Goal: Task Accomplishment & Management: Manage account settings

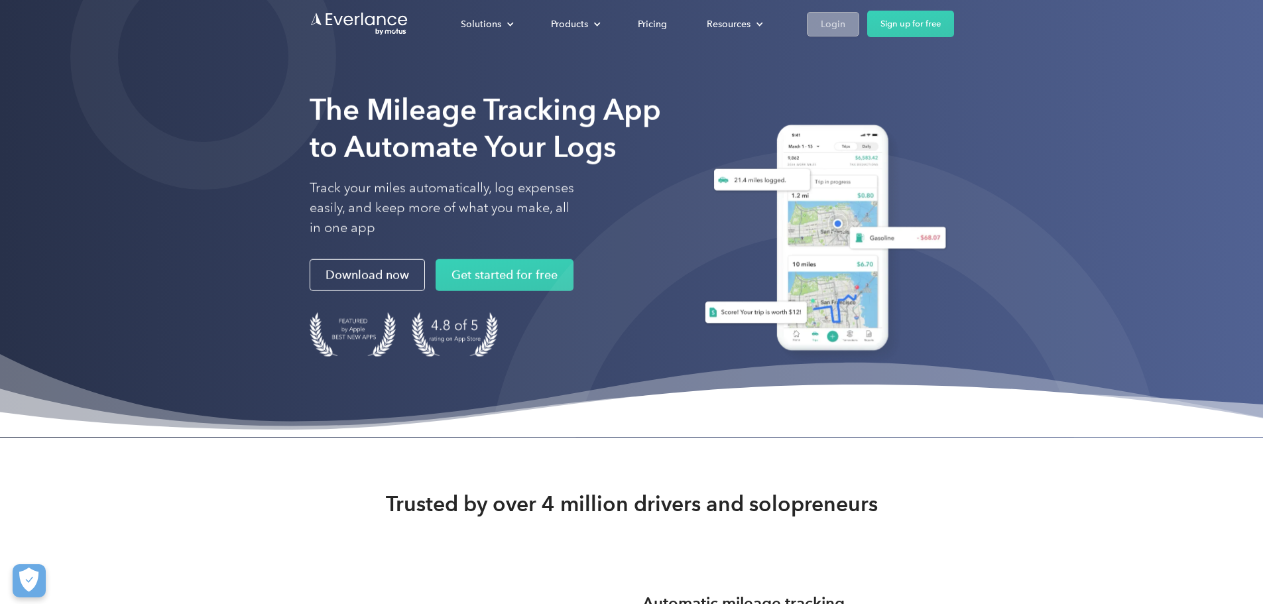
click at [859, 21] on link "Login" at bounding box center [833, 24] width 52 height 25
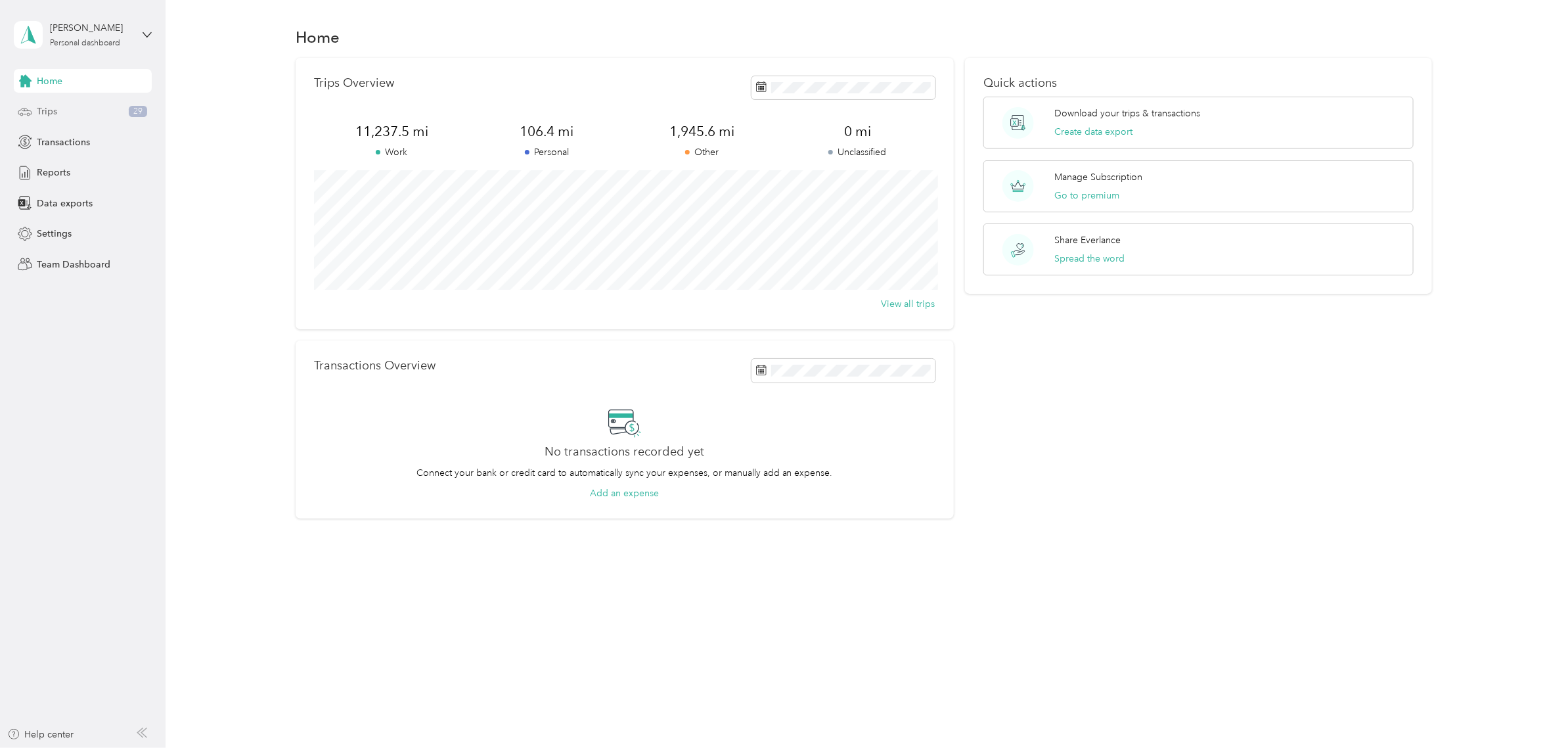
click at [65, 122] on div "Trips 29" at bounding box center [82, 112] width 138 height 24
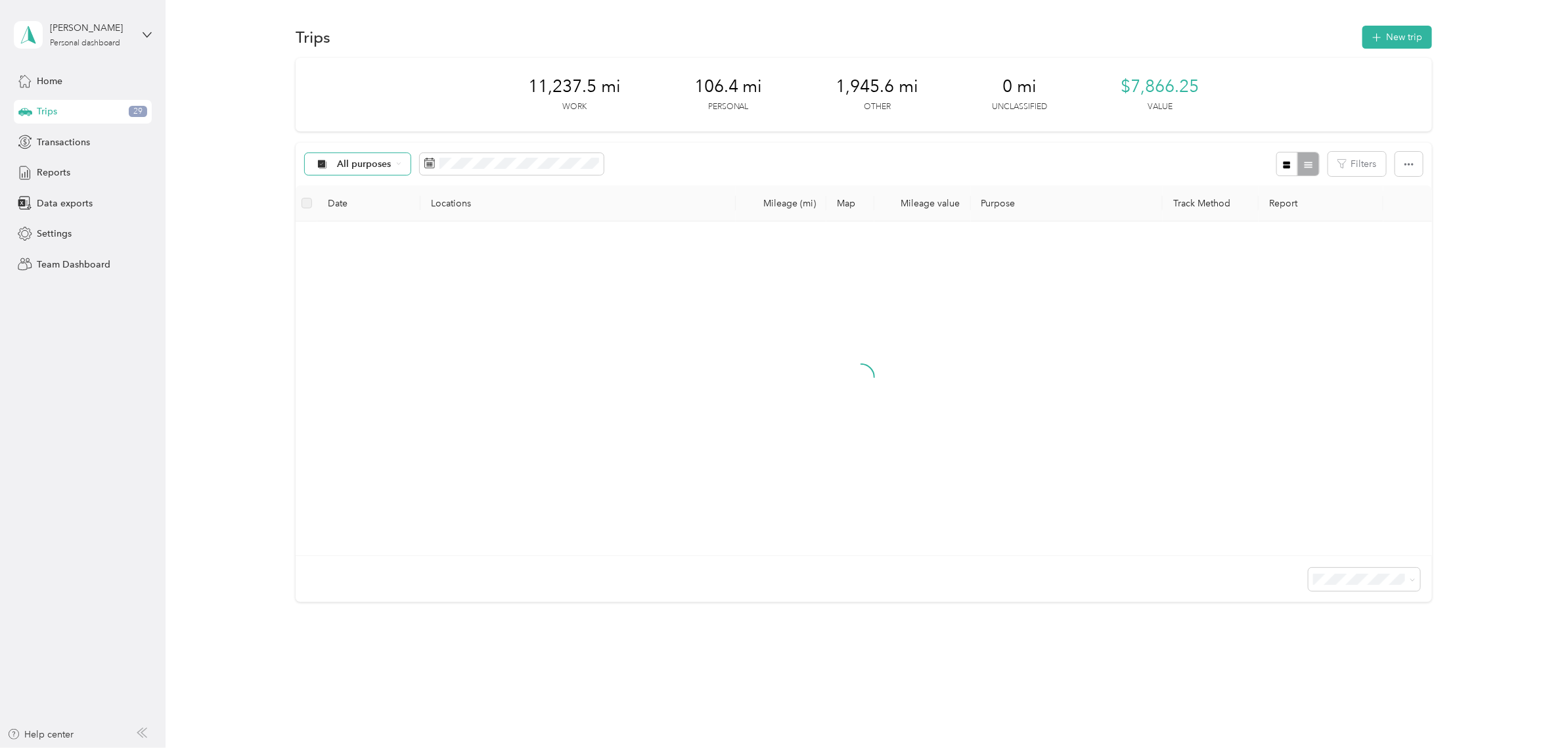
click at [392, 168] on div "All purposes" at bounding box center [358, 163] width 106 height 23
drag, startPoint x: 364, startPoint y: 227, endPoint x: 412, endPoint y: 208, distance: 51.6
click at [366, 227] on span "Work" at bounding box center [368, 234] width 63 height 14
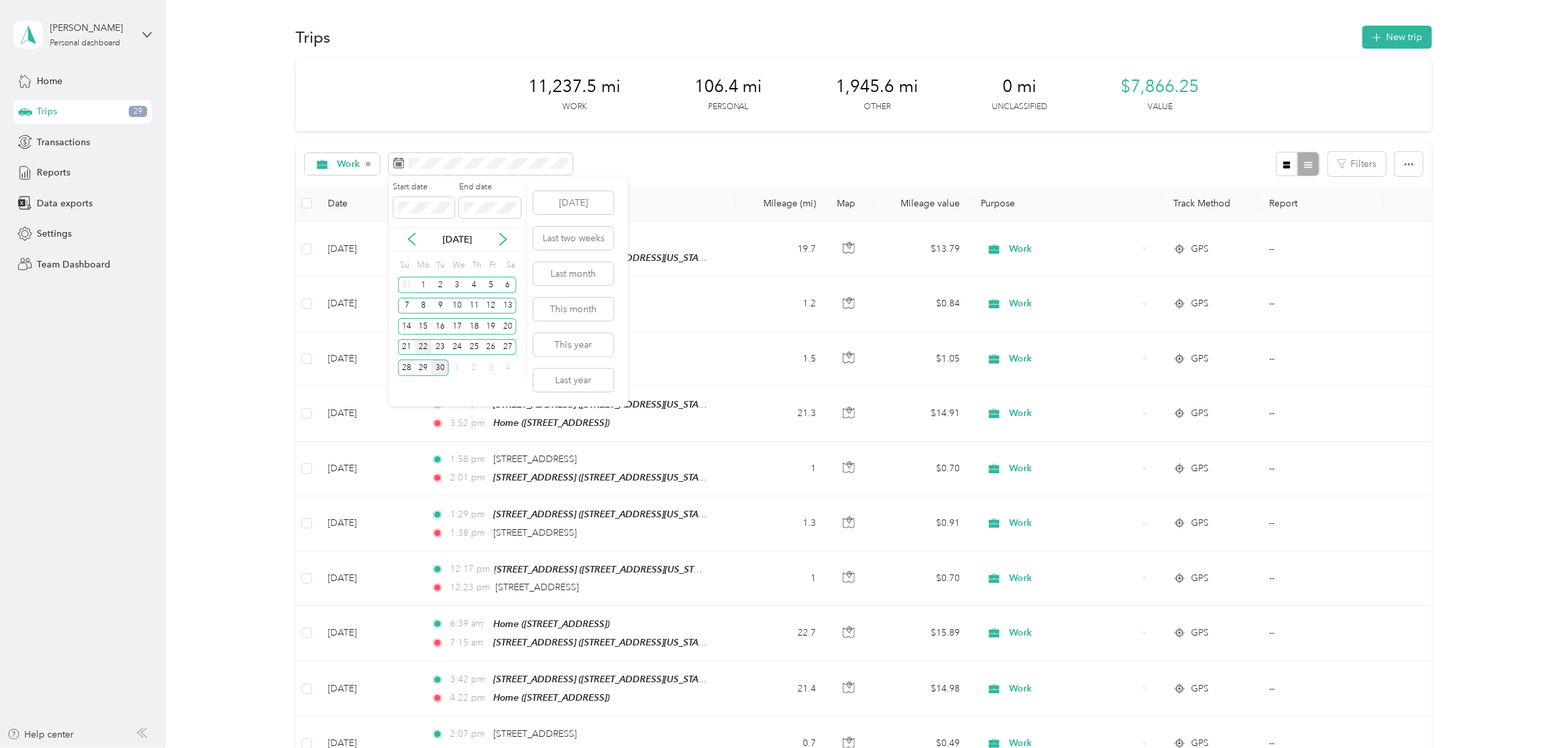
drag, startPoint x: 418, startPoint y: 345, endPoint x: 481, endPoint y: 347, distance: 63.0
click at [419, 345] on div "22" at bounding box center [423, 347] width 17 height 17
click at [492, 348] on div "26" at bounding box center [490, 347] width 17 height 17
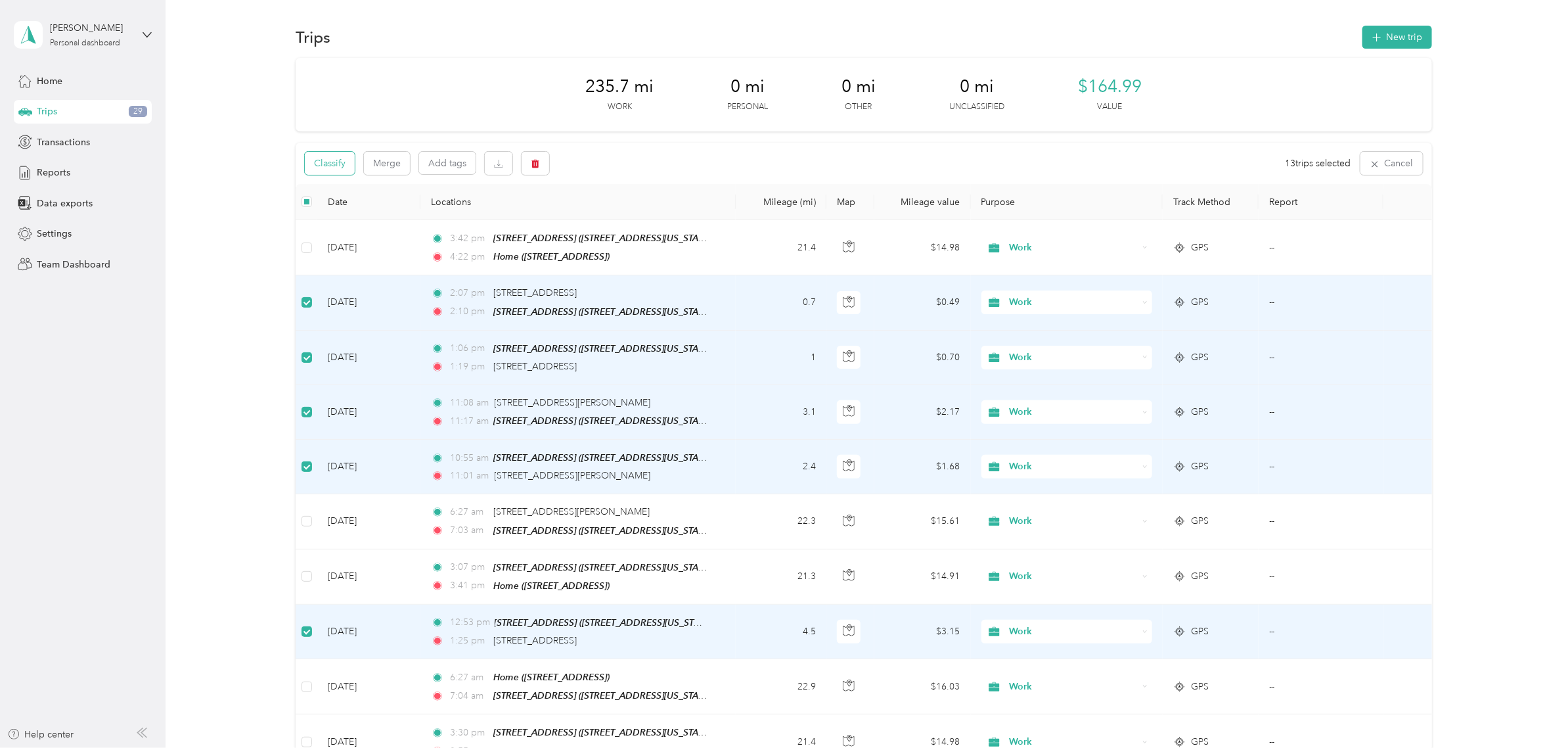
click at [312, 158] on button "Classify" at bounding box center [330, 162] width 50 height 23
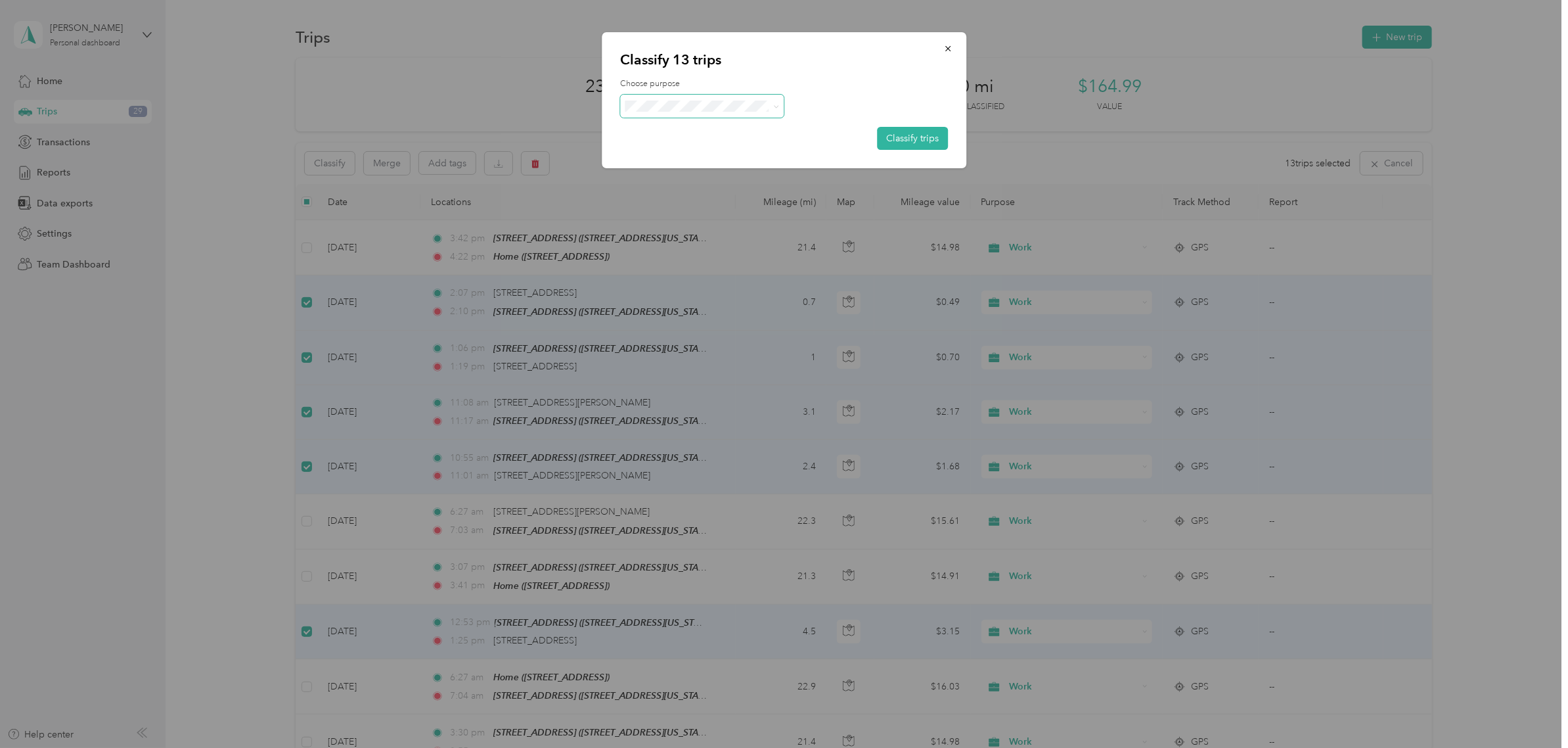
click at [759, 114] on span at bounding box center [702, 105] width 164 height 23
click at [698, 177] on li "Other" at bounding box center [702, 175] width 164 height 23
click at [891, 136] on button "Classify trips" at bounding box center [912, 138] width 71 height 23
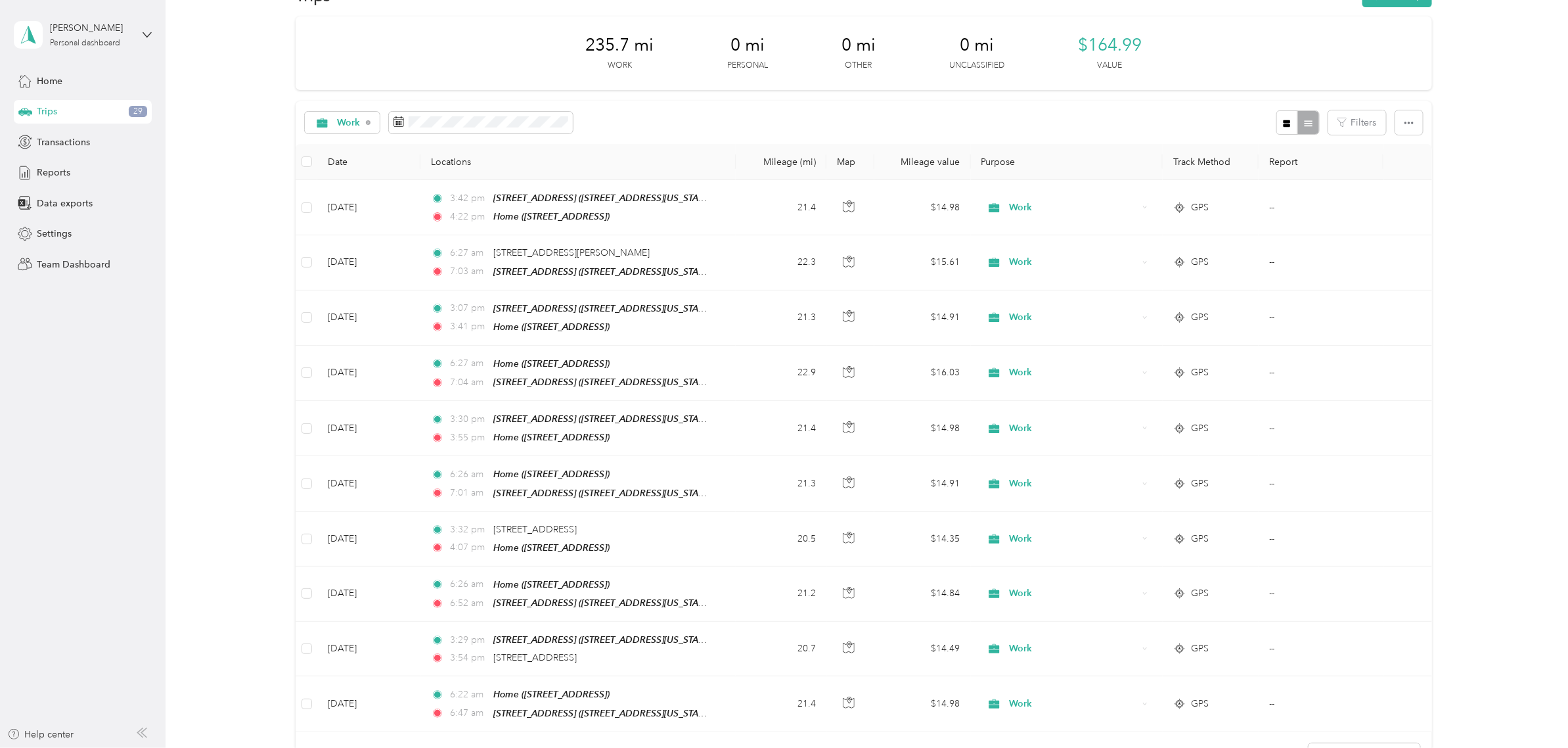
scroll to position [40, 0]
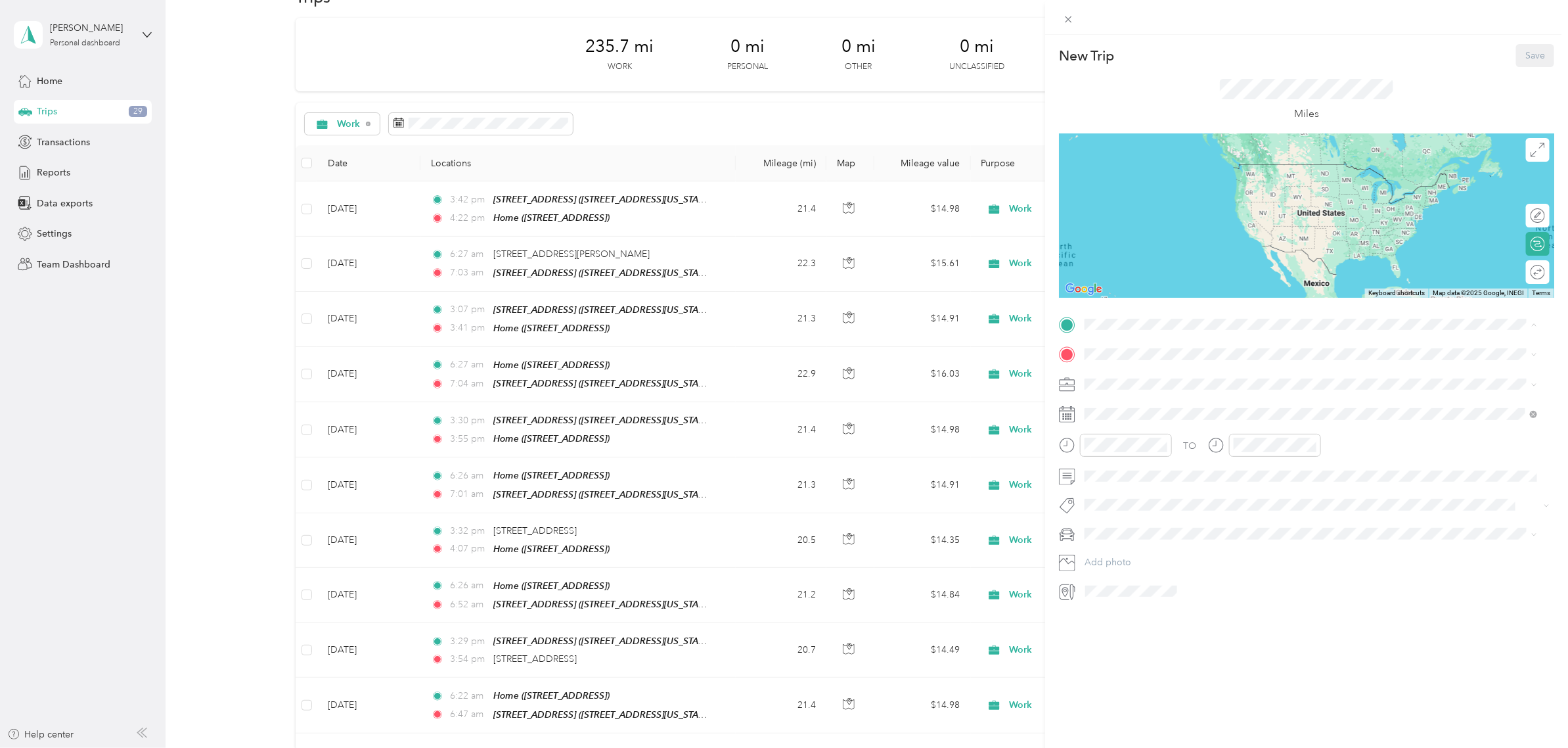
click at [1133, 375] on strong "[STREET_ADDRESS]" at bounding box center [1153, 376] width 88 height 12
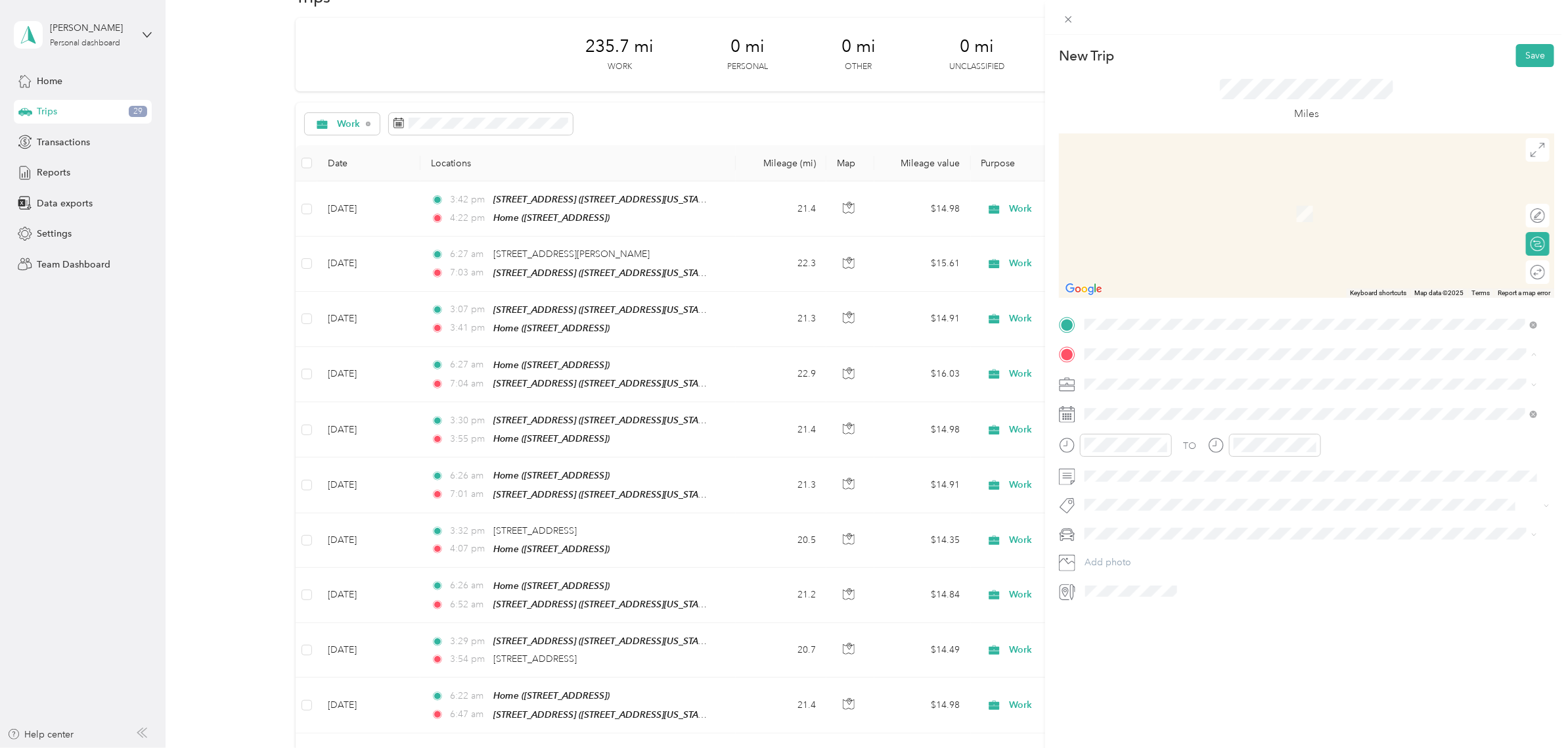
click at [1143, 448] on div "Home [STREET_ADDRESS]" at bounding box center [1151, 456] width 83 height 28
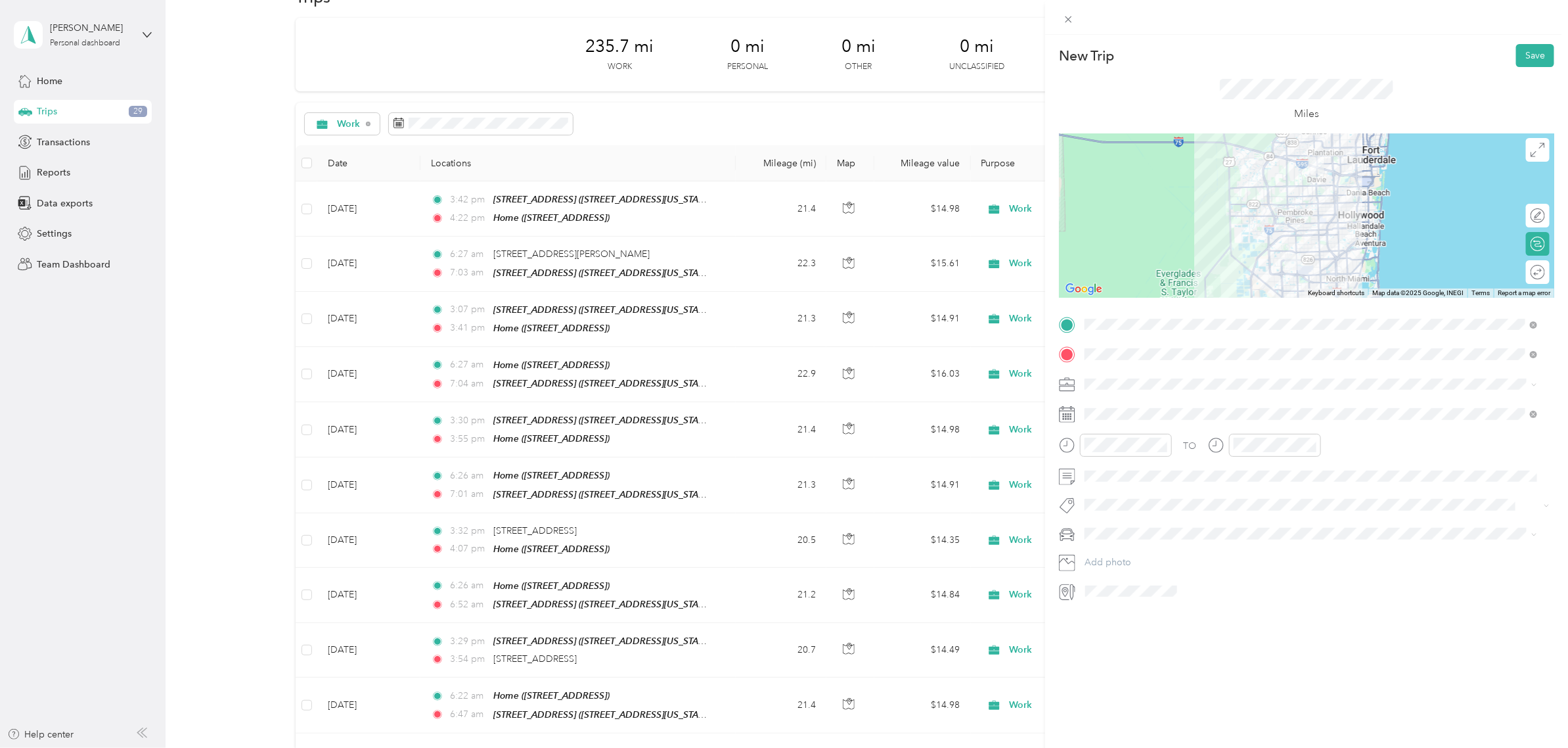
click at [1262, 182] on div at bounding box center [1307, 216] width 495 height 164
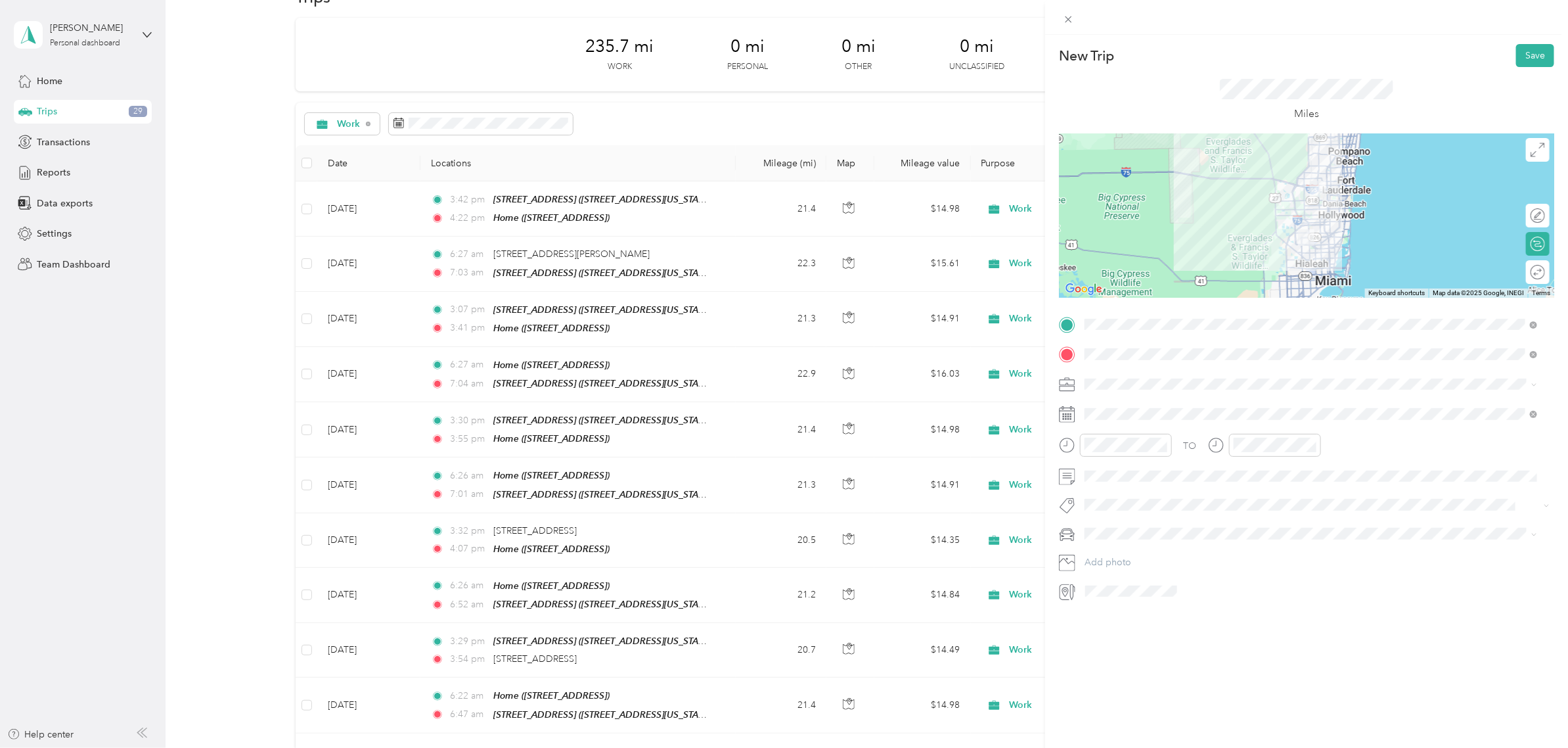
click at [1133, 401] on div "Work" at bounding box center [1311, 401] width 444 height 14
click at [1193, 591] on div "26" at bounding box center [1196, 595] width 17 height 17
click at [1112, 436] on div at bounding box center [1125, 445] width 92 height 23
click at [1098, 525] on div "03" at bounding box center [1098, 528] width 32 height 19
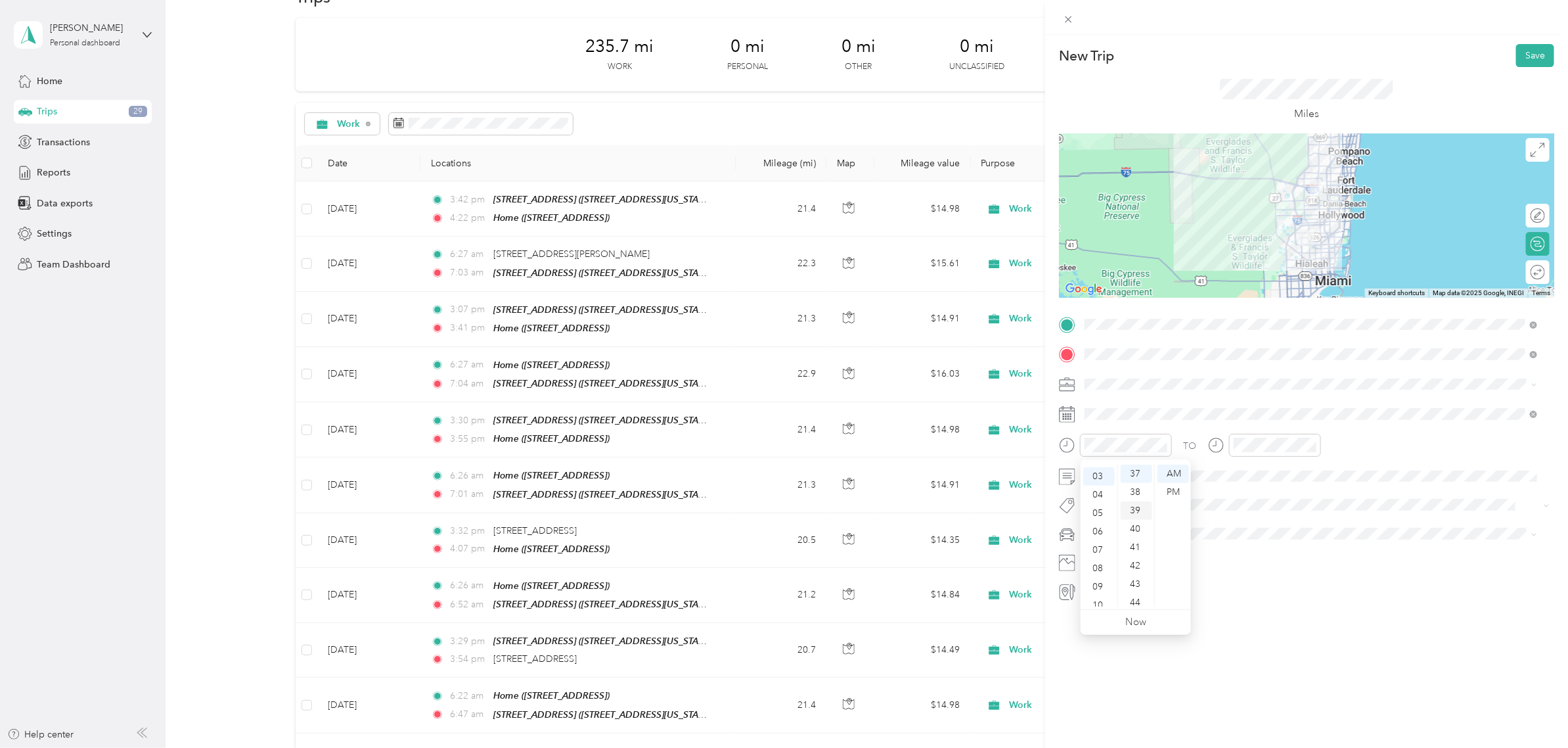
scroll to position [54, 0]
click at [1167, 488] on div "PM" at bounding box center [1173, 491] width 32 height 19
click at [1133, 563] on div "42" at bounding box center [1136, 566] width 32 height 19
click at [1242, 468] on div "04" at bounding box center [1247, 468] width 32 height 19
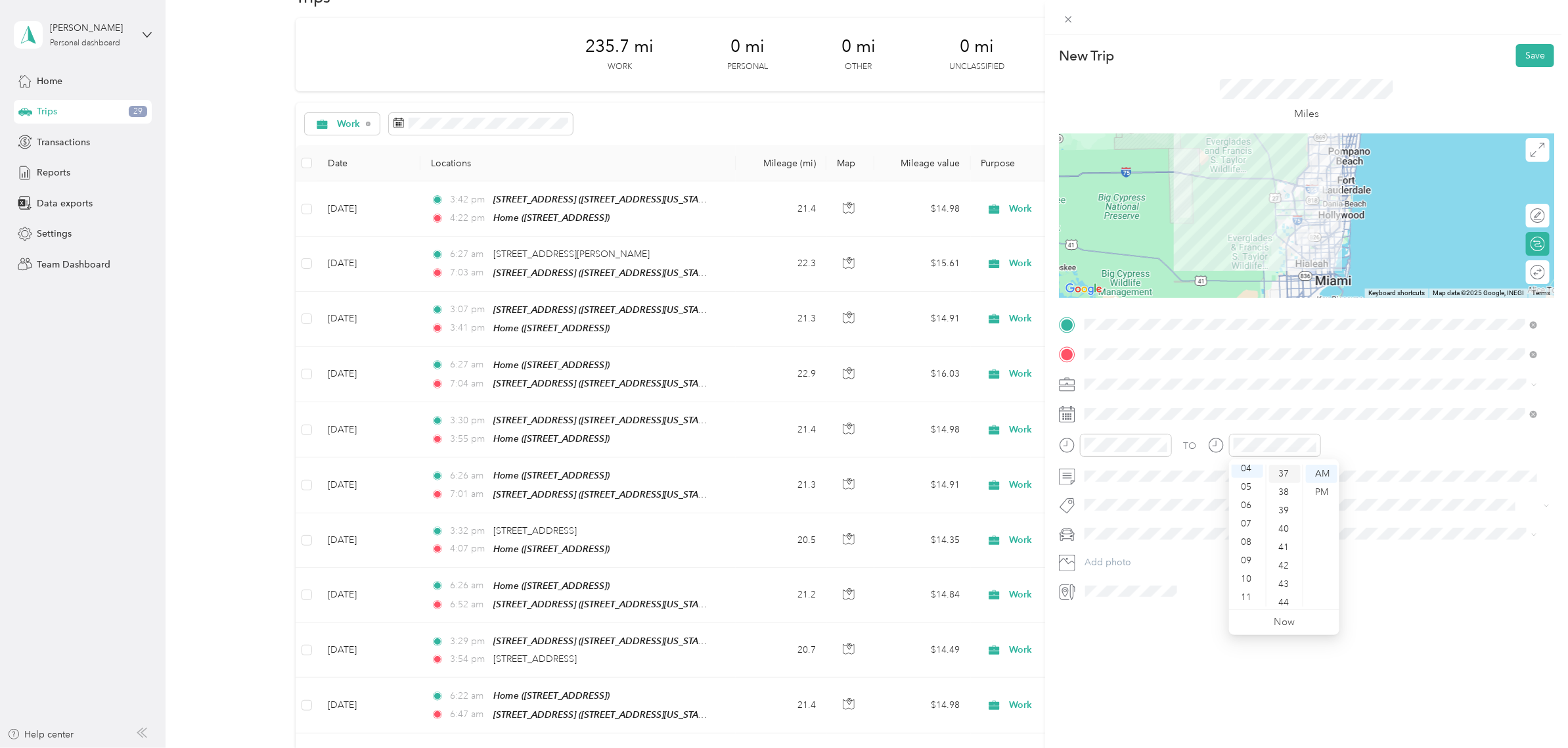
scroll to position [74, 0]
click at [1320, 490] on div "PM" at bounding box center [1321, 491] width 32 height 19
click at [1284, 481] on div "22" at bounding box center [1285, 482] width 32 height 19
click at [1328, 442] on div "TO" at bounding box center [1307, 450] width 495 height 32
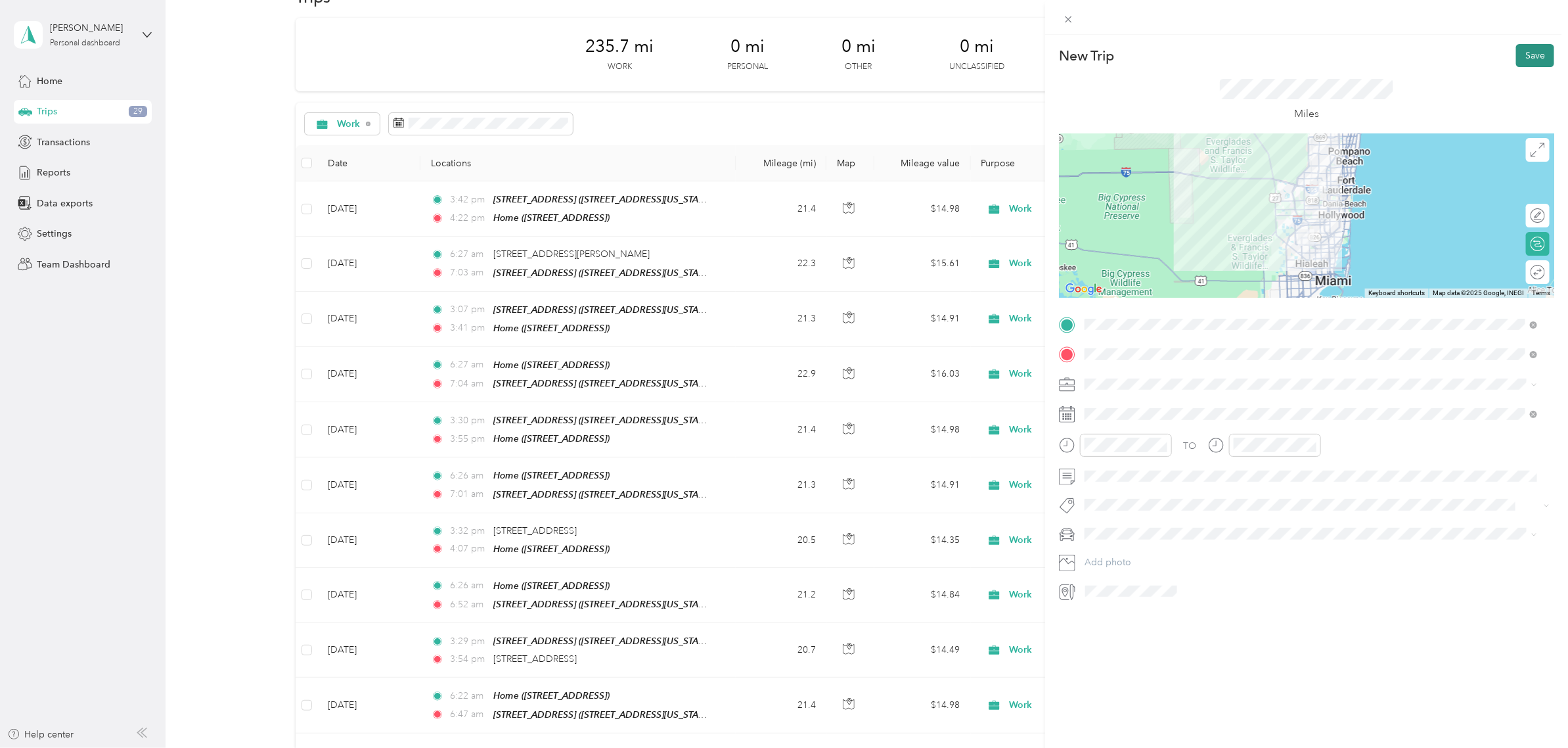
click at [1519, 50] on button "Save" at bounding box center [1534, 54] width 38 height 23
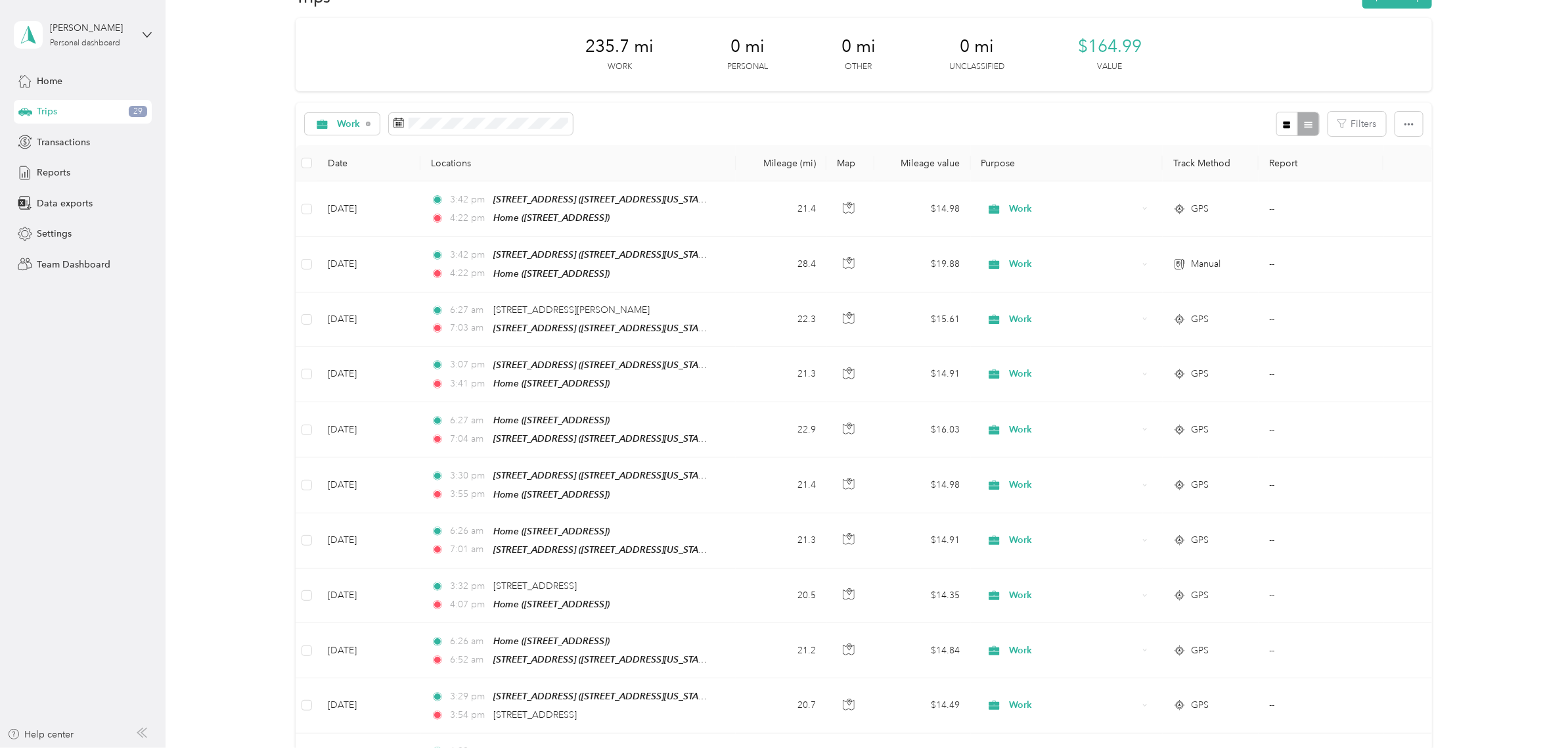
scroll to position [0, 0]
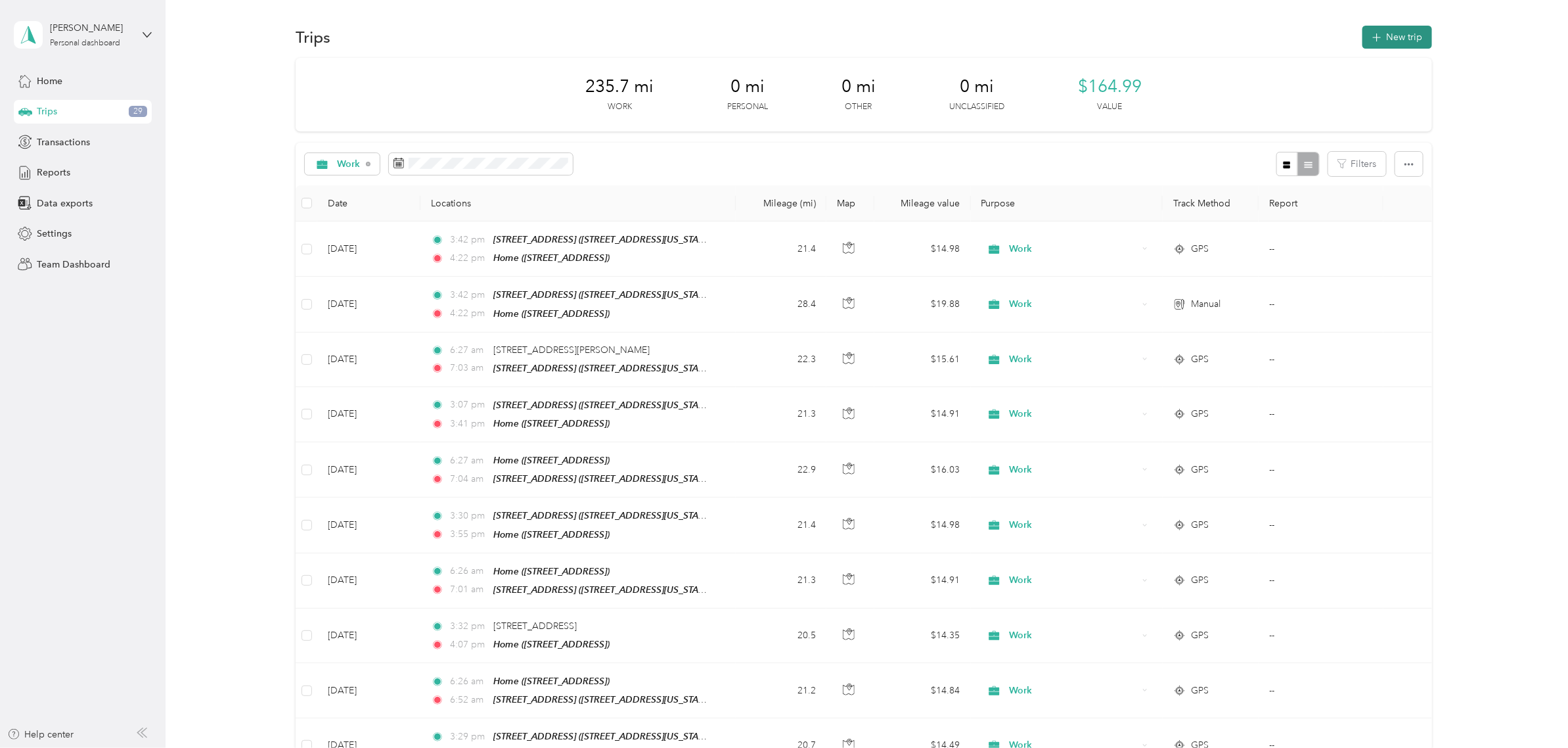
click at [1403, 44] on button "New trip" at bounding box center [1397, 37] width 69 height 23
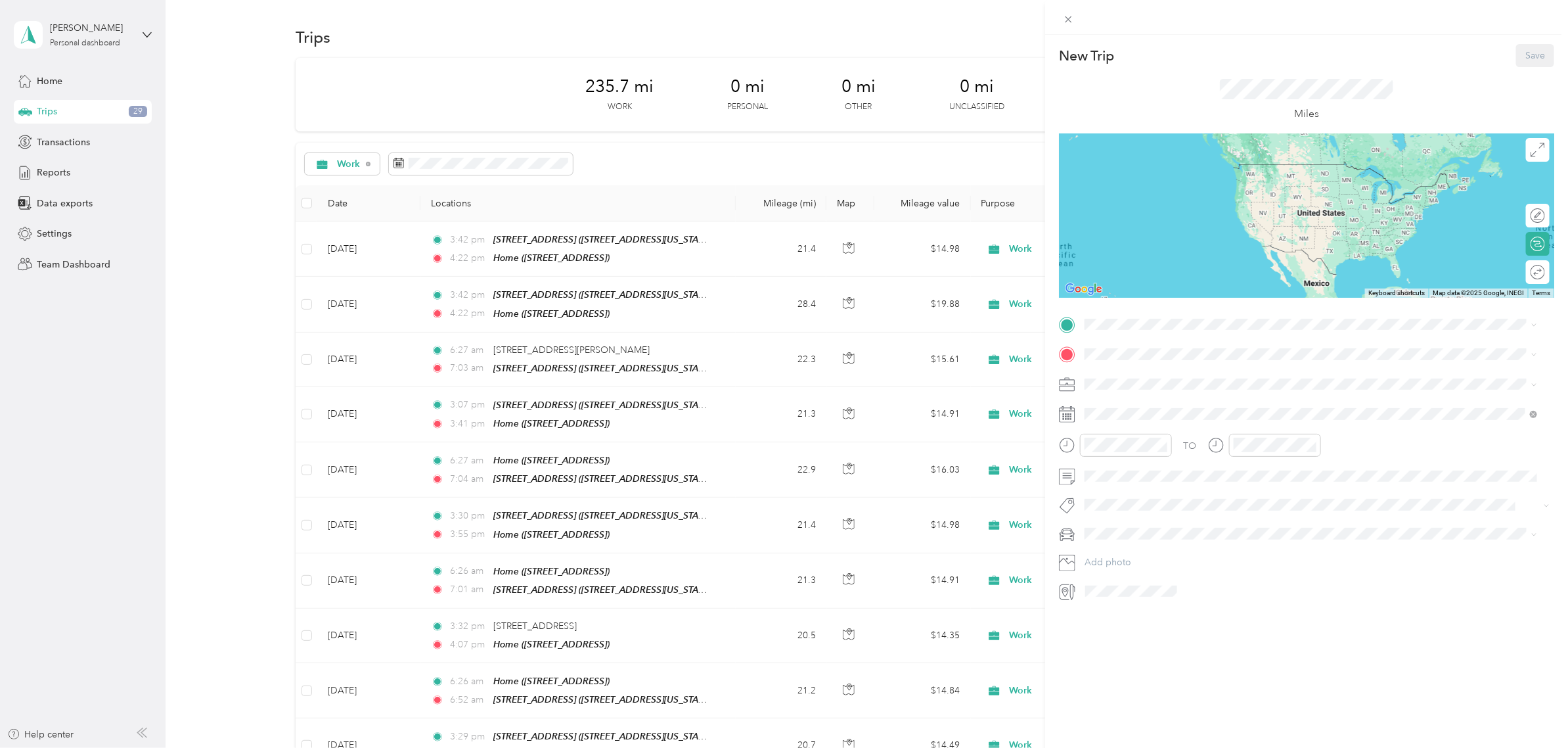
drag, startPoint x: 1128, startPoint y: 407, endPoint x: 1125, endPoint y: 389, distance: 18.2
click at [1127, 410] on li "Home [STREET_ADDRESS]" at bounding box center [1311, 425] width 462 height 42
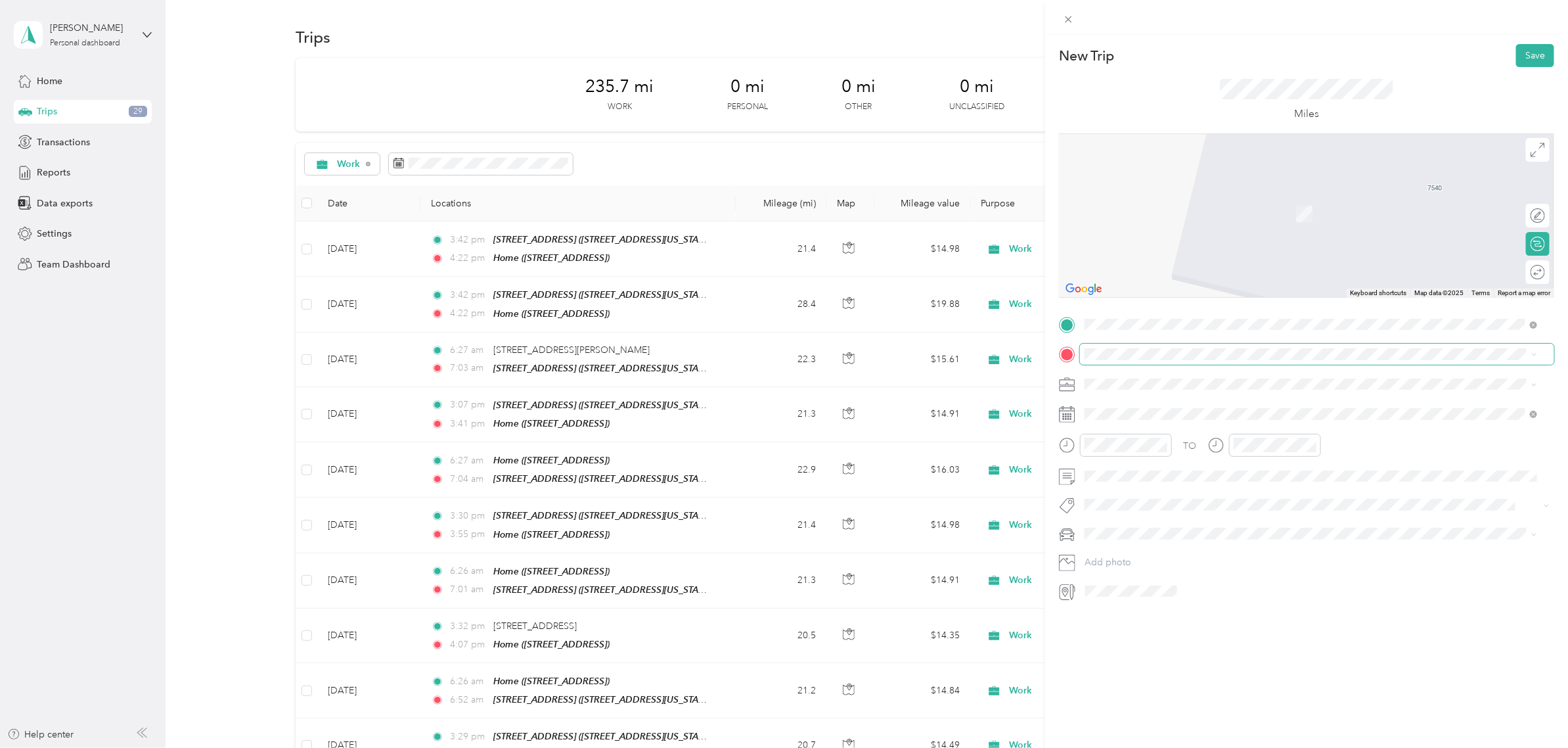
click at [1127, 346] on span at bounding box center [1316, 354] width 474 height 21
click at [1126, 363] on span at bounding box center [1316, 354] width 474 height 21
click at [1127, 418] on span "[STREET_ADDRESS][US_STATE]" at bounding box center [1175, 419] width 132 height 11
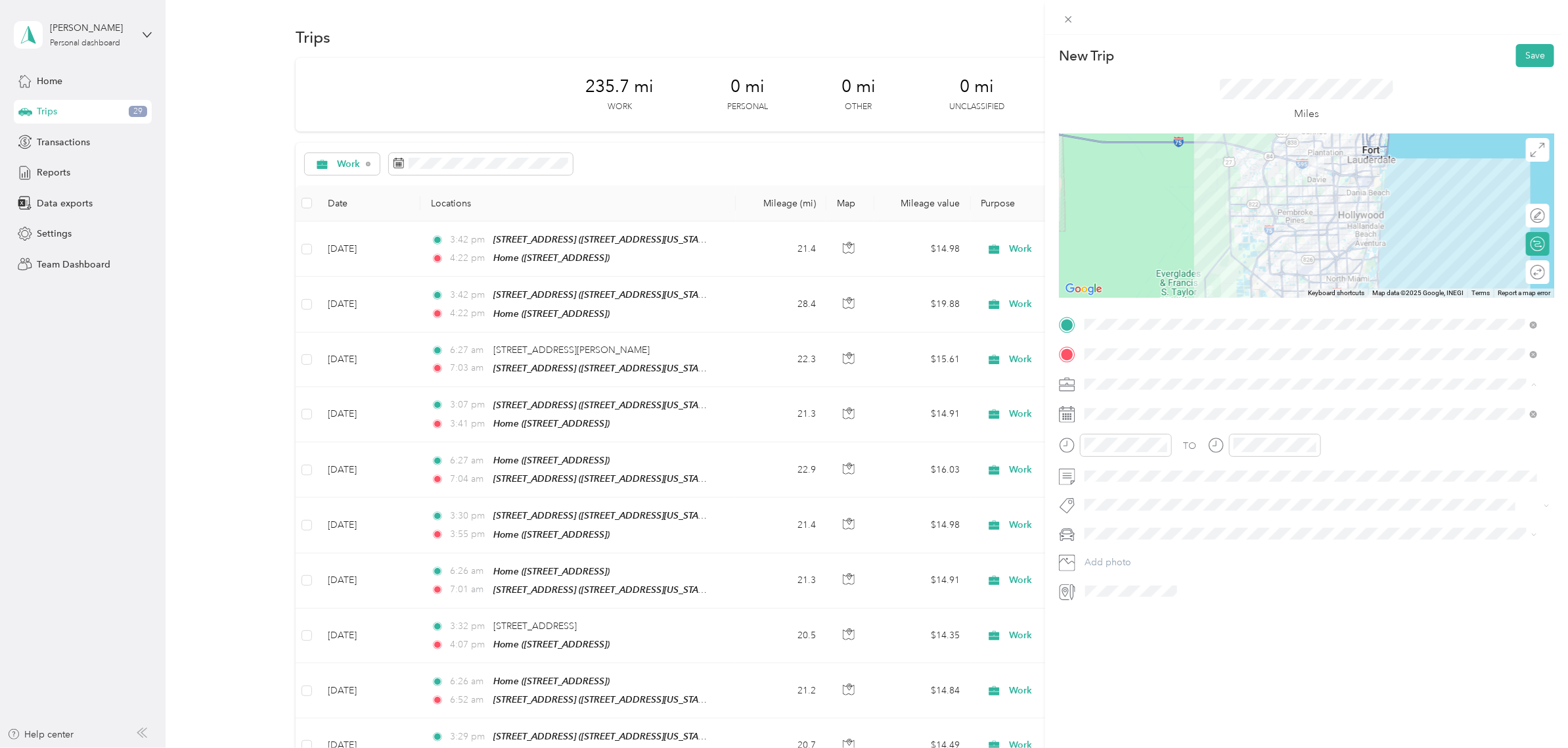
click at [1115, 405] on div "Work" at bounding box center [1311, 407] width 444 height 14
click at [1202, 595] on div "26" at bounding box center [1196, 595] width 17 height 17
click at [1098, 503] on div "06" at bounding box center [1098, 505] width 32 height 19
click at [1135, 529] on div "23" at bounding box center [1136, 526] width 32 height 19
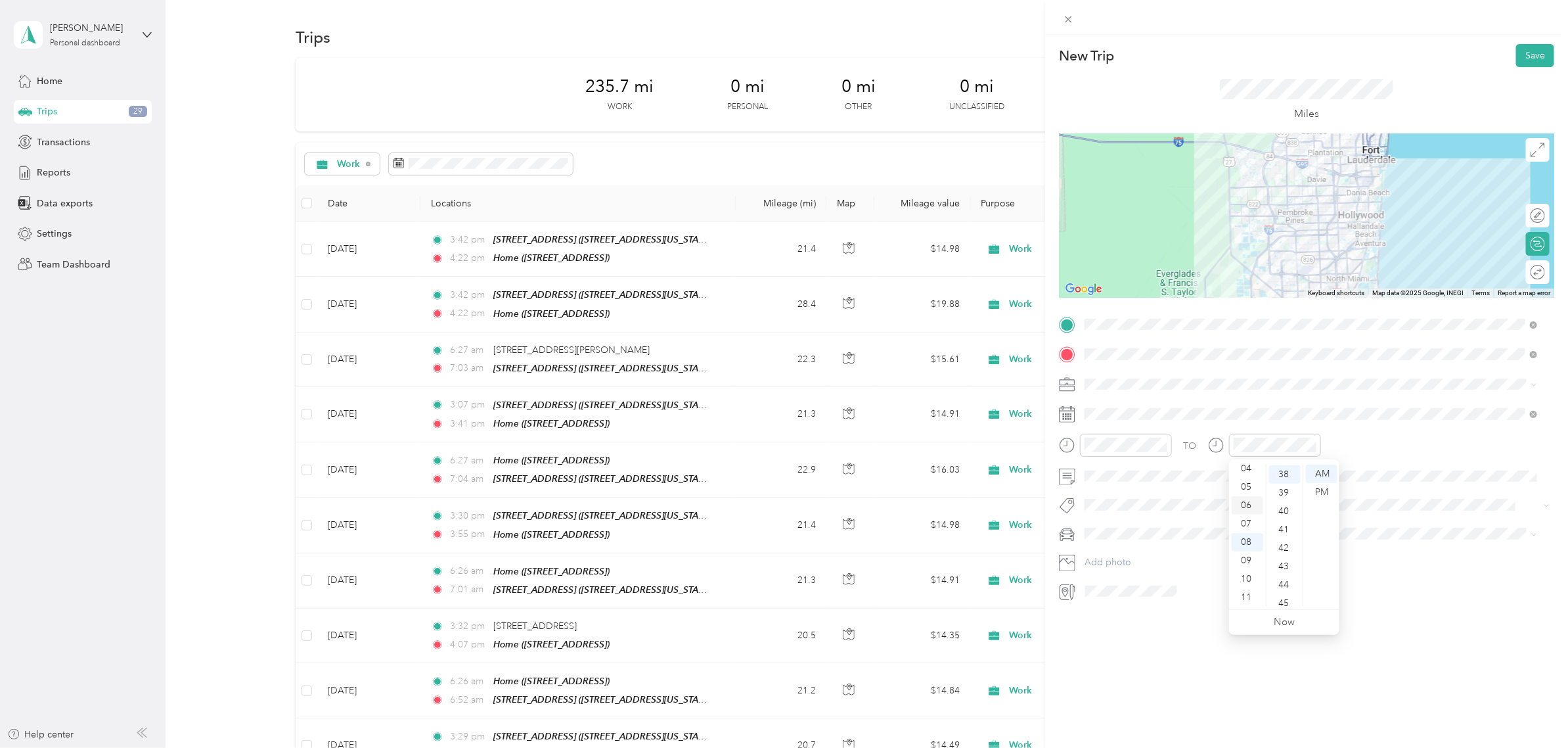
click at [1243, 506] on div "06" at bounding box center [1247, 505] width 32 height 19
click at [1283, 578] on div "57" at bounding box center [1285, 578] width 32 height 19
click at [1360, 441] on div "TO" at bounding box center [1307, 450] width 495 height 32
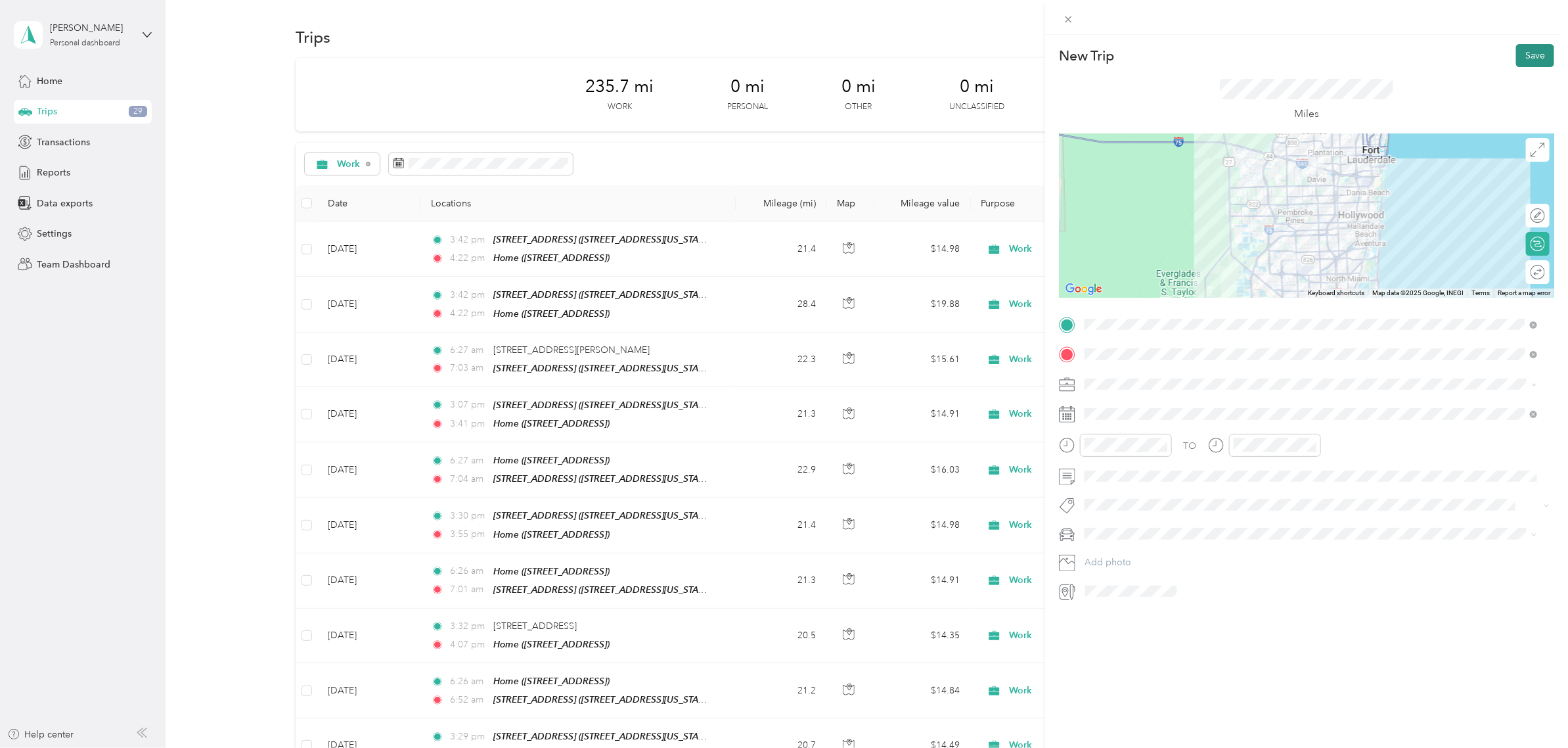
click at [1516, 62] on button "Save" at bounding box center [1534, 54] width 38 height 23
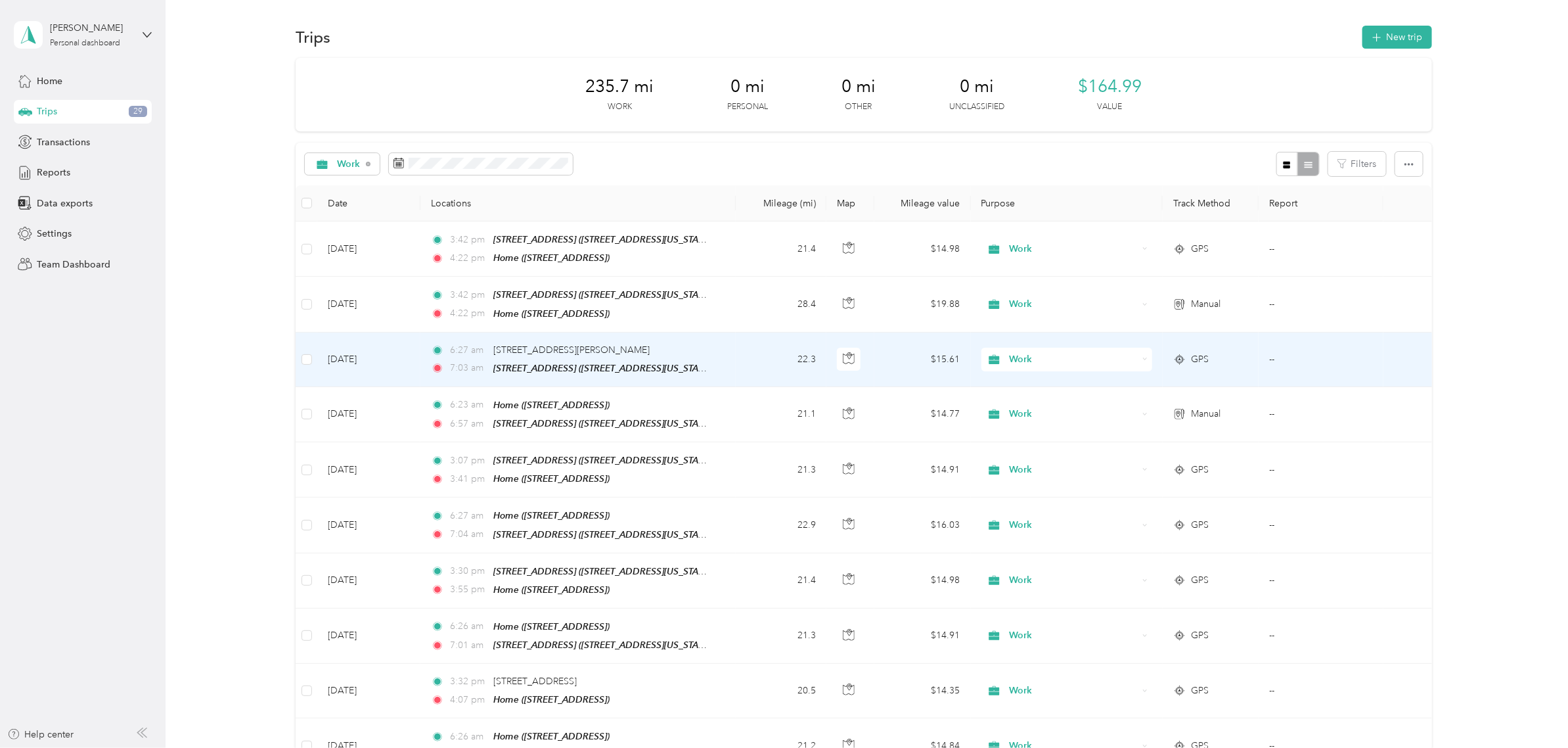
drag, startPoint x: 993, startPoint y: 402, endPoint x: 1106, endPoint y: 382, distance: 114.8
click at [1106, 382] on tbody "[DATE] 3:42 pm [STREET_ADDRESS] ([STREET_ADDRESS][US_STATE]) 4:22 pm Home ([STR…" at bounding box center [863, 552] width 1136 height 662
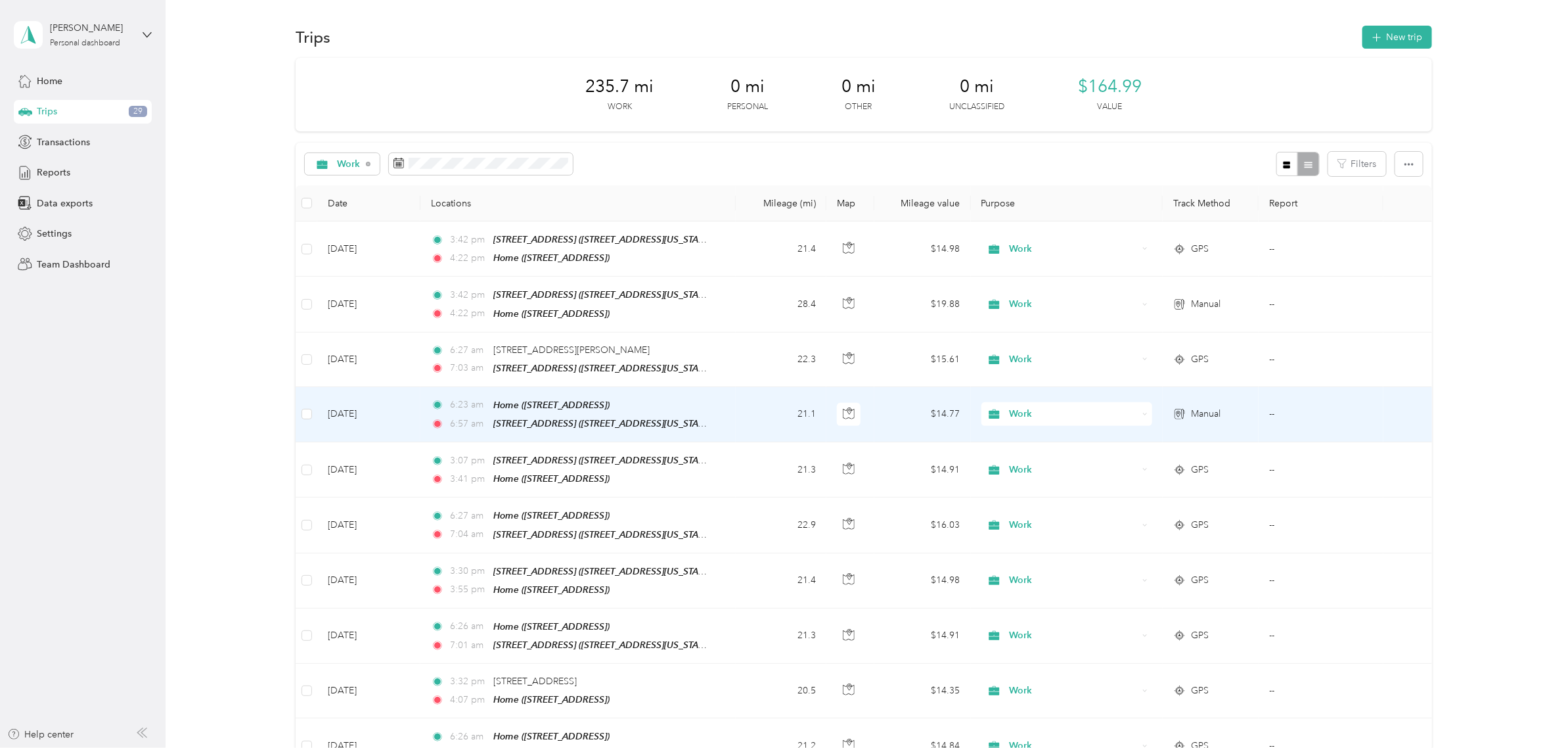
click at [1155, 407] on td "Work" at bounding box center [1067, 415] width 192 height 55
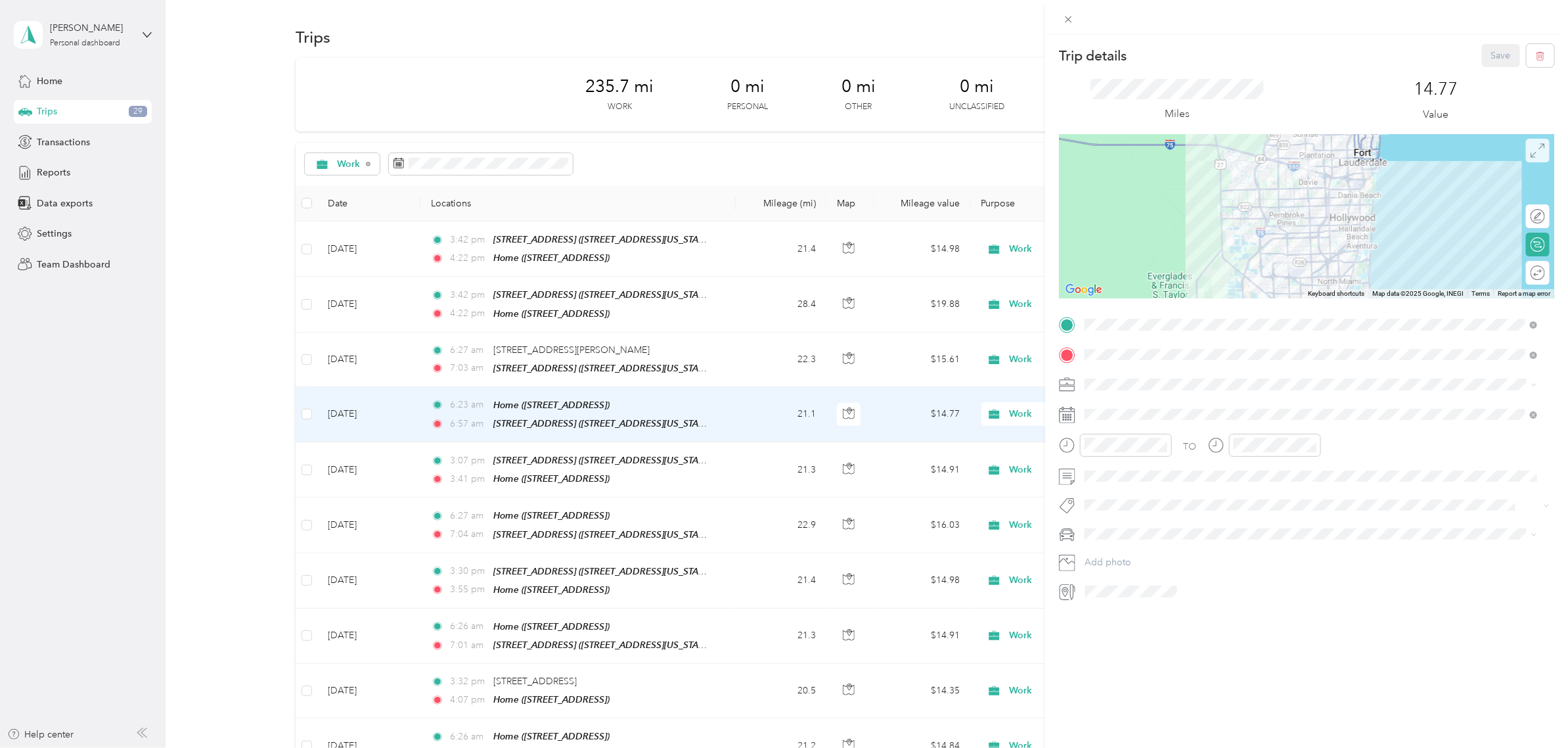
click at [1530, 145] on icon at bounding box center [1537, 151] width 15 height 15
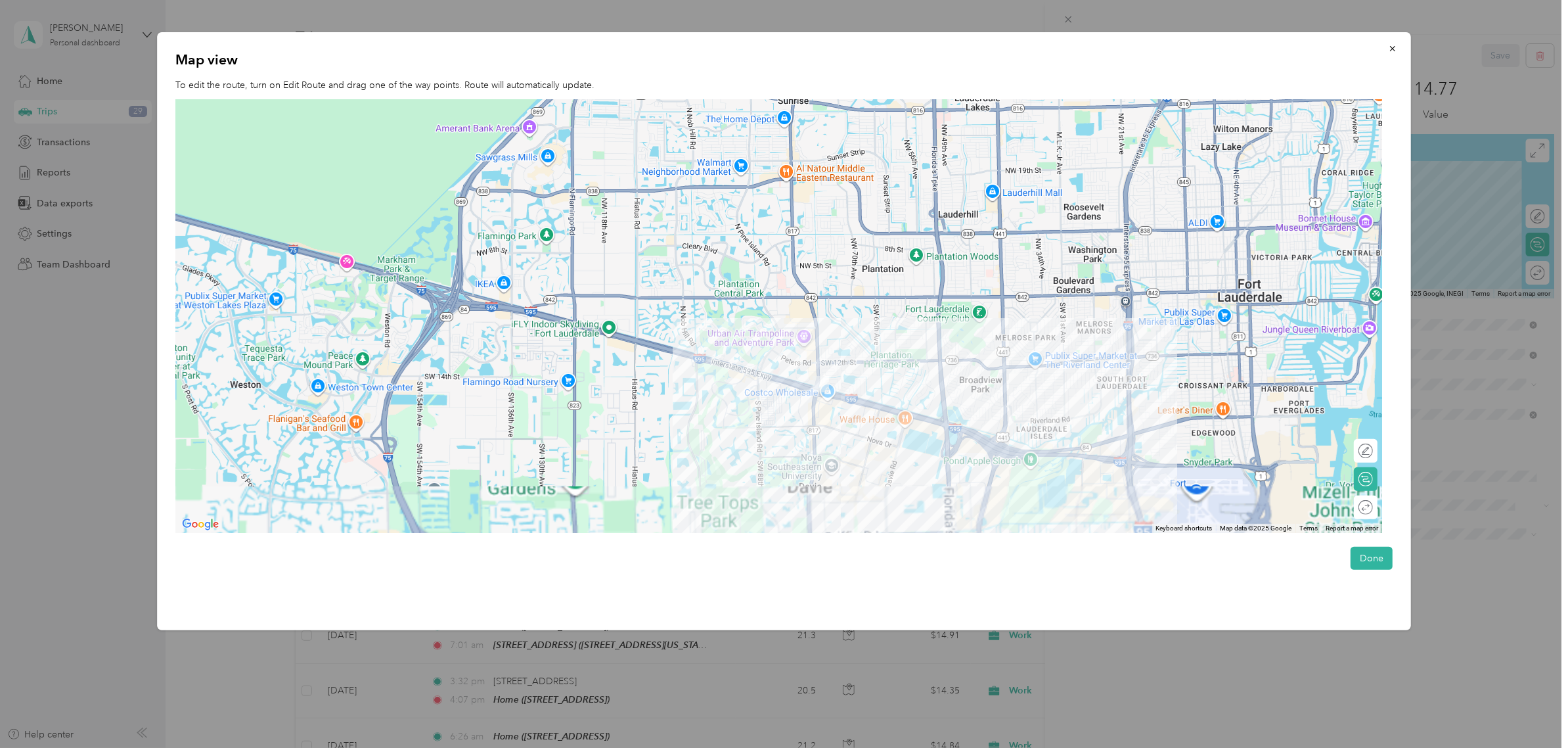
drag, startPoint x: 836, startPoint y: 230, endPoint x: 849, endPoint y: 208, distance: 25.6
click at [849, 208] on div at bounding box center [779, 316] width 1207 height 434
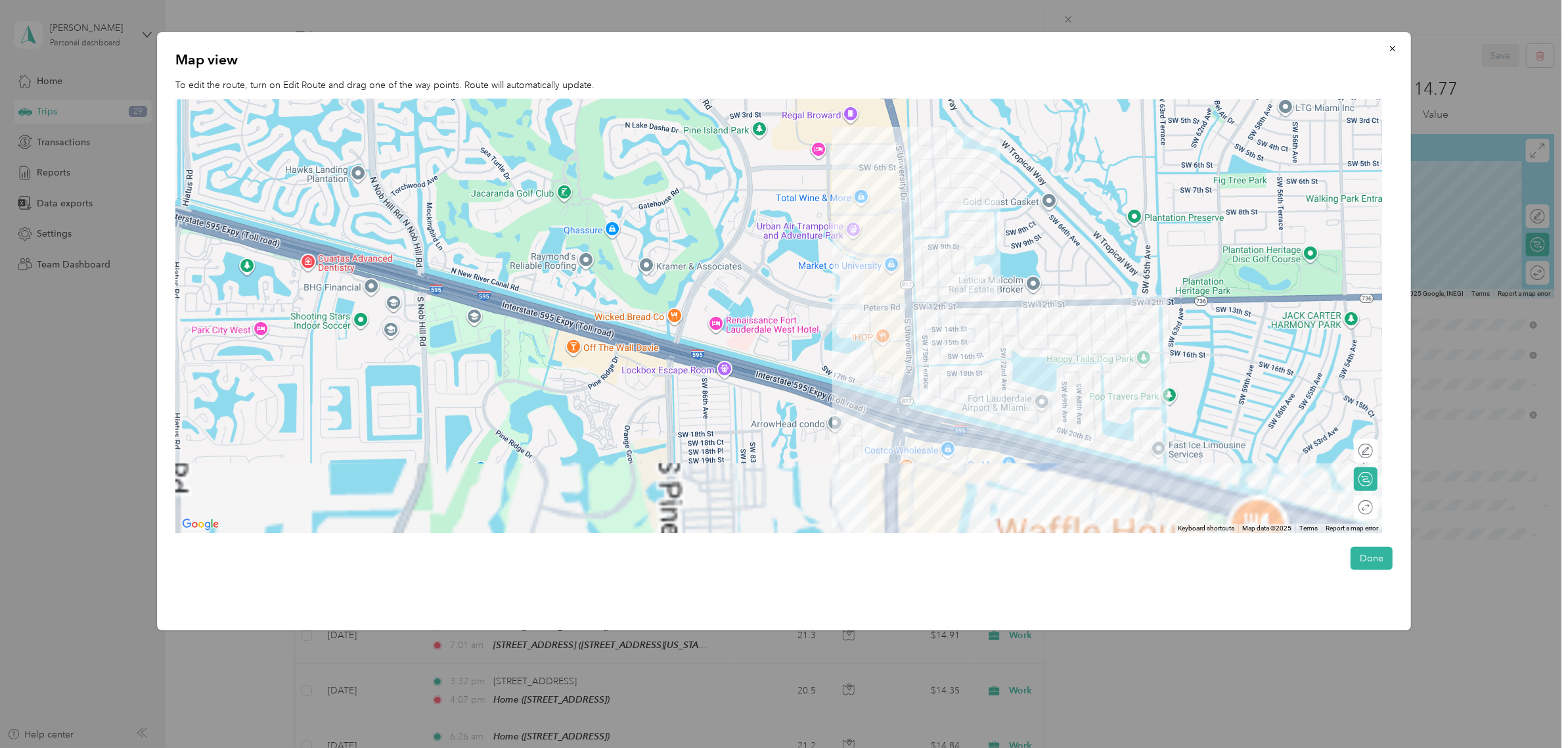
drag, startPoint x: 816, startPoint y: 377, endPoint x: 882, endPoint y: 207, distance: 182.4
click at [882, 207] on div at bounding box center [779, 316] width 1207 height 434
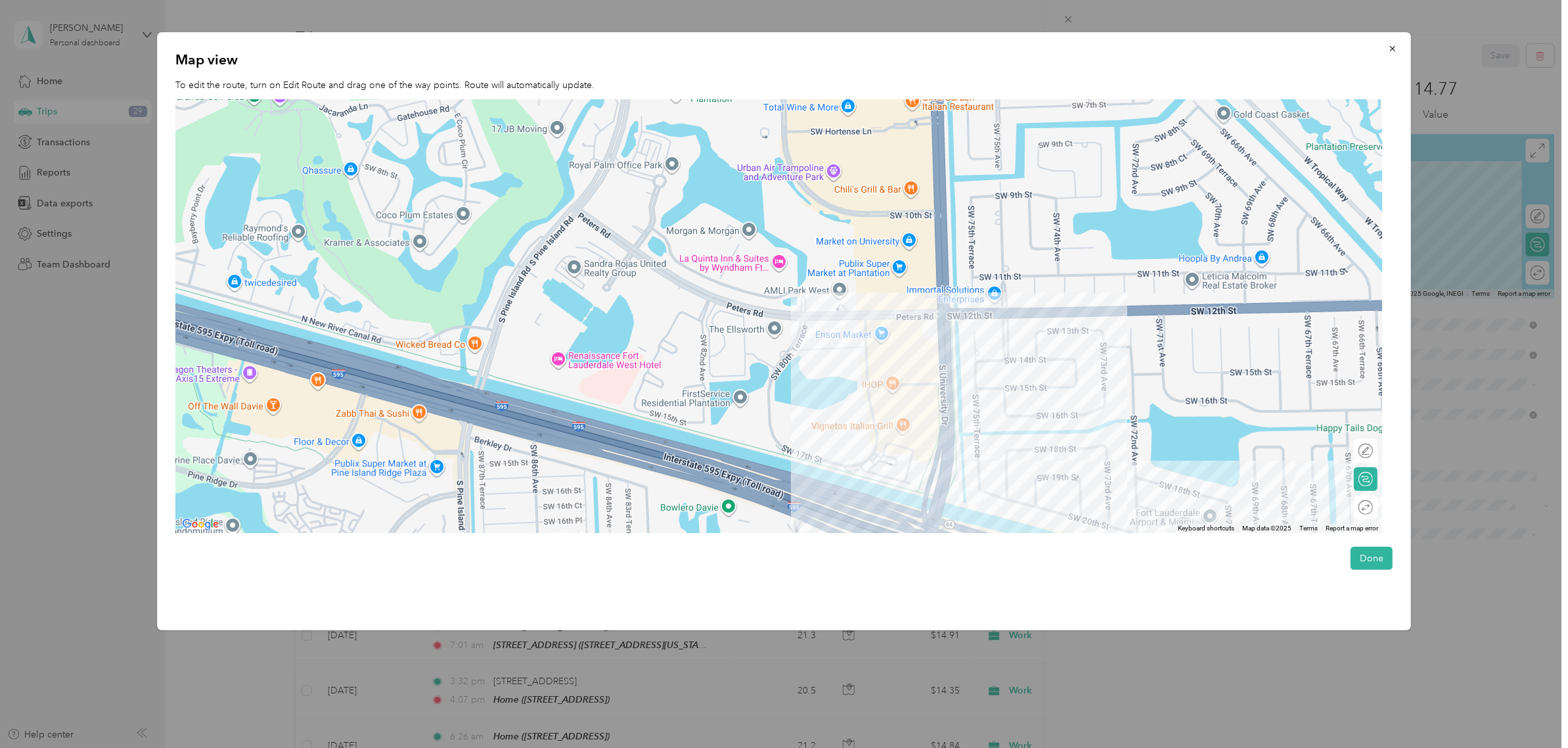
drag, startPoint x: 878, startPoint y: 344, endPoint x: 895, endPoint y: 178, distance: 166.9
click at [895, 178] on div at bounding box center [779, 316] width 1207 height 434
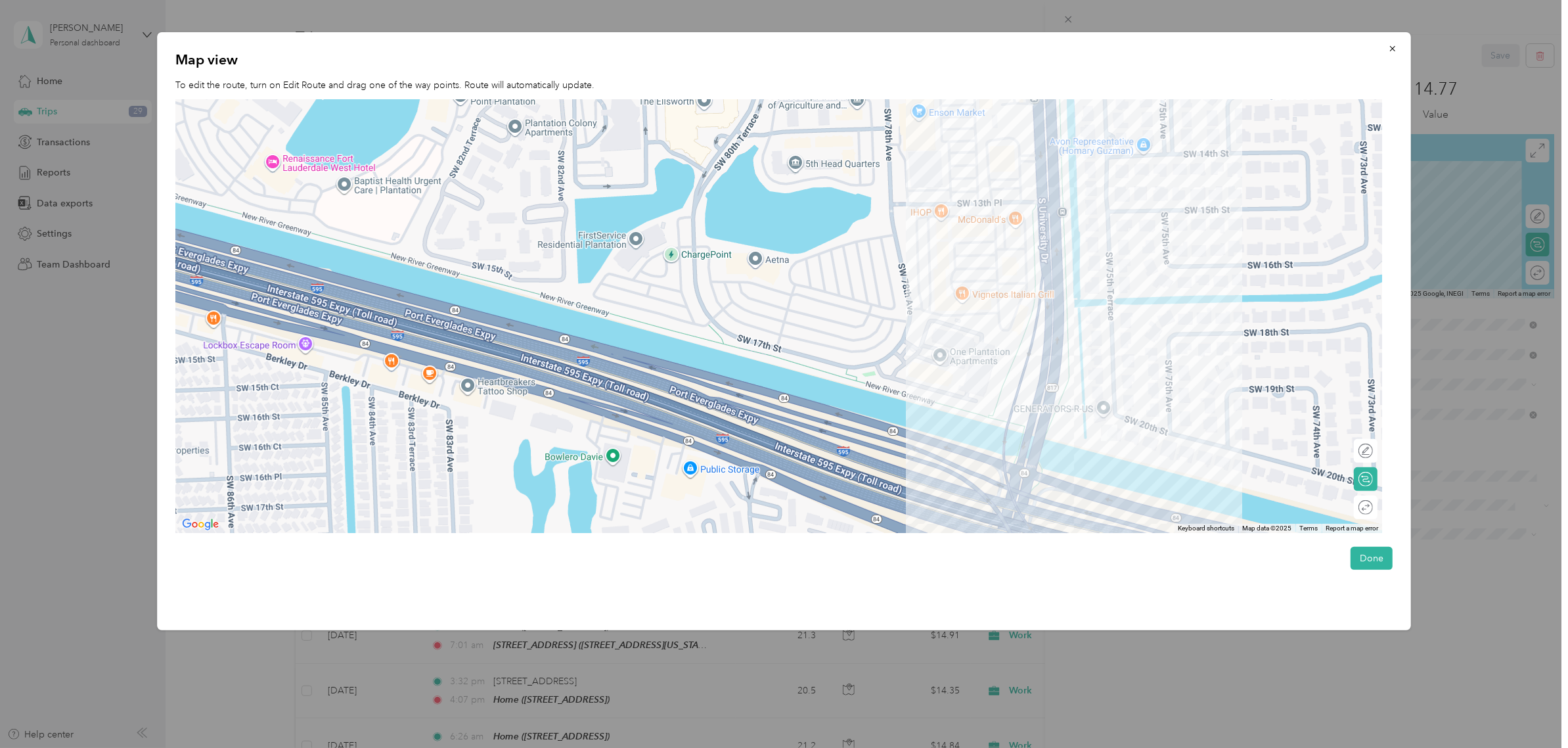
drag, startPoint x: 882, startPoint y: 276, endPoint x: 882, endPoint y: 258, distance: 18.0
click at [882, 258] on div at bounding box center [779, 316] width 1207 height 434
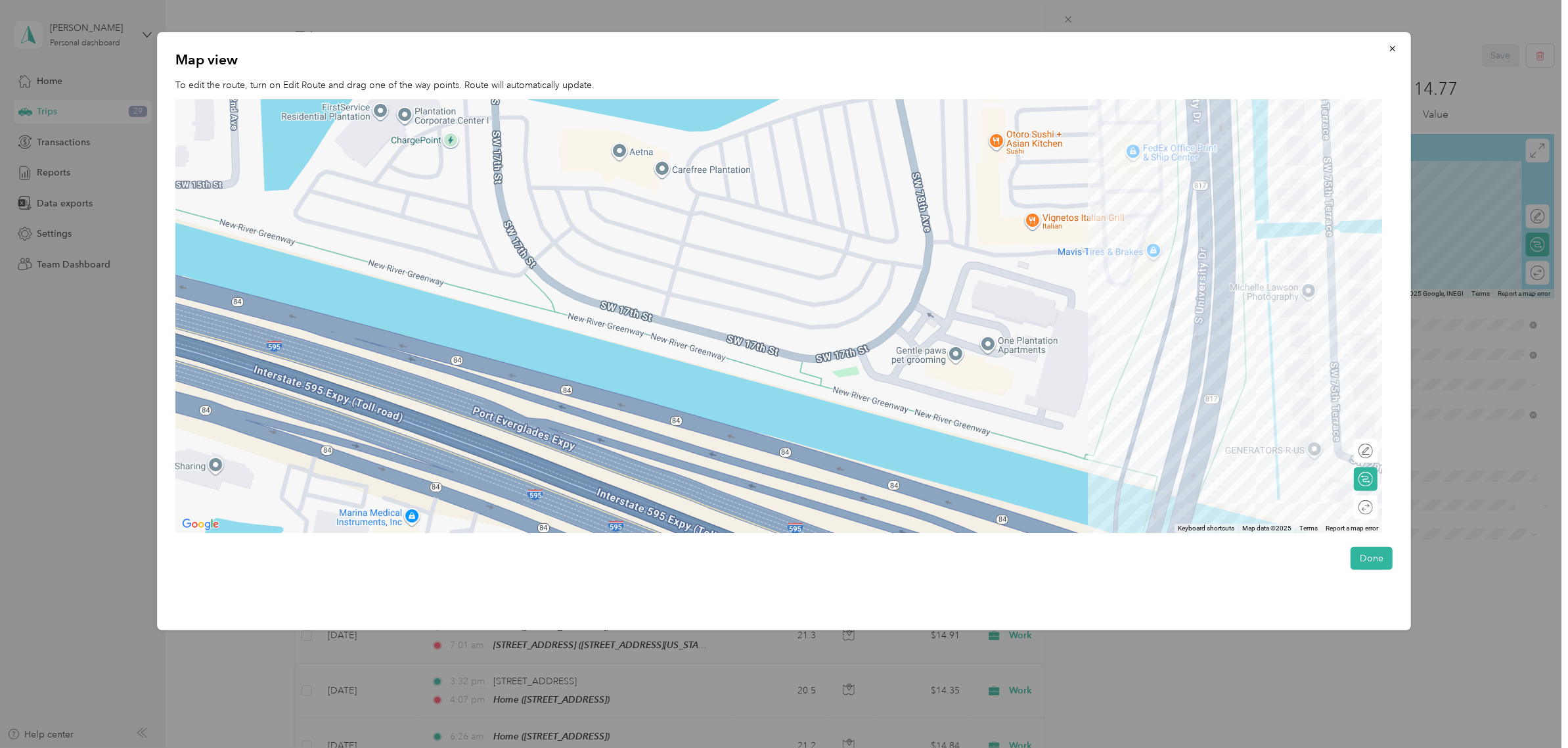
drag, startPoint x: 882, startPoint y: 297, endPoint x: 871, endPoint y: 172, distance: 125.5
click at [871, 172] on div at bounding box center [779, 316] width 1207 height 434
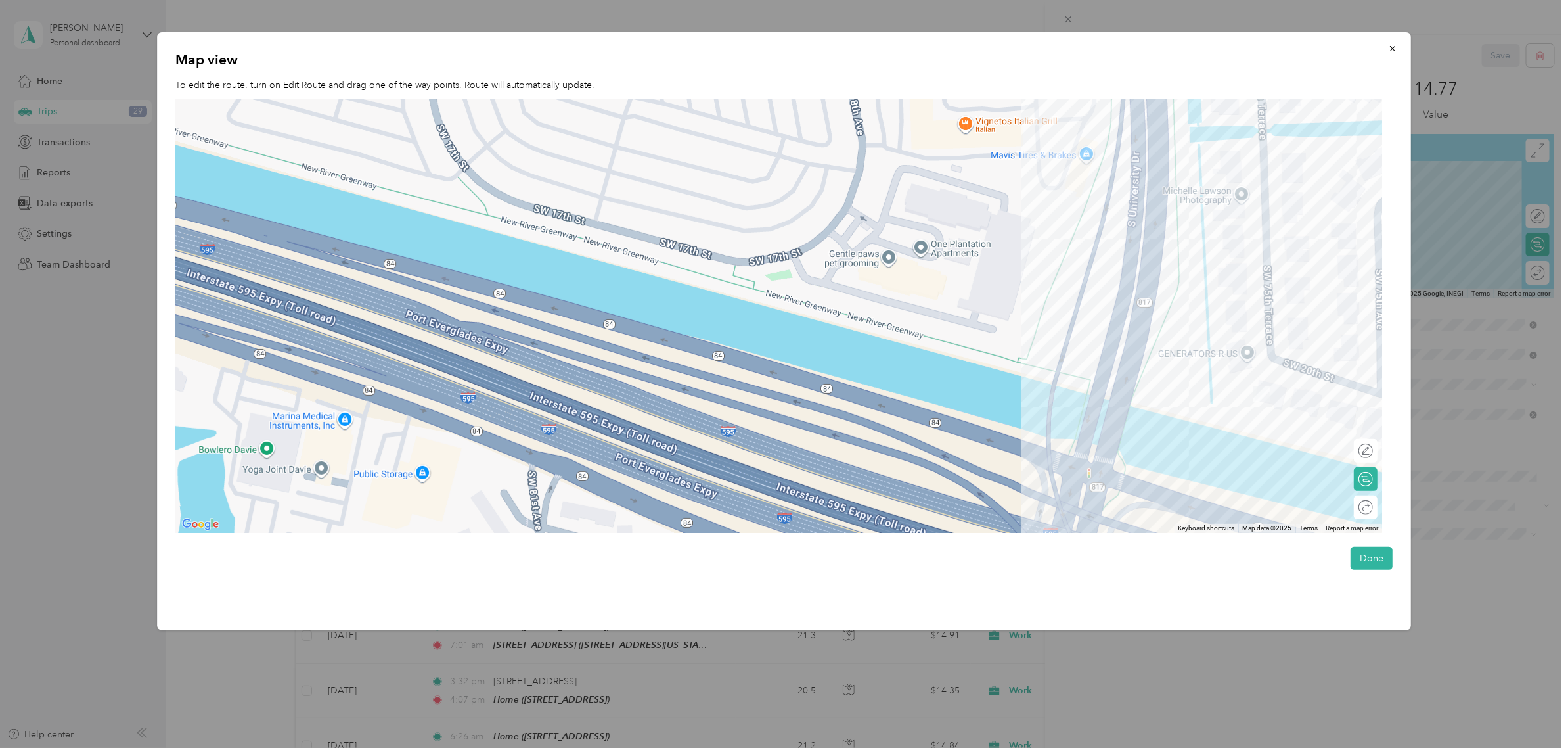
drag, startPoint x: 873, startPoint y: 265, endPoint x: 805, endPoint y: 169, distance: 117.6
click at [805, 169] on div at bounding box center [779, 316] width 1207 height 434
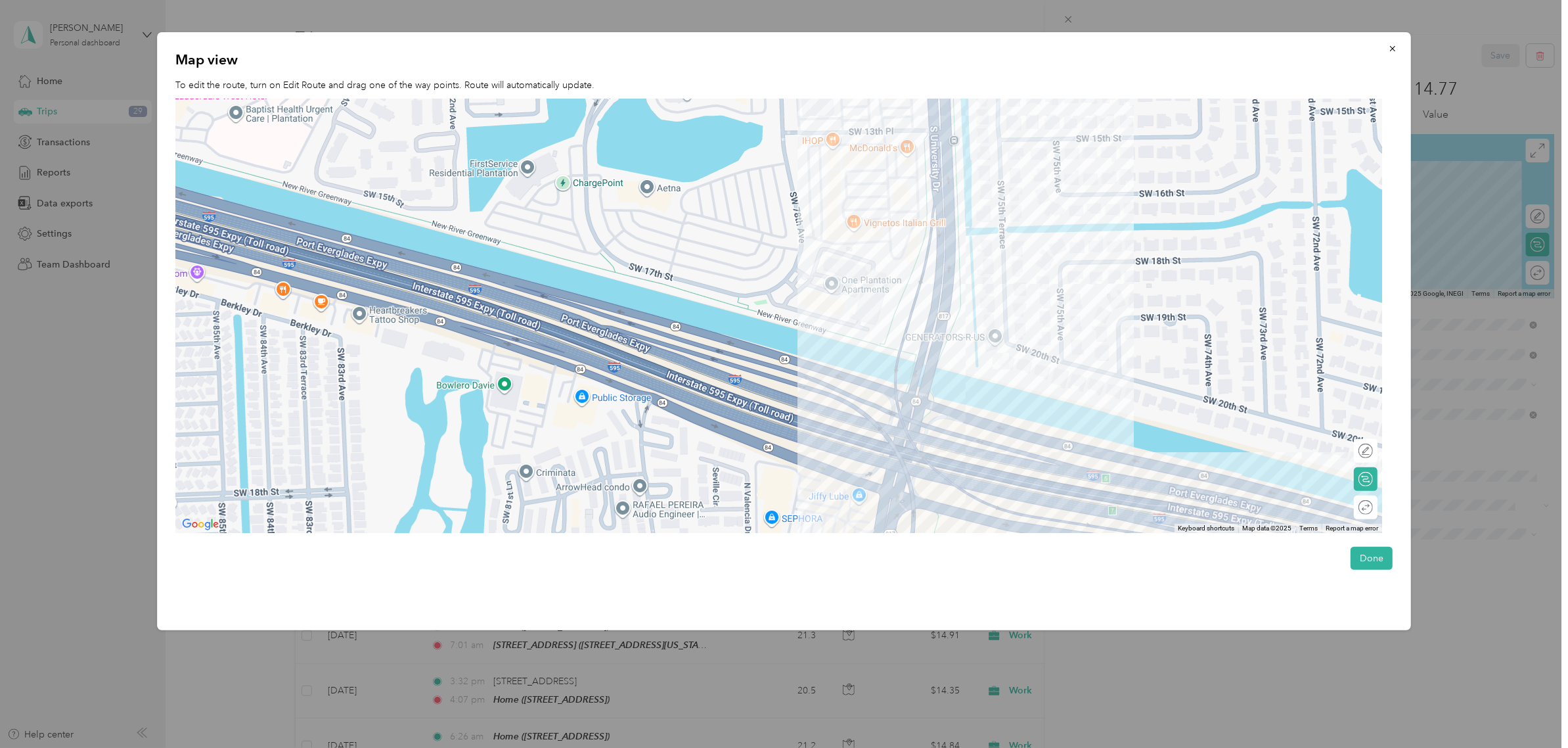
drag, startPoint x: 759, startPoint y: 199, endPoint x: 726, endPoint y: 272, distance: 80.1
click at [726, 272] on div at bounding box center [779, 316] width 1207 height 434
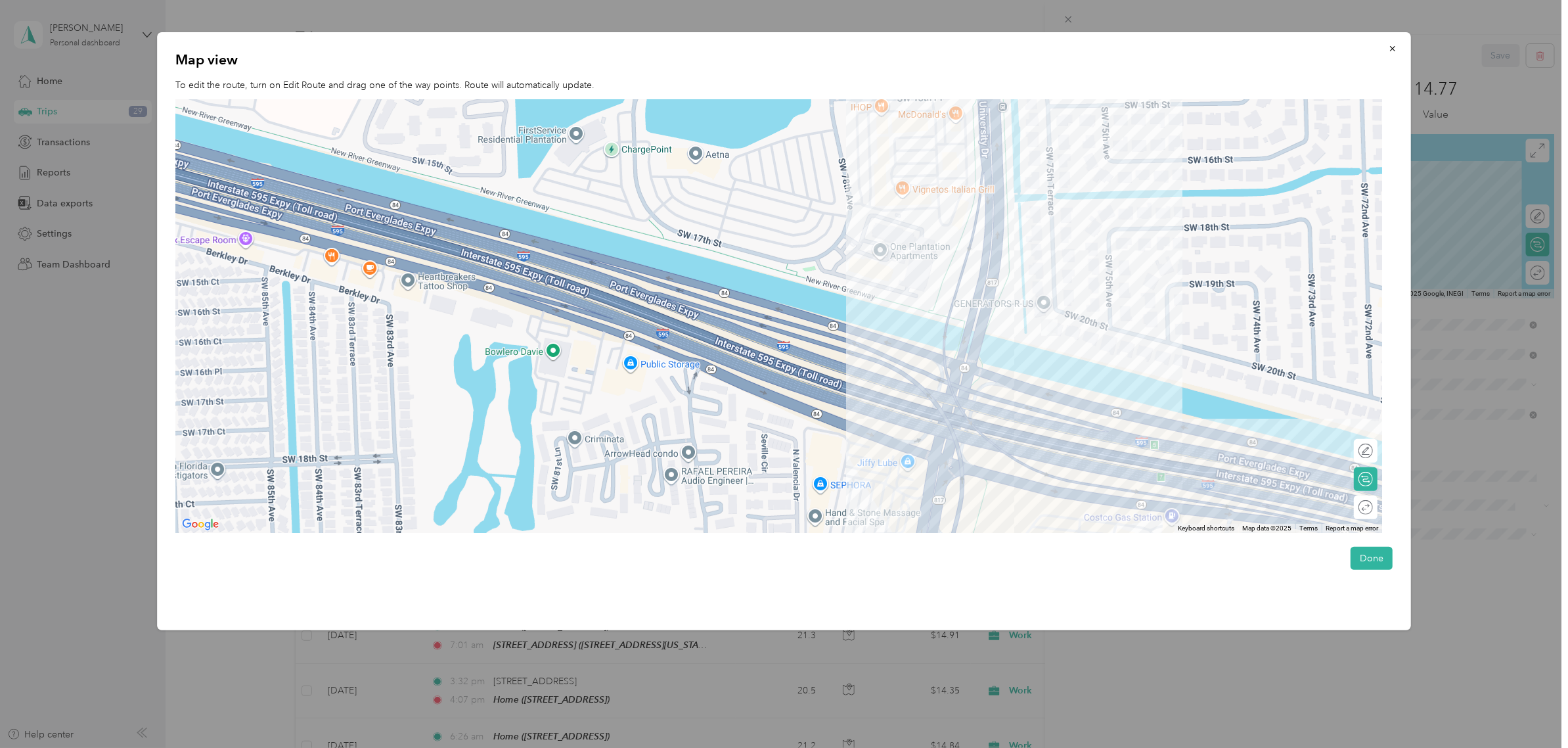
drag, startPoint x: 845, startPoint y: 299, endPoint x: 866, endPoint y: 307, distance: 22.5
click at [849, 304] on div at bounding box center [779, 316] width 1207 height 434
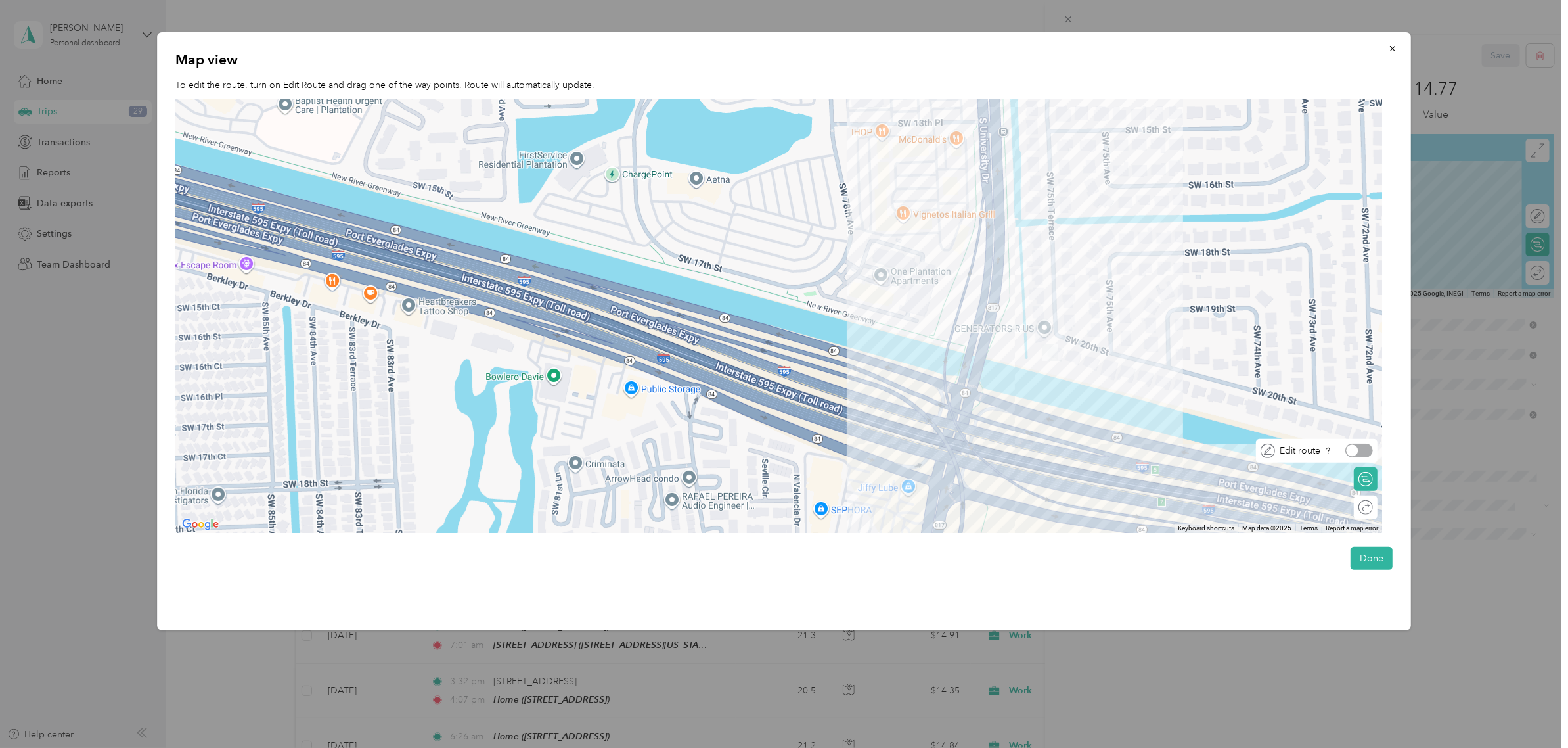
drag, startPoint x: 1368, startPoint y: 452, endPoint x: 894, endPoint y: 302, distance: 497.2
click at [1367, 452] on div at bounding box center [1360, 451] width 28 height 14
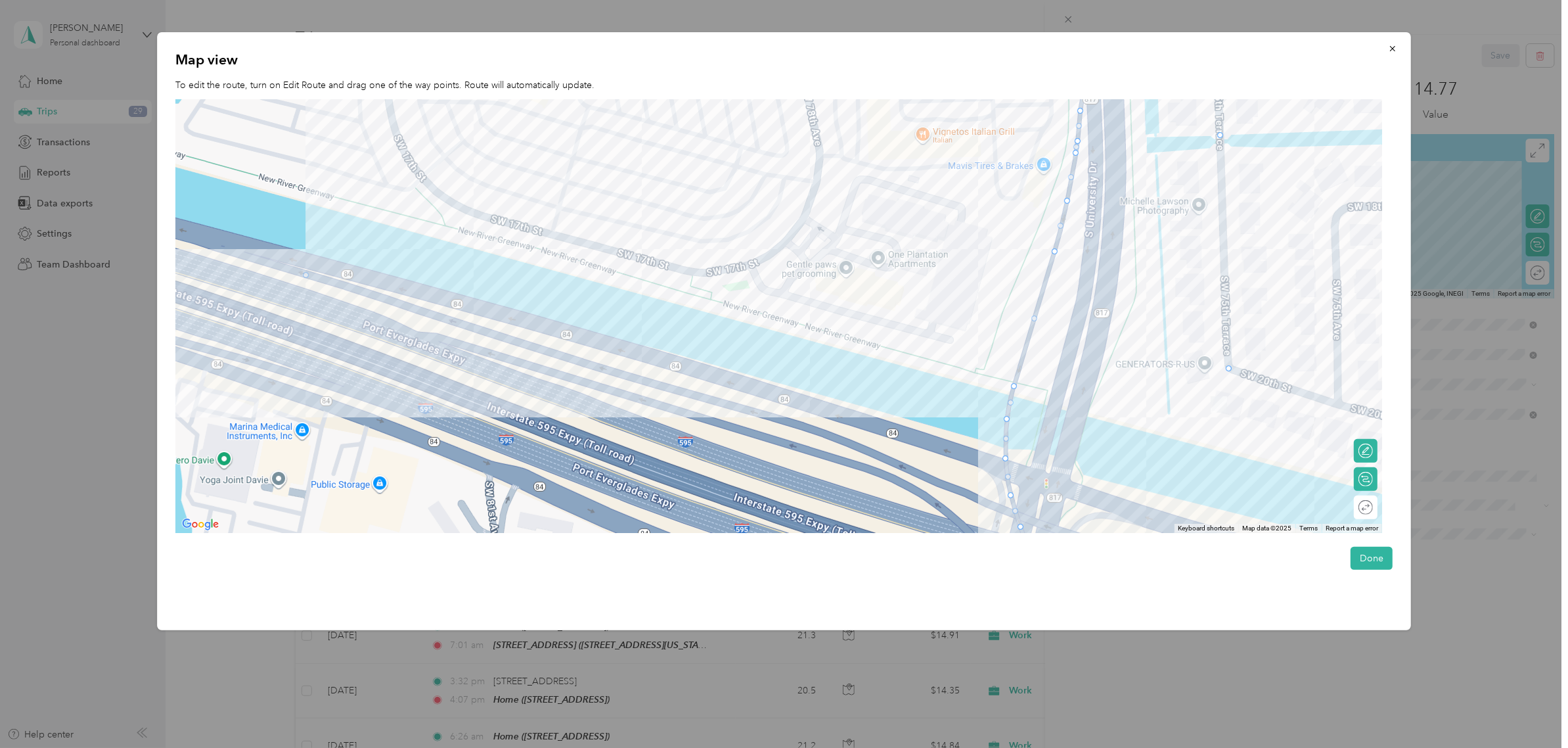
drag, startPoint x: 1225, startPoint y: 253, endPoint x: 303, endPoint y: 277, distance: 922.3
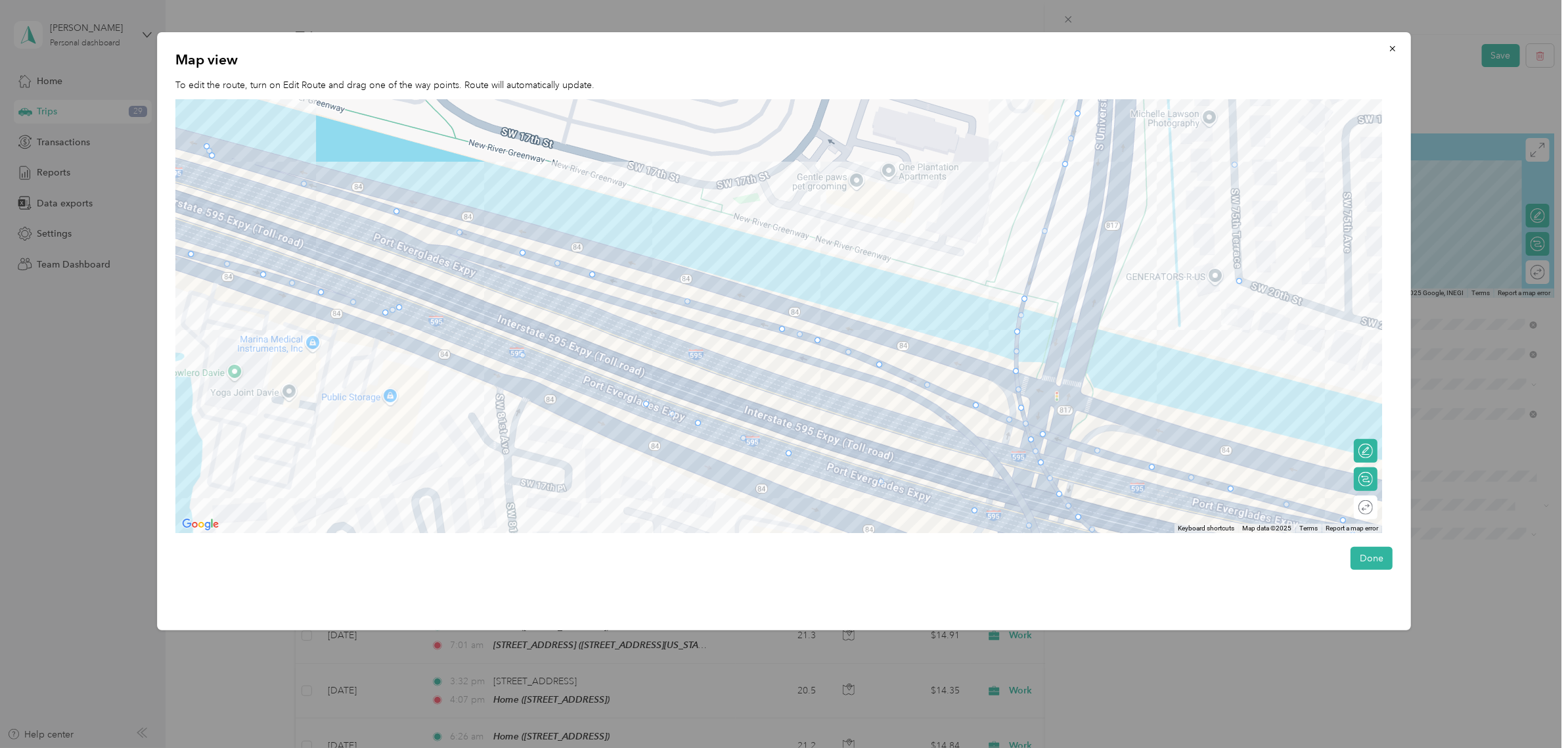
drag, startPoint x: 523, startPoint y: 293, endPoint x: 536, endPoint y: 206, distance: 88.0
click at [536, 206] on div at bounding box center [779, 316] width 1207 height 434
click at [1391, 50] on button "button" at bounding box center [1393, 48] width 28 height 23
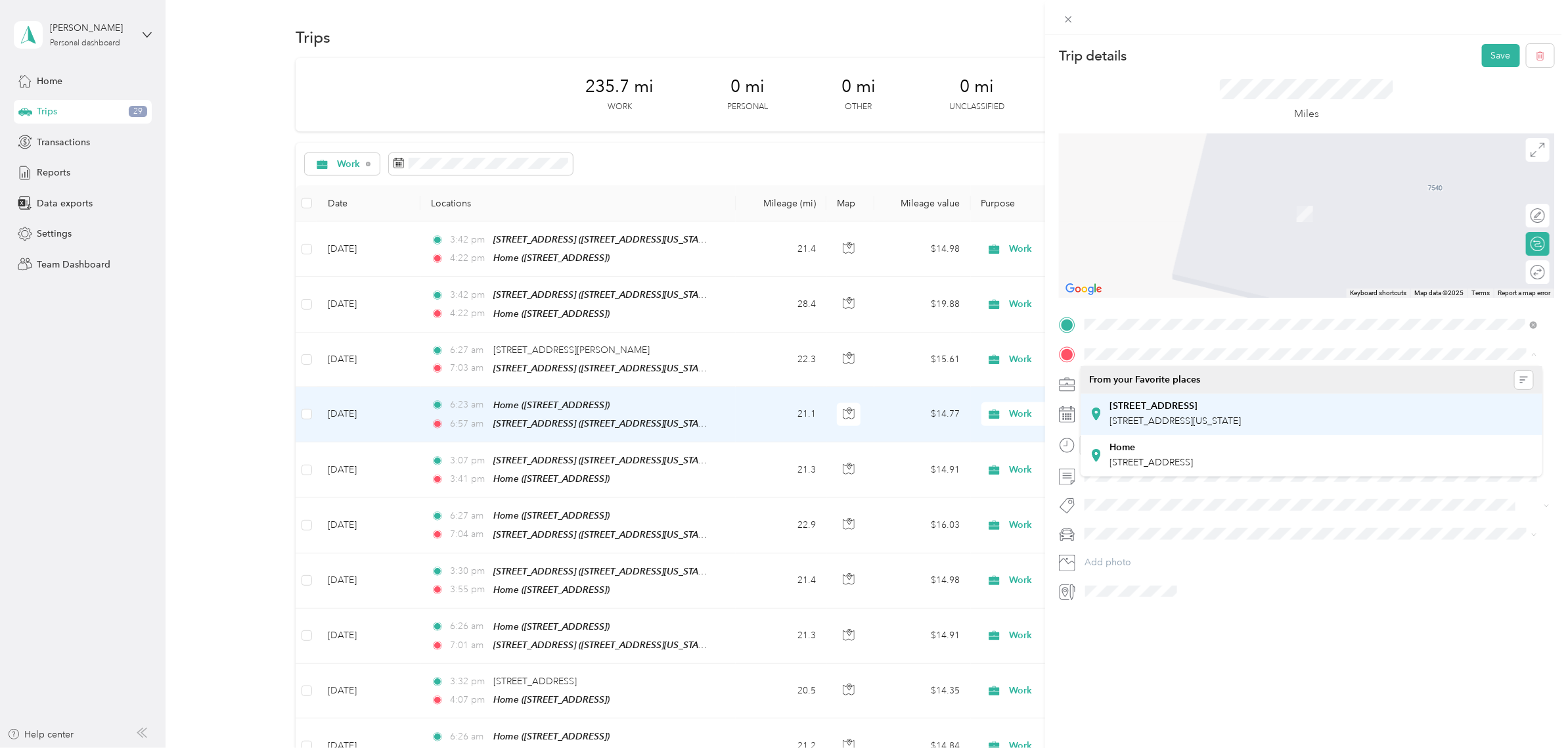
click at [1192, 422] on span "[STREET_ADDRESS][US_STATE]" at bounding box center [1175, 420] width 132 height 11
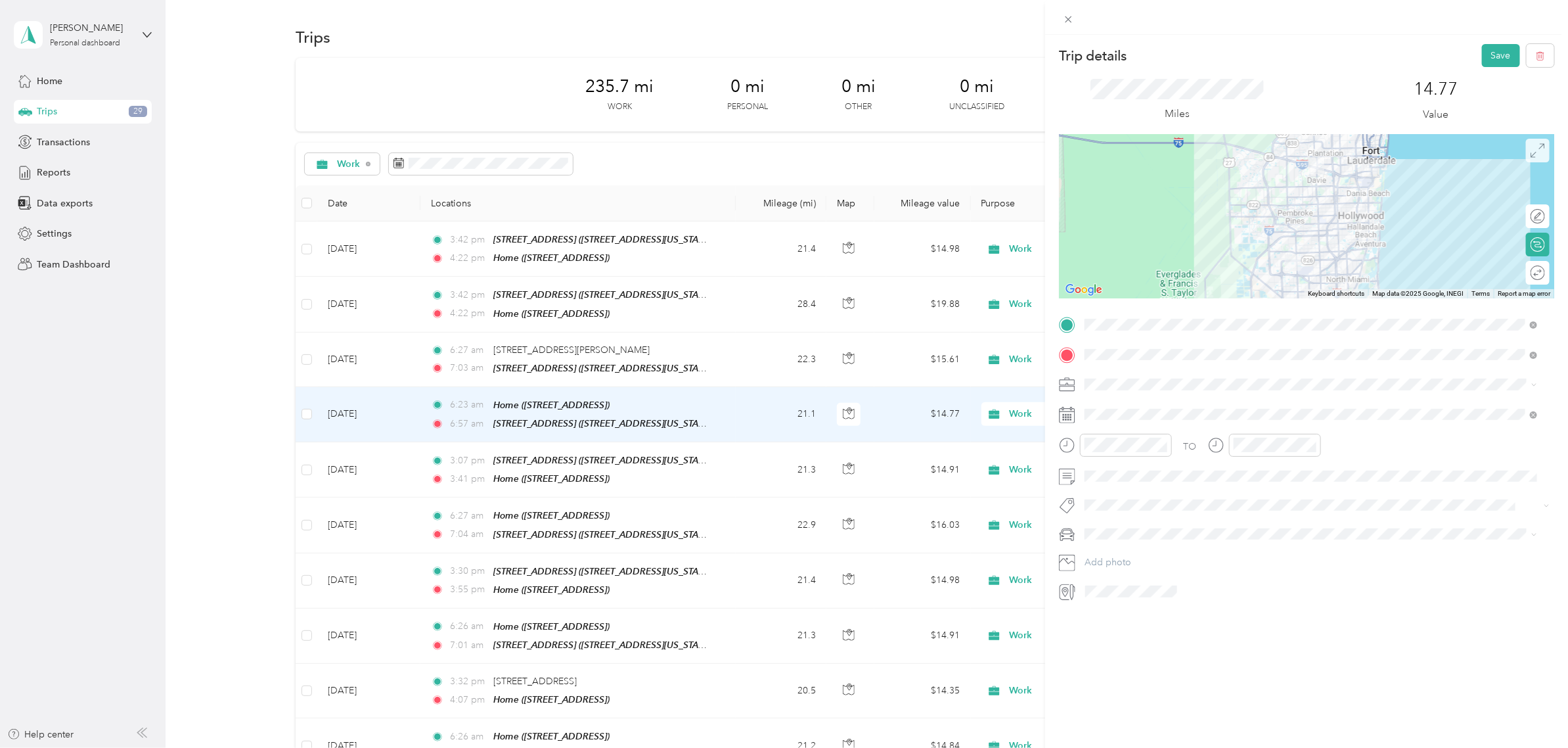
click at [1530, 148] on icon at bounding box center [1537, 151] width 15 height 15
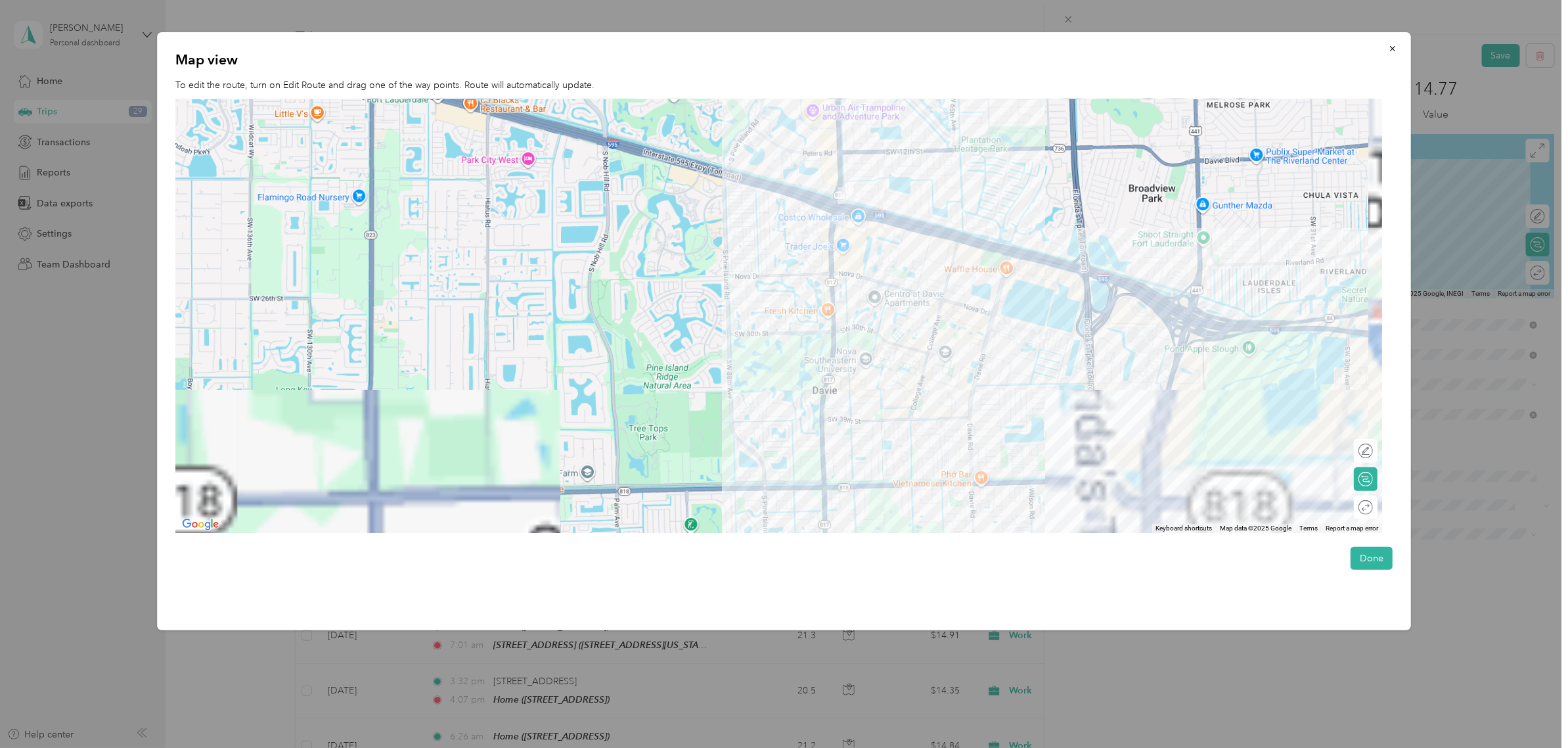
drag, startPoint x: 750, startPoint y: 297, endPoint x: 741, endPoint y: 244, distance: 53.8
click at [707, 401] on div at bounding box center [779, 316] width 1207 height 434
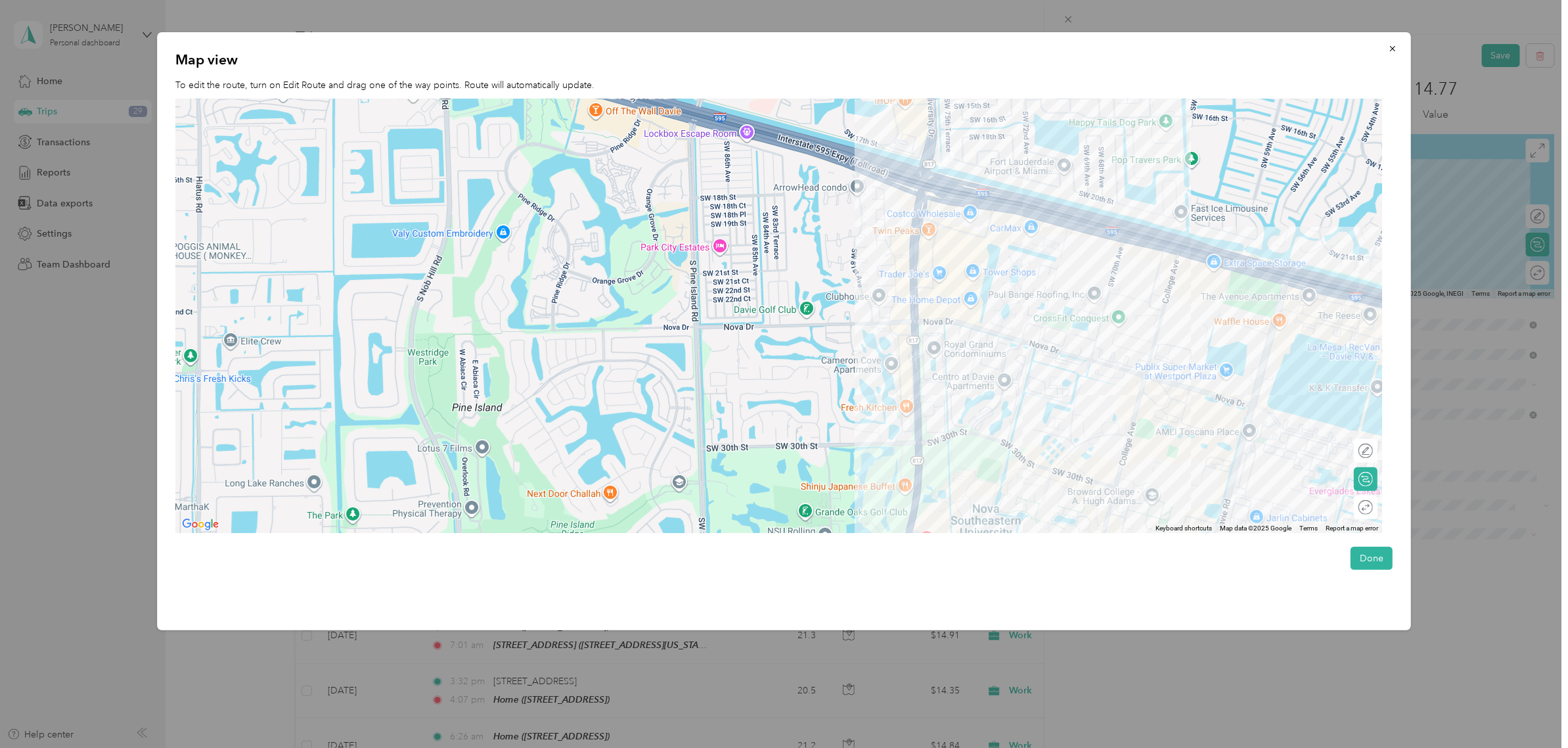
drag, startPoint x: 802, startPoint y: 164, endPoint x: 739, endPoint y: 321, distance: 169.2
click at [739, 321] on div at bounding box center [779, 316] width 1207 height 434
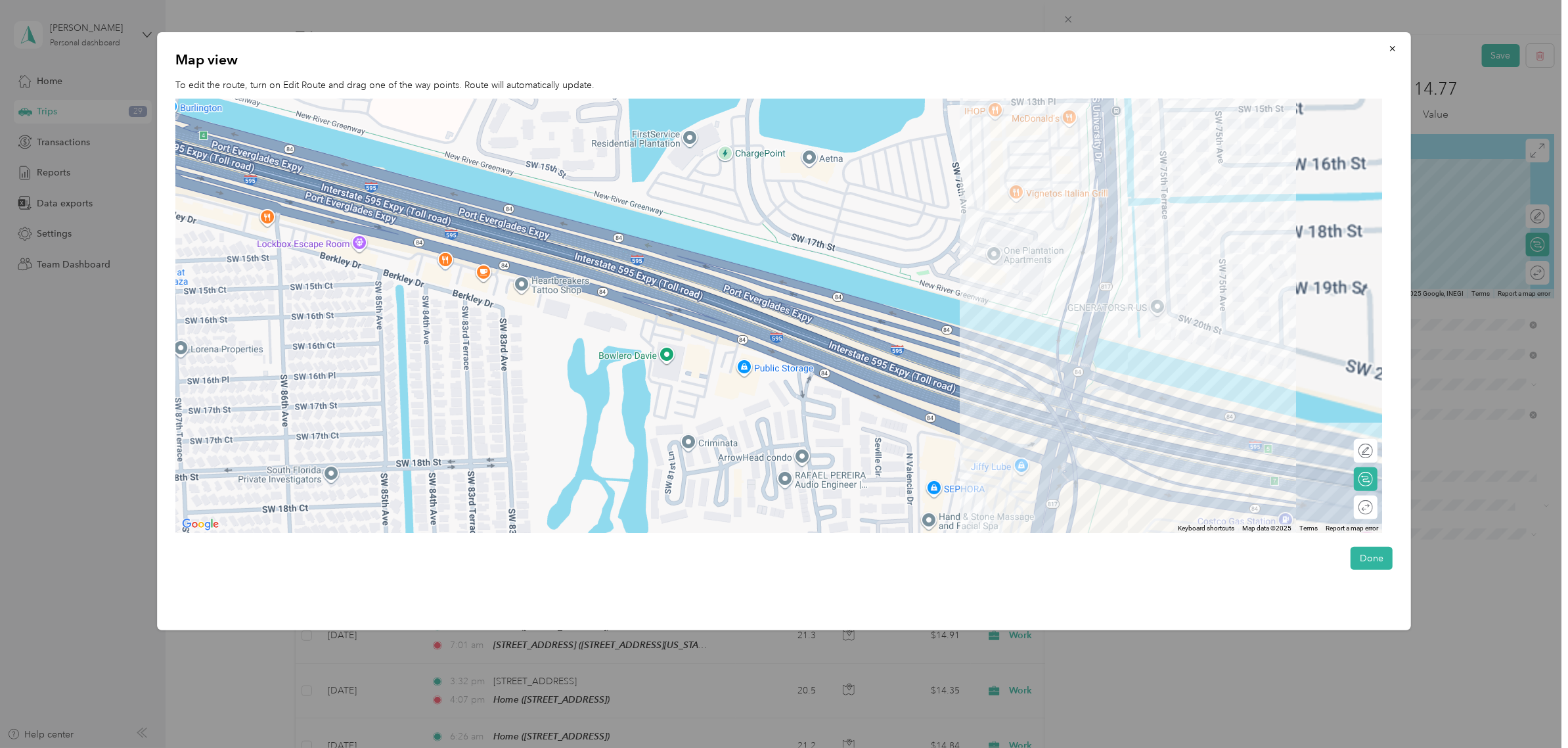
drag, startPoint x: 869, startPoint y: 206, endPoint x: 742, endPoint y: 319, distance: 170.0
click at [743, 317] on div at bounding box center [779, 316] width 1207 height 434
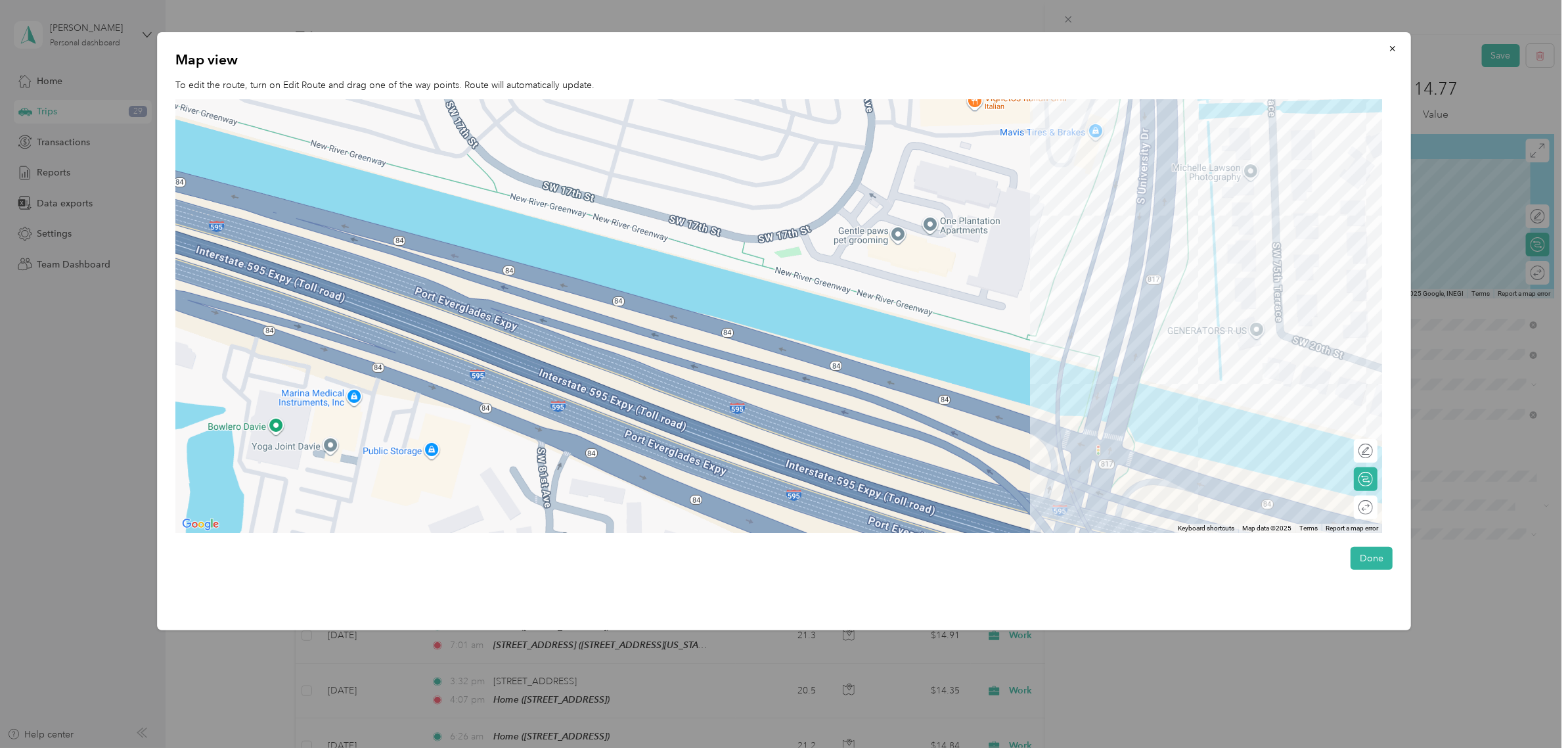
drag, startPoint x: 1112, startPoint y: 290, endPoint x: 1005, endPoint y: 279, distance: 107.6
click at [1005, 279] on div at bounding box center [779, 316] width 1207 height 434
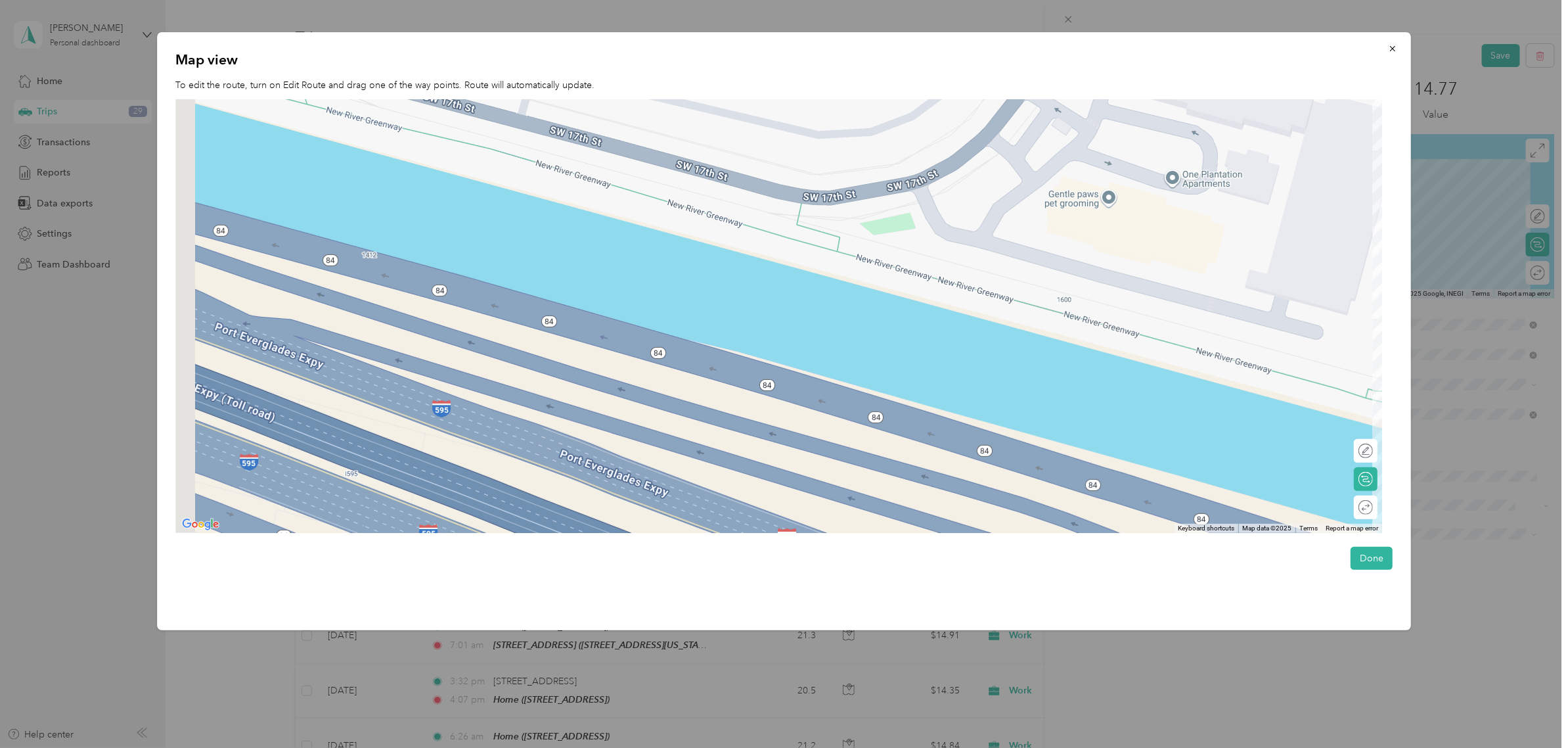
drag, startPoint x: 859, startPoint y: 365, endPoint x: 1052, endPoint y: 412, distance: 198.6
click at [1052, 412] on div at bounding box center [779, 316] width 1207 height 434
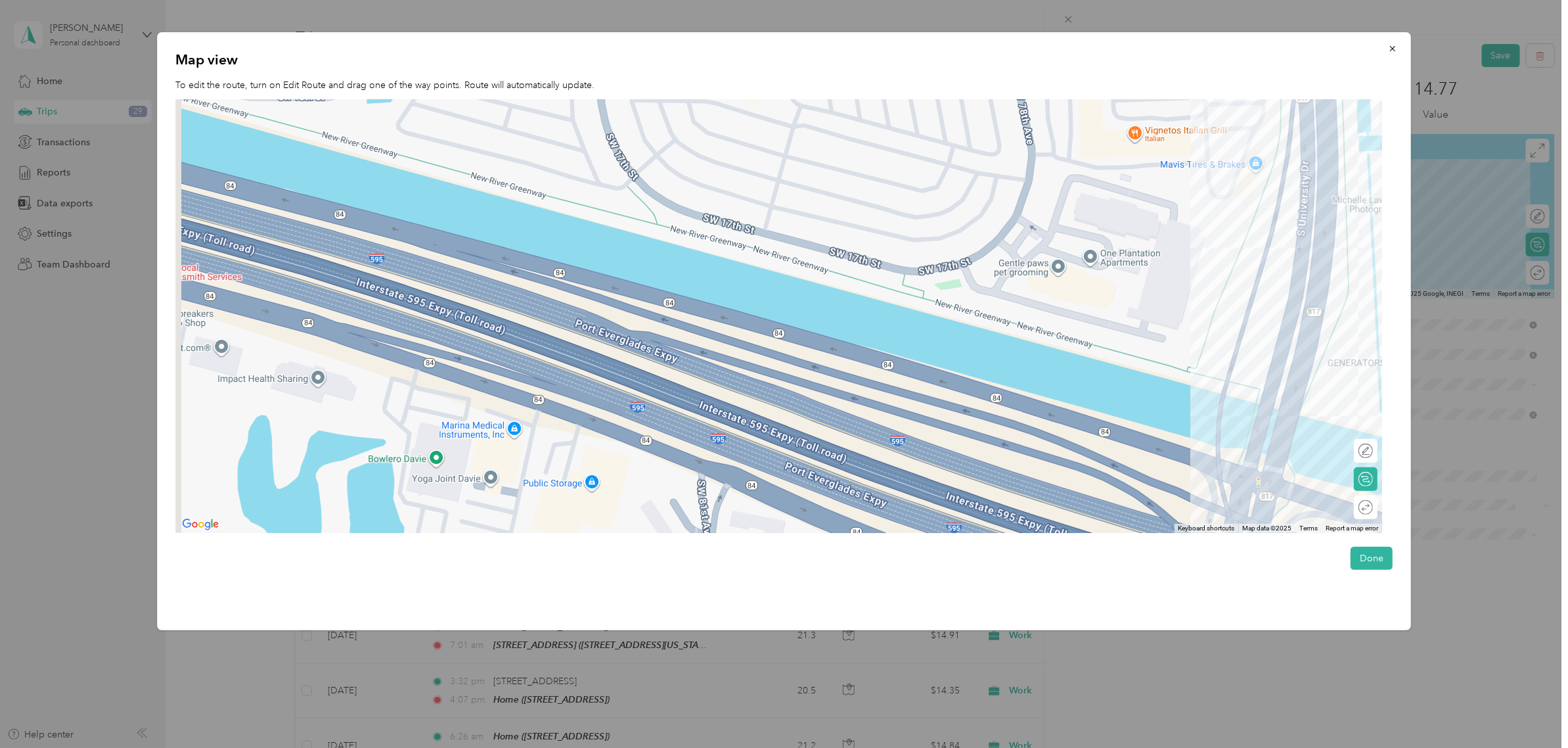
drag, startPoint x: 700, startPoint y: 279, endPoint x: 1008, endPoint y: 374, distance: 322.3
click at [1008, 374] on div at bounding box center [779, 316] width 1207 height 434
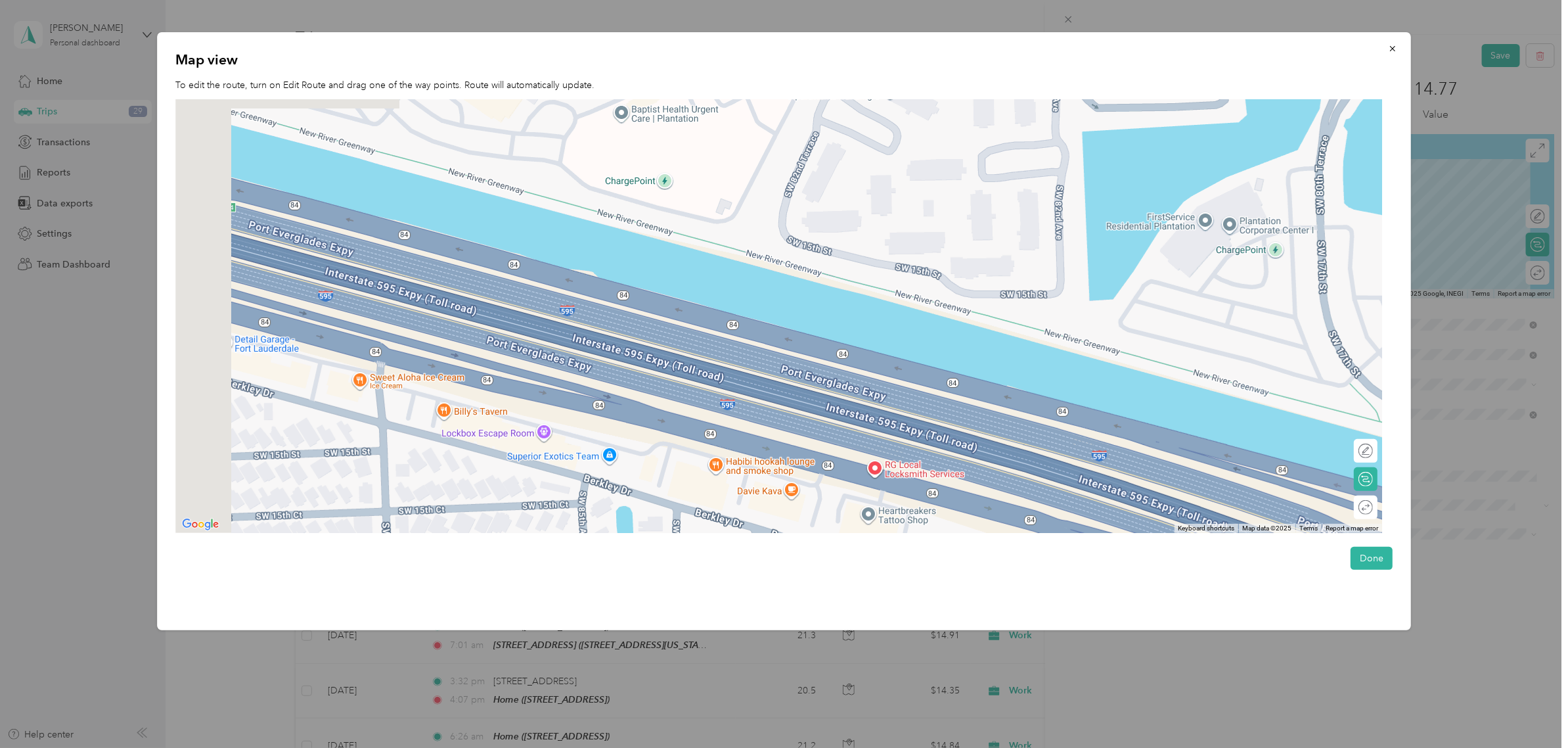
drag, startPoint x: 476, startPoint y: 261, endPoint x: 979, endPoint y: 372, distance: 515.1
click at [979, 372] on div at bounding box center [779, 316] width 1207 height 434
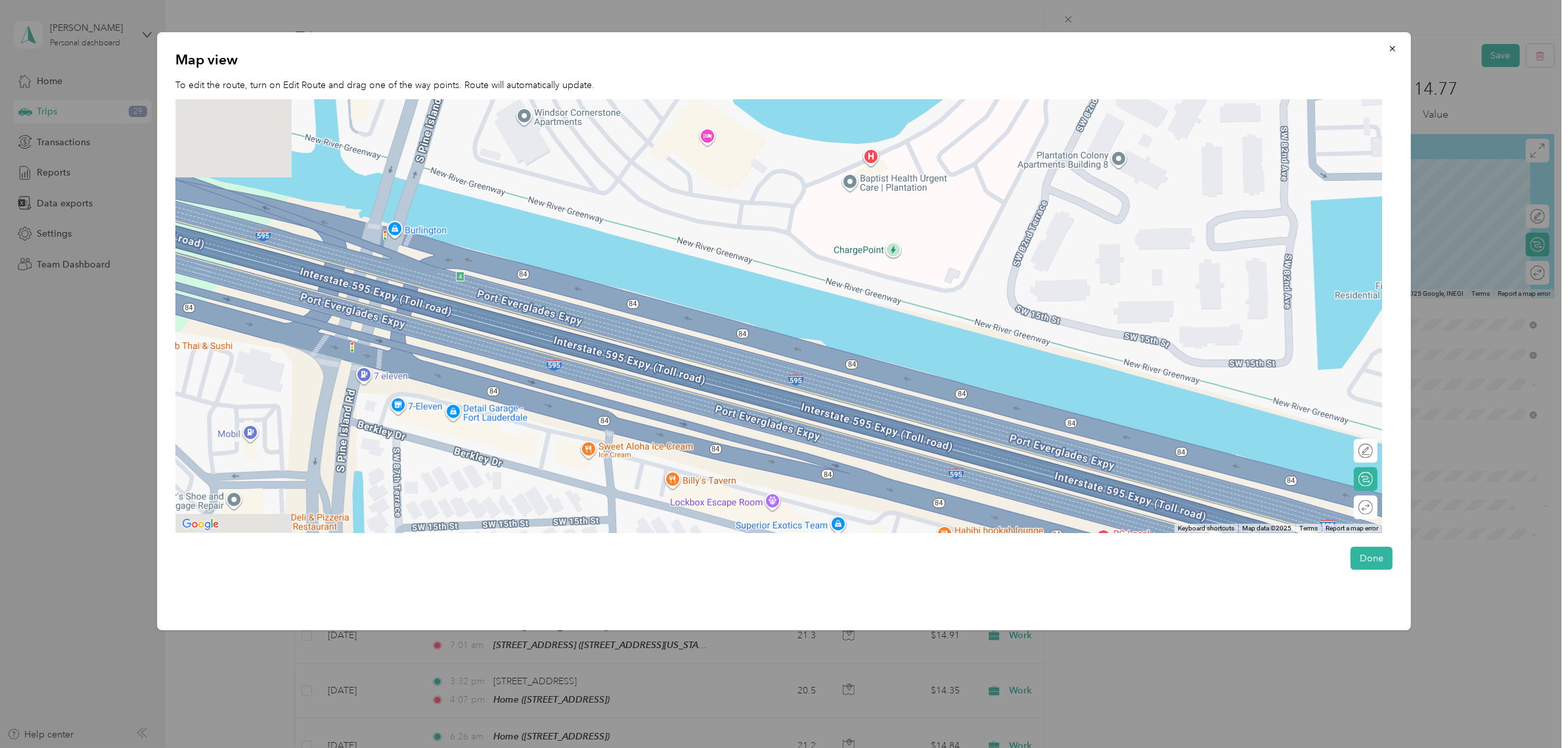
drag, startPoint x: 947, startPoint y: 384, endPoint x: 1002, endPoint y: 387, distance: 55.1
click at [1002, 387] on div at bounding box center [779, 316] width 1207 height 434
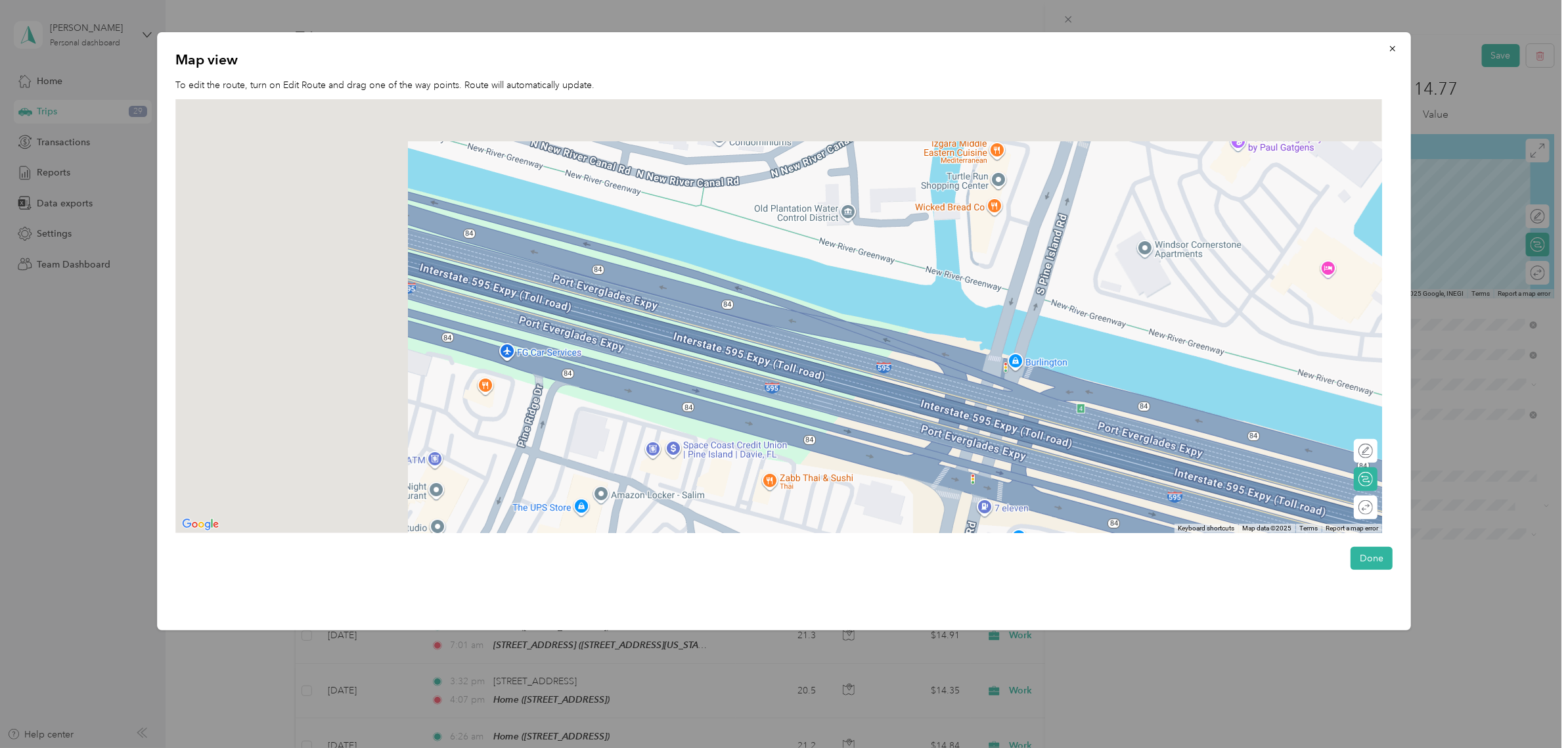
drag, startPoint x: 366, startPoint y: 241, endPoint x: 937, endPoint y: 370, distance: 585.4
click at [937, 370] on div at bounding box center [779, 316] width 1207 height 434
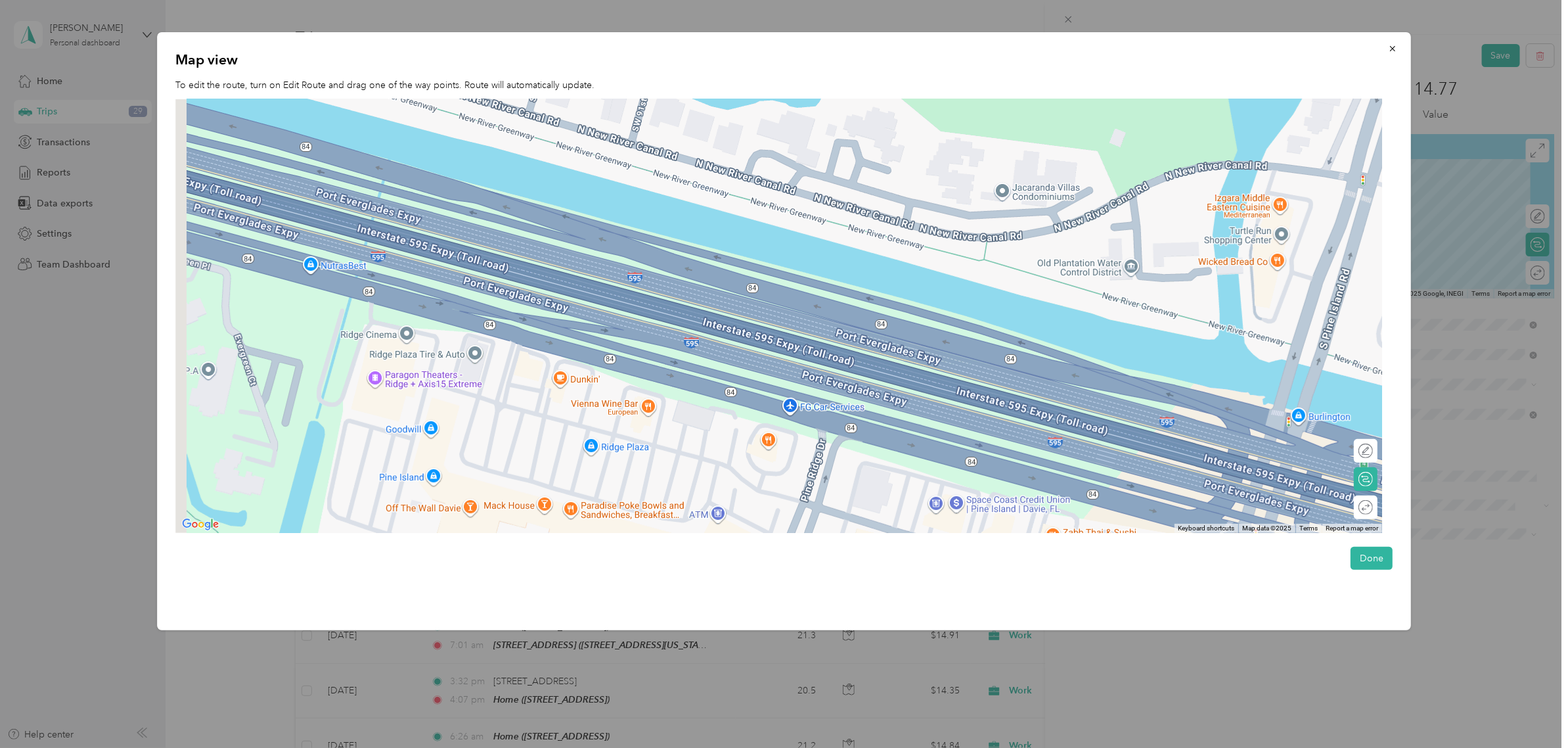
drag, startPoint x: 387, startPoint y: 238, endPoint x: 654, endPoint y: 292, distance: 272.4
click at [654, 292] on div at bounding box center [779, 316] width 1207 height 434
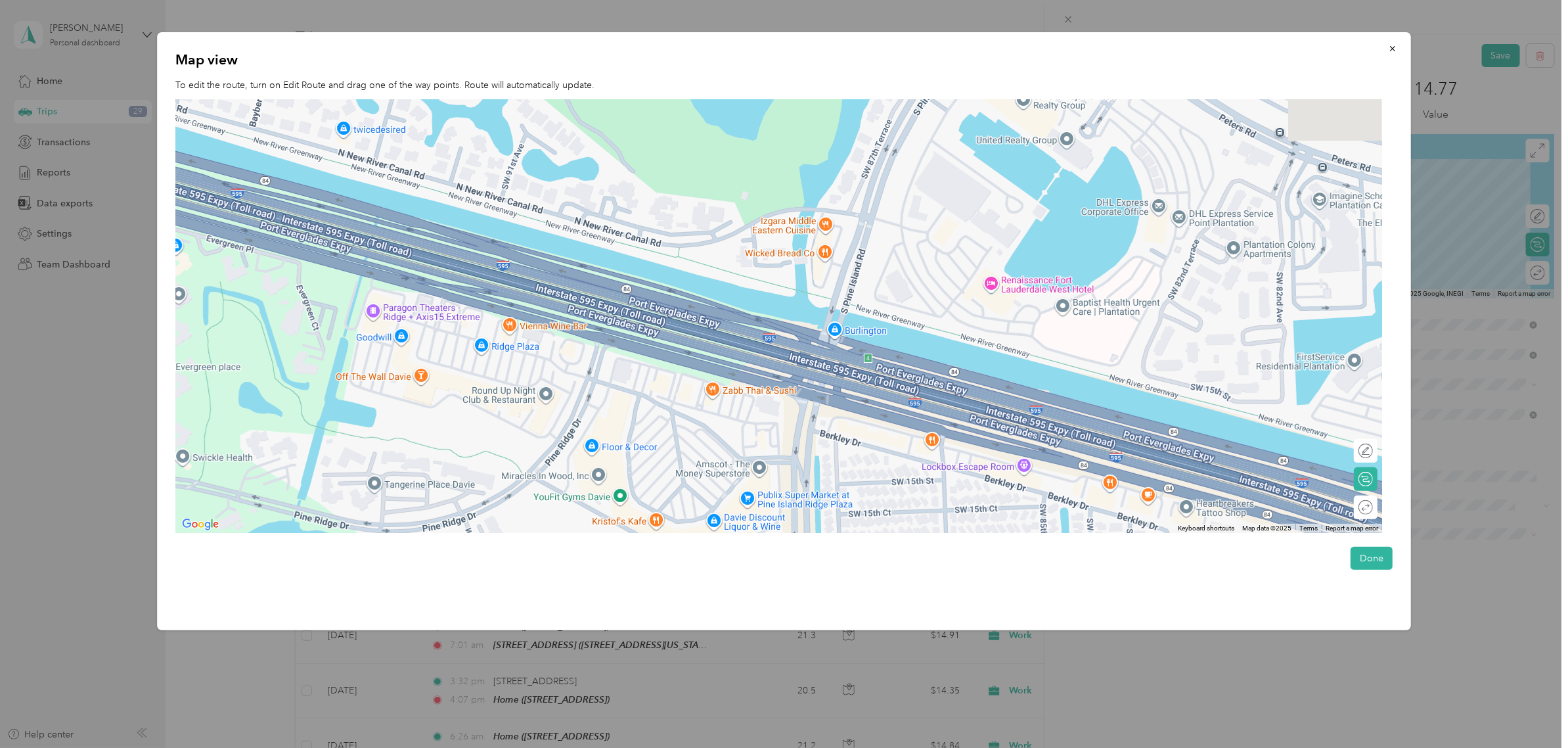
drag, startPoint x: 957, startPoint y: 339, endPoint x: 672, endPoint y: 297, distance: 288.1
click at [672, 297] on div at bounding box center [779, 316] width 1207 height 434
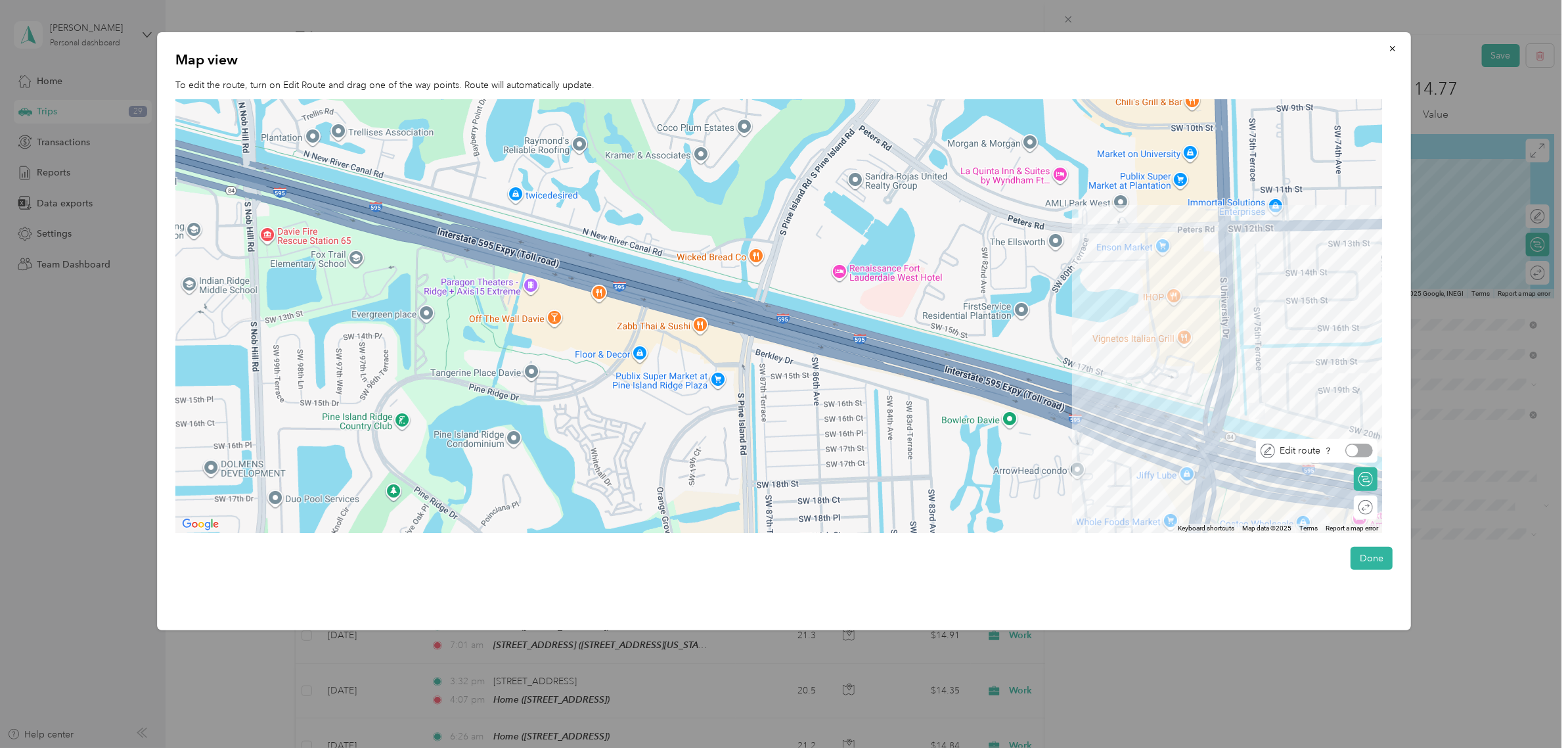
click at [1369, 455] on div at bounding box center [1360, 451] width 28 height 14
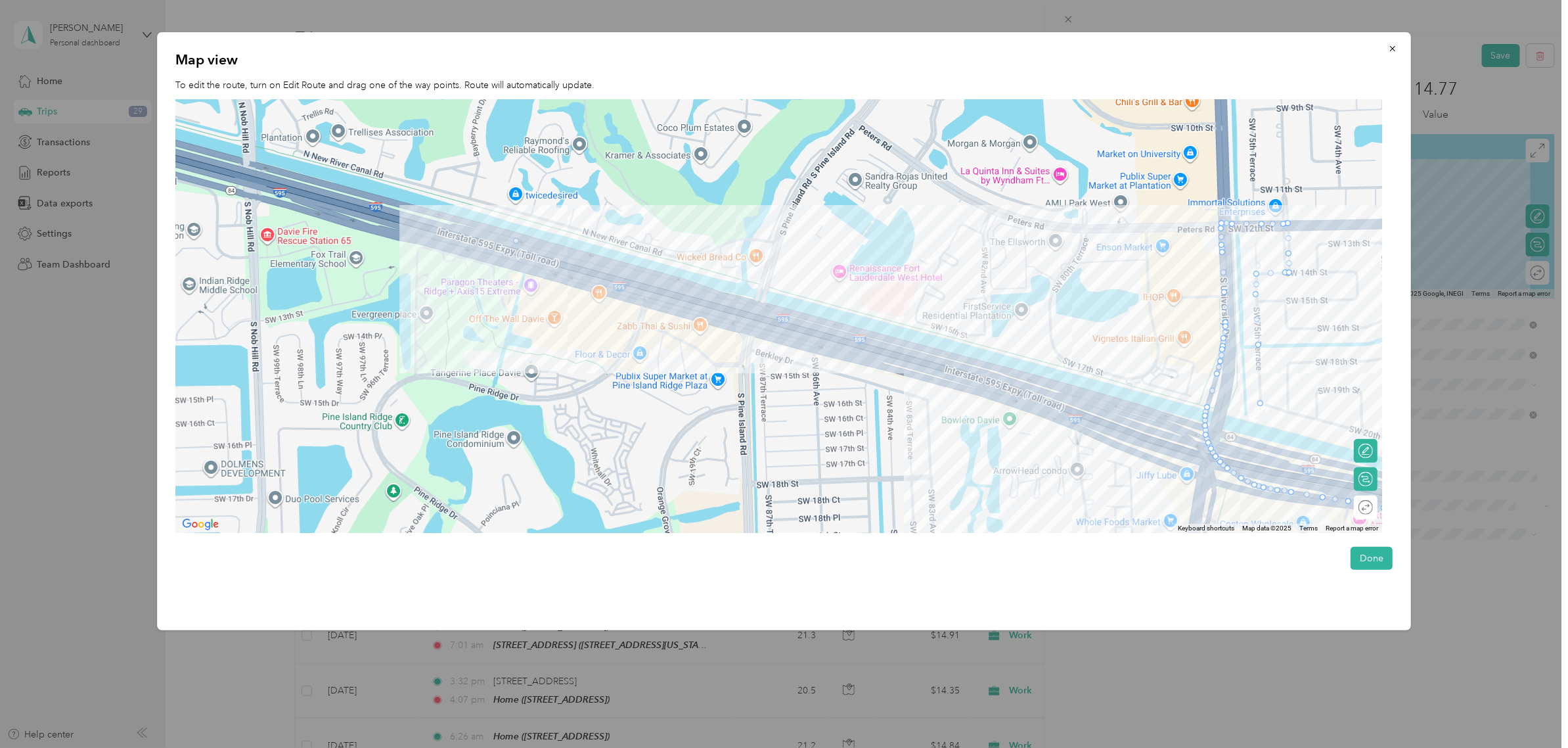
drag, startPoint x: 1261, startPoint y: 374, endPoint x: 514, endPoint y: 242, distance: 758.6
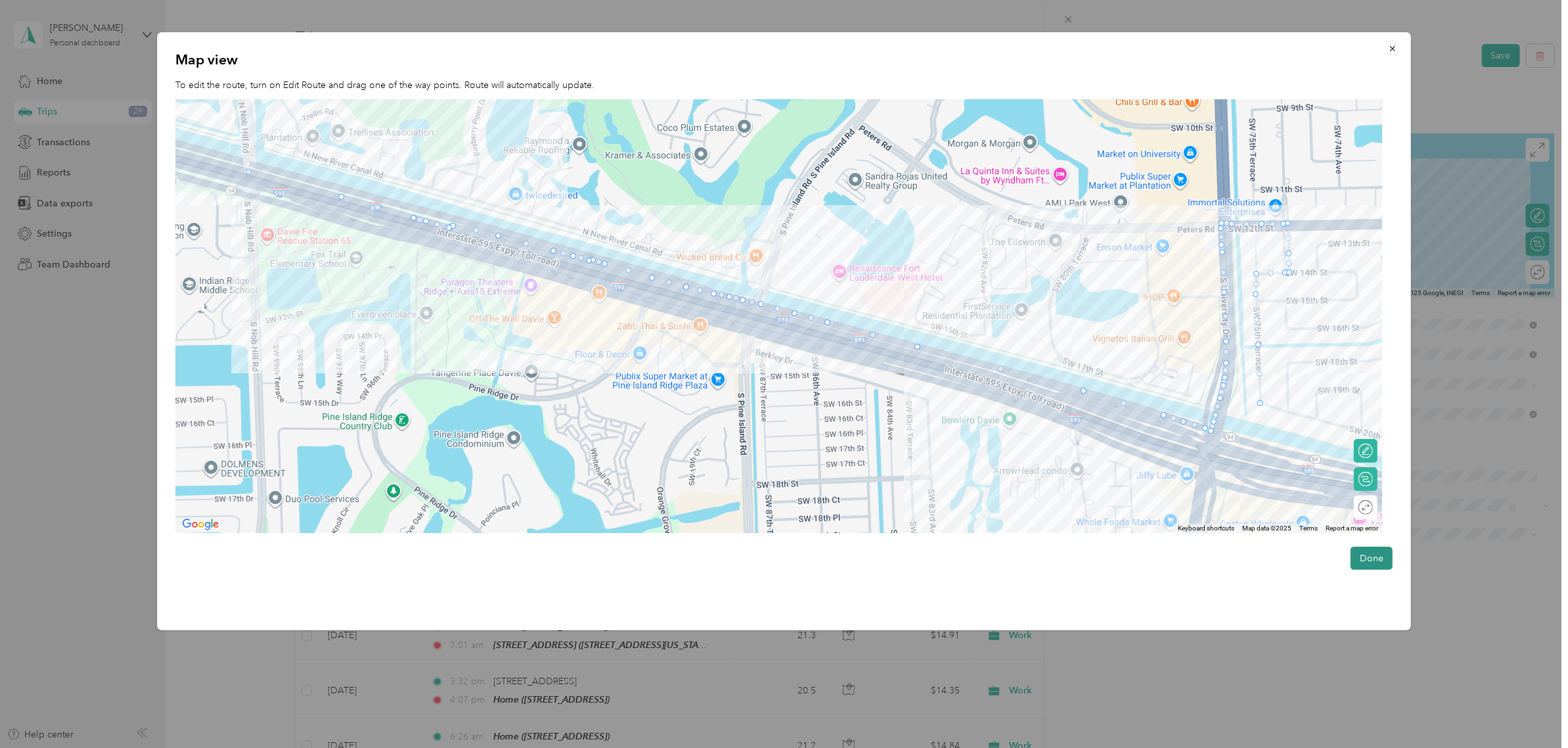
click at [1357, 556] on button "Done" at bounding box center [1371, 558] width 42 height 23
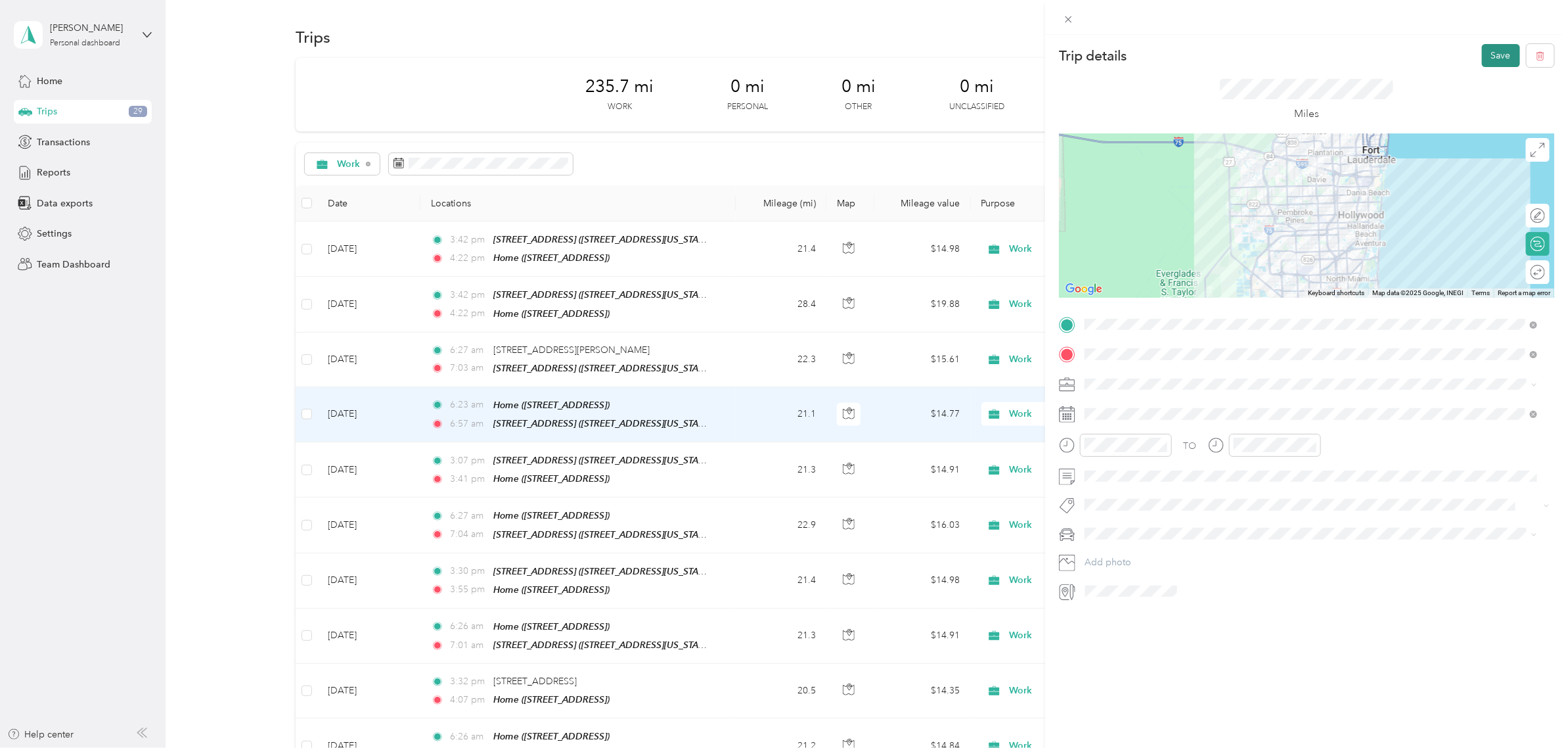
click at [1482, 51] on button "Save" at bounding box center [1501, 54] width 38 height 23
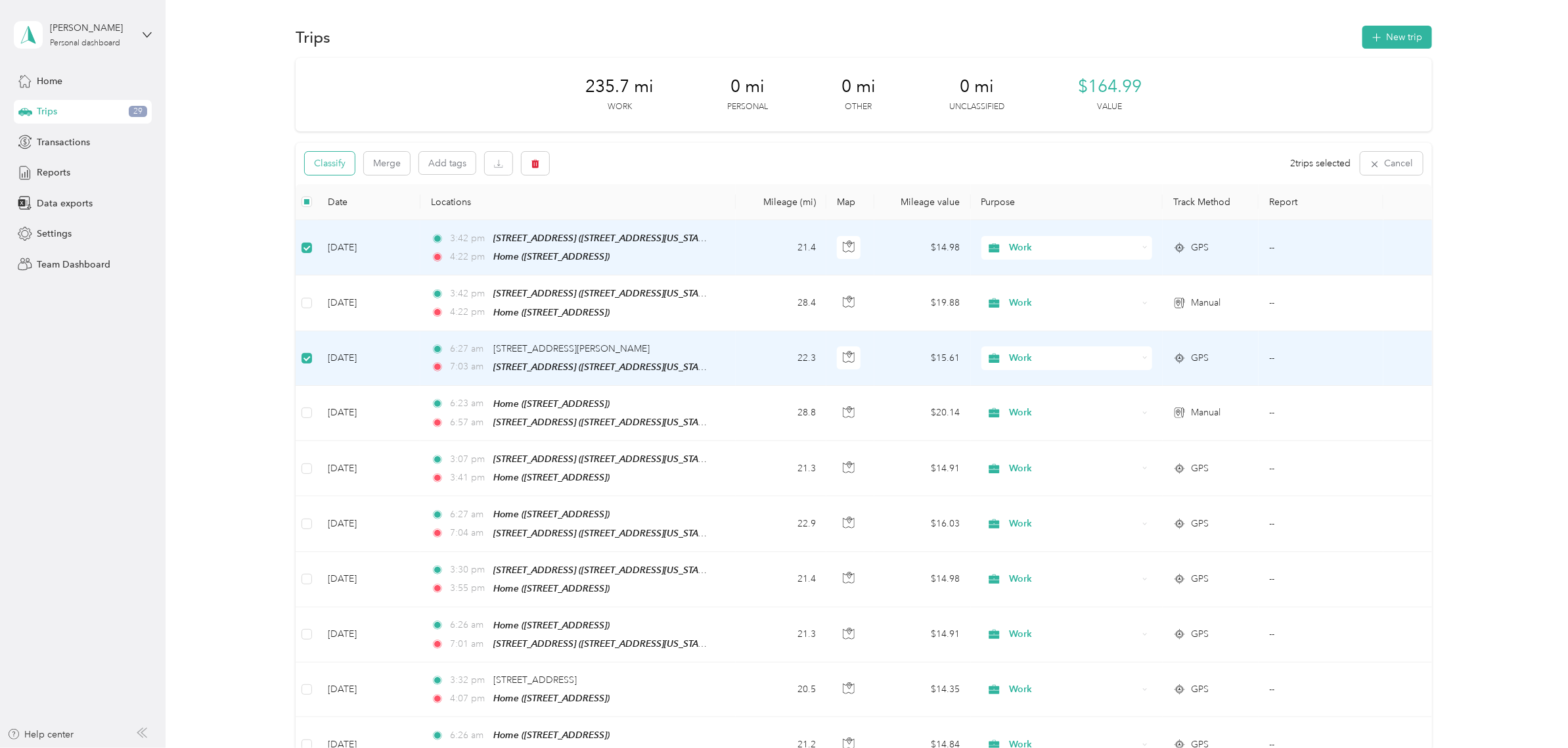
click at [337, 165] on button "Classify" at bounding box center [330, 162] width 50 height 23
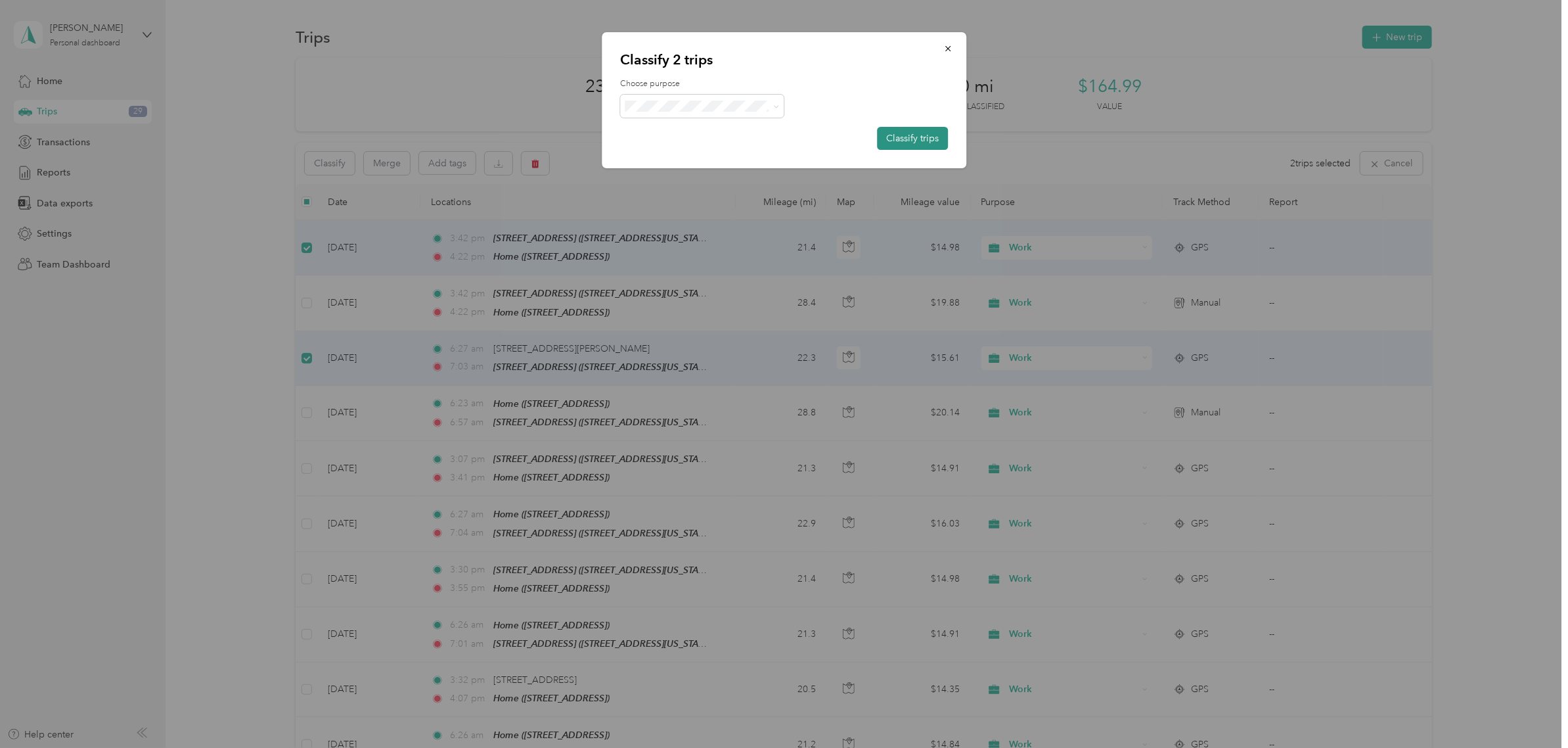
click at [898, 133] on button "Classify trips" at bounding box center [912, 138] width 71 height 23
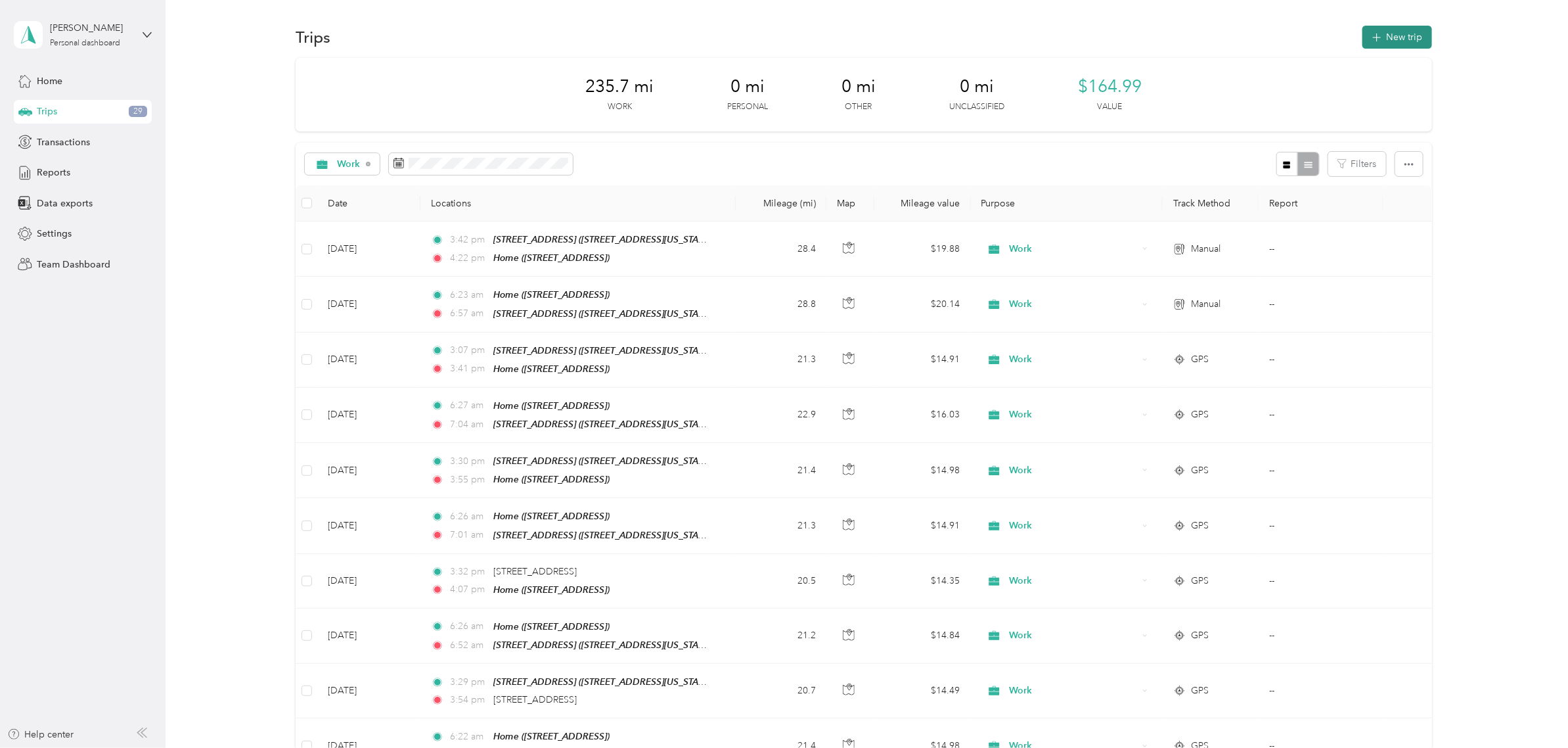
click at [1383, 40] on button "New trip" at bounding box center [1397, 37] width 69 height 23
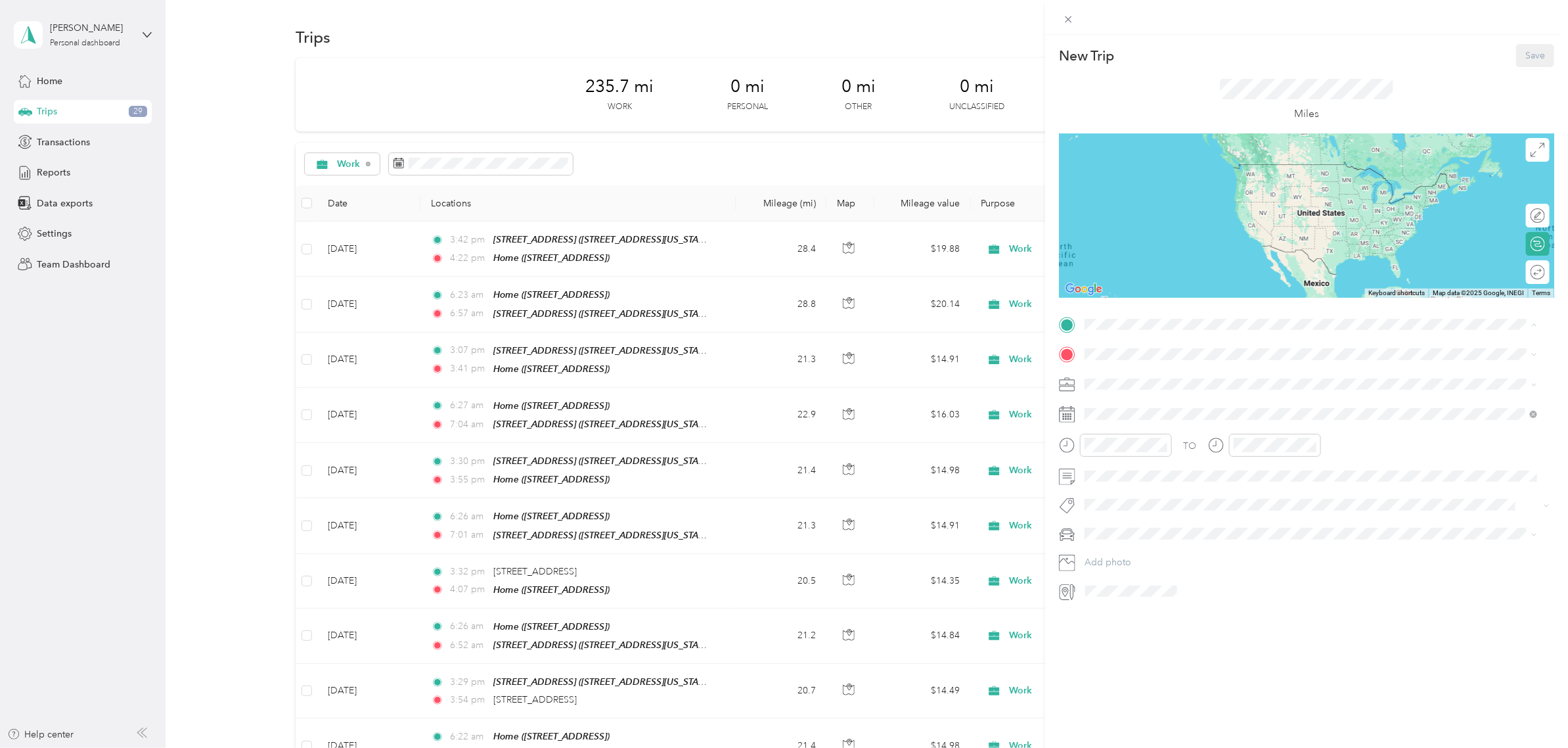
click at [1161, 375] on strong "[STREET_ADDRESS]" at bounding box center [1153, 376] width 88 height 12
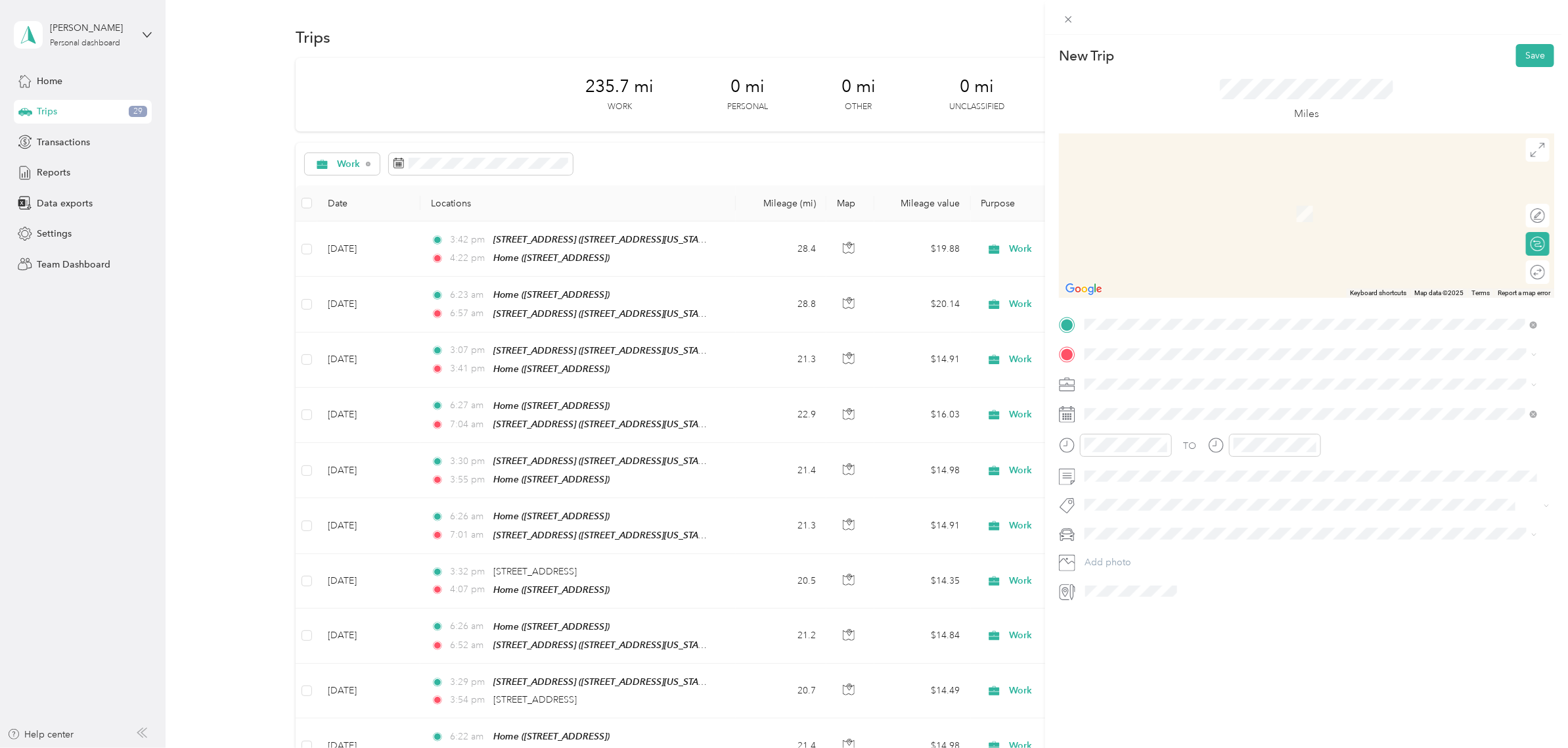
click at [1141, 446] on div "Home" at bounding box center [1151, 446] width 83 height 12
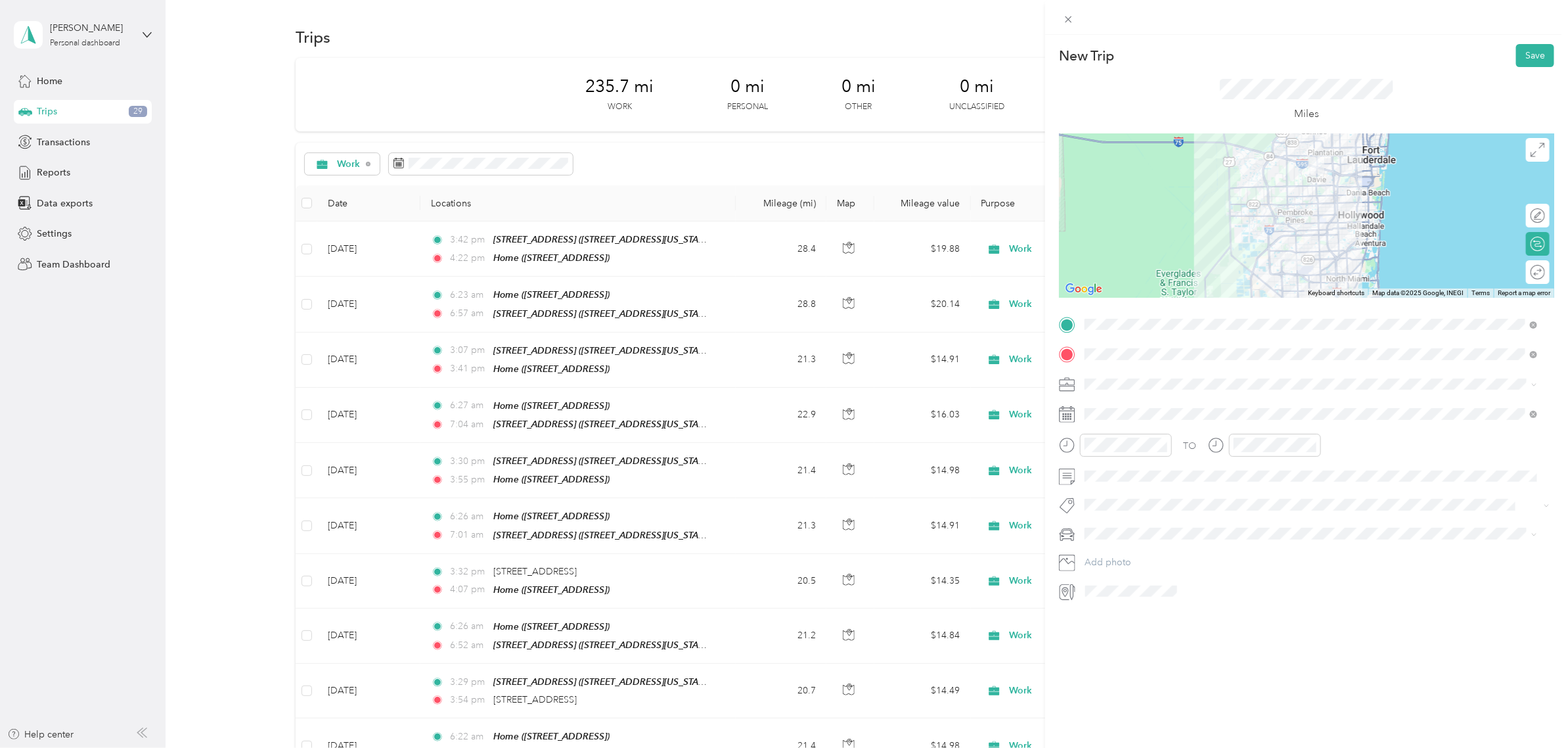
drag, startPoint x: 1123, startPoint y: 414, endPoint x: 1128, endPoint y: 391, distance: 23.5
click at [1123, 414] on ol "Work Personal Other Charity Medical Moving Commute" at bounding box center [1311, 476] width 462 height 160
click at [1259, 168] on div at bounding box center [1307, 216] width 495 height 164
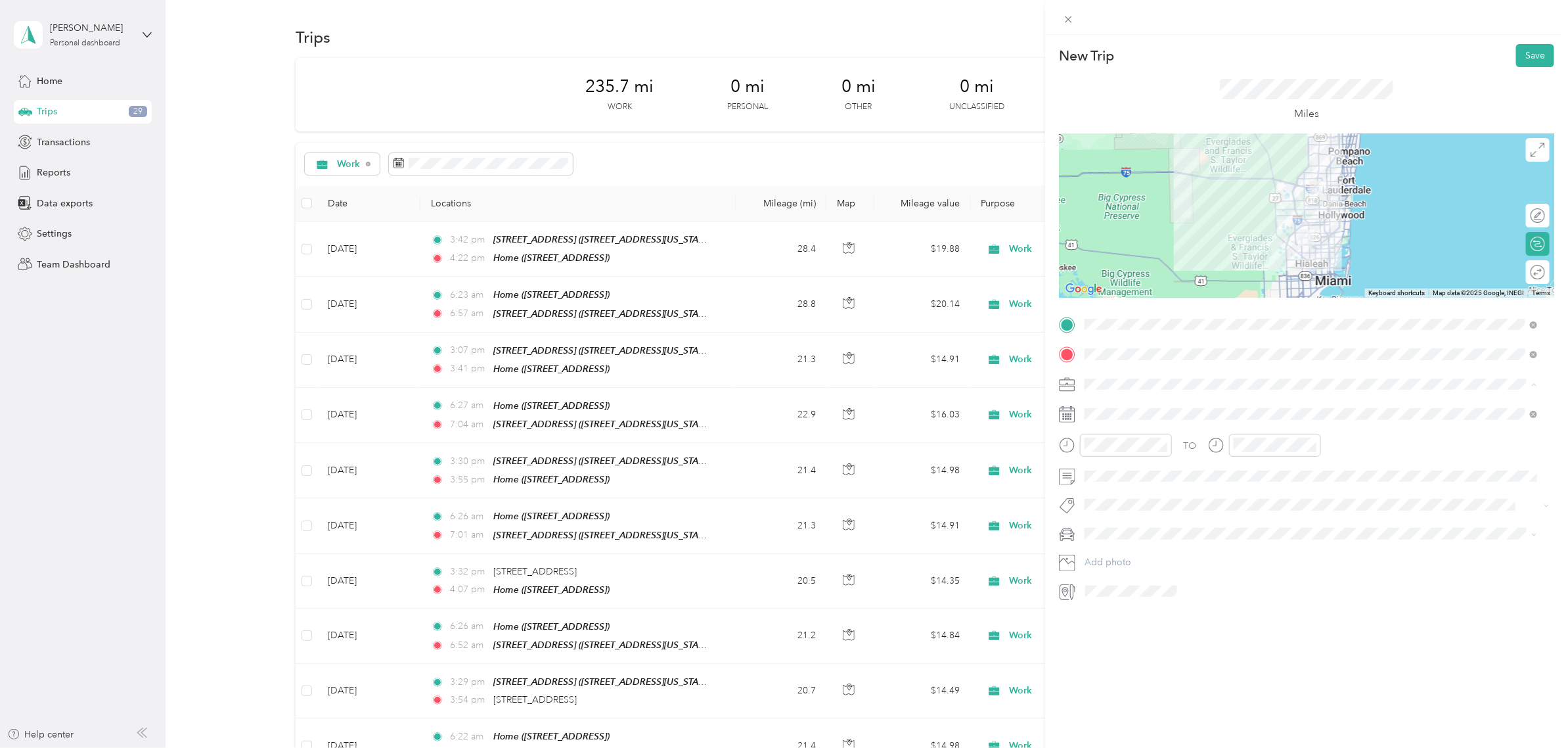
click at [1124, 404] on div "Work" at bounding box center [1311, 407] width 444 height 14
click at [1177, 589] on div "25" at bounding box center [1180, 595] width 17 height 17
click at [1101, 530] on div "03" at bounding box center [1098, 528] width 32 height 19
click at [1166, 490] on div "PM" at bounding box center [1173, 491] width 32 height 19
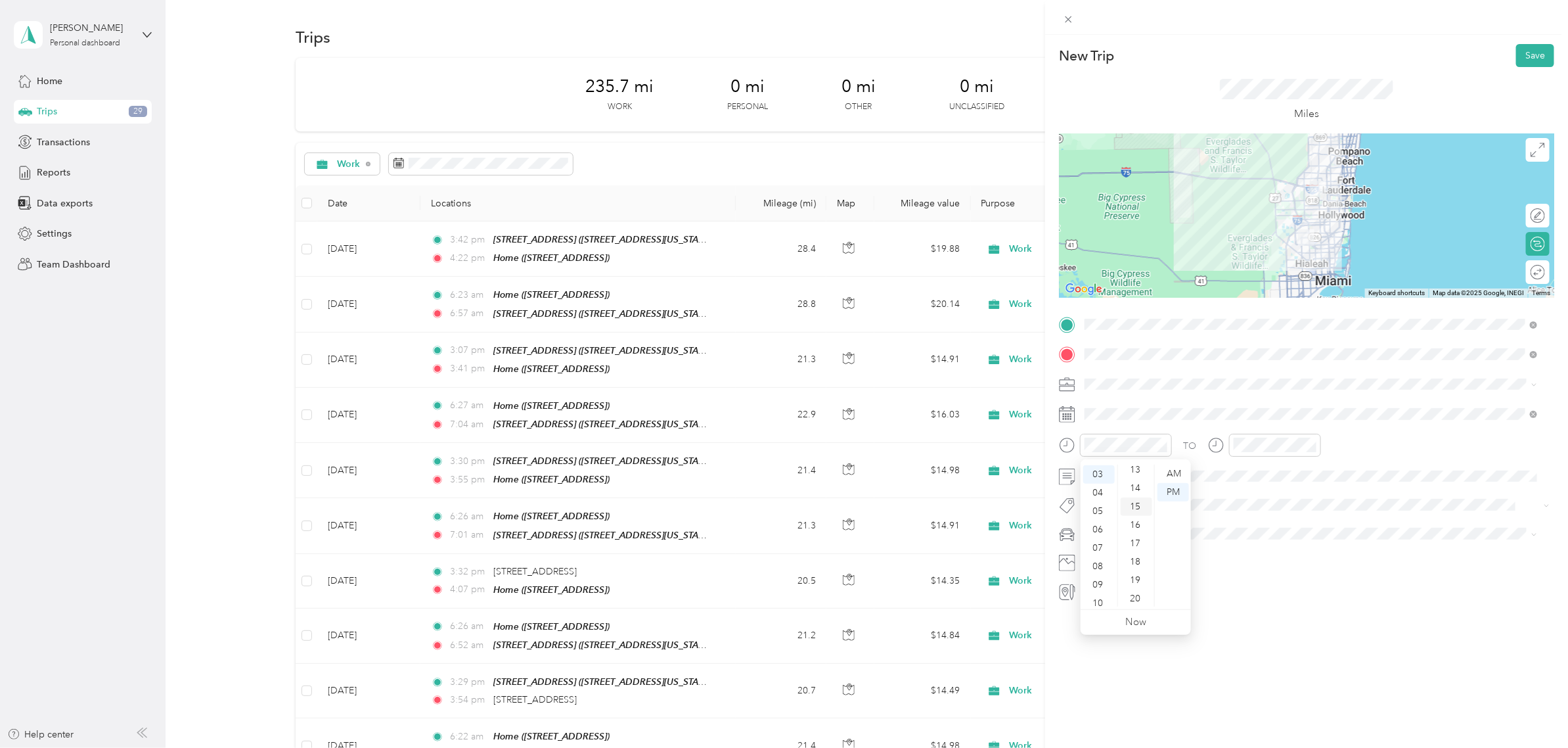
scroll to position [79, 0]
click at [1133, 523] on div "07" at bounding box center [1136, 523] width 32 height 19
click at [1246, 529] on div "03" at bounding box center [1247, 528] width 32 height 19
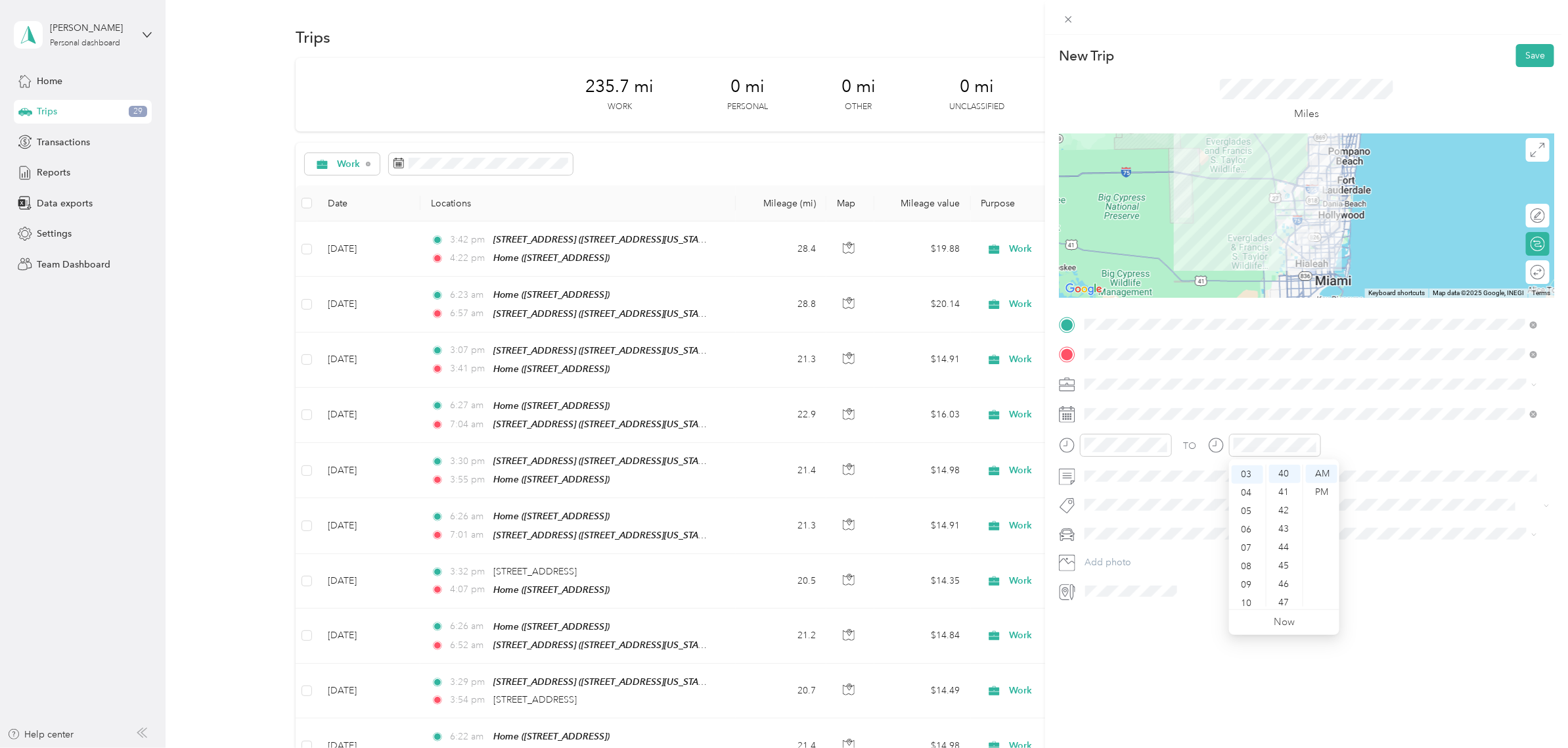
drag, startPoint x: 1324, startPoint y: 490, endPoint x: 1302, endPoint y: 499, distance: 23.8
click at [1324, 490] on div "PM" at bounding box center [1321, 491] width 32 height 19
click at [1293, 492] on div "41" at bounding box center [1285, 491] width 32 height 19
click at [1523, 56] on button "Save" at bounding box center [1534, 54] width 38 height 23
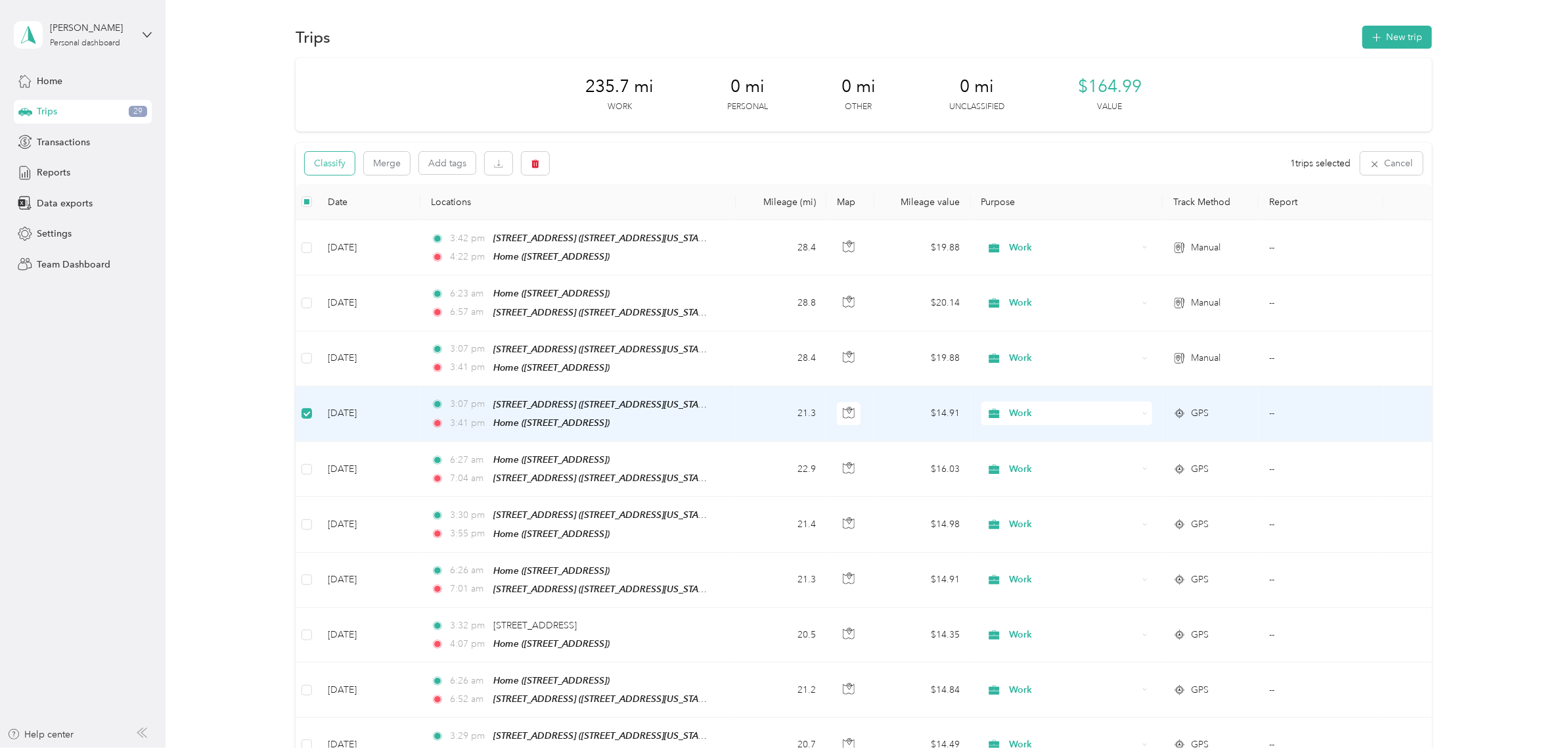
click at [345, 172] on button "Classify" at bounding box center [330, 162] width 50 height 23
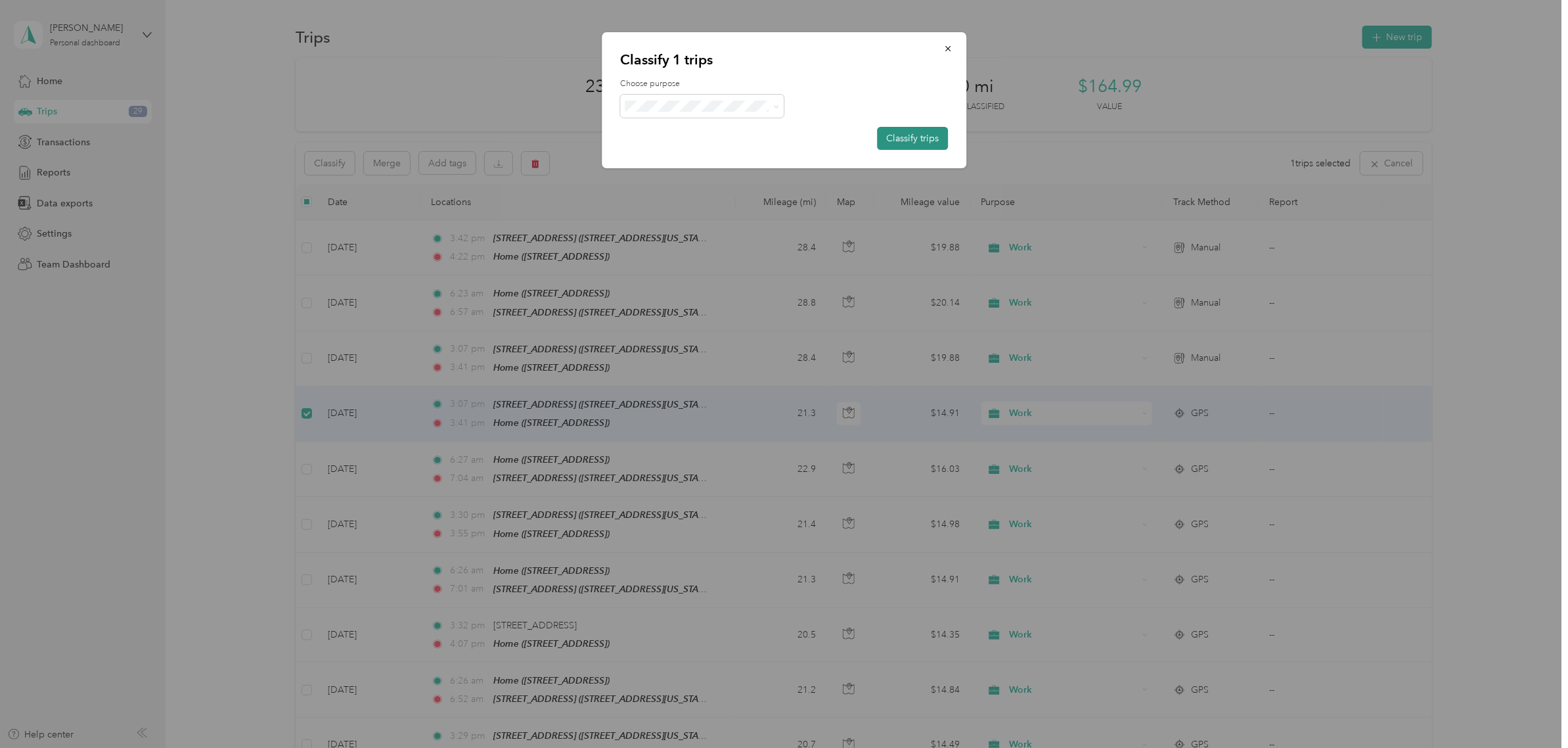
click at [888, 144] on button "Classify trips" at bounding box center [912, 138] width 71 height 23
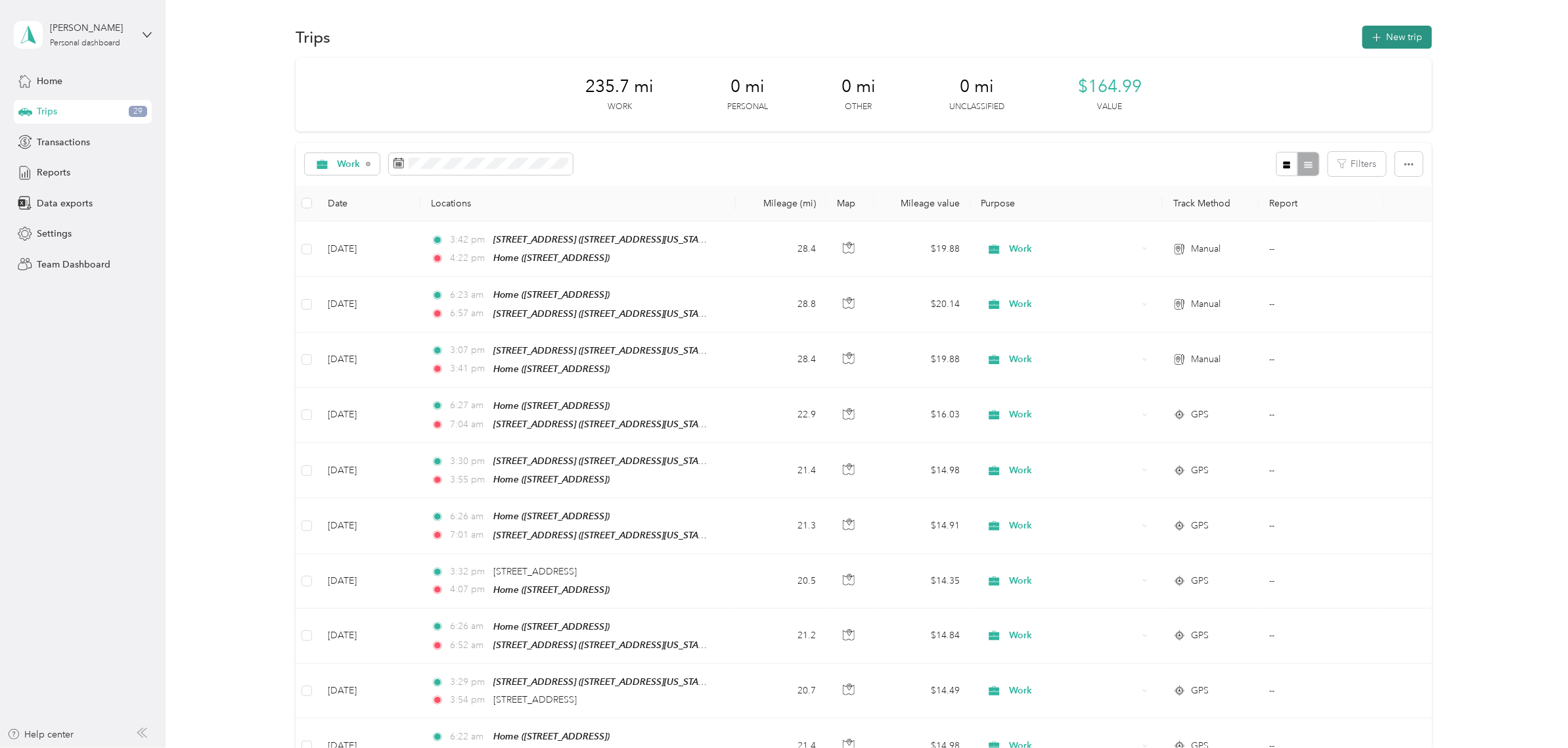
click at [1409, 38] on button "New trip" at bounding box center [1397, 37] width 69 height 23
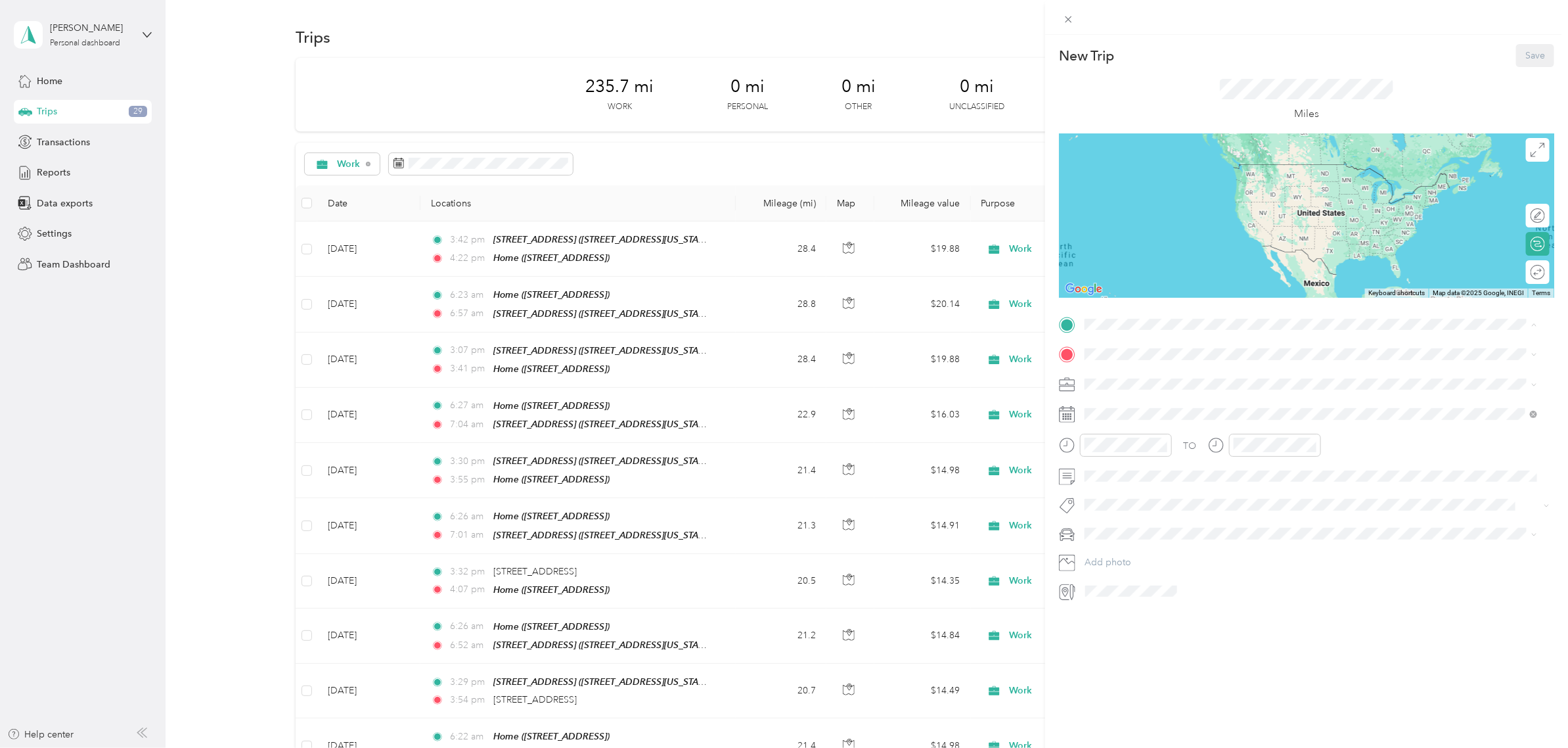
drag, startPoint x: 1135, startPoint y: 411, endPoint x: 1133, endPoint y: 382, distance: 29.1
click at [1134, 412] on div "Home" at bounding box center [1151, 418] width 83 height 12
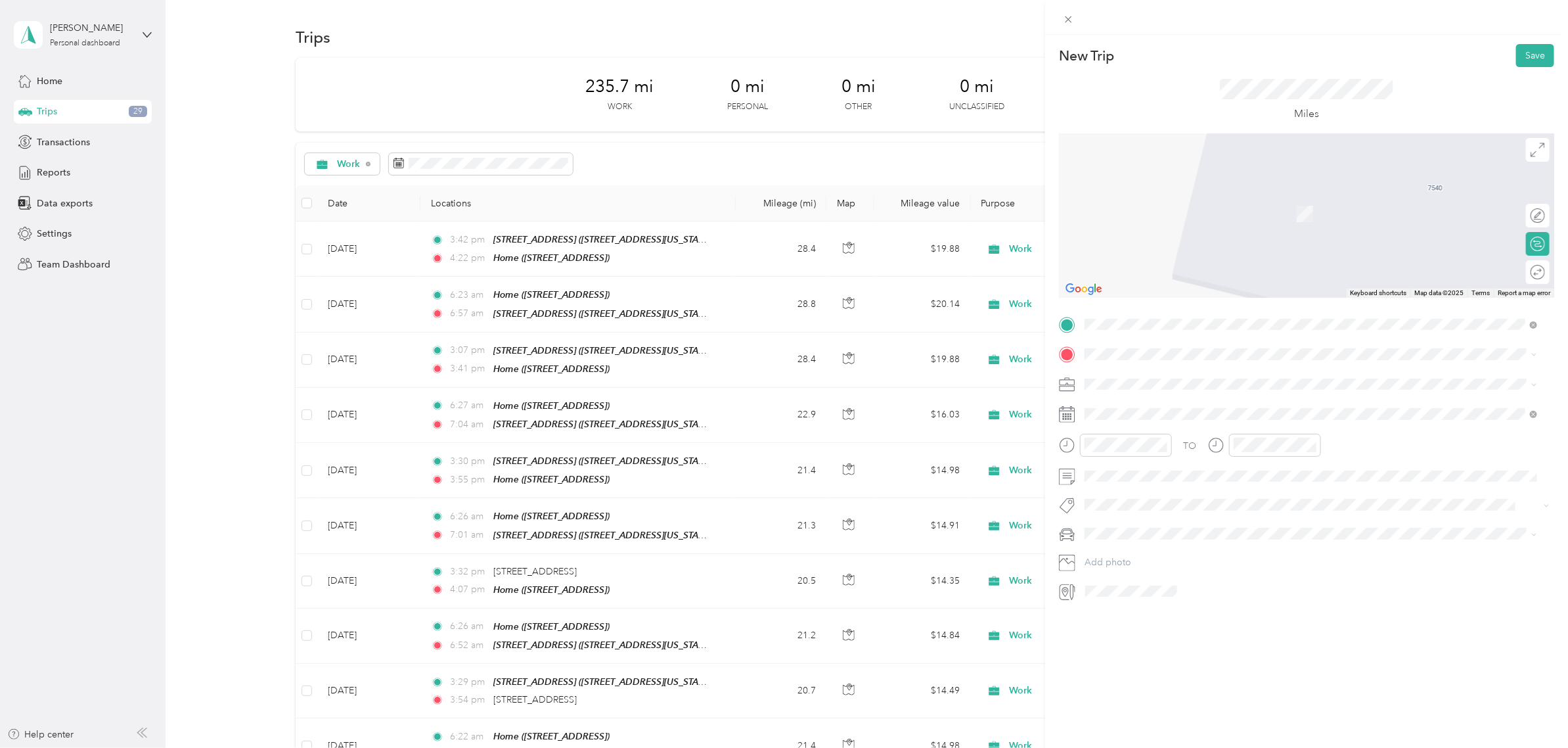
click at [1151, 408] on div "[STREET_ADDRESS][GEOGRAPHIC_DATA][STREET_ADDRESS][US_STATE][GEOGRAPHIC_DATA]" at bounding box center [1175, 413] width 132 height 28
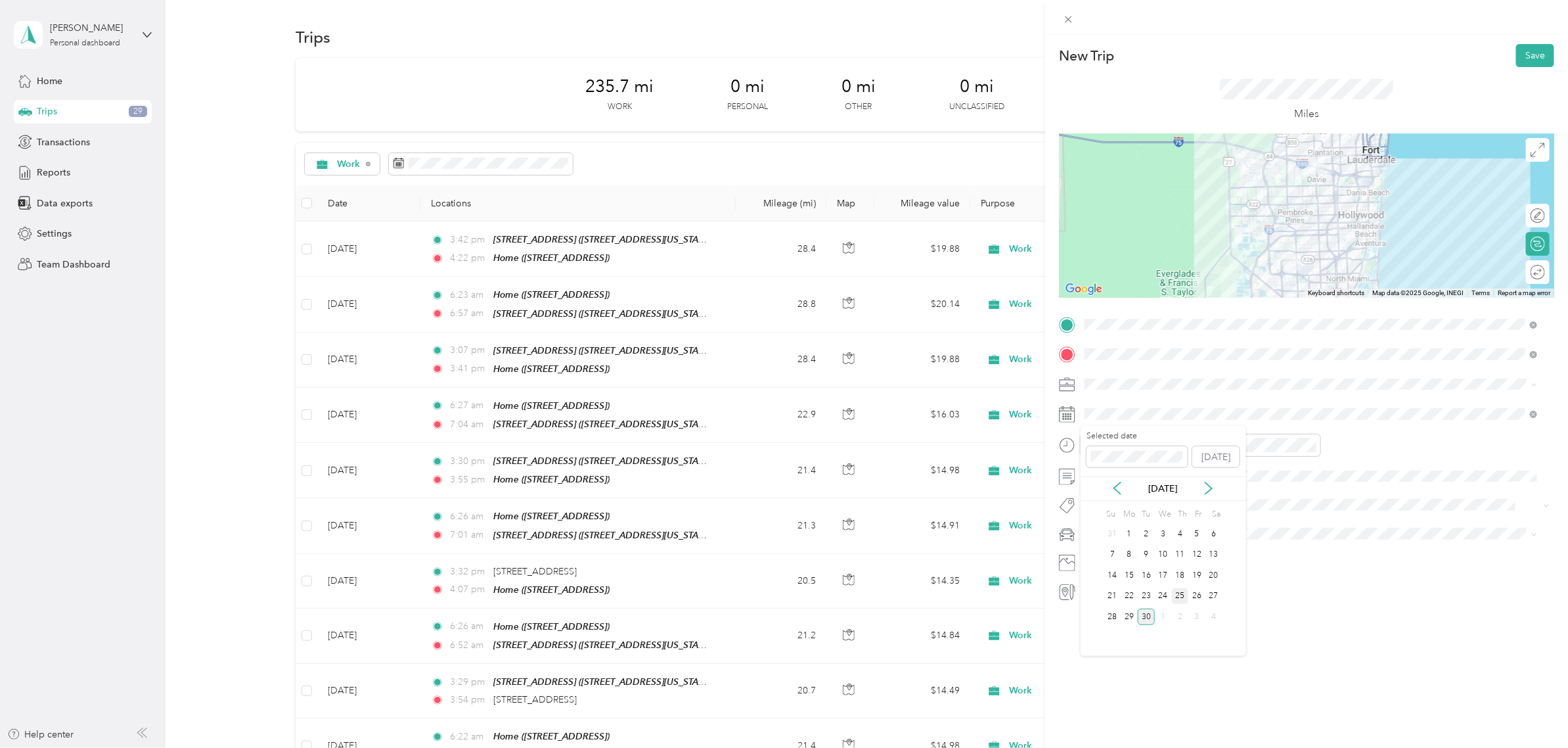
click at [1178, 589] on div "25" at bounding box center [1180, 595] width 17 height 17
click at [1136, 404] on div "Work" at bounding box center [1311, 403] width 444 height 14
click at [1530, 148] on icon at bounding box center [1537, 150] width 15 height 15
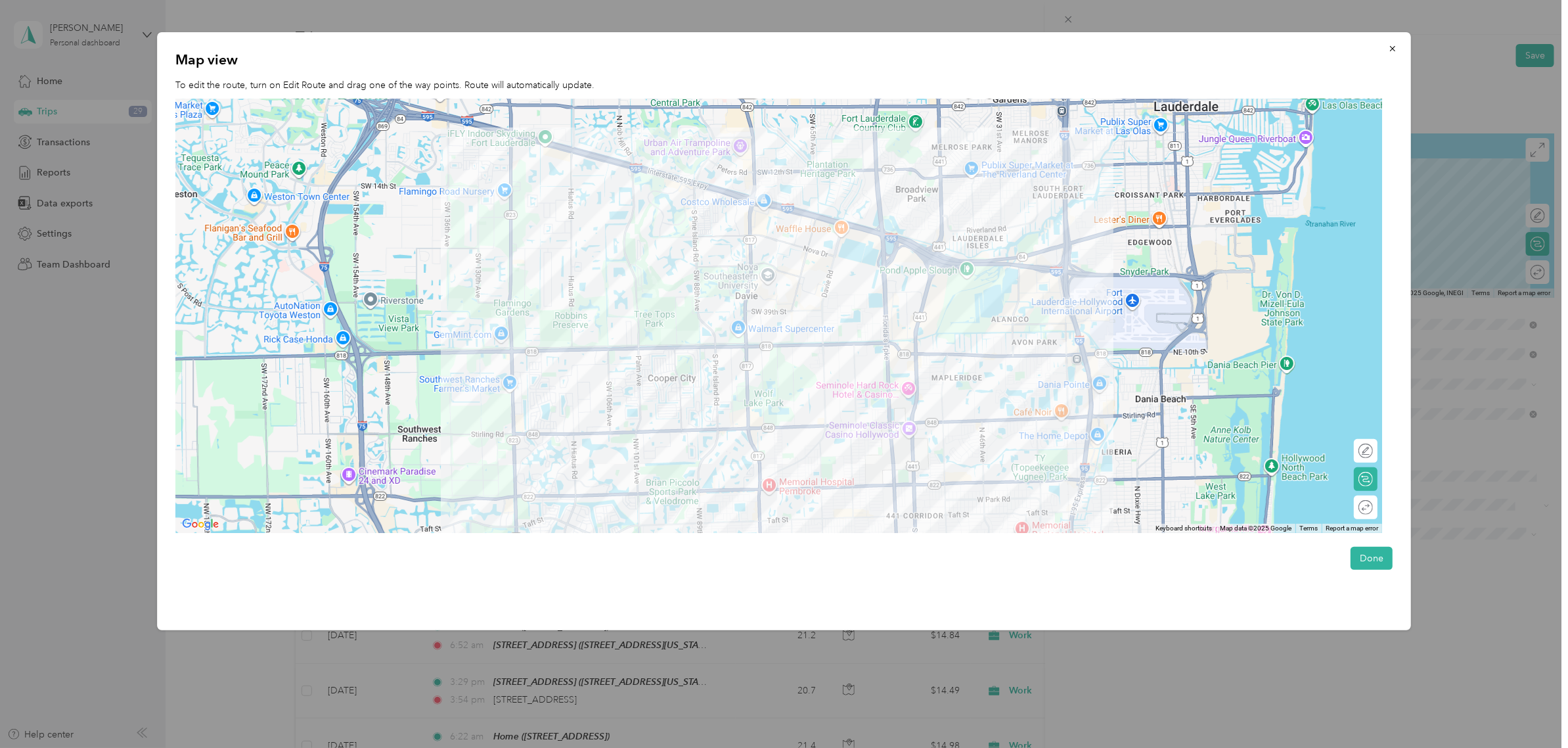
drag, startPoint x: 760, startPoint y: 297, endPoint x: 814, endPoint y: 370, distance: 90.8
click at [814, 370] on div at bounding box center [779, 316] width 1207 height 434
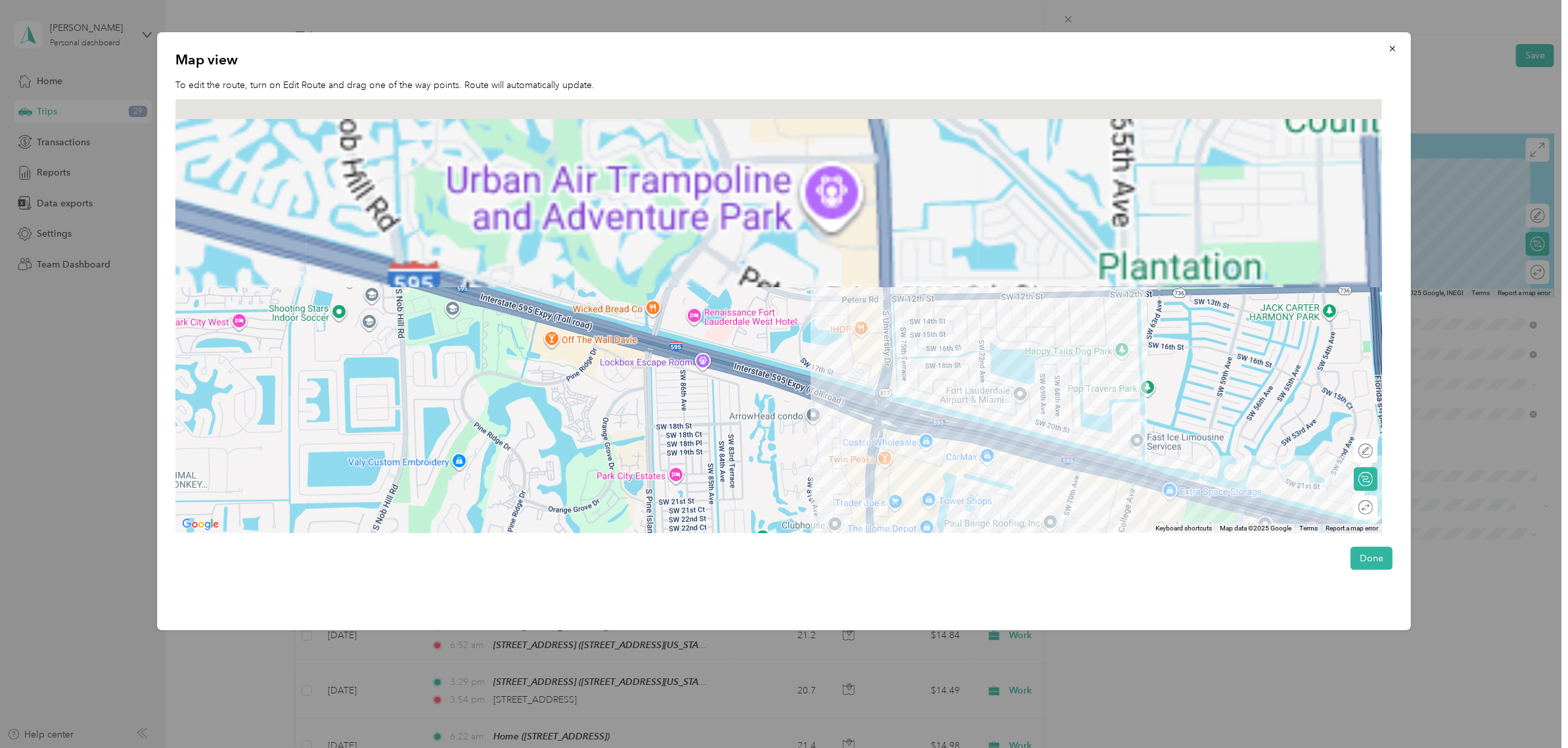
drag, startPoint x: 806, startPoint y: 227, endPoint x: 773, endPoint y: 439, distance: 214.6
click at [788, 509] on div at bounding box center [779, 316] width 1207 height 434
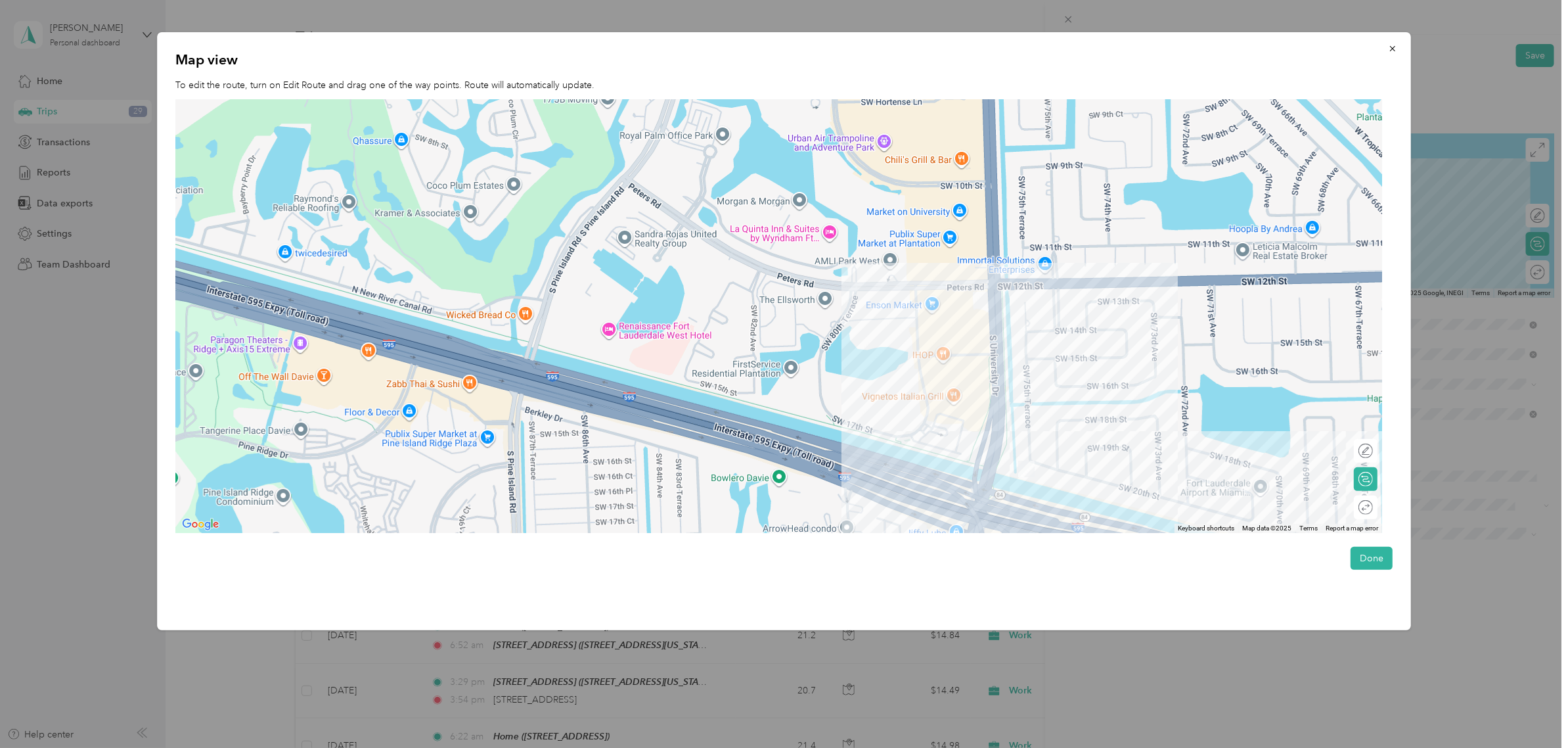
drag, startPoint x: 923, startPoint y: 454, endPoint x: 843, endPoint y: 383, distance: 107.0
click at [843, 383] on div at bounding box center [779, 316] width 1207 height 434
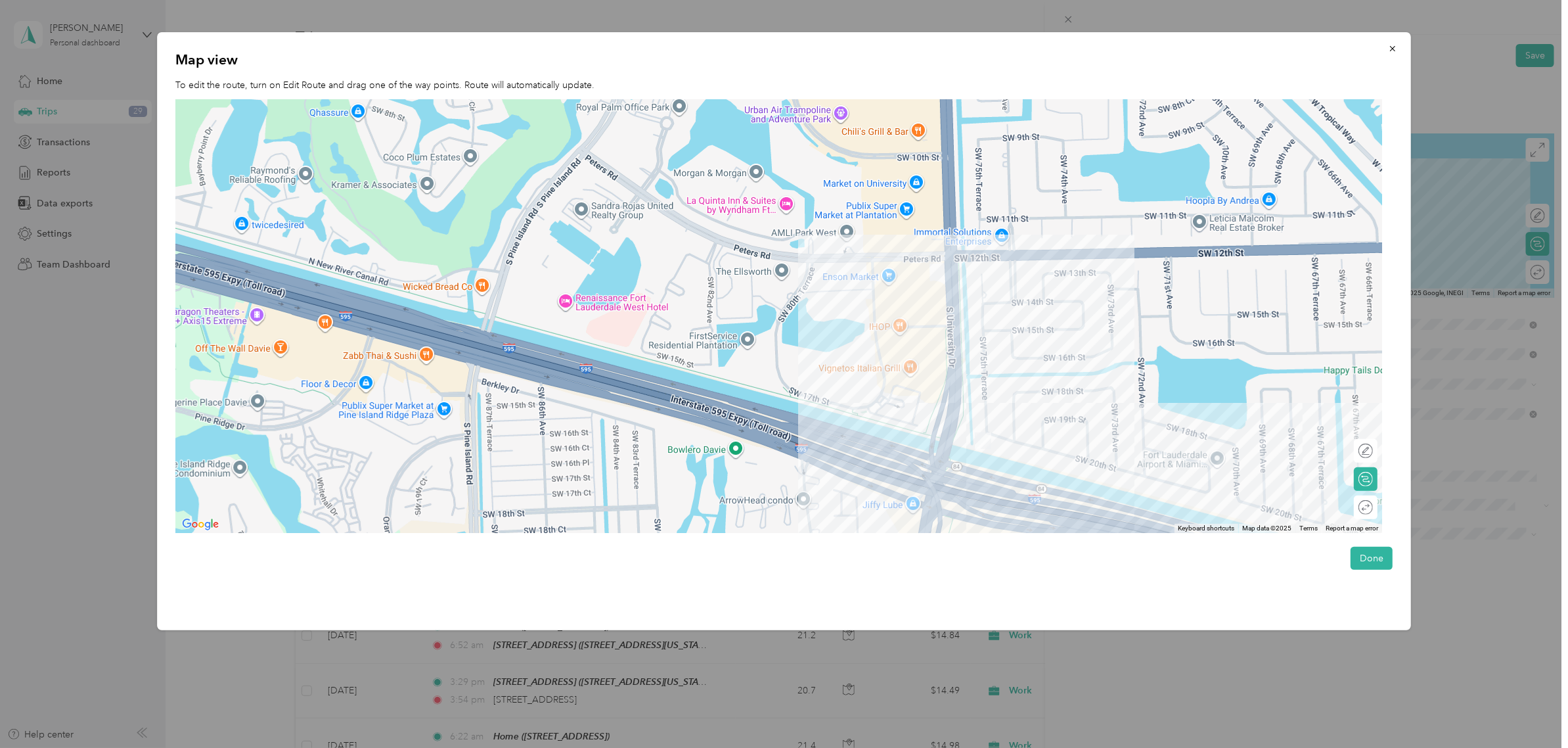
drag, startPoint x: 968, startPoint y: 414, endPoint x: 880, endPoint y: 376, distance: 95.9
click at [880, 376] on div at bounding box center [779, 316] width 1207 height 434
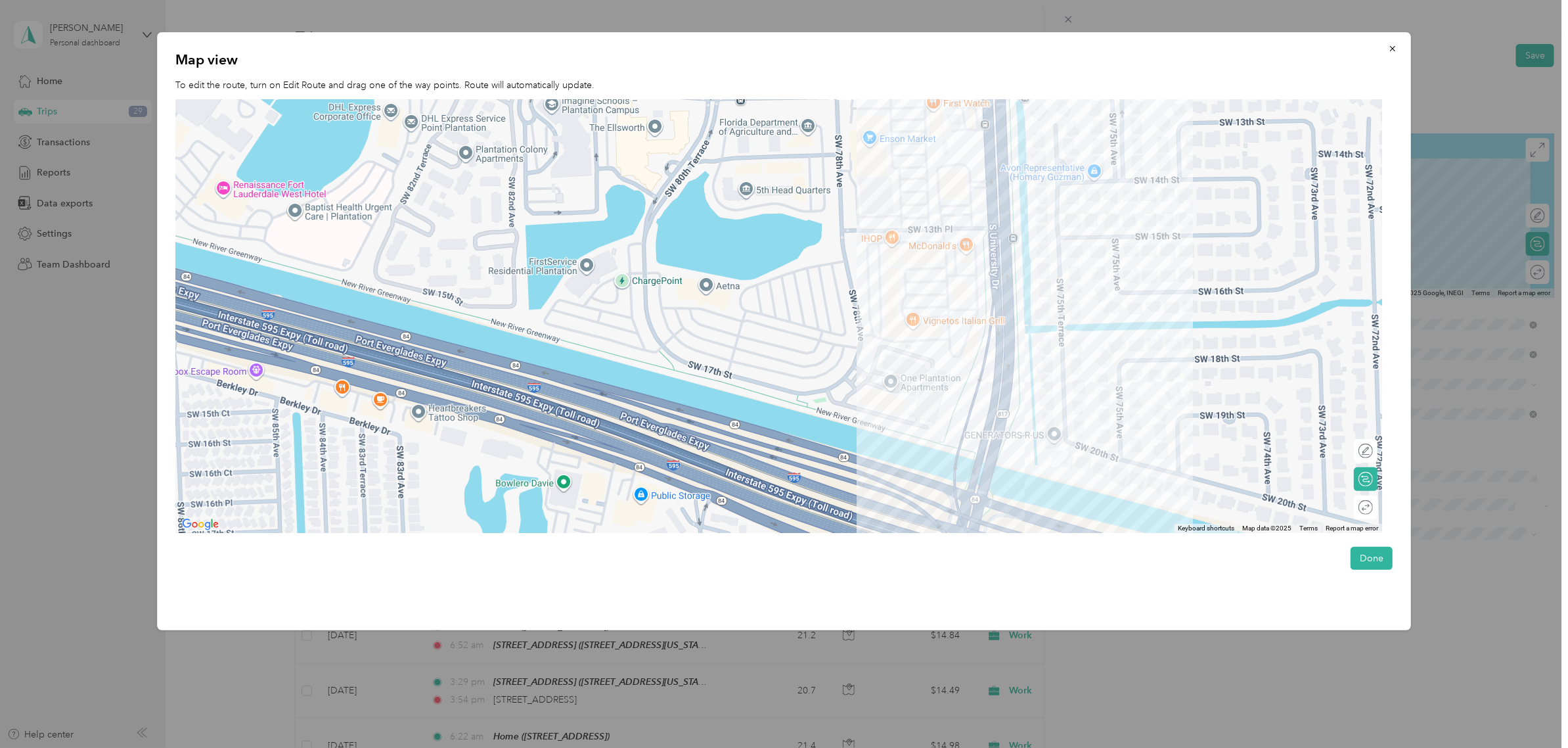
drag, startPoint x: 783, startPoint y: 372, endPoint x: 867, endPoint y: 373, distance: 84.0
click at [865, 374] on div at bounding box center [779, 316] width 1207 height 434
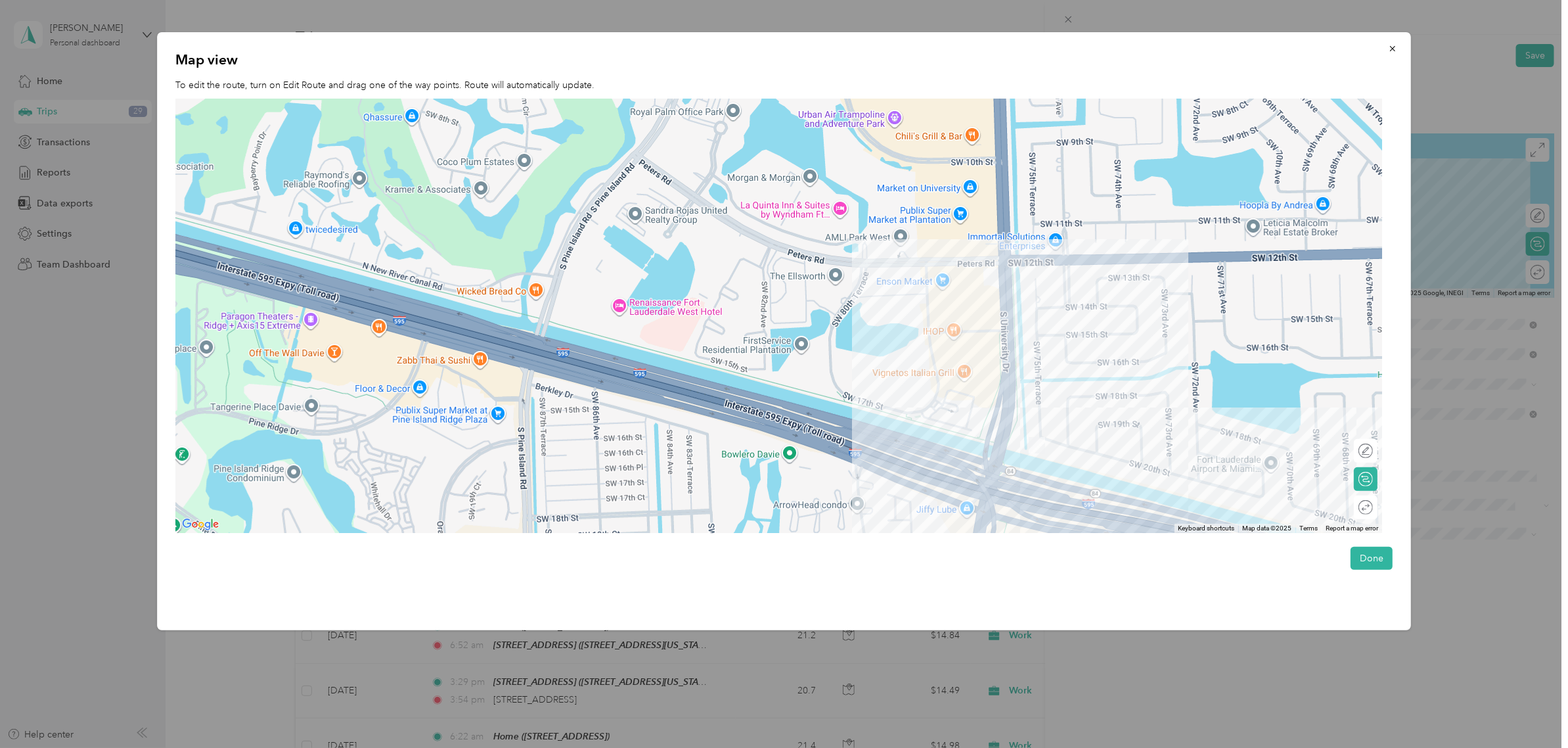
drag, startPoint x: 802, startPoint y: 359, endPoint x: 868, endPoint y: 388, distance: 72.1
click at [868, 388] on div at bounding box center [779, 316] width 1207 height 434
click at [1367, 448] on div at bounding box center [1360, 451] width 28 height 14
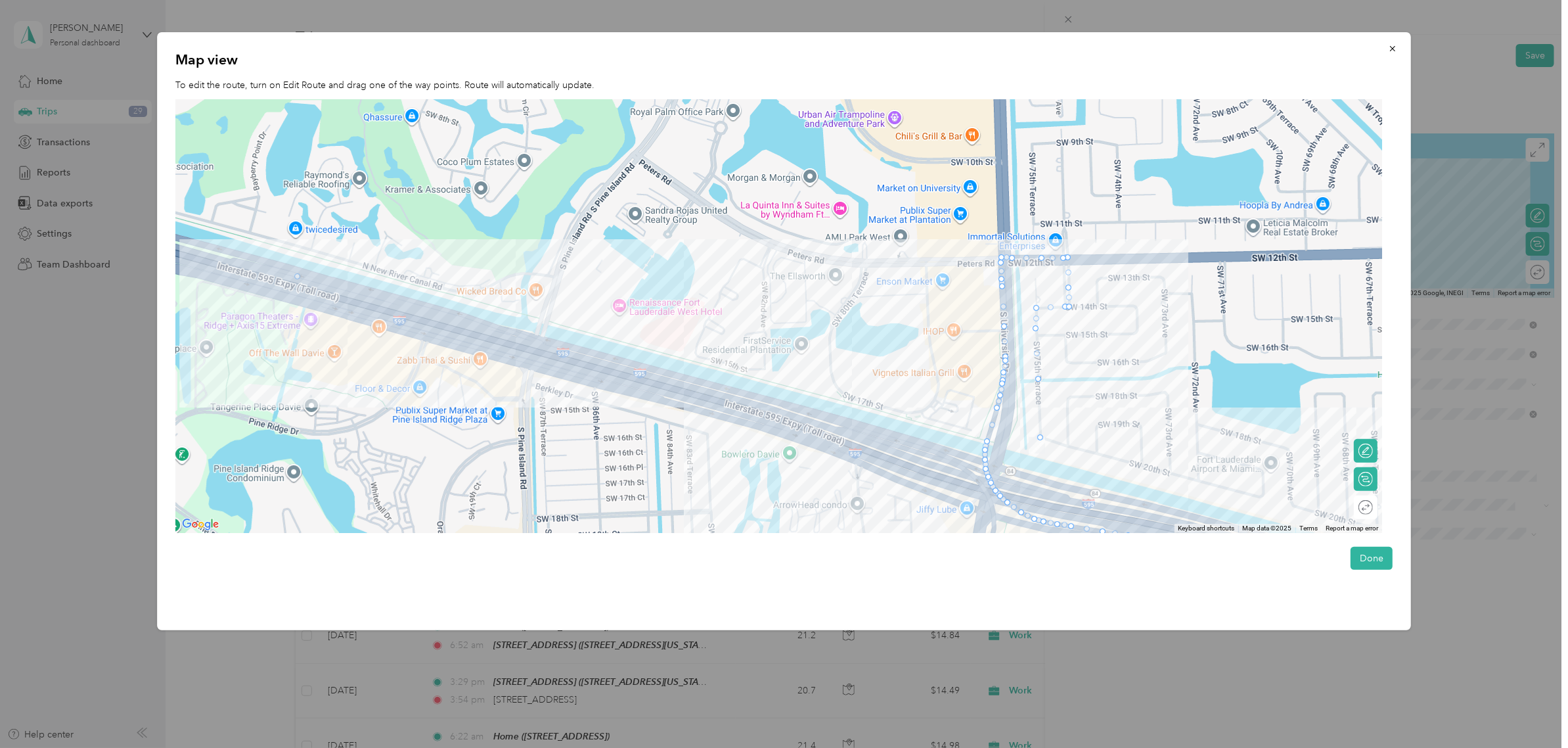
drag, startPoint x: 1039, startPoint y: 409, endPoint x: 293, endPoint y: 277, distance: 757.6
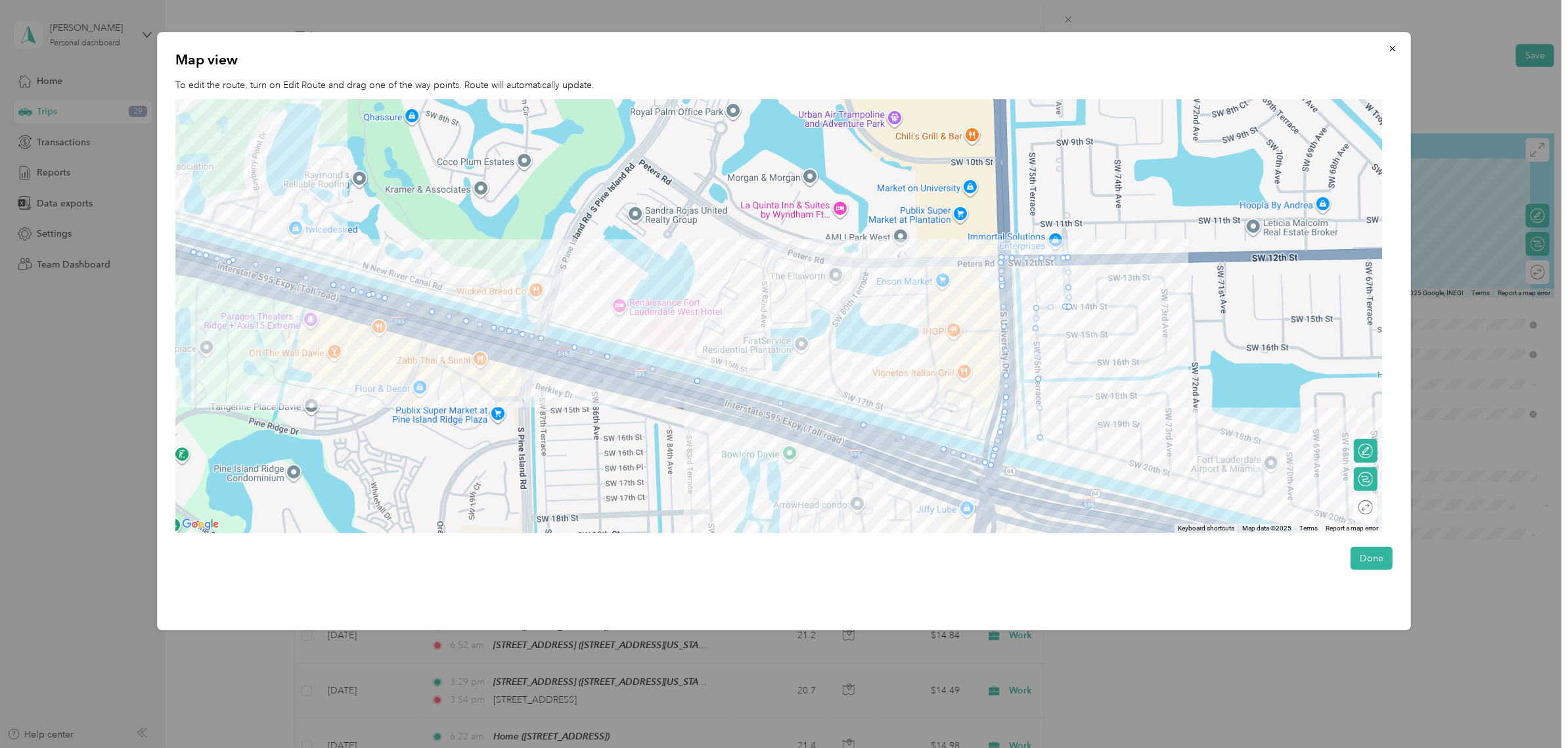
click at [1353, 553] on div "Done" at bounding box center [784, 558] width 1217 height 23
click at [1360, 555] on button "Done" at bounding box center [1371, 558] width 42 height 23
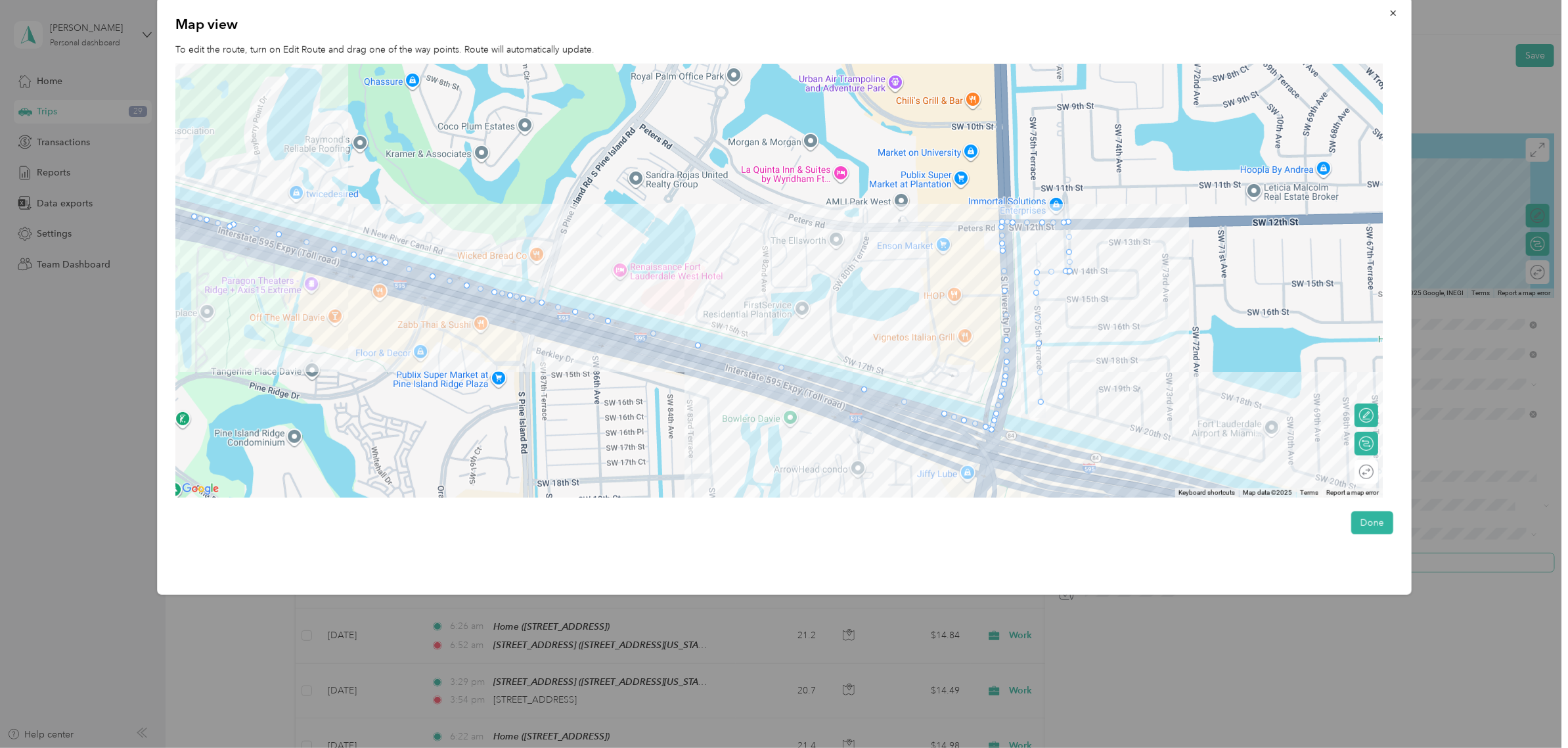
click at [1364, 559] on div "Map view To edit the route, turn on Edit Route and drag one of the way points. …" at bounding box center [784, 295] width 1254 height 597
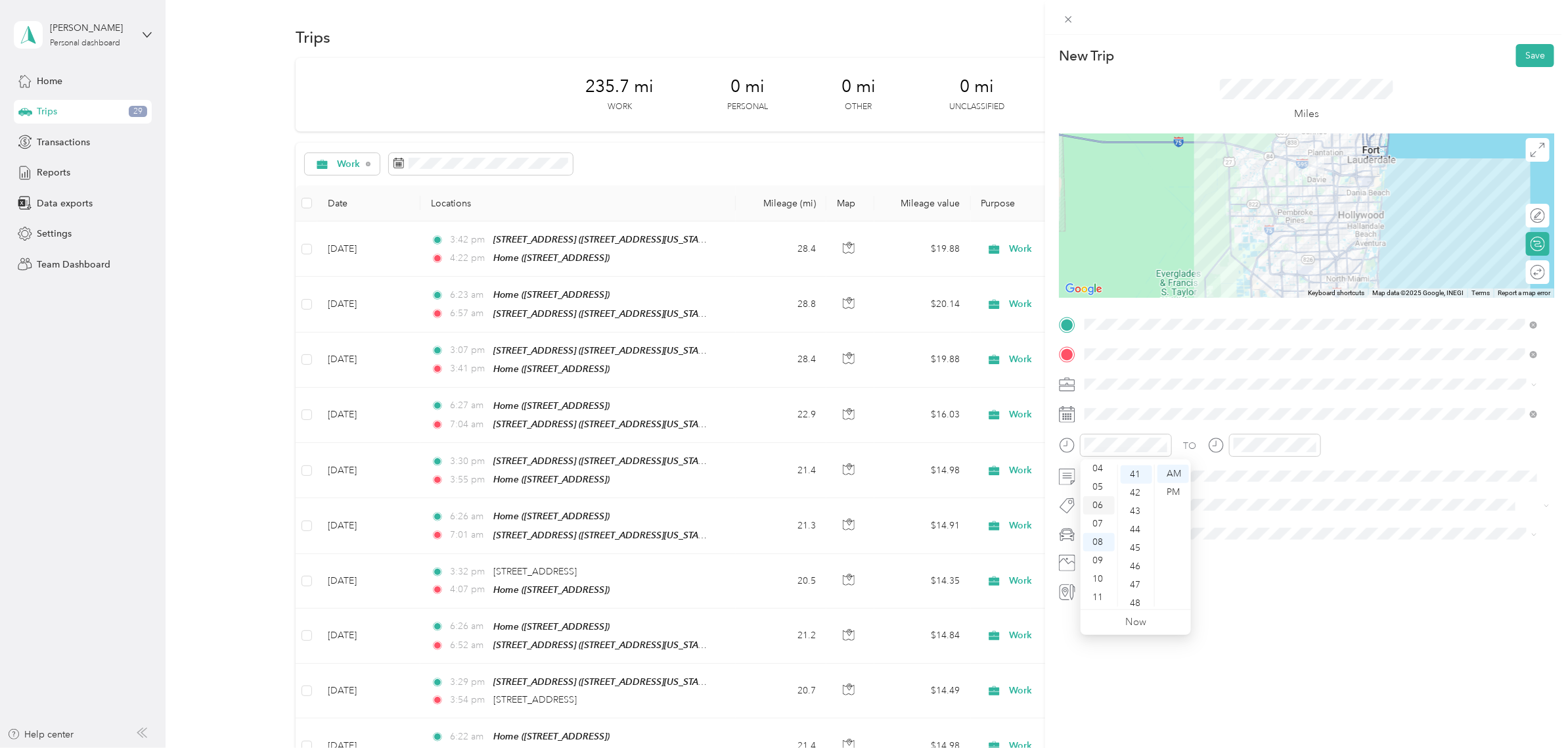
click at [1093, 502] on div "06" at bounding box center [1098, 505] width 32 height 19
click at [1139, 557] on div "23" at bounding box center [1136, 554] width 32 height 19
click at [1243, 504] on div "06" at bounding box center [1247, 505] width 32 height 19
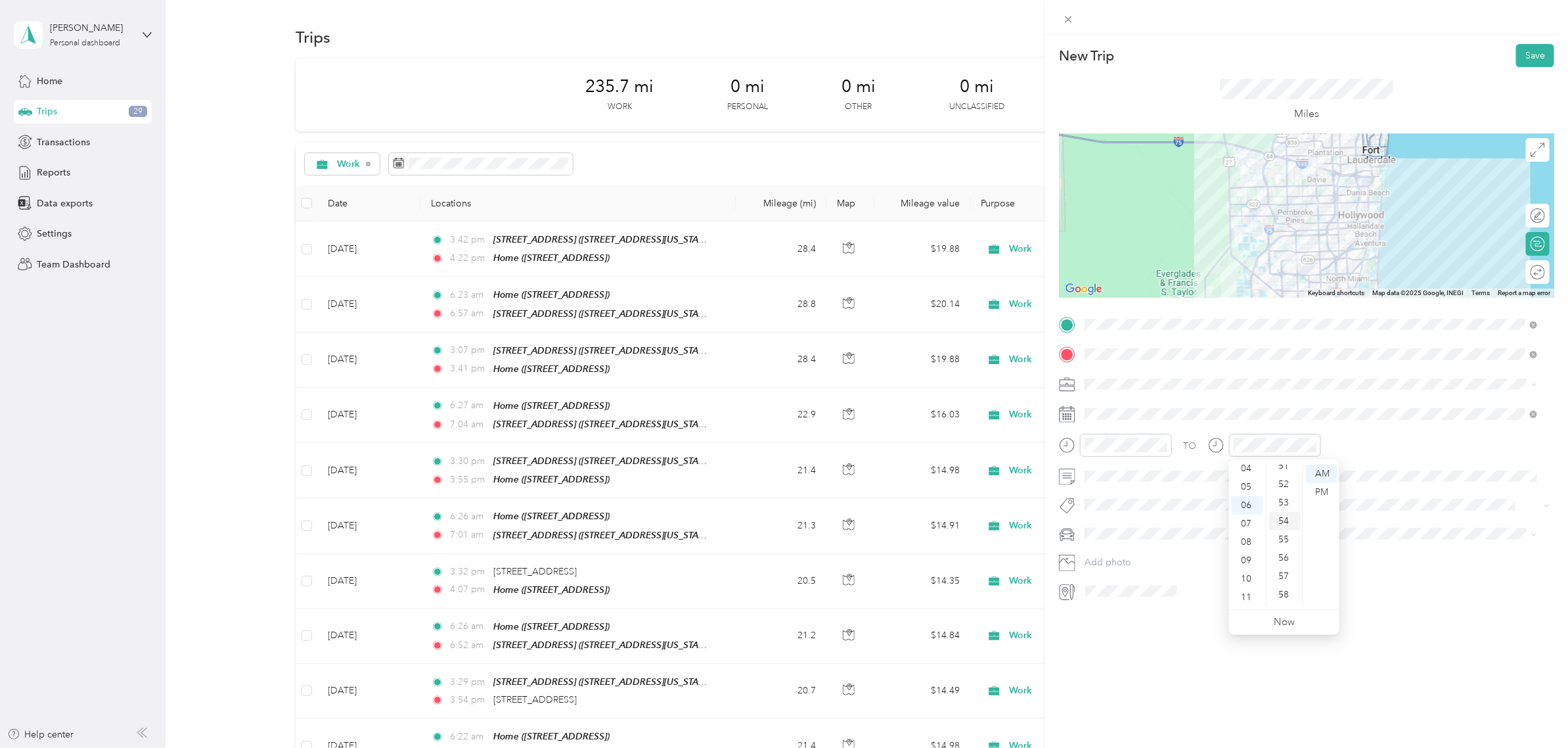
scroll to position [960, 0]
click at [1282, 580] on div "58" at bounding box center [1285, 580] width 32 height 19
click at [1371, 444] on div "TO" at bounding box center [1307, 450] width 495 height 32
click at [1520, 59] on button "Save" at bounding box center [1534, 54] width 38 height 23
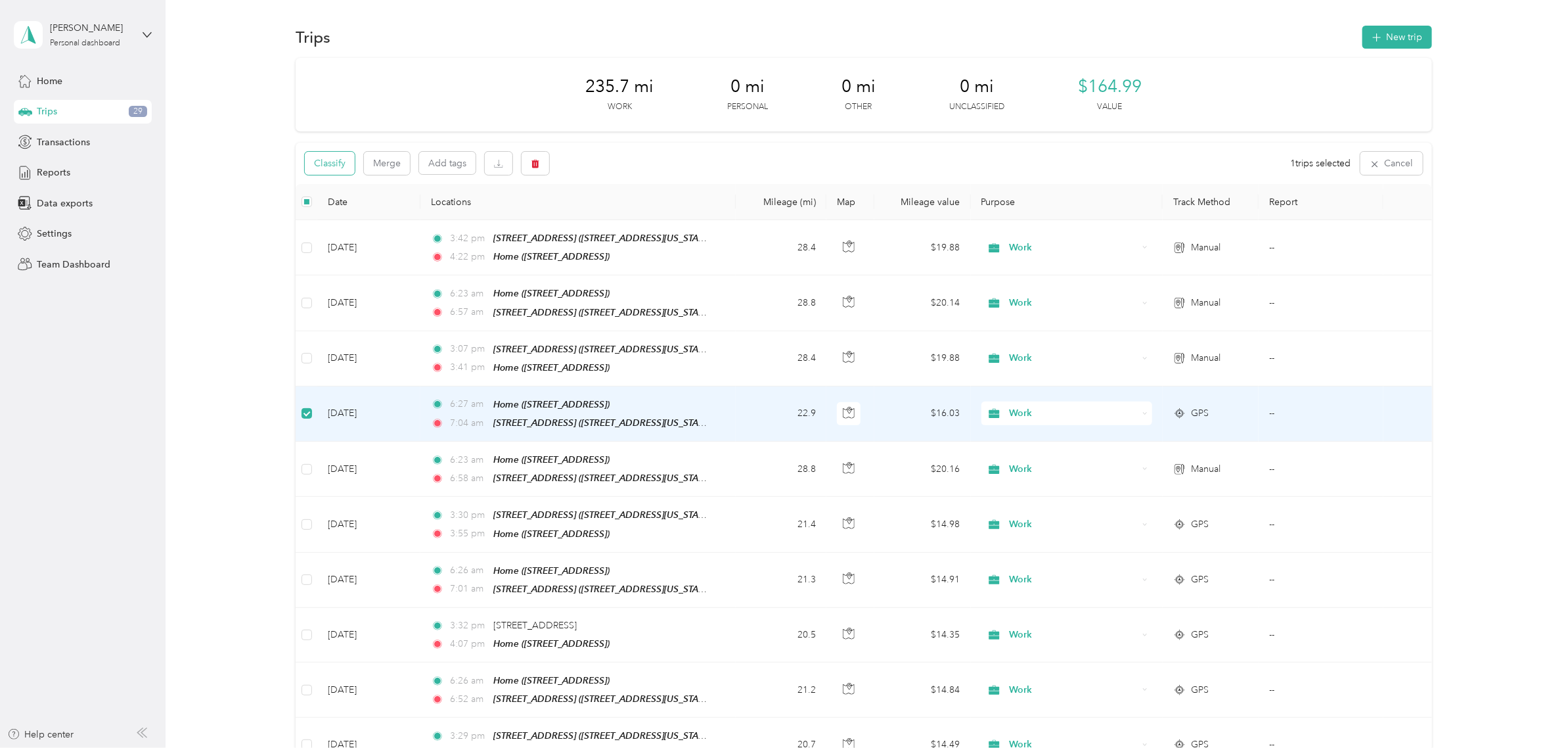
click at [336, 161] on button "Classify" at bounding box center [330, 162] width 50 height 23
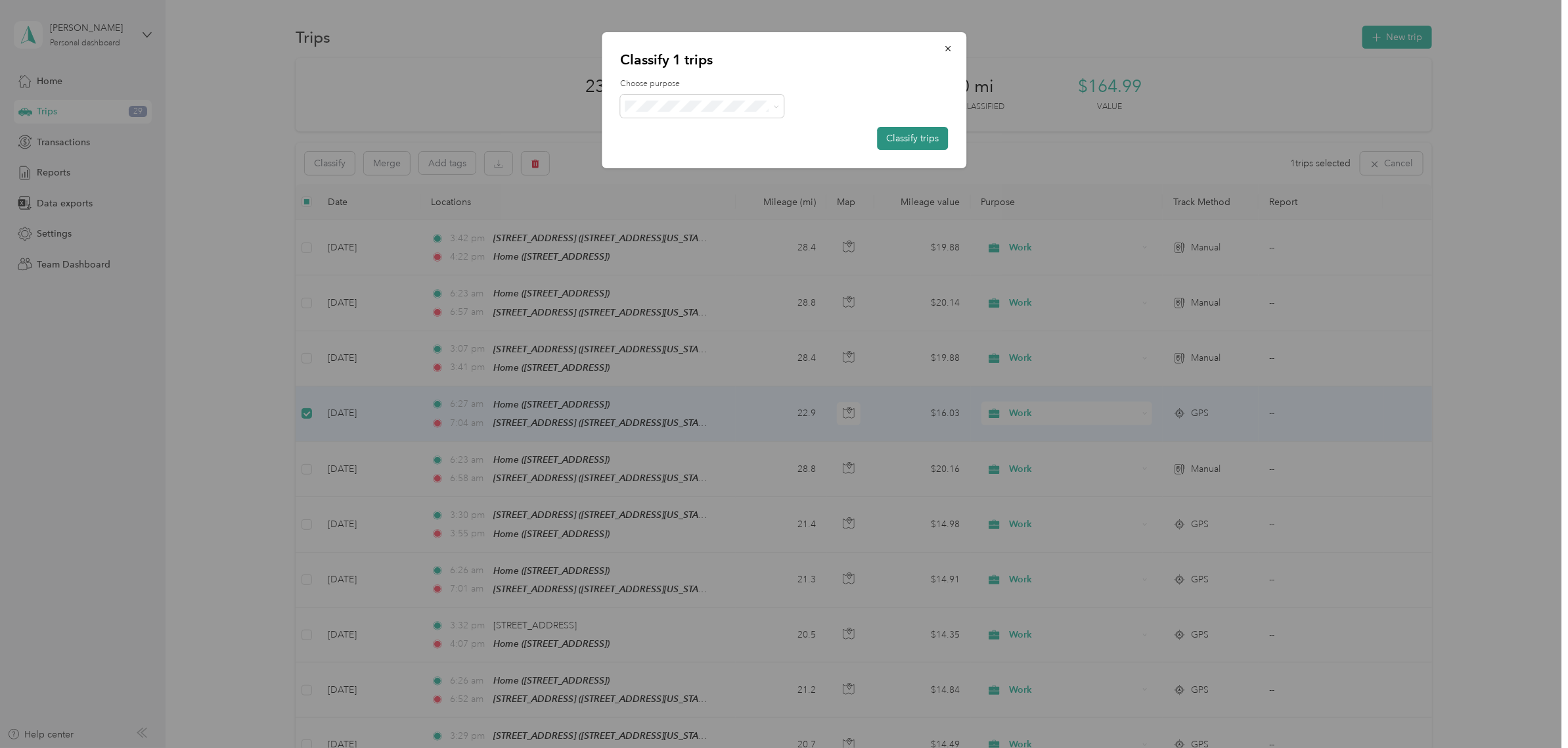
click at [888, 133] on button "Classify trips" at bounding box center [912, 138] width 71 height 23
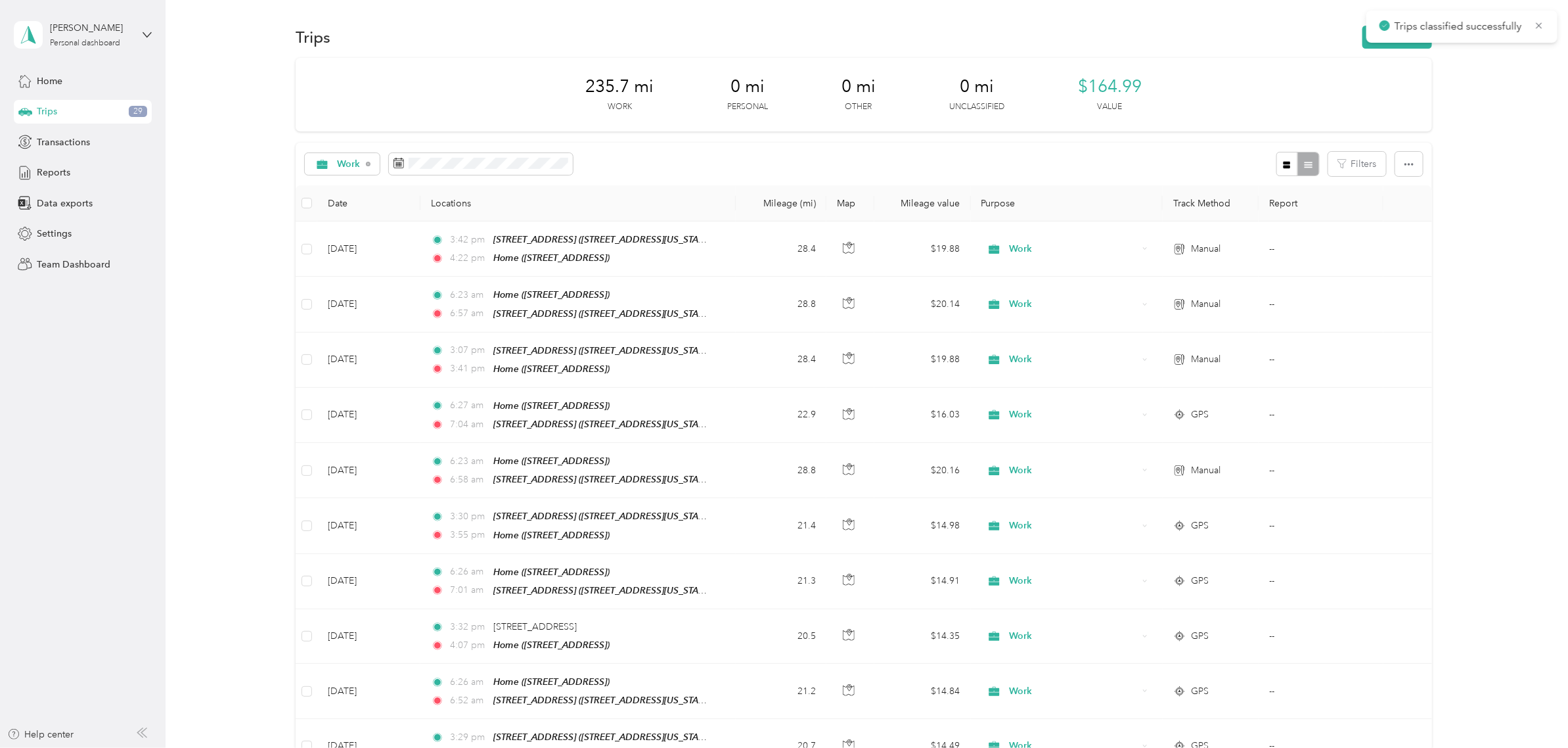
click at [1368, 40] on div "Trips classified successfully" at bounding box center [1461, 27] width 191 height 32
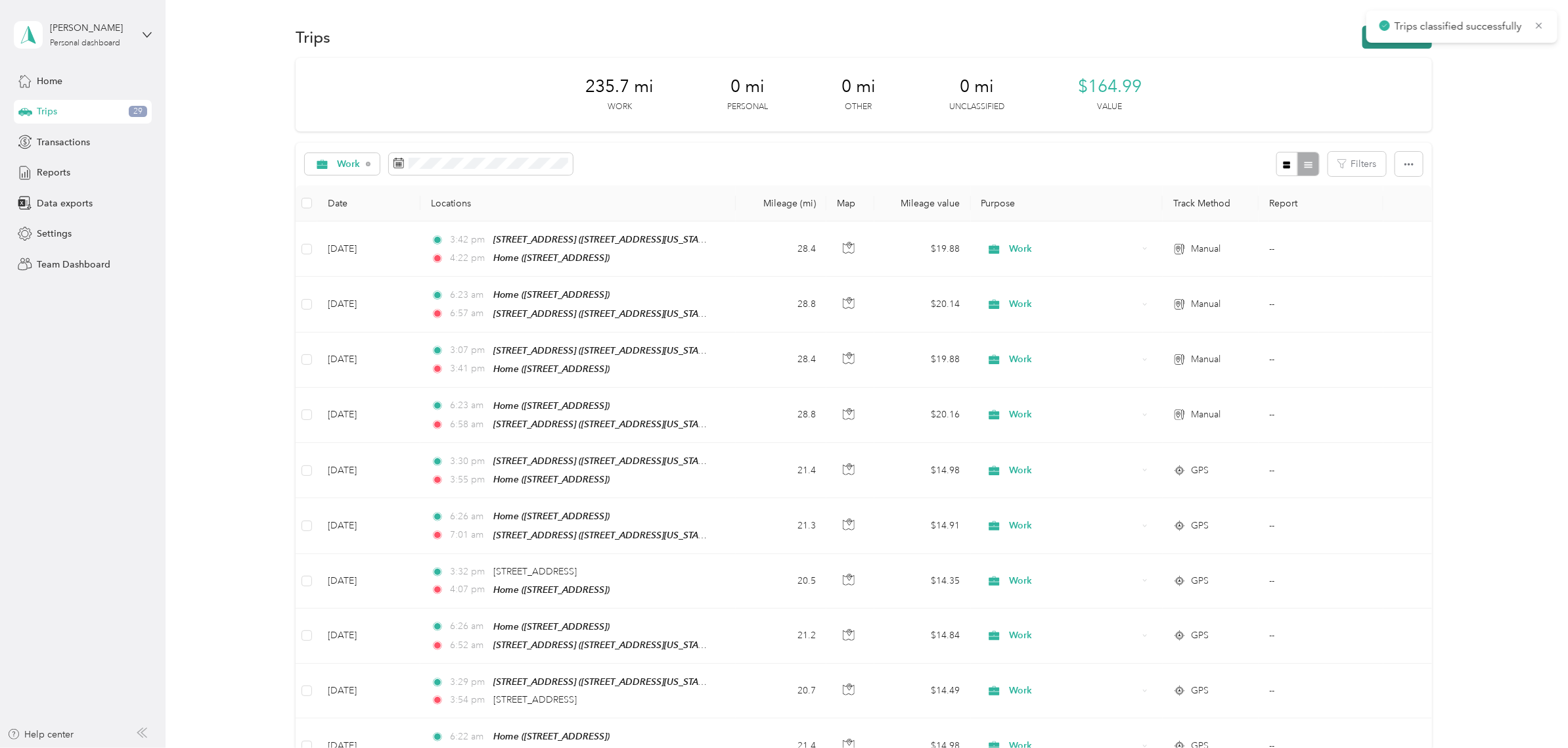
click at [1362, 44] on button "New trip" at bounding box center [1397, 37] width 69 height 23
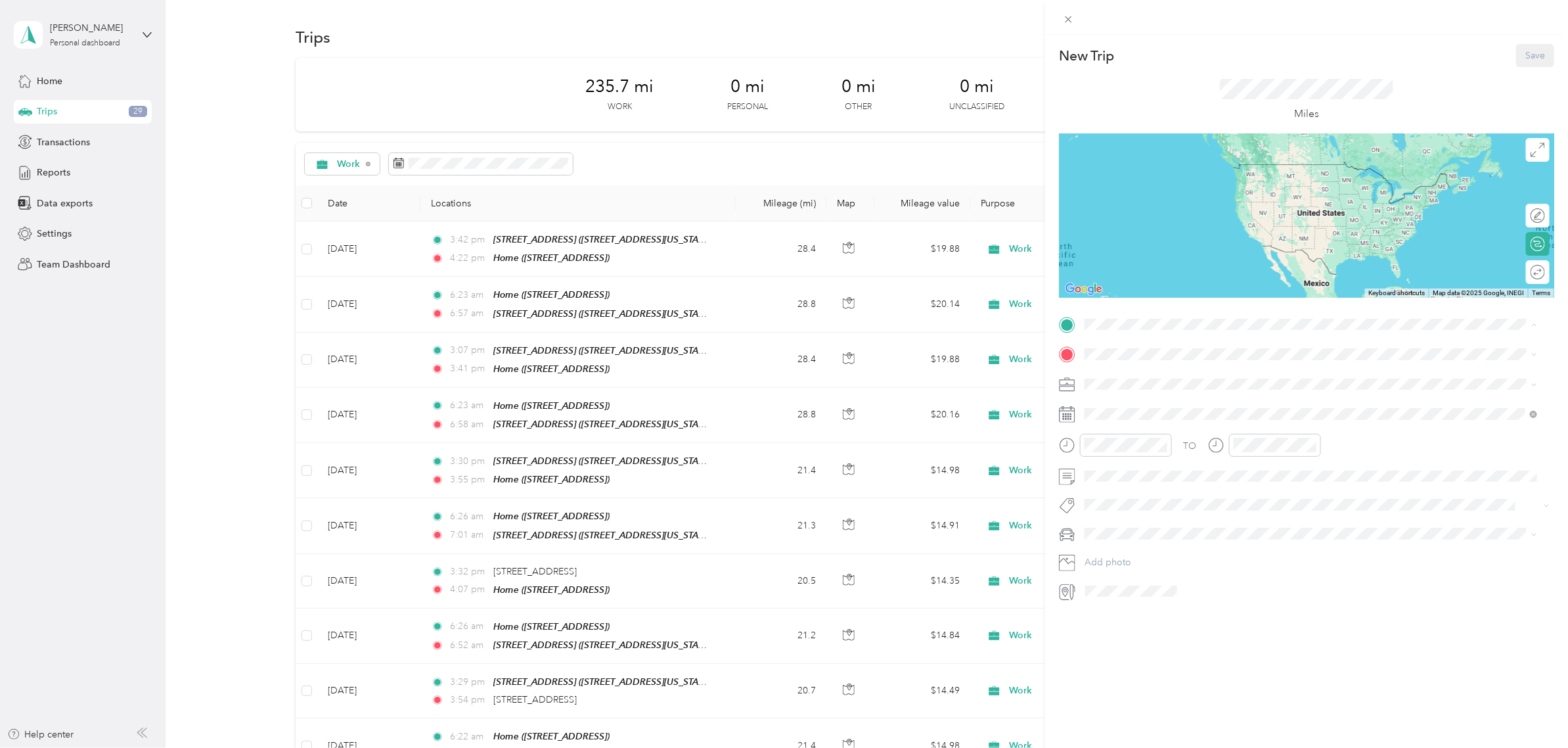
click at [1157, 392] on div "[STREET_ADDRESS][GEOGRAPHIC_DATA][STREET_ADDRESS][US_STATE][GEOGRAPHIC_DATA]" at bounding box center [1311, 383] width 444 height 32
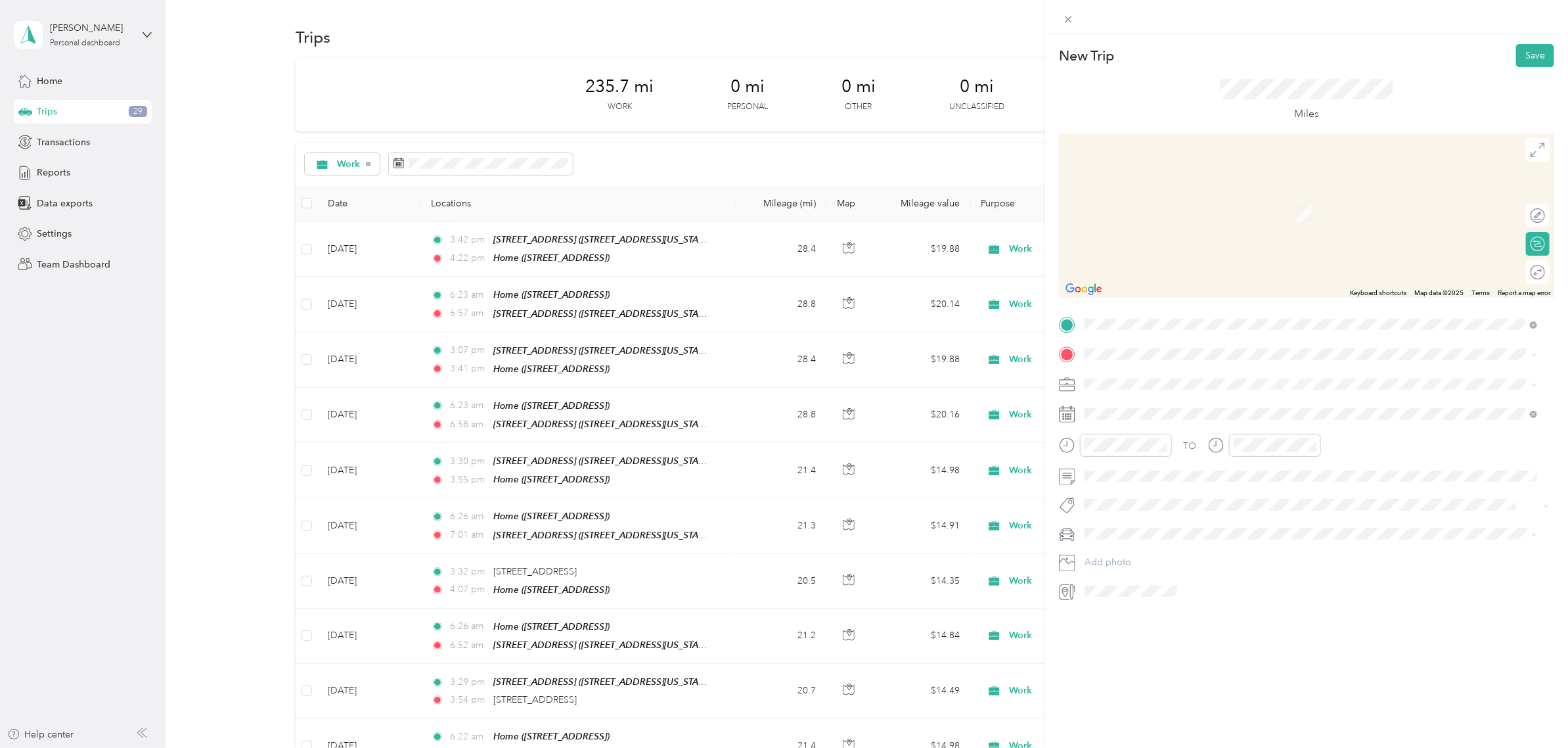
click at [1143, 444] on div "Home" at bounding box center [1151, 446] width 83 height 12
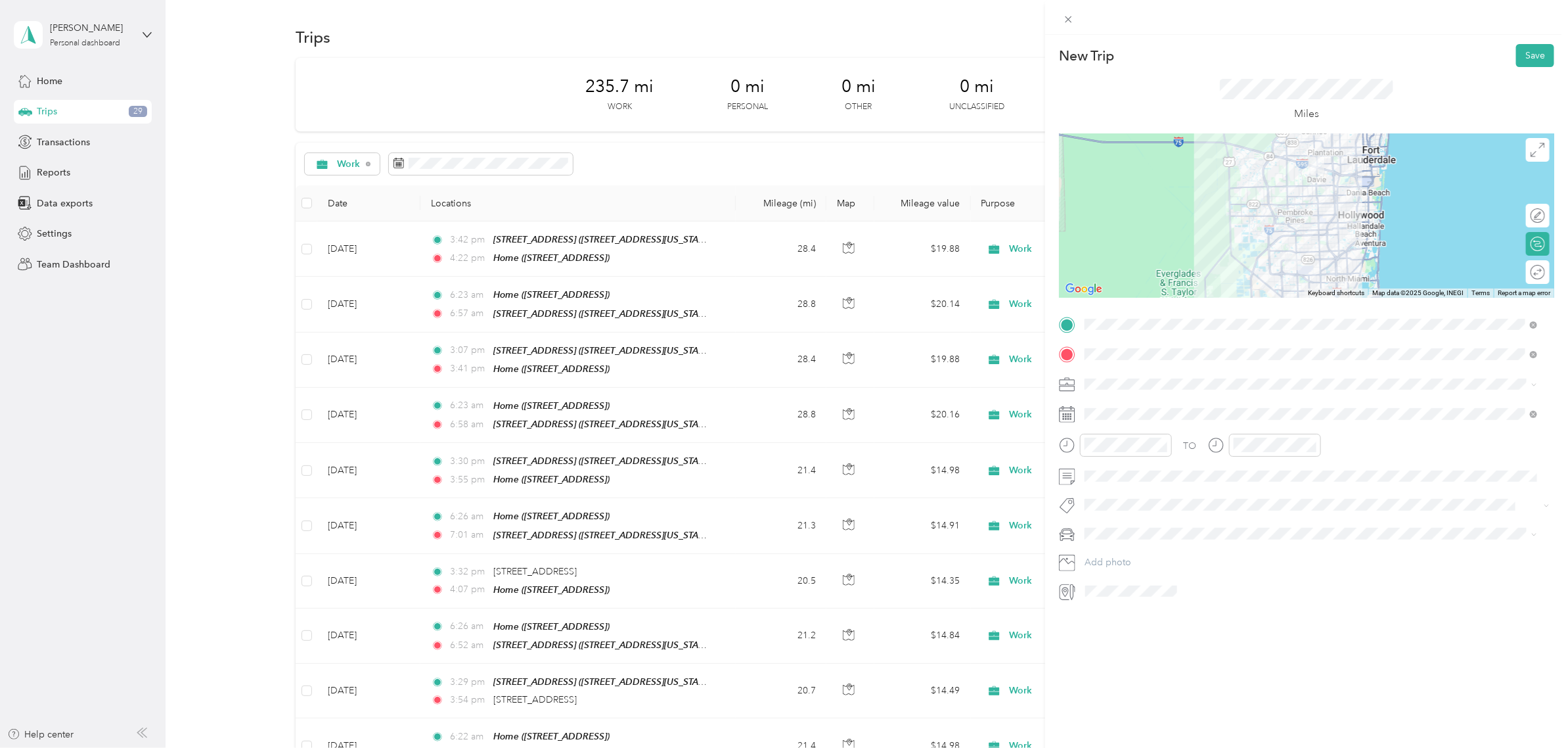
click at [1127, 408] on li "Work" at bounding box center [1311, 400] width 462 height 23
click at [1271, 222] on div at bounding box center [1307, 216] width 495 height 164
click at [1270, 222] on div at bounding box center [1307, 216] width 495 height 164
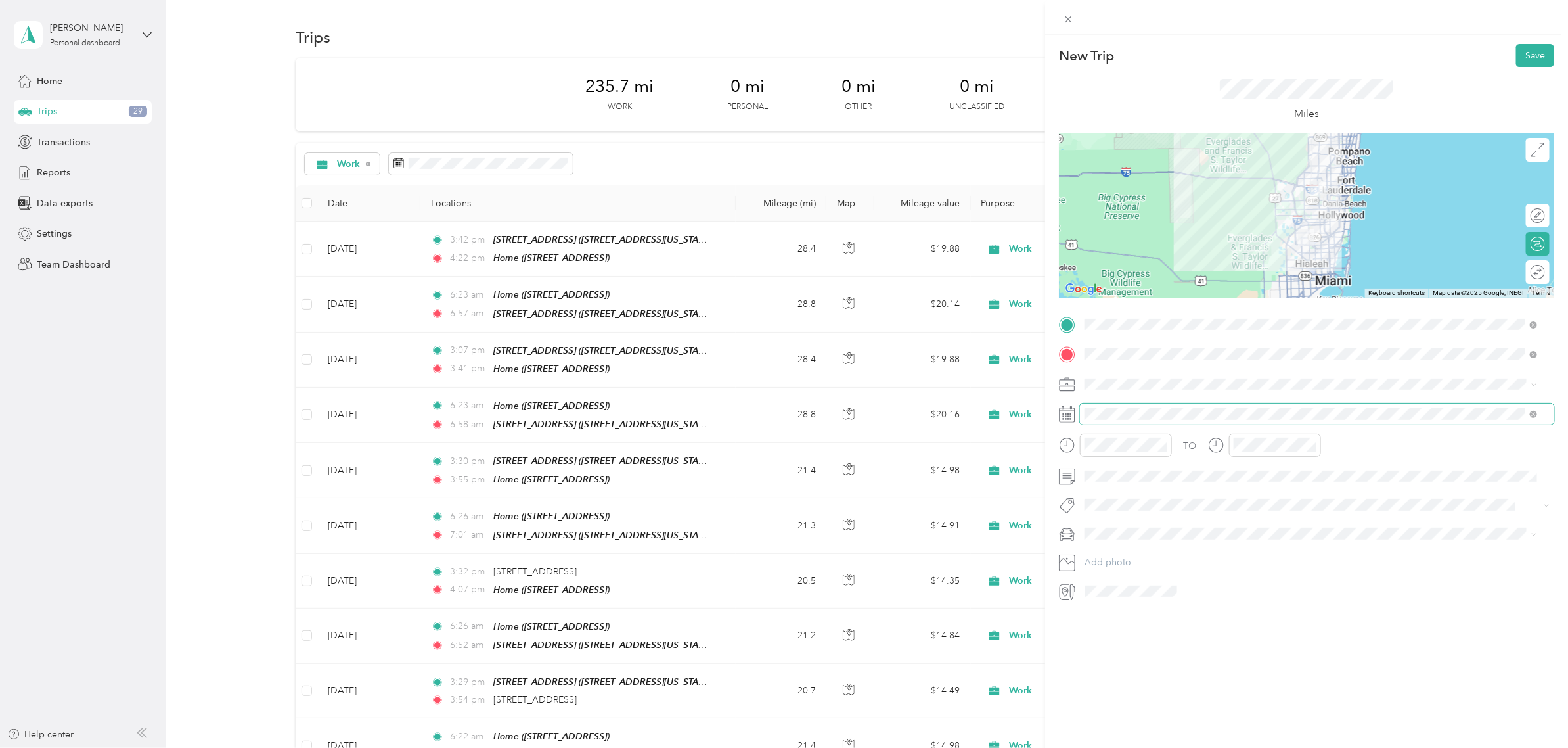
click at [1151, 420] on span at bounding box center [1316, 413] width 474 height 21
click at [1161, 594] on div "24" at bounding box center [1163, 595] width 17 height 17
click at [1096, 529] on div "03" at bounding box center [1098, 528] width 32 height 19
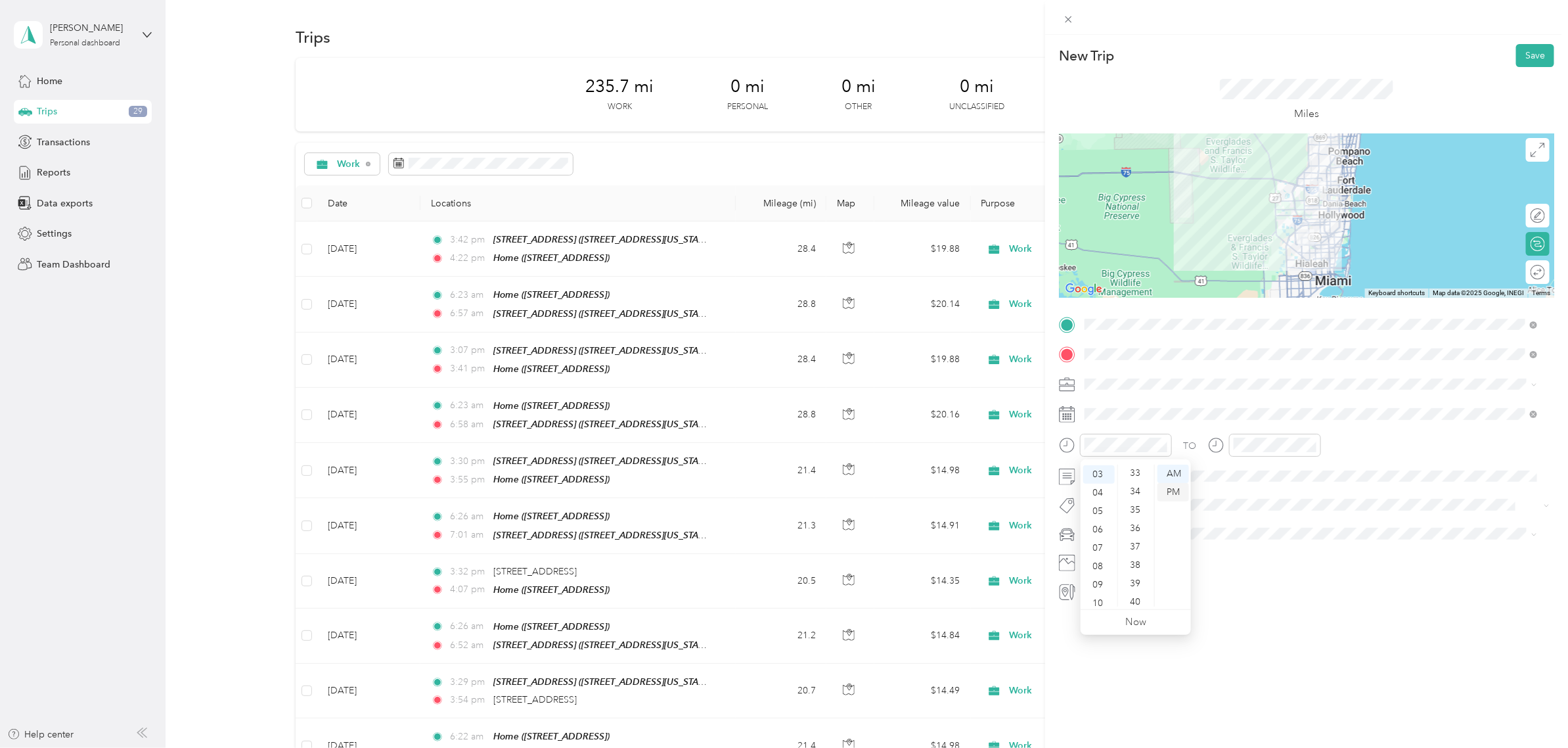
click at [1171, 486] on div "PM" at bounding box center [1173, 491] width 32 height 19
click at [1136, 491] on div "30" at bounding box center [1136, 499] width 32 height 19
click at [1243, 525] on div "03" at bounding box center [1247, 528] width 32 height 19
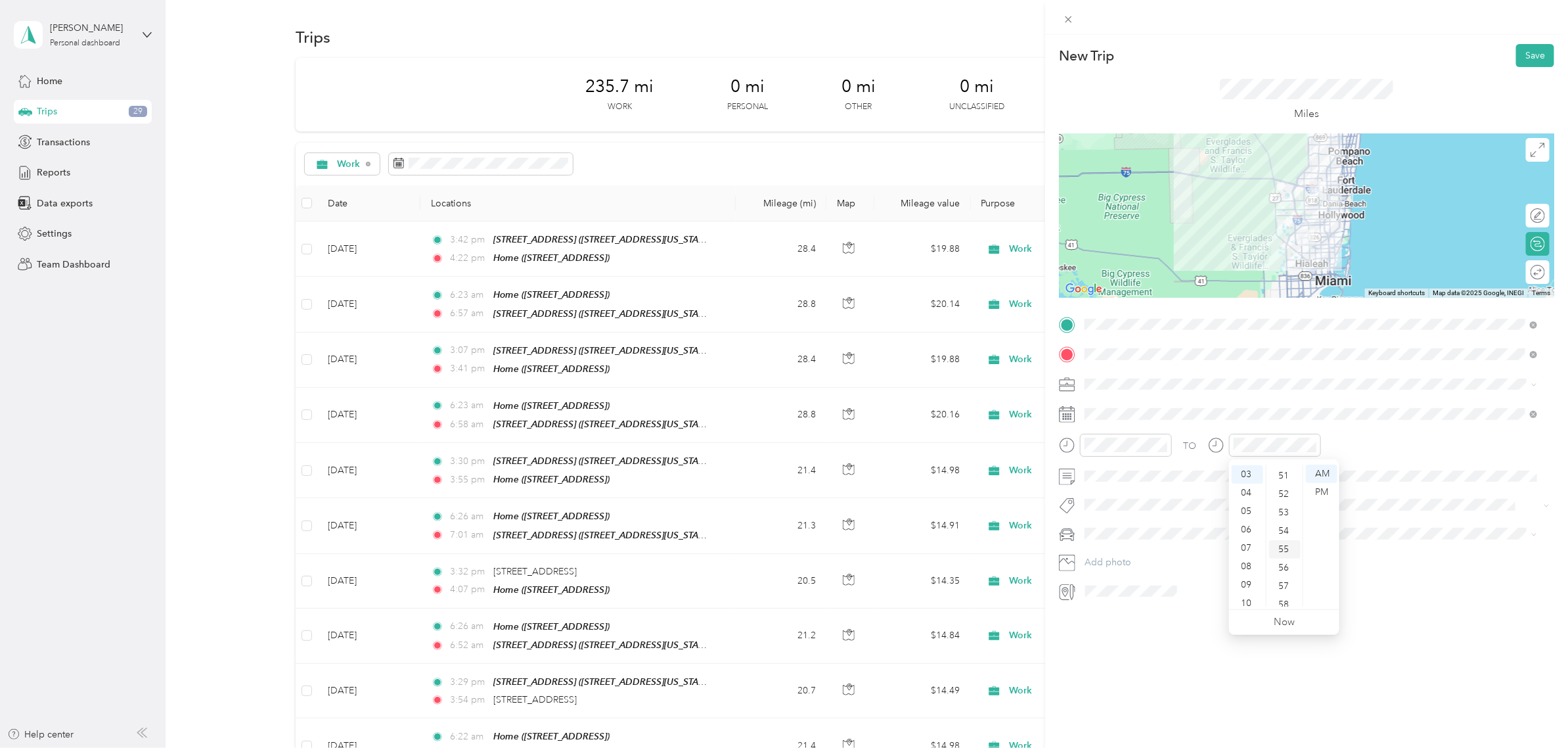
click at [1283, 543] on div "55" at bounding box center [1285, 549] width 32 height 19
click at [1324, 494] on div "PM" at bounding box center [1321, 491] width 32 height 19
click at [1356, 449] on div "TO" at bounding box center [1307, 450] width 495 height 32
click at [1518, 47] on button "Save" at bounding box center [1534, 54] width 38 height 23
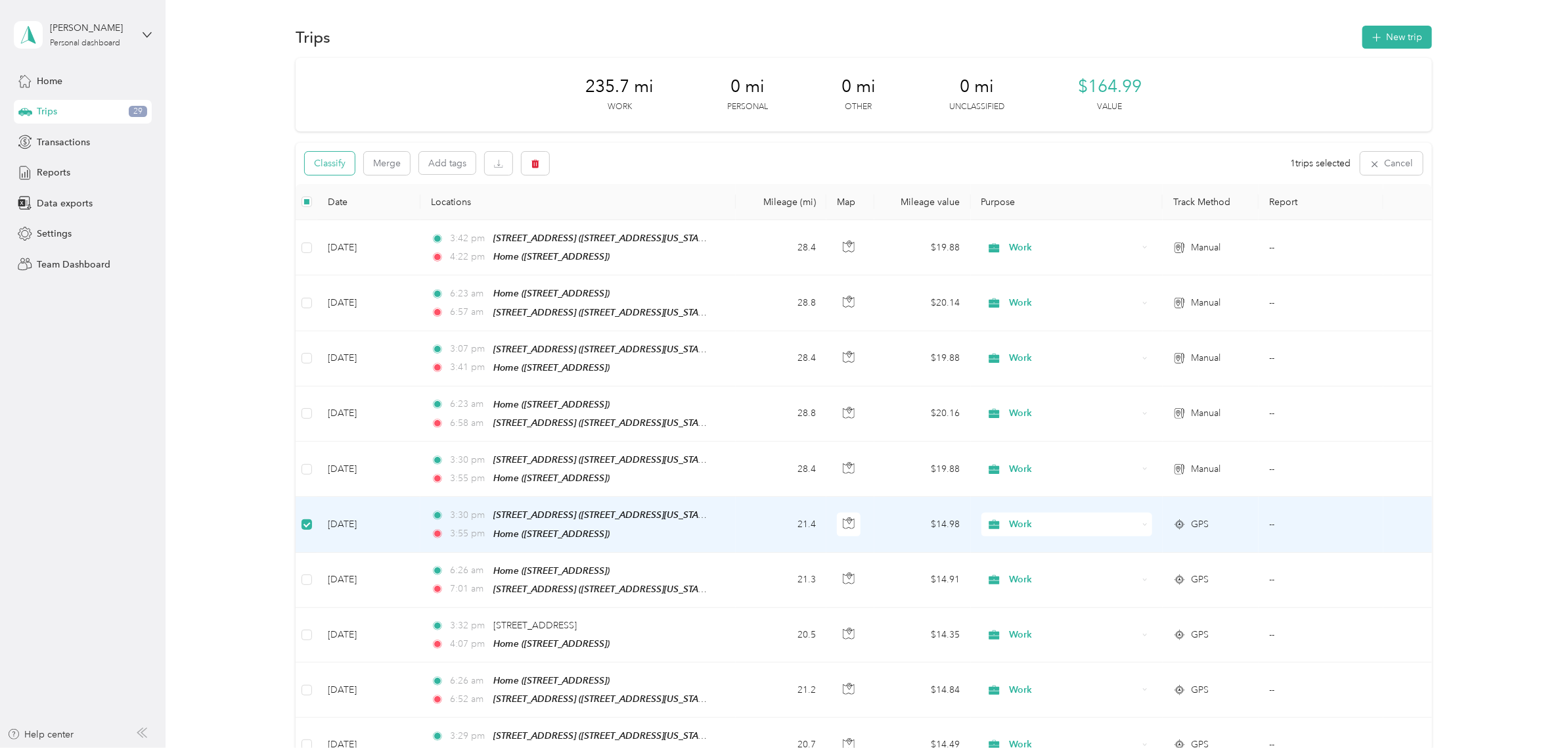
click at [330, 161] on button "Classify" at bounding box center [330, 162] width 50 height 23
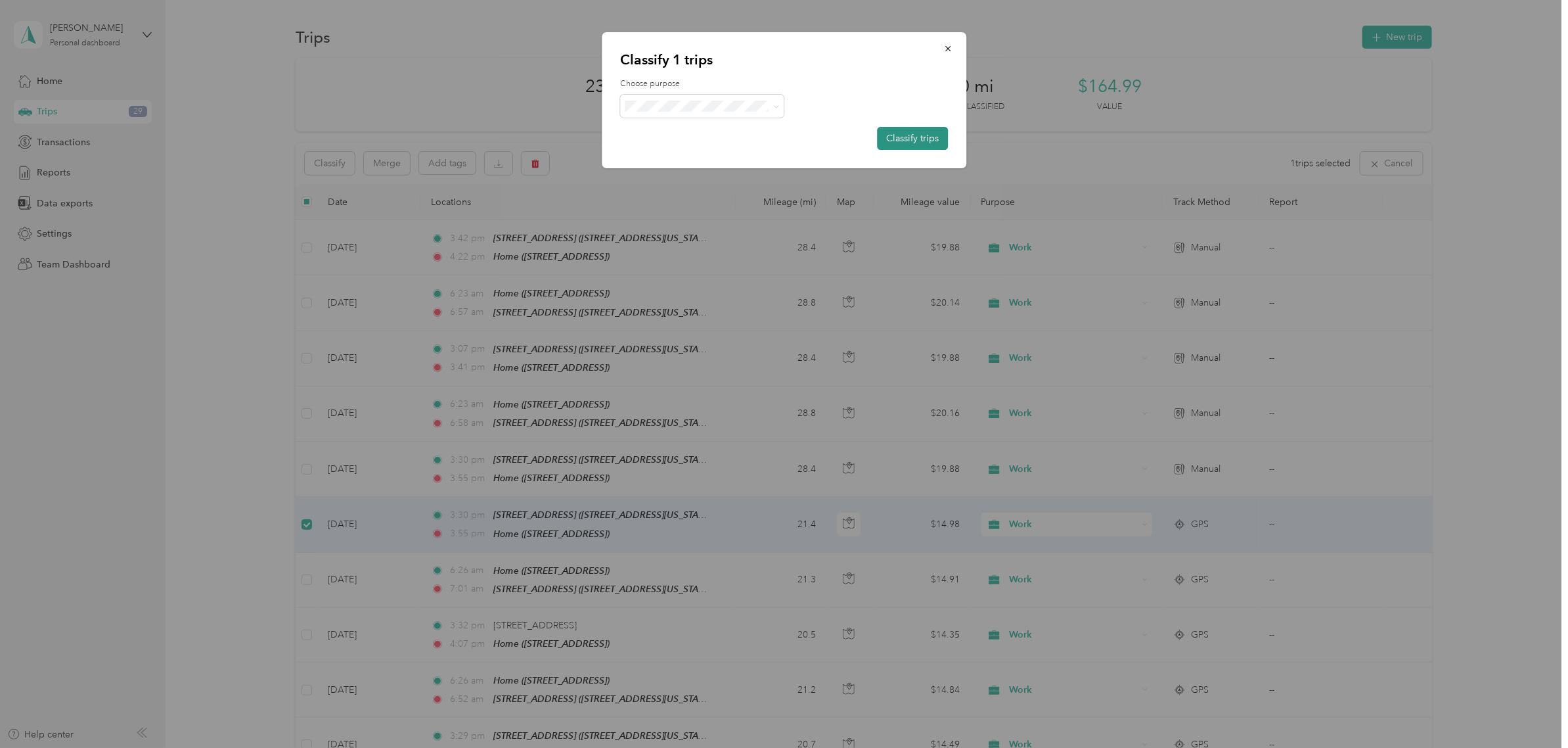
click at [929, 142] on button "Classify trips" at bounding box center [912, 138] width 71 height 23
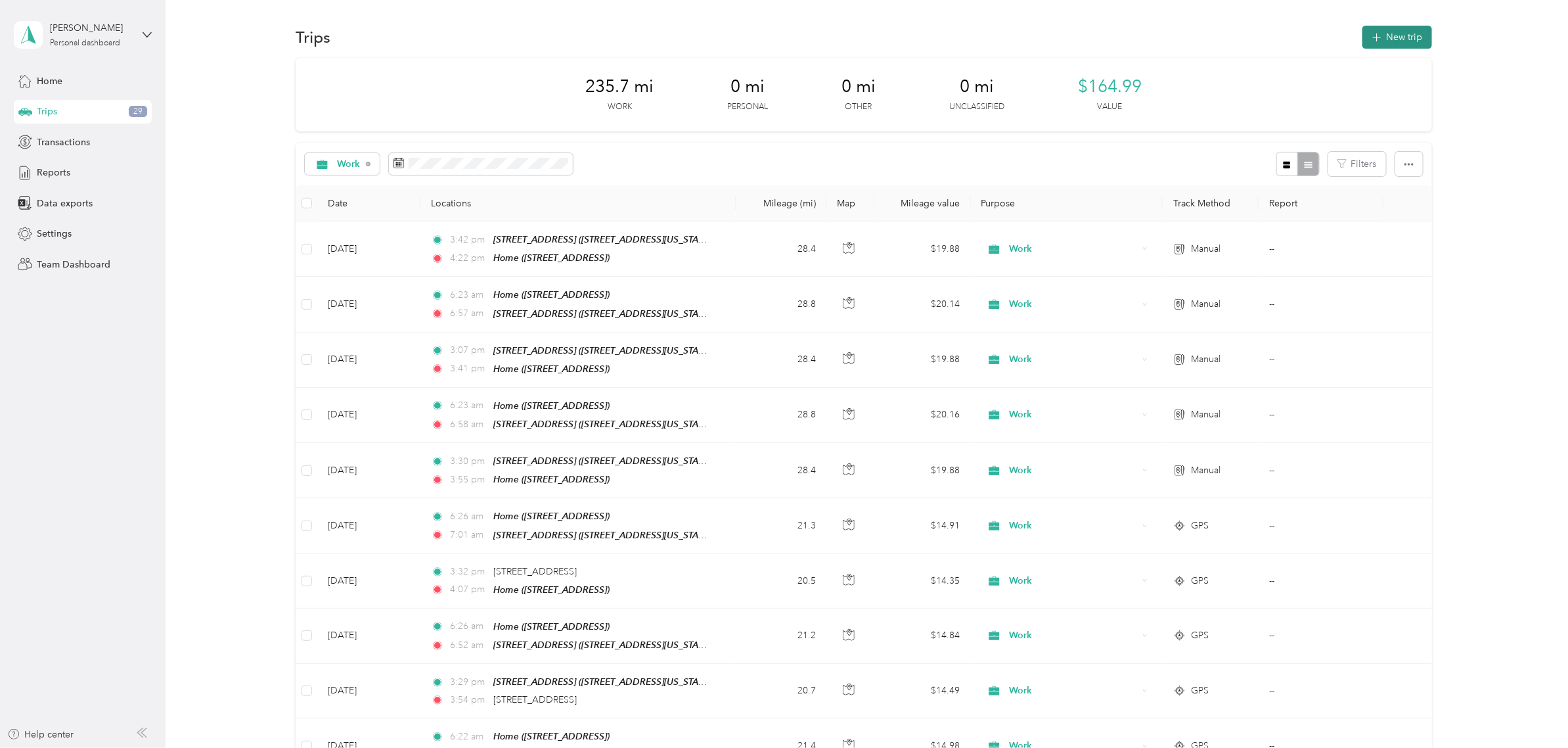
click at [1378, 38] on button "New trip" at bounding box center [1397, 37] width 69 height 23
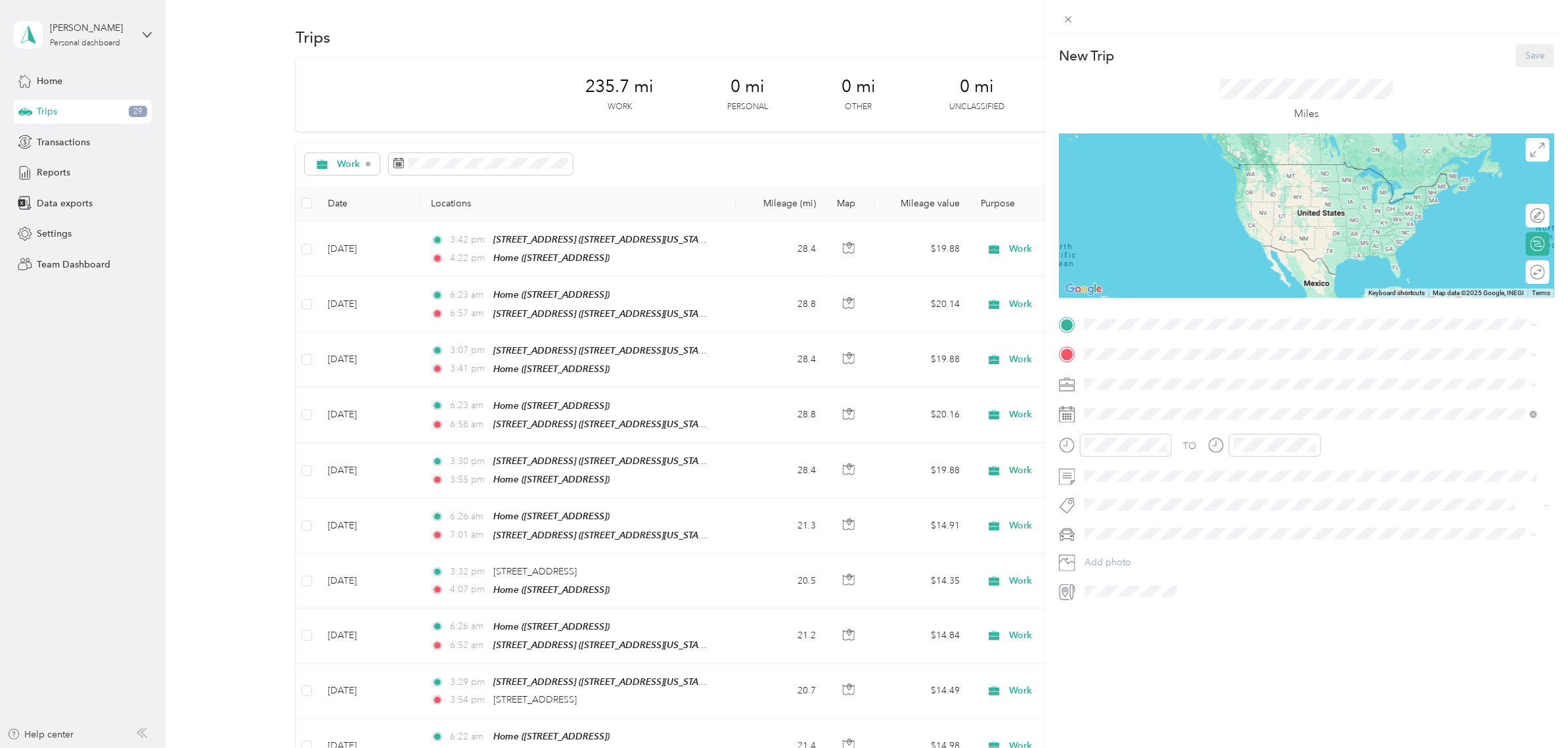
click at [1134, 416] on strong "Home" at bounding box center [1122, 416] width 26 height 12
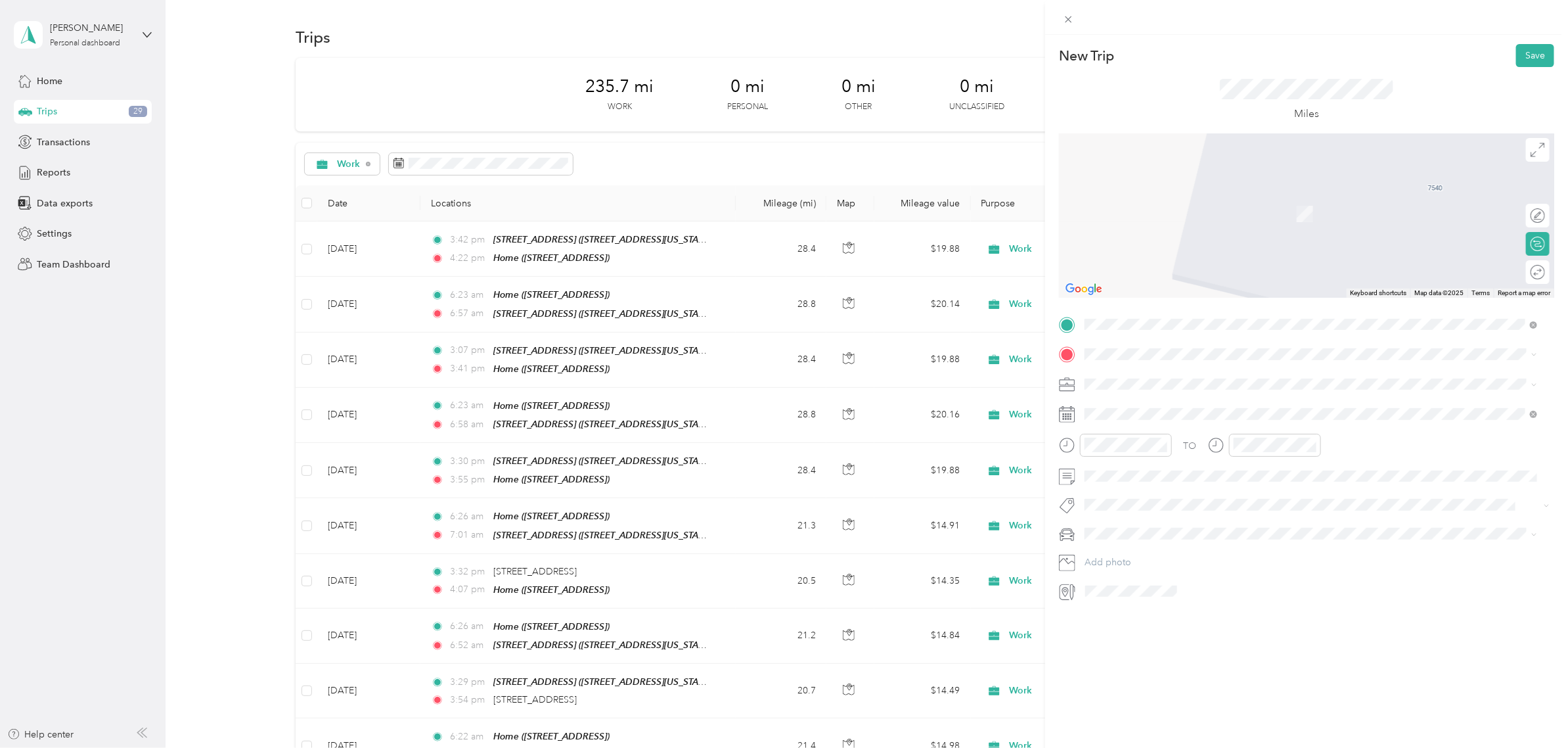
drag, startPoint x: 1146, startPoint y: 401, endPoint x: 1126, endPoint y: 400, distance: 20.0
click at [1146, 402] on strong "[STREET_ADDRESS]" at bounding box center [1153, 401] width 88 height 12
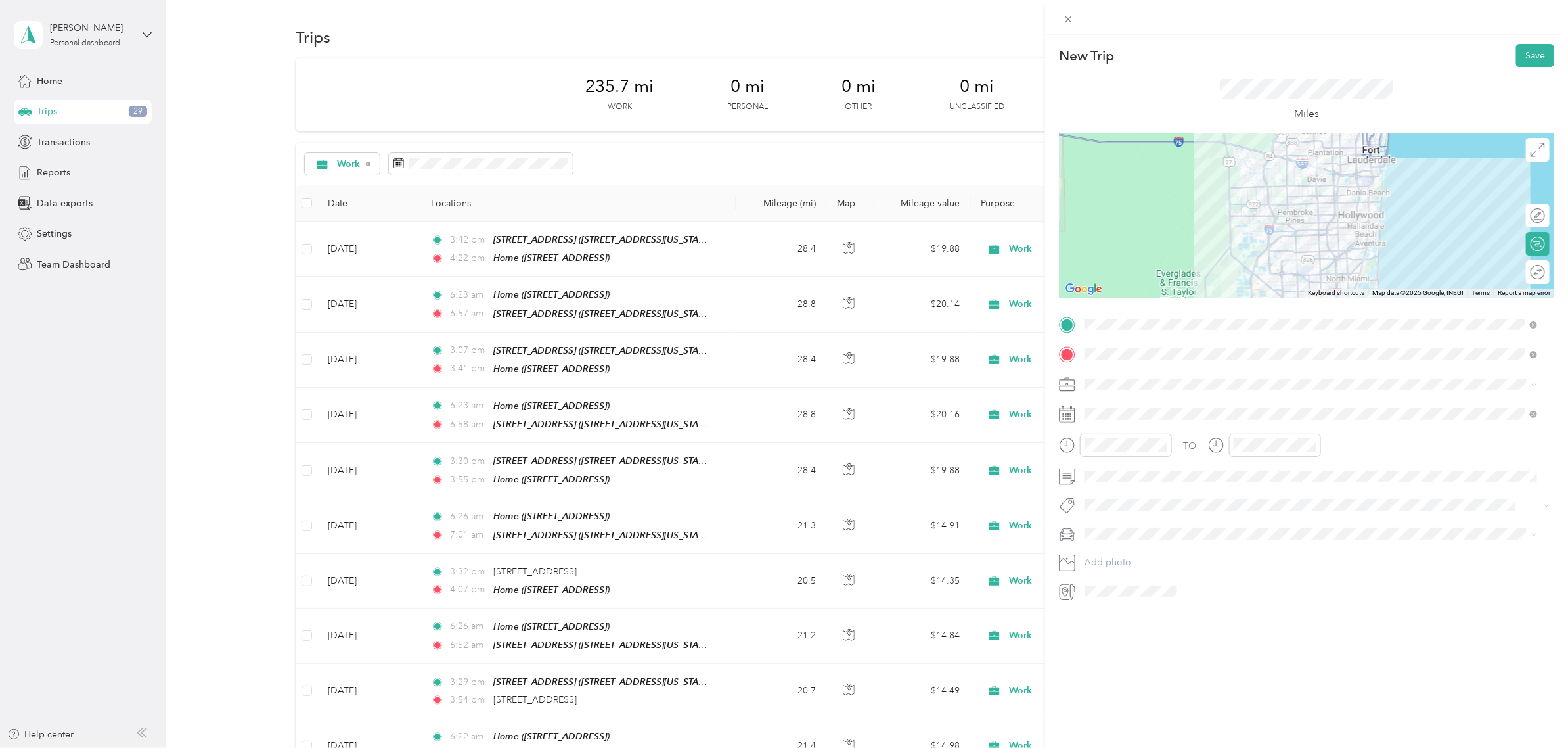
click at [1118, 408] on div "Work" at bounding box center [1311, 403] width 444 height 14
click at [1163, 598] on div "24" at bounding box center [1163, 595] width 17 height 17
click at [1127, 455] on div at bounding box center [1125, 445] width 92 height 23
click at [1102, 506] on div "06" at bounding box center [1098, 505] width 32 height 19
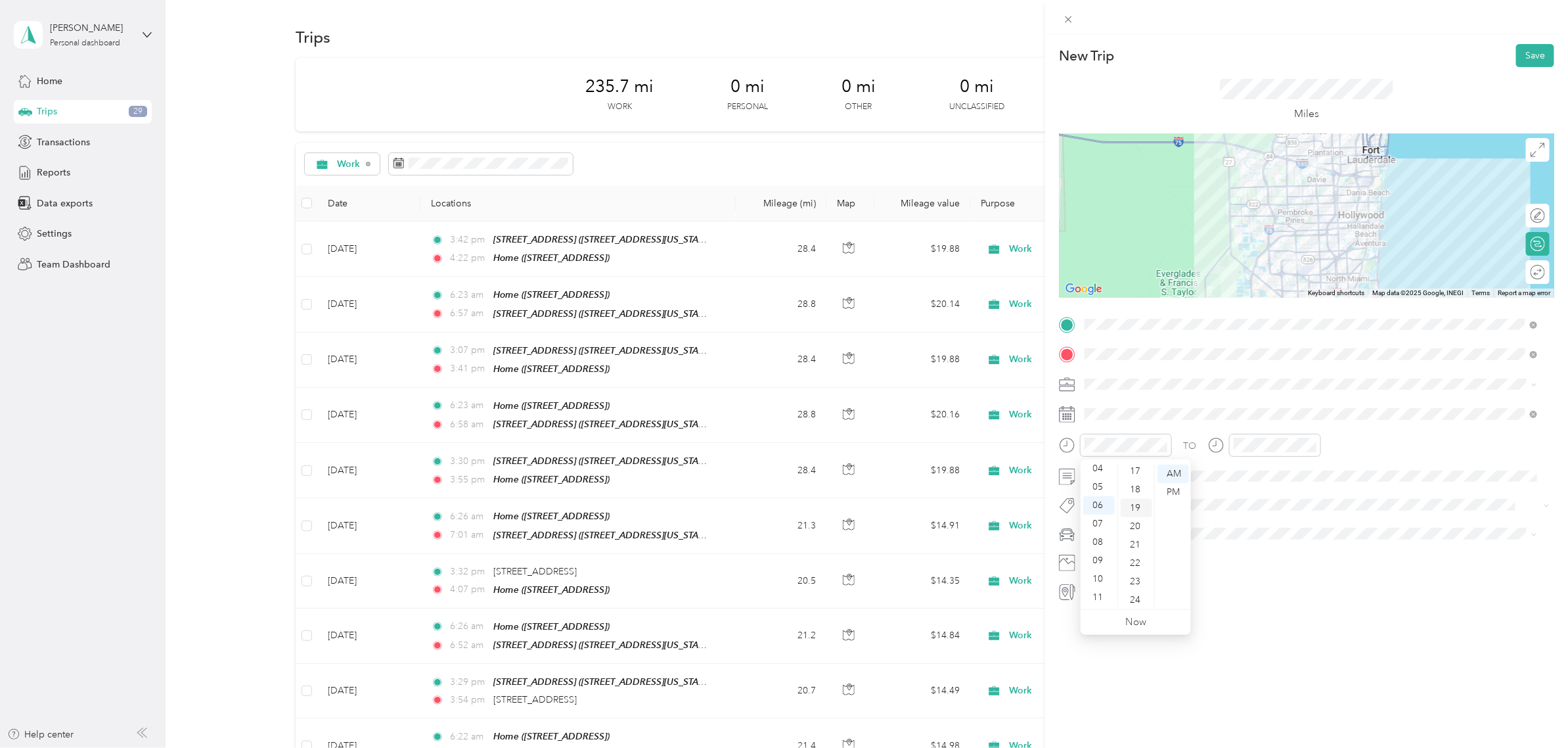
scroll to position [296, 0]
click at [1133, 572] on div "26" at bounding box center [1136, 574] width 32 height 19
click at [1246, 527] on div "07" at bounding box center [1247, 523] width 32 height 19
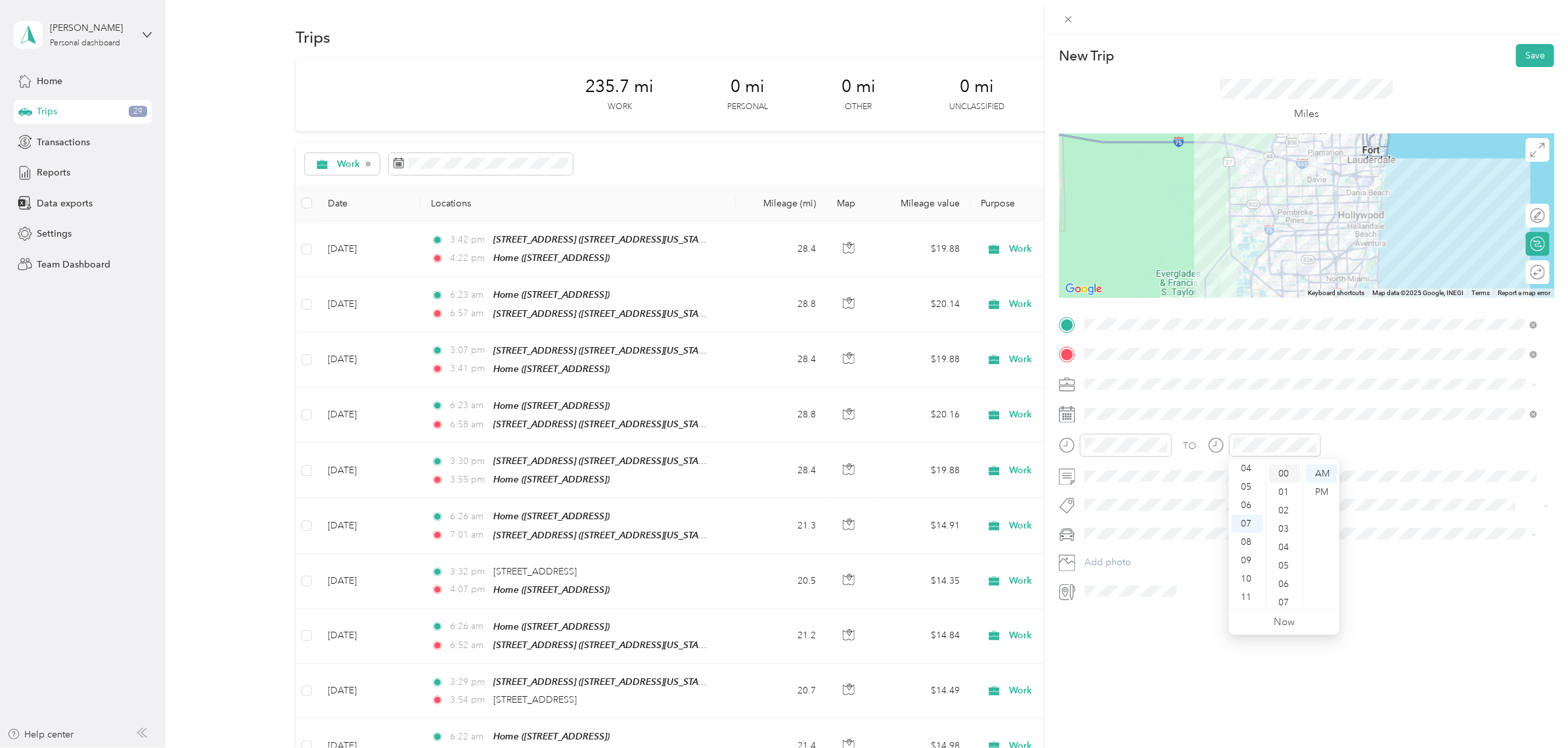
click at [1280, 478] on div "00" at bounding box center [1285, 474] width 32 height 19
click at [1516, 55] on button "Save" at bounding box center [1534, 54] width 38 height 23
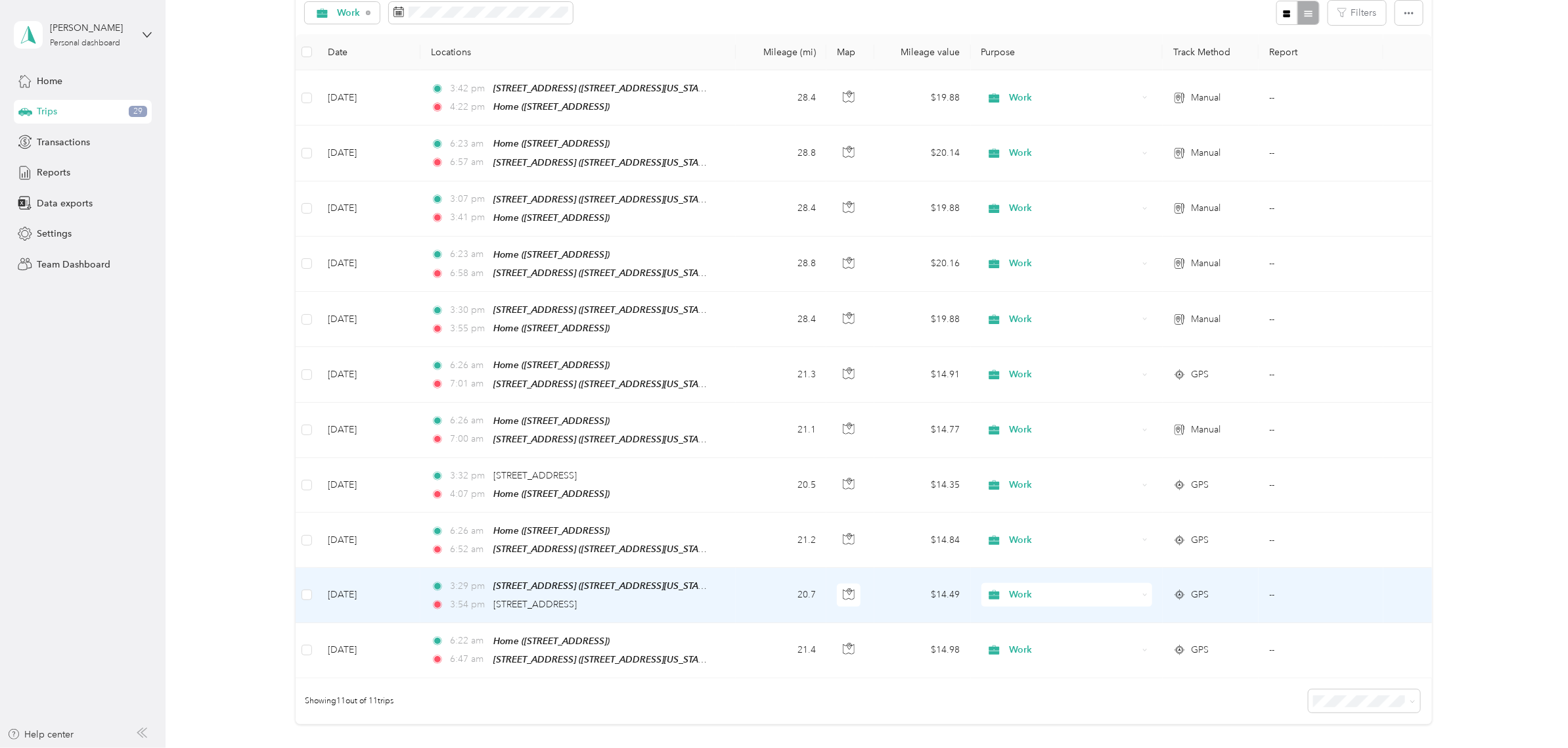
scroll to position [164, 0]
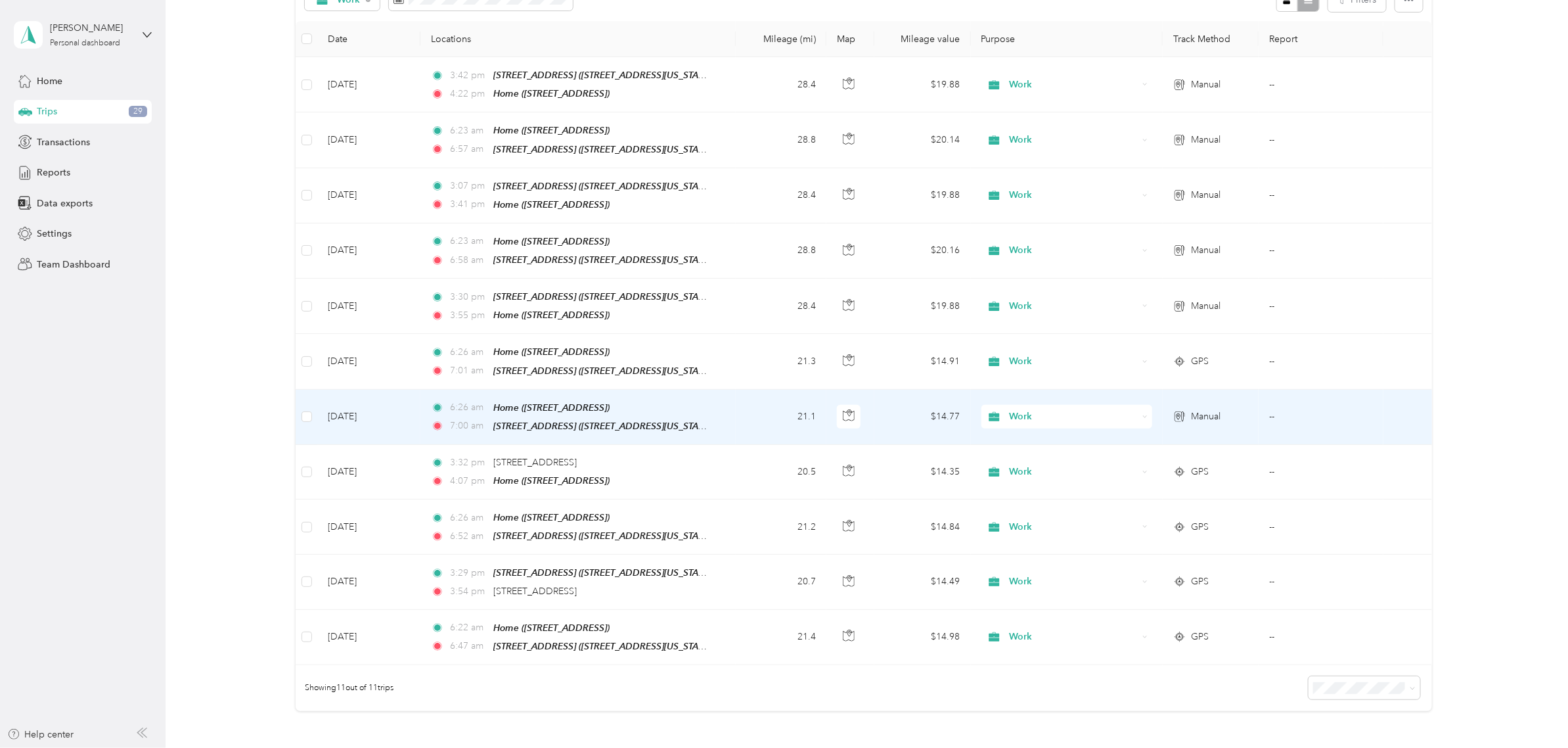
click at [751, 422] on td "21.1" at bounding box center [782, 417] width 91 height 55
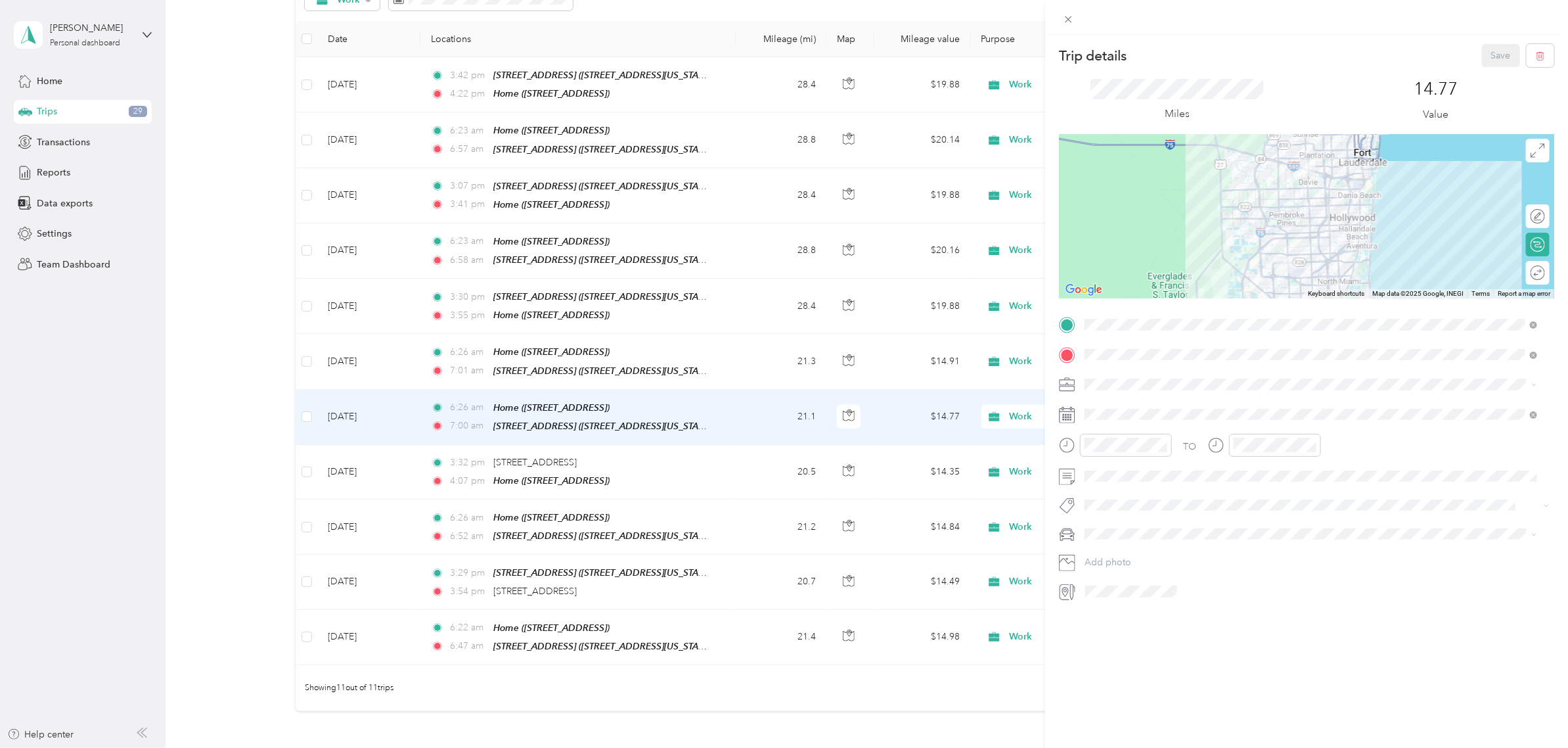
click at [1537, 152] on div at bounding box center [1307, 216] width 495 height 164
click at [1535, 150] on span at bounding box center [1537, 151] width 24 height 24
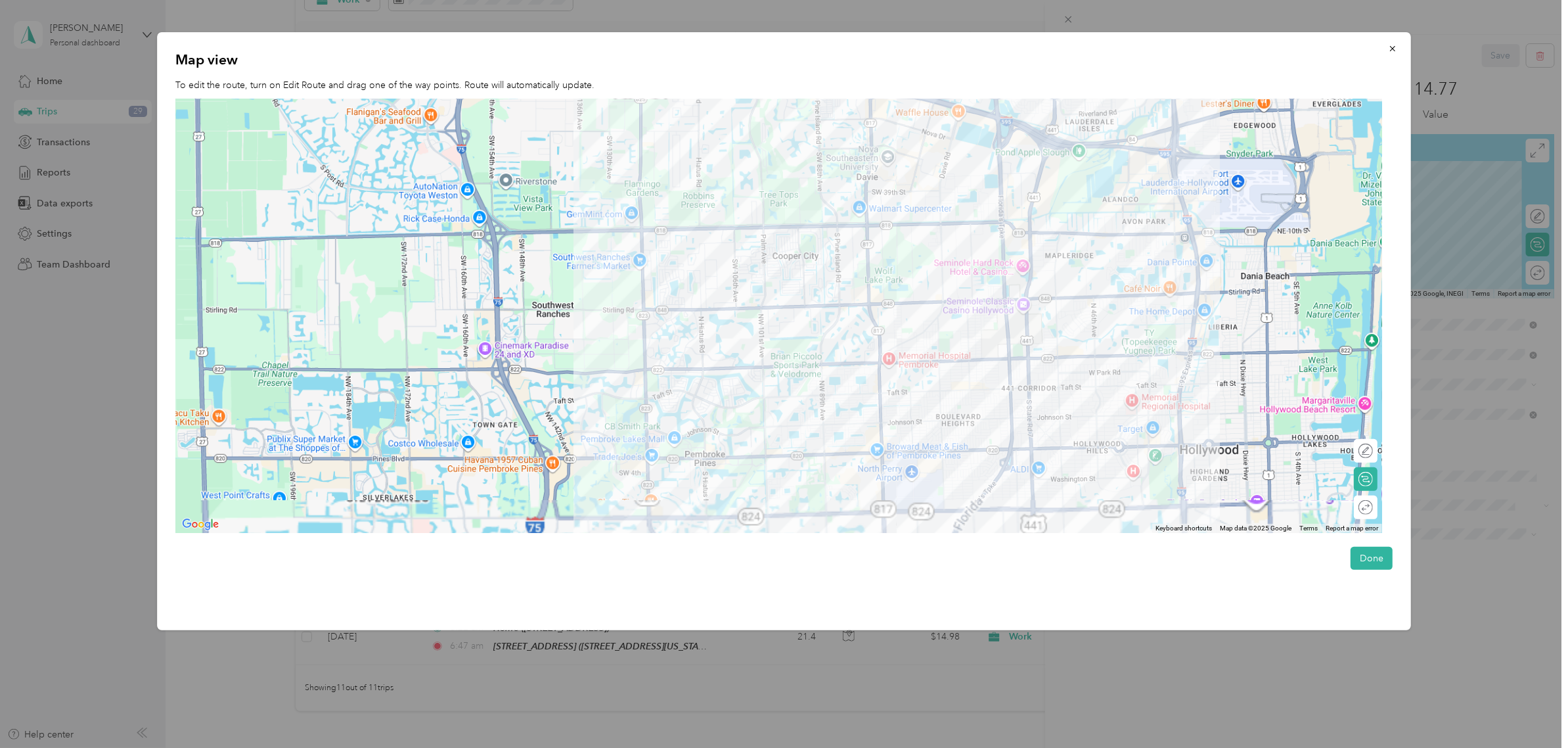
drag, startPoint x: 875, startPoint y: 160, endPoint x: 798, endPoint y: 221, distance: 98.2
click at [809, 306] on div at bounding box center [779, 316] width 1207 height 434
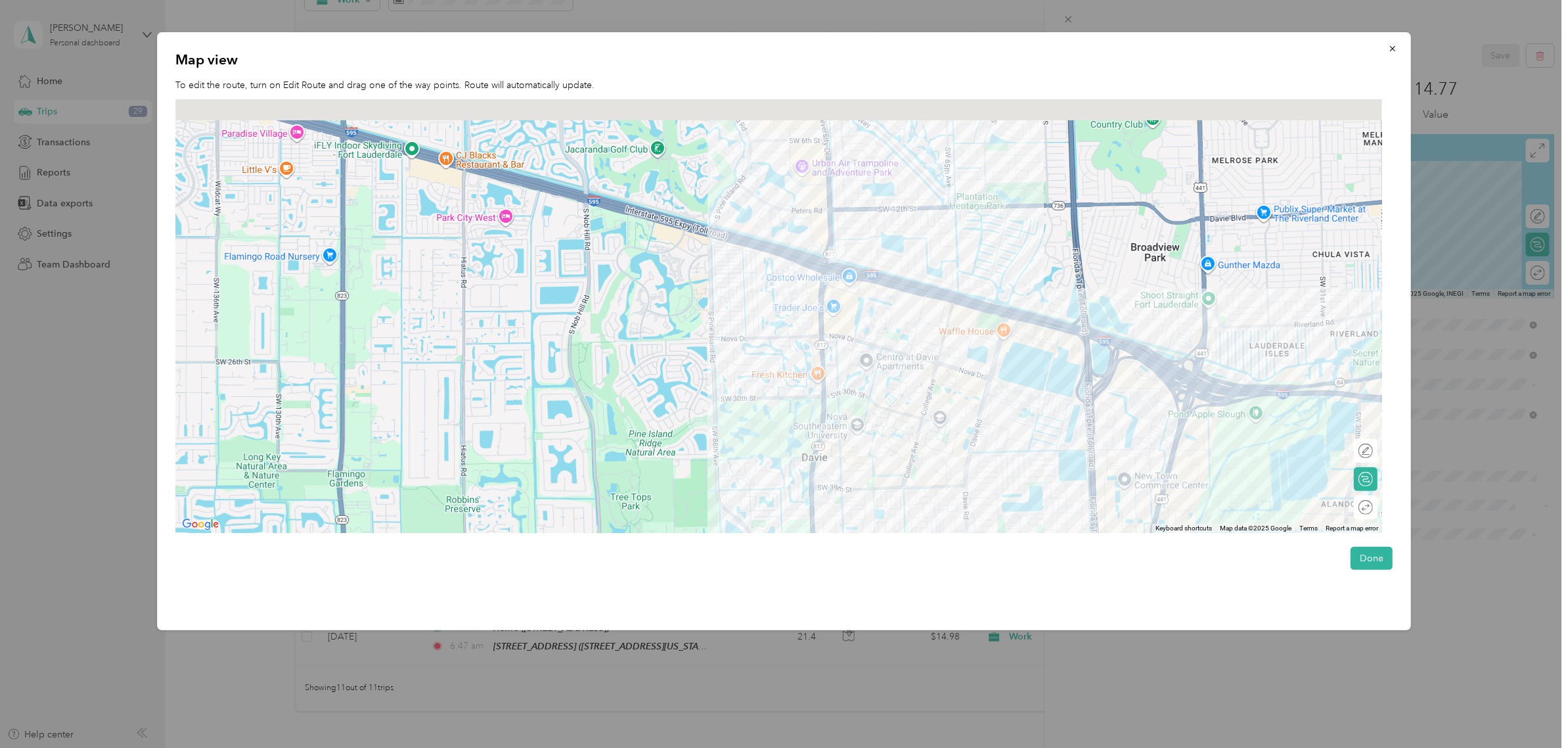
drag, startPoint x: 757, startPoint y: 194, endPoint x: 776, endPoint y: 316, distance: 123.5
click at [777, 327] on div at bounding box center [779, 316] width 1207 height 434
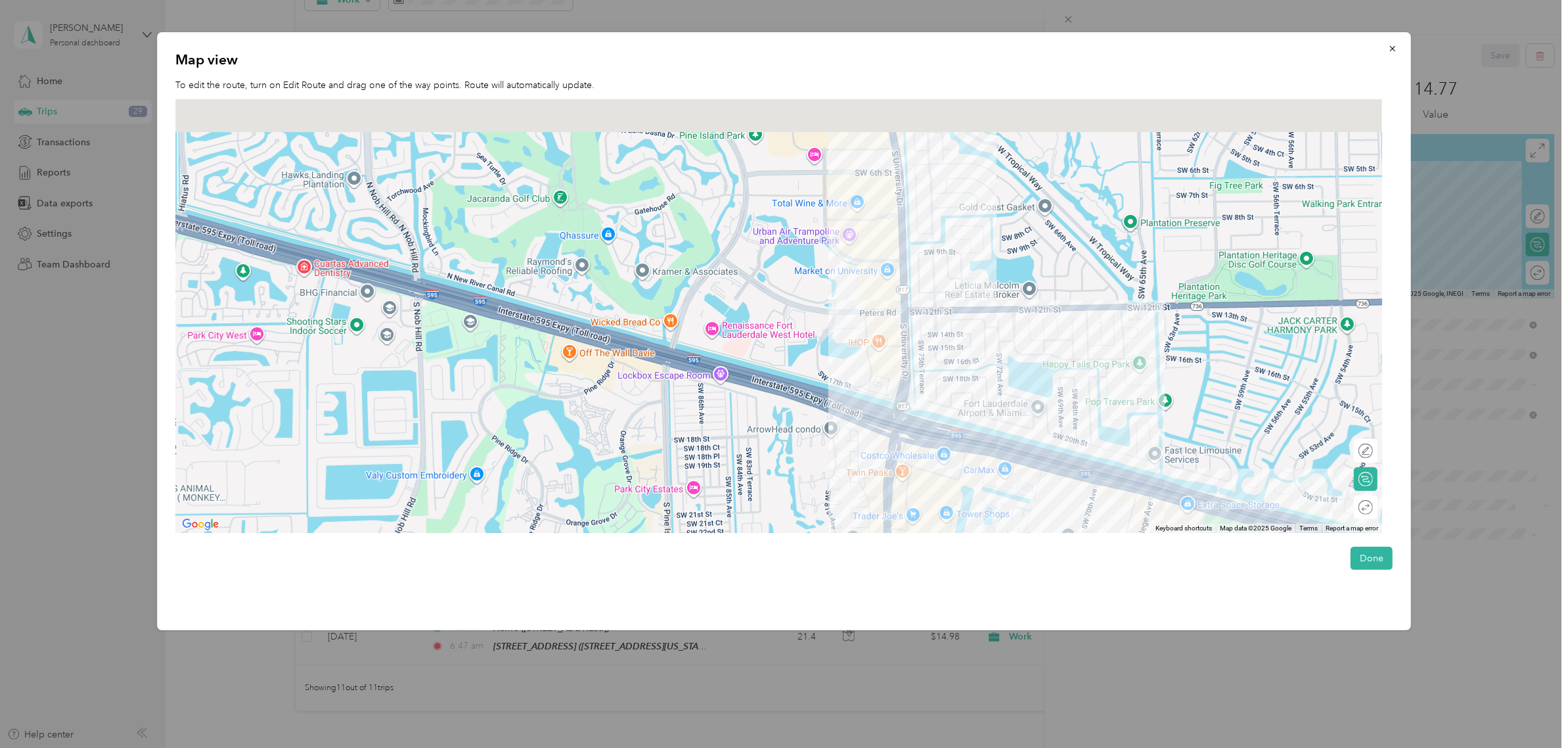
drag, startPoint x: 719, startPoint y: 227, endPoint x: 727, endPoint y: 317, distance: 90.4
click at [726, 319] on div at bounding box center [779, 316] width 1207 height 434
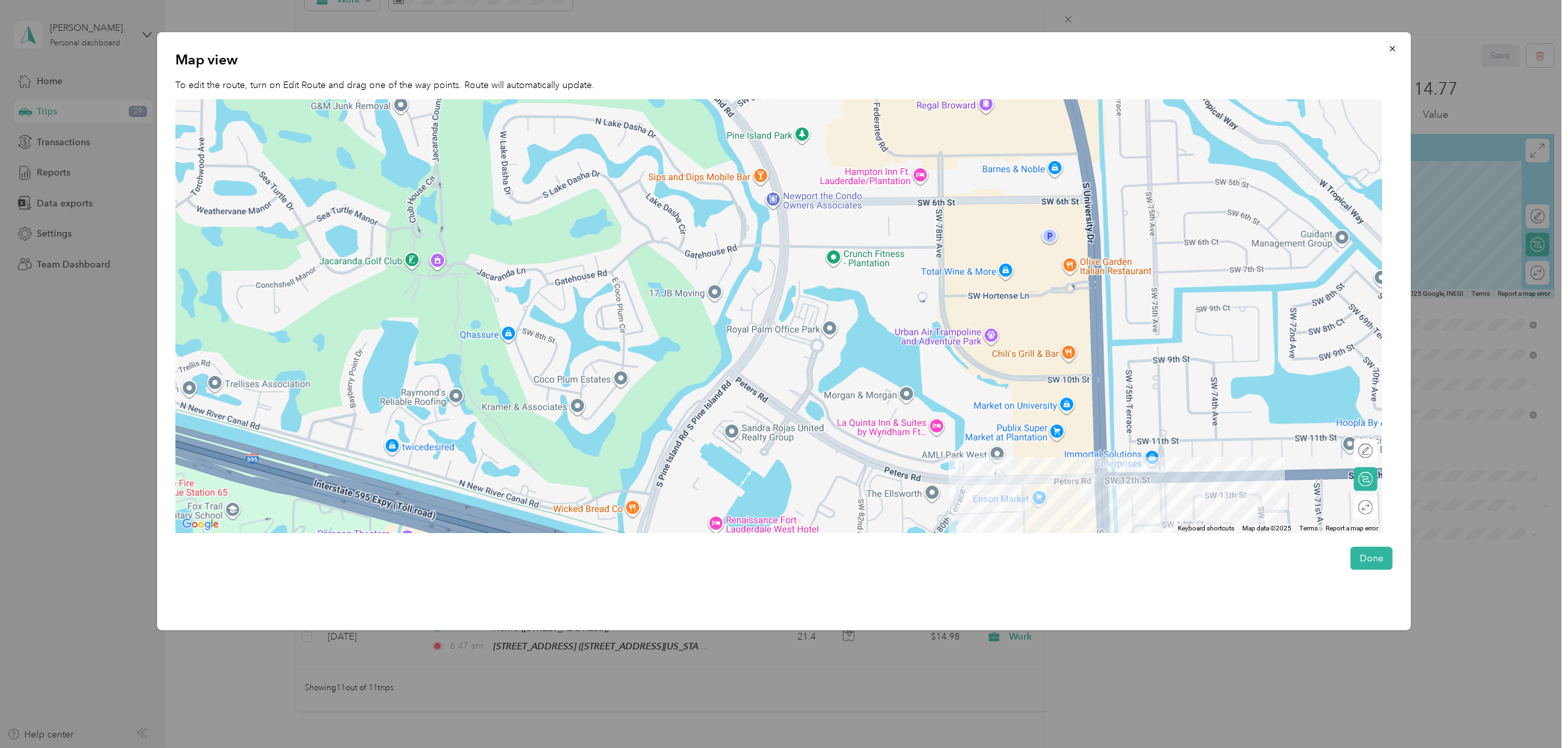
drag, startPoint x: 773, startPoint y: 363, endPoint x: 739, endPoint y: 267, distance: 101.8
click at [739, 267] on div at bounding box center [779, 316] width 1207 height 434
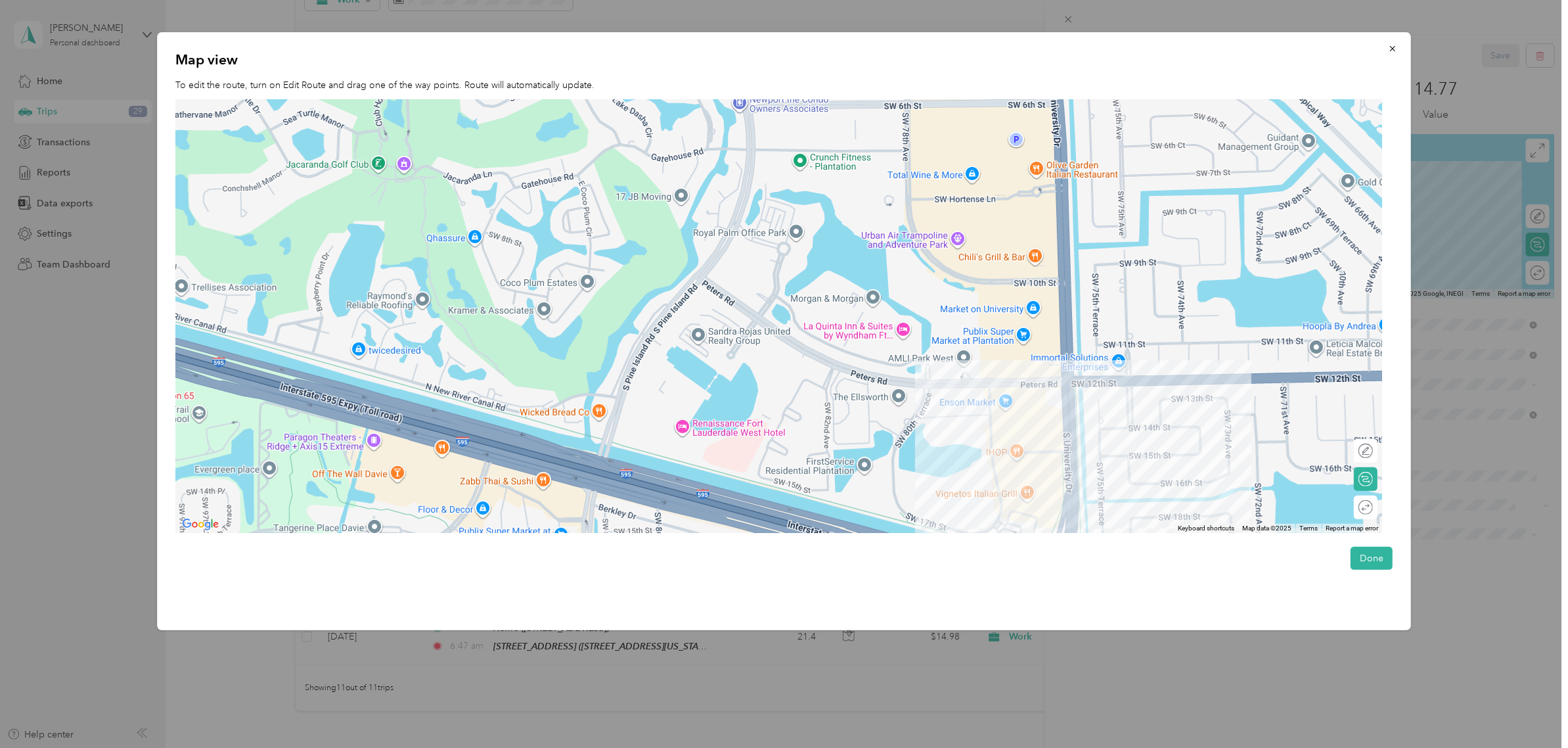
drag, startPoint x: 843, startPoint y: 419, endPoint x: 818, endPoint y: 368, distance: 56.8
click at [818, 368] on div at bounding box center [779, 316] width 1207 height 434
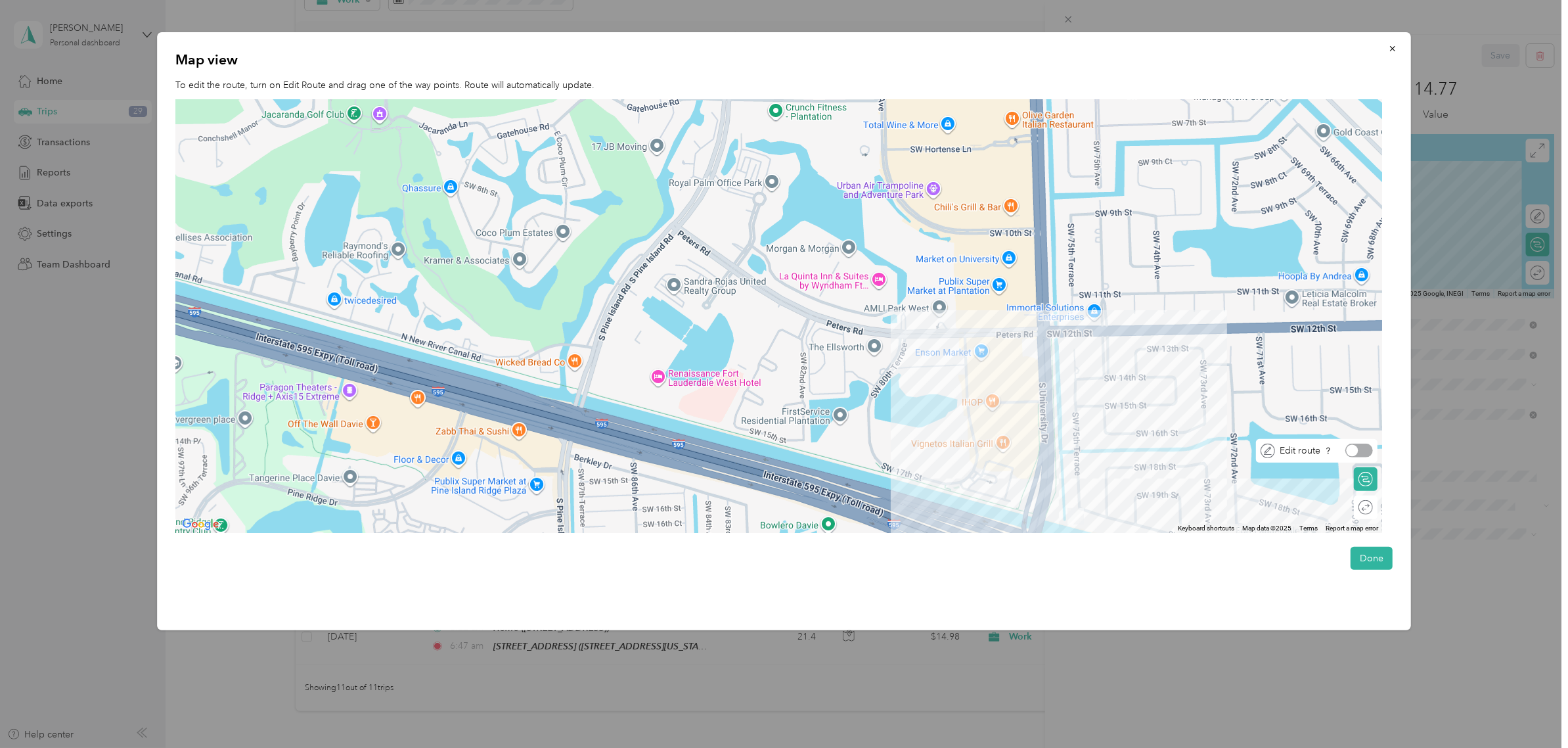
click at [1366, 451] on div at bounding box center [1360, 451] width 28 height 14
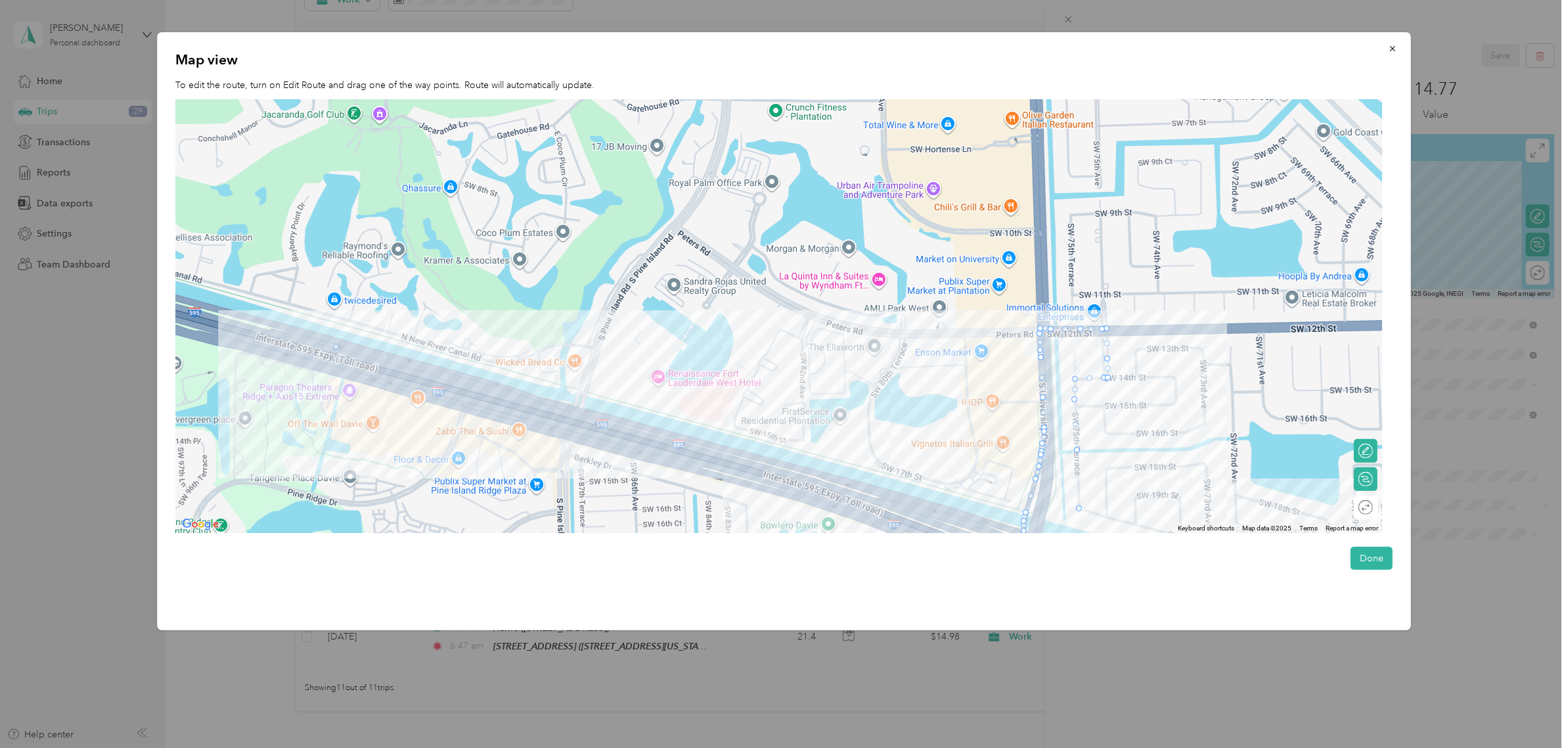
drag, startPoint x: 1079, startPoint y: 479, endPoint x: 336, endPoint y: 346, distance: 754.8
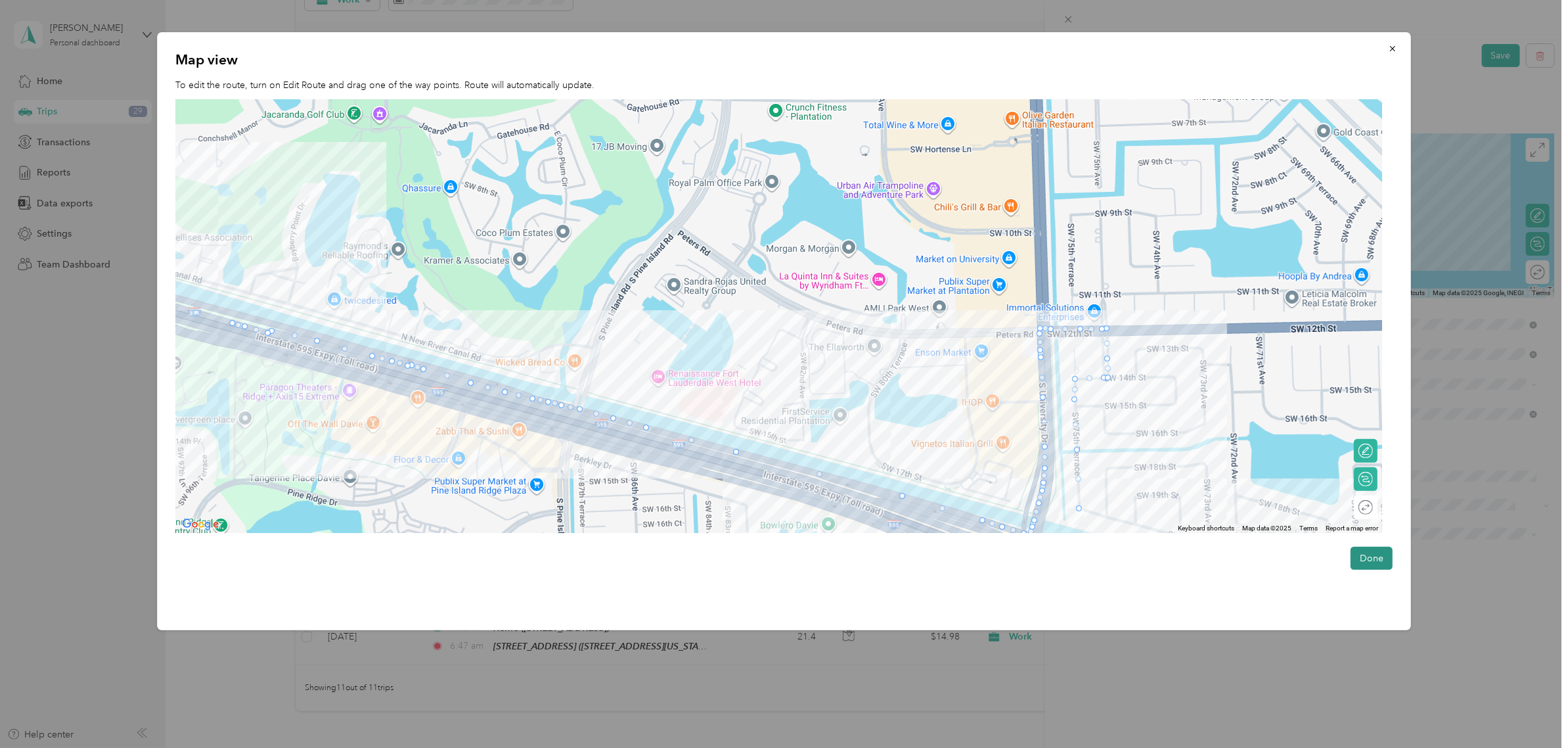
click at [1371, 559] on button "Done" at bounding box center [1371, 558] width 42 height 23
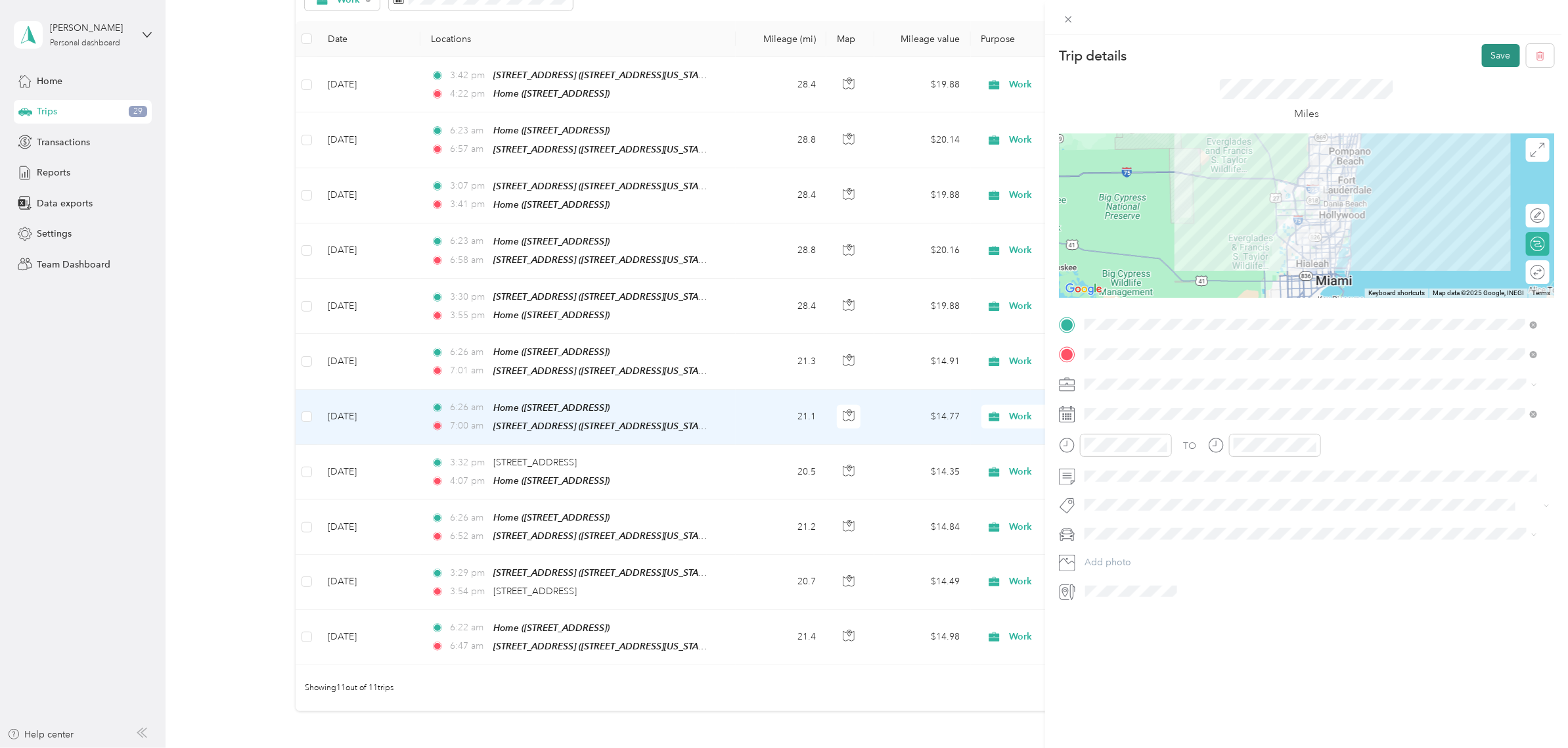
click at [1482, 53] on button "Save" at bounding box center [1501, 54] width 38 height 23
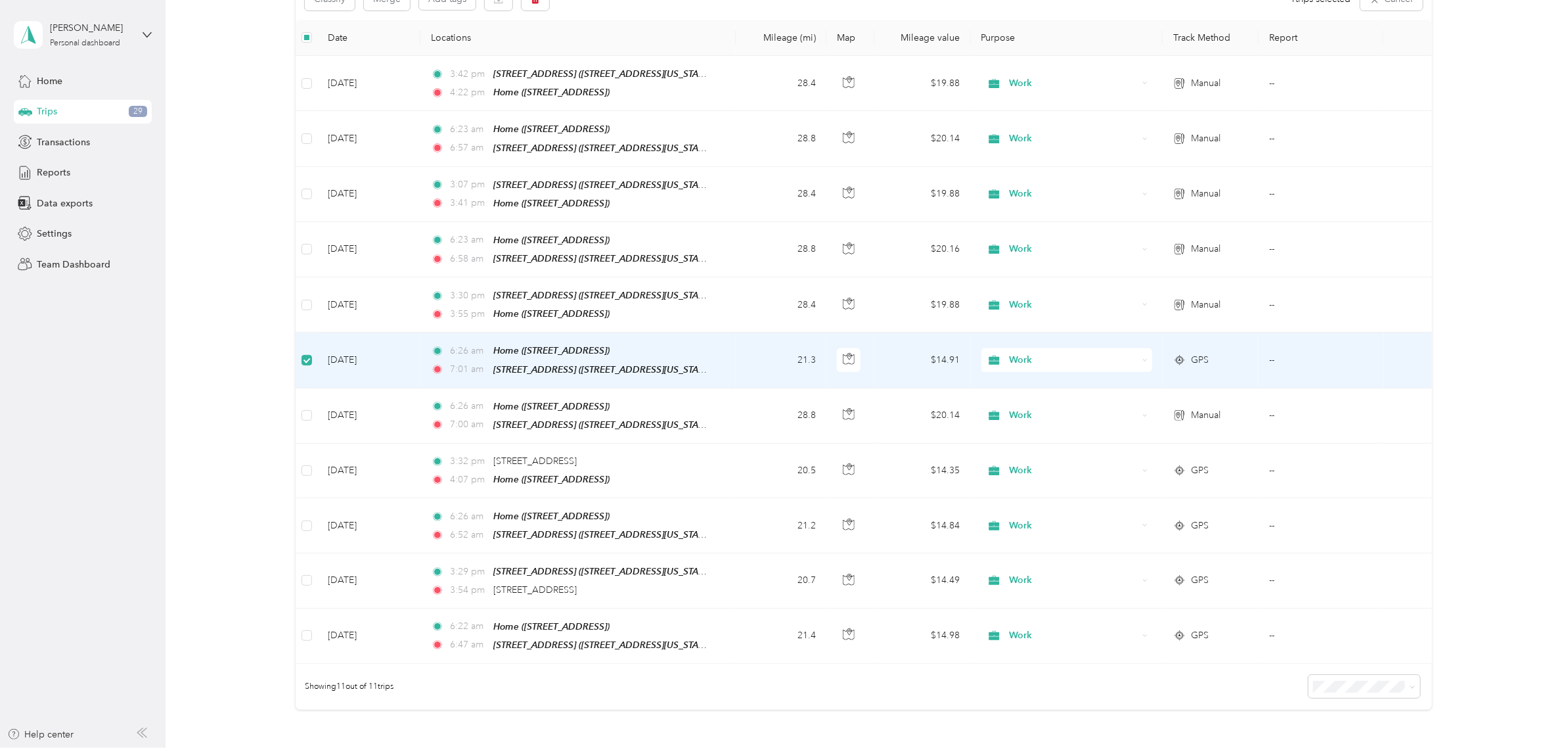
scroll to position [162, 0]
click at [331, 5] on button "Classify" at bounding box center [330, 0] width 50 height 23
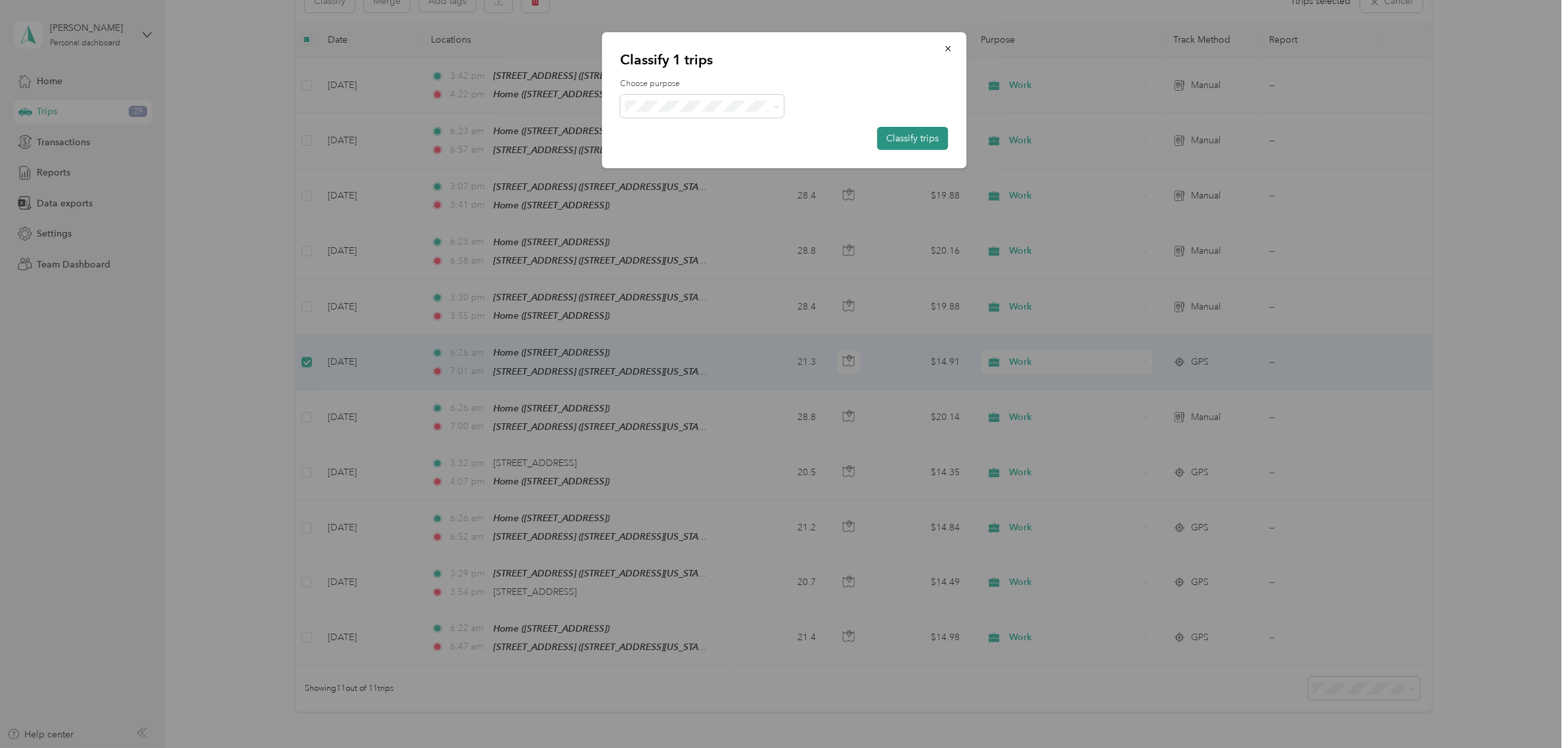
click at [909, 137] on button "Classify trips" at bounding box center [912, 138] width 71 height 23
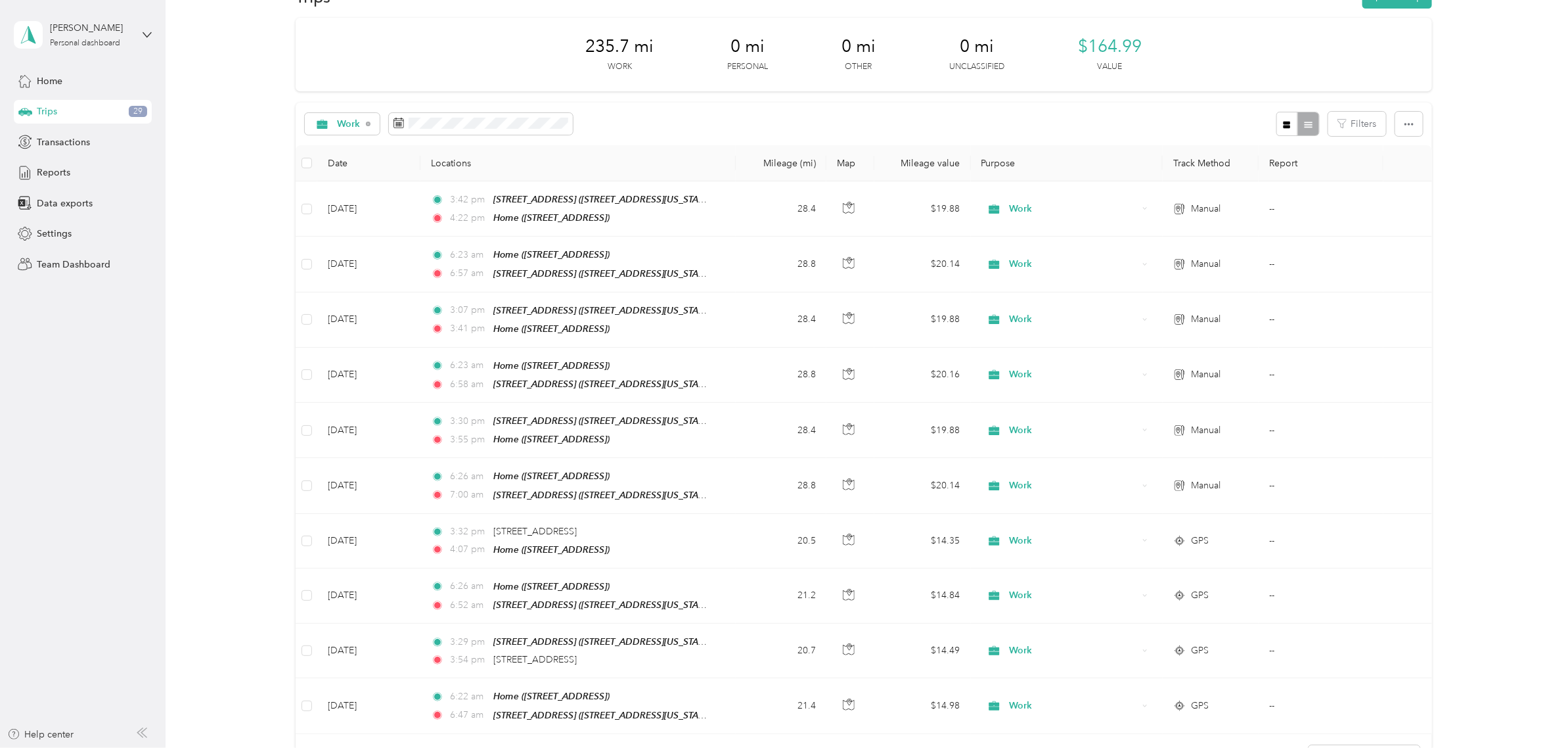
scroll to position [0, 0]
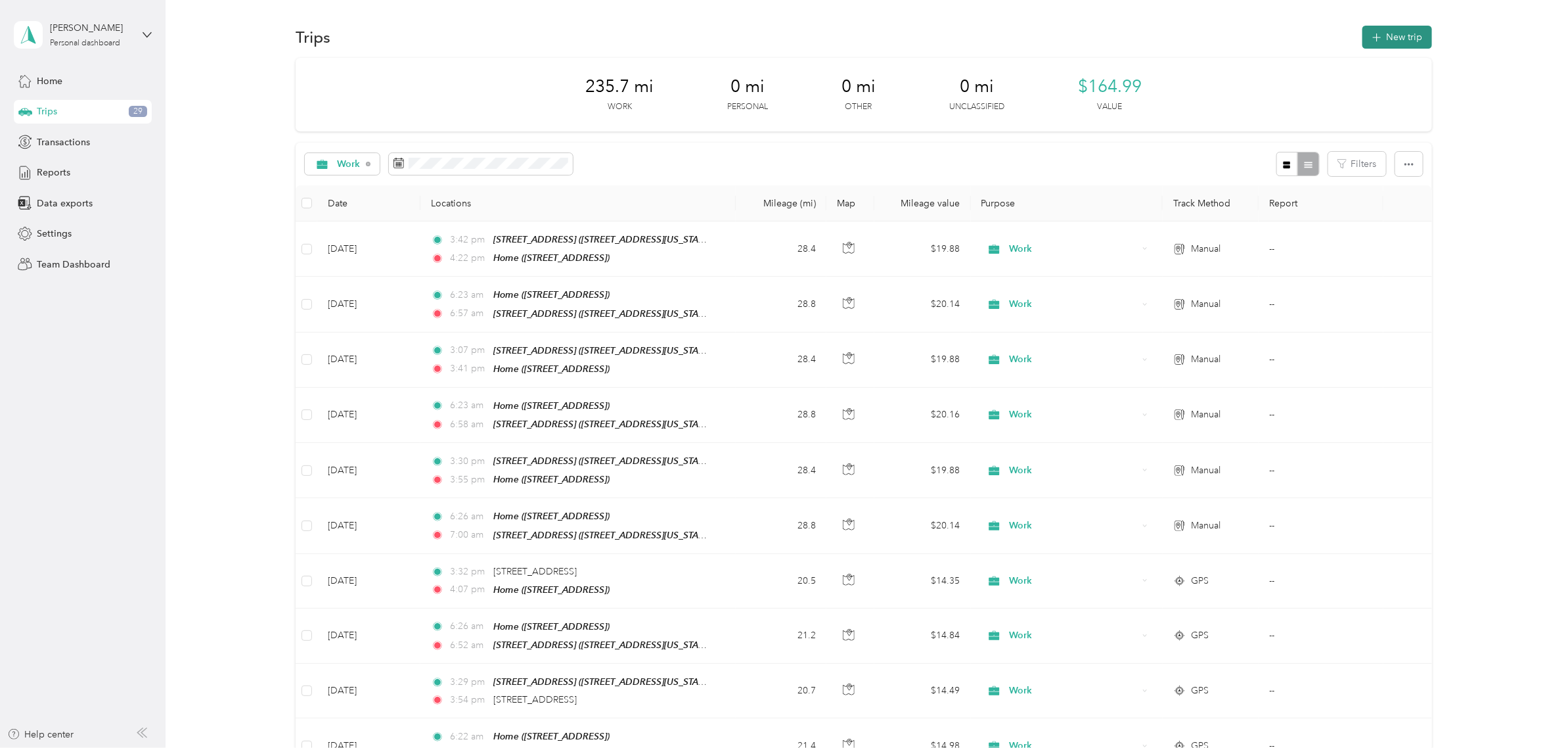
click at [1393, 33] on button "New trip" at bounding box center [1397, 37] width 69 height 23
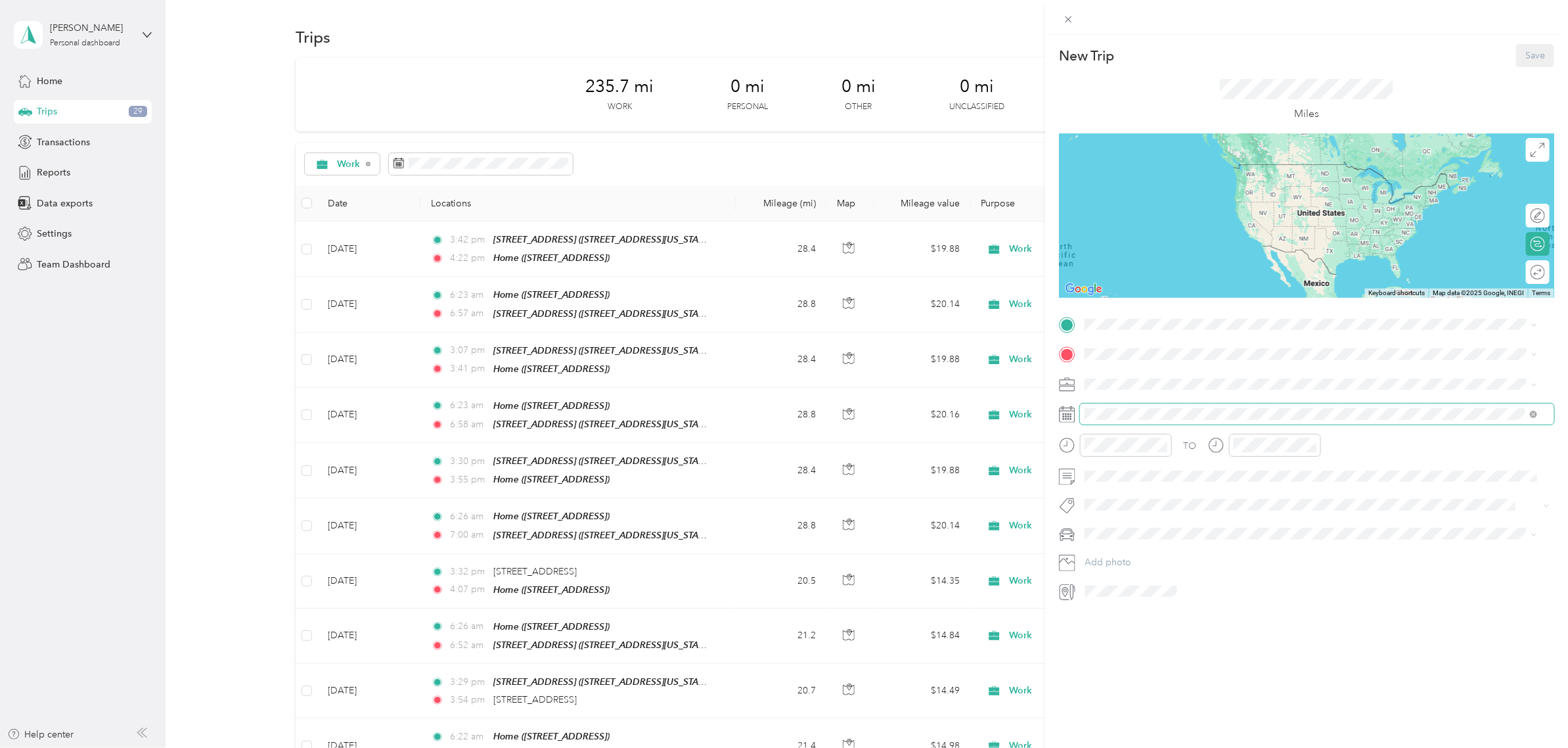
click at [1157, 420] on span at bounding box center [1316, 413] width 474 height 21
click at [1143, 591] on div "23" at bounding box center [1145, 595] width 17 height 17
click at [1120, 420] on div "Home [STREET_ADDRESS]" at bounding box center [1151, 425] width 83 height 28
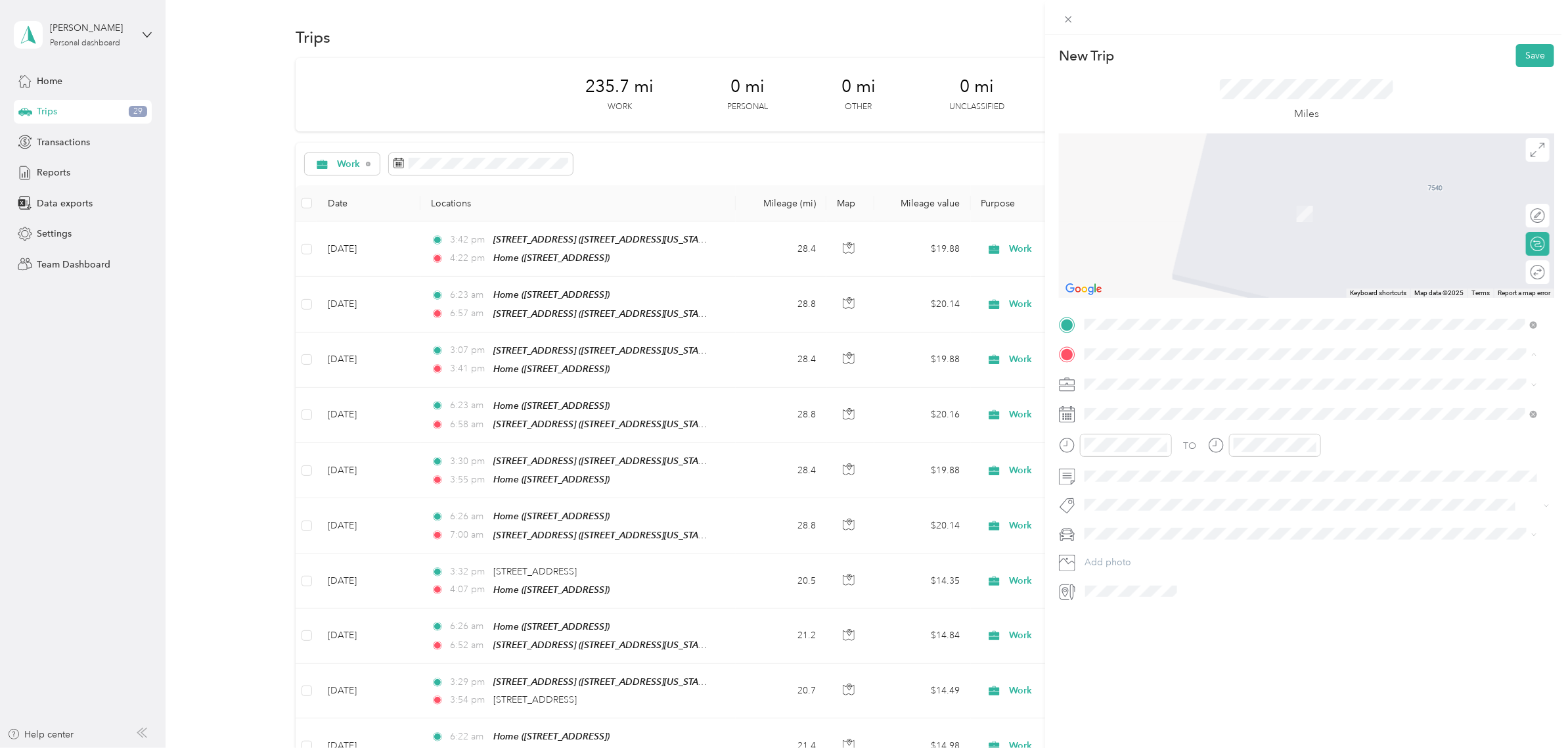
drag, startPoint x: 1133, startPoint y: 391, endPoint x: 1134, endPoint y: 398, distance: 7.1
click at [1133, 394] on ol "From your Favorite places [STREET_ADDRESS][GEOGRAPHIC_DATA][STREET_ADDRESS][US_…" at bounding box center [1311, 420] width 462 height 110
click at [1141, 407] on div "[STREET_ADDRESS][GEOGRAPHIC_DATA][STREET_ADDRESS][US_STATE][GEOGRAPHIC_DATA]" at bounding box center [1175, 410] width 132 height 28
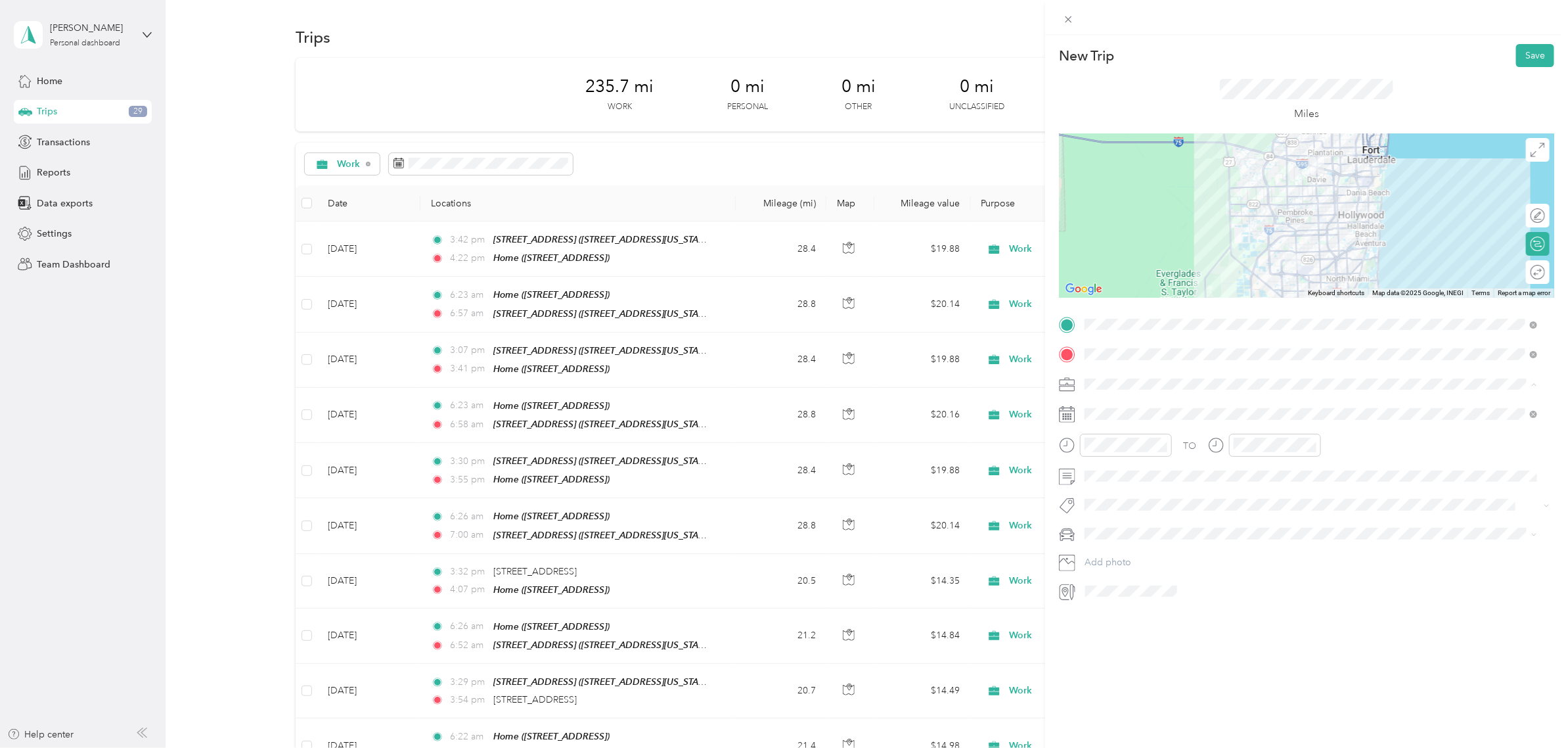
click at [1133, 400] on div "Work" at bounding box center [1311, 407] width 444 height 14
click at [1102, 499] on div "06" at bounding box center [1098, 505] width 32 height 19
click at [1133, 582] on div "25" at bounding box center [1136, 581] width 32 height 19
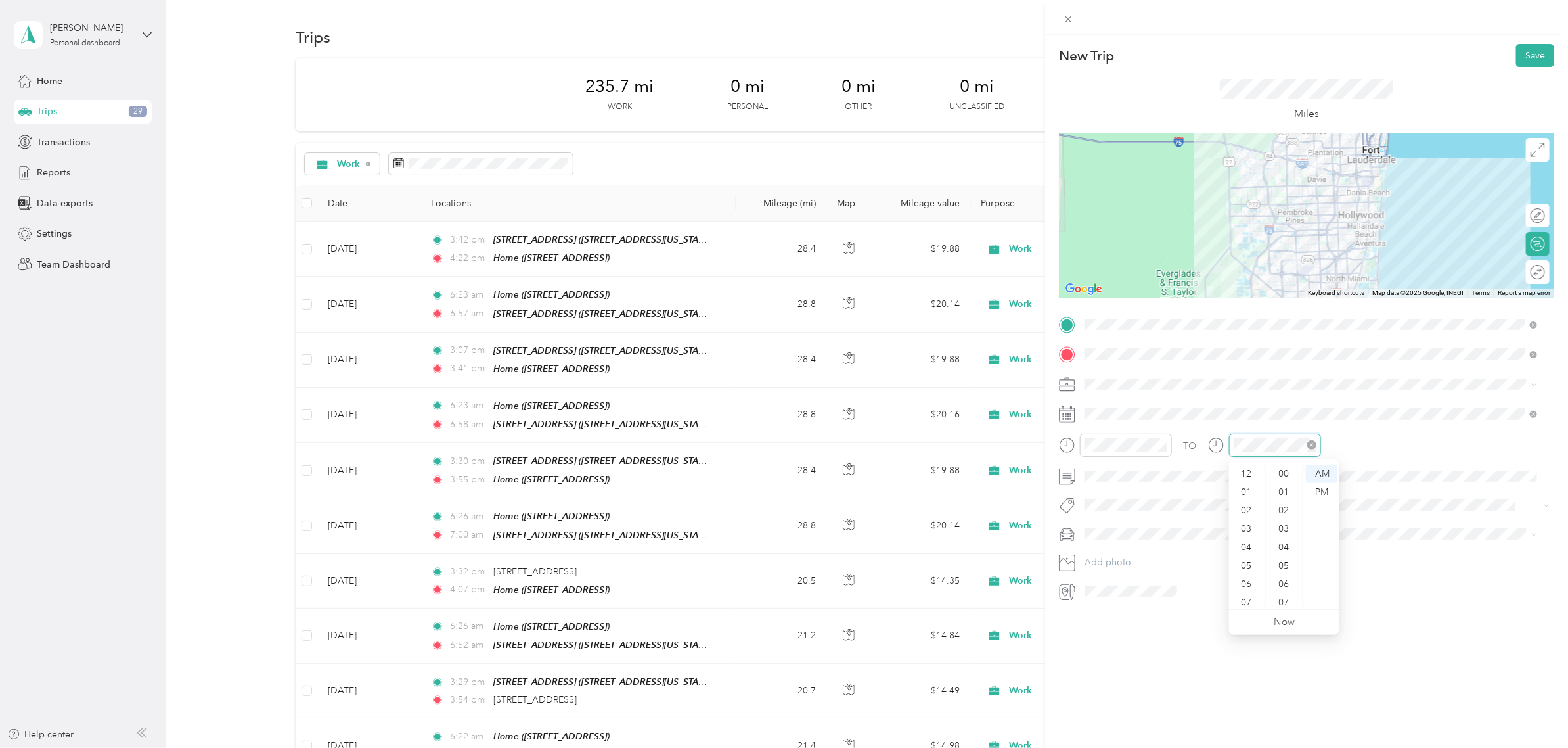
scroll to position [79, 0]
click at [1246, 502] on div "06" at bounding box center [1247, 505] width 32 height 19
click at [1285, 504] on div "52" at bounding box center [1285, 502] width 32 height 19
click at [1488, 108] on div "Miles" at bounding box center [1307, 100] width 495 height 66
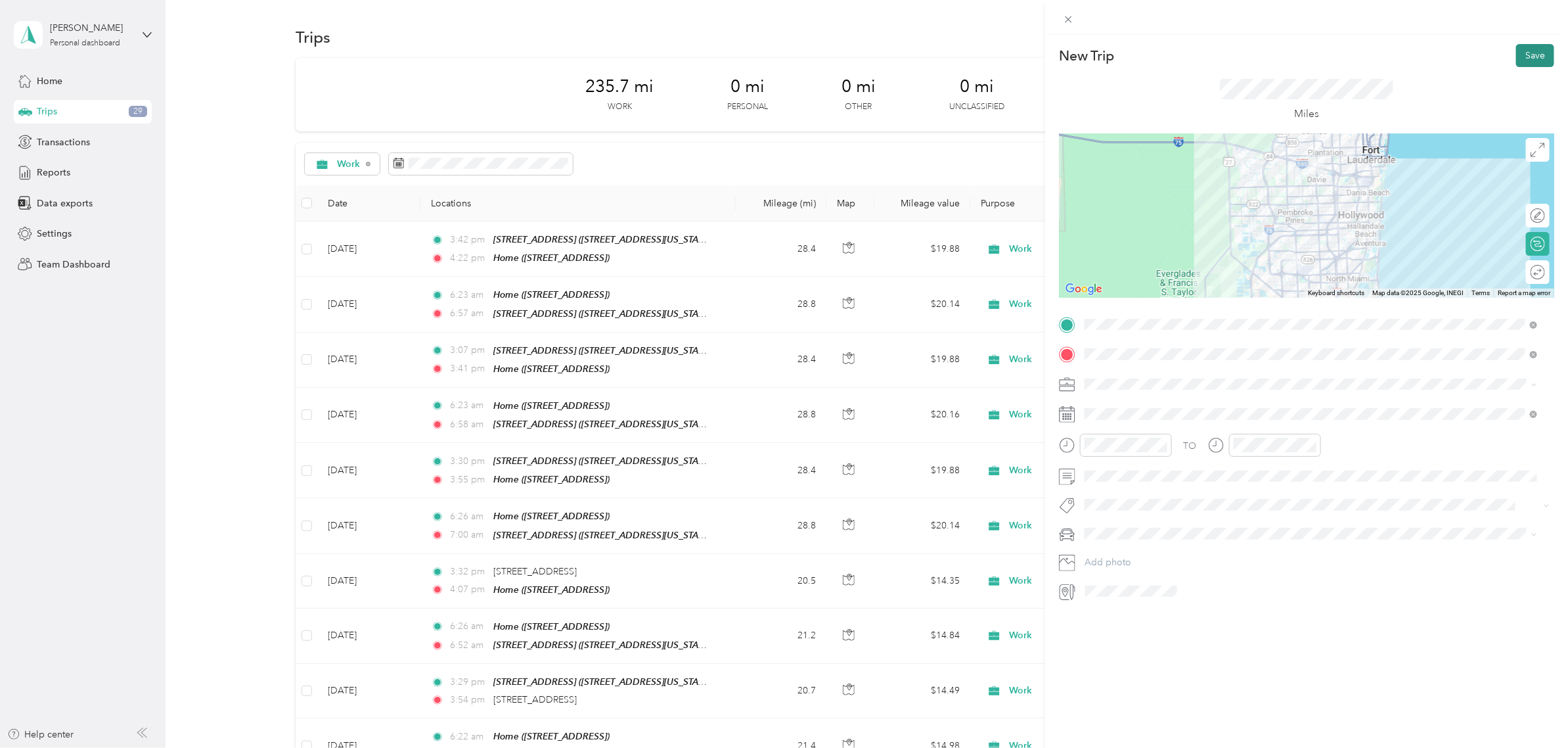
click at [1516, 66] on button "Save" at bounding box center [1534, 54] width 38 height 23
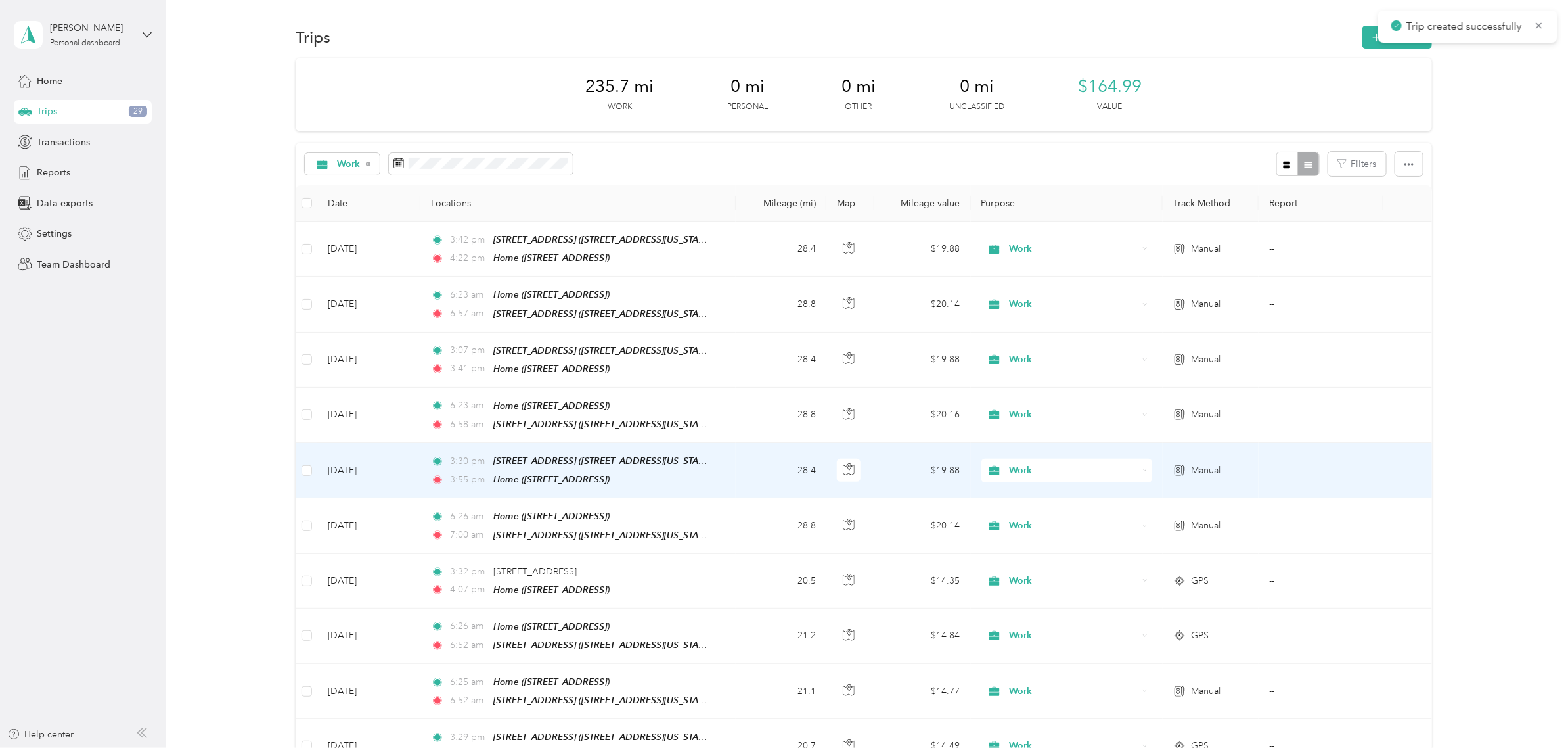
scroll to position [82, 0]
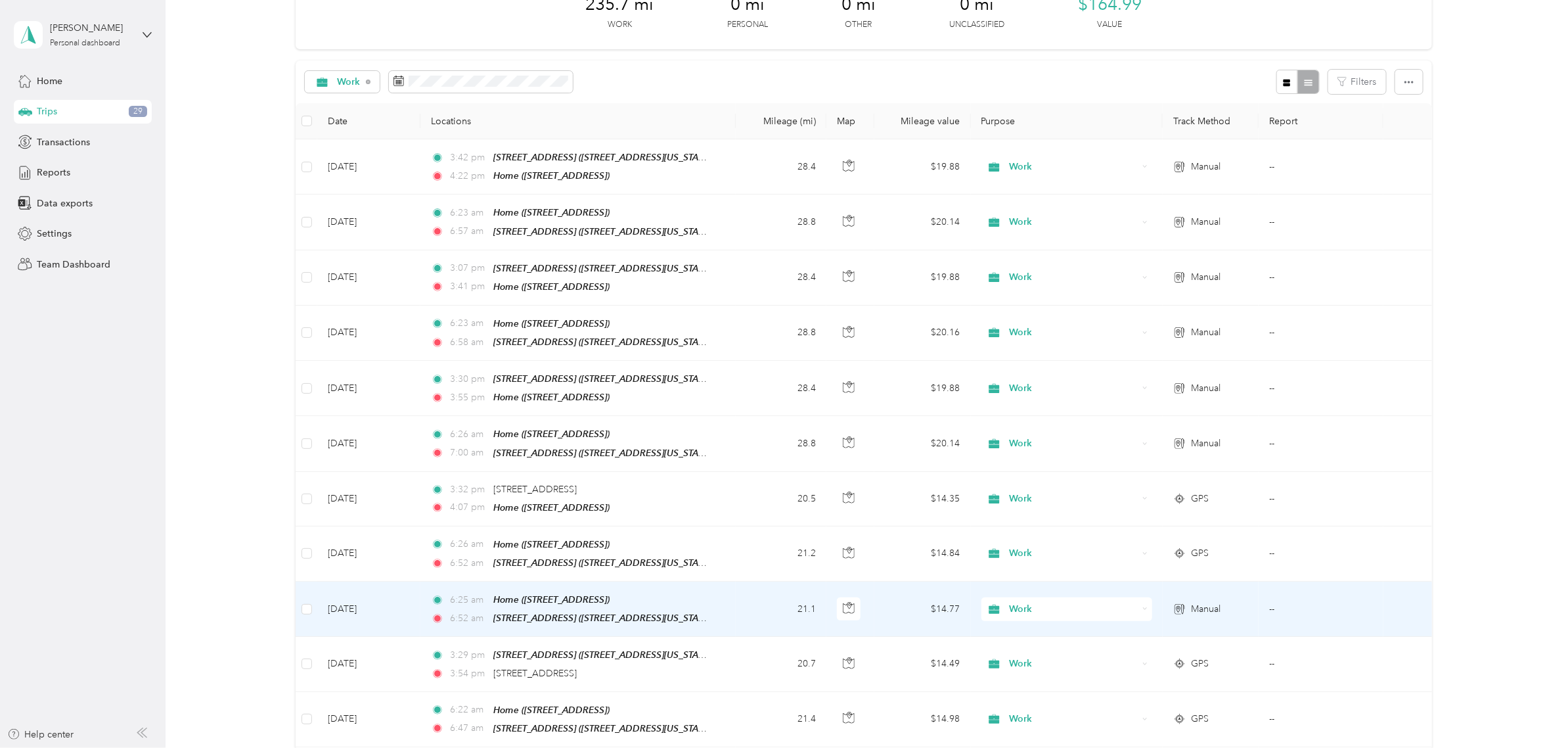
click at [1227, 601] on div "Manual" at bounding box center [1210, 608] width 75 height 15
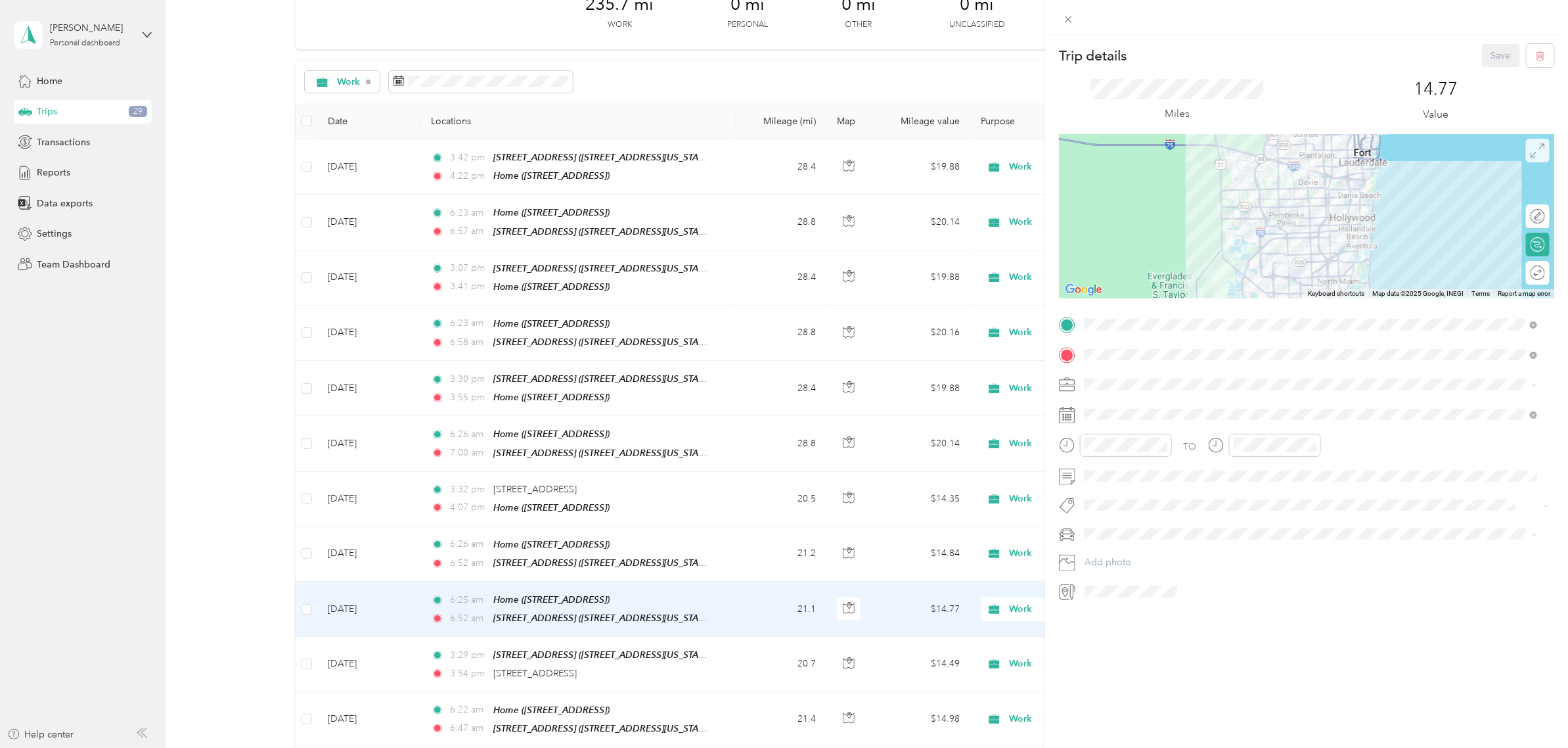
click at [1528, 160] on span at bounding box center [1537, 151] width 24 height 24
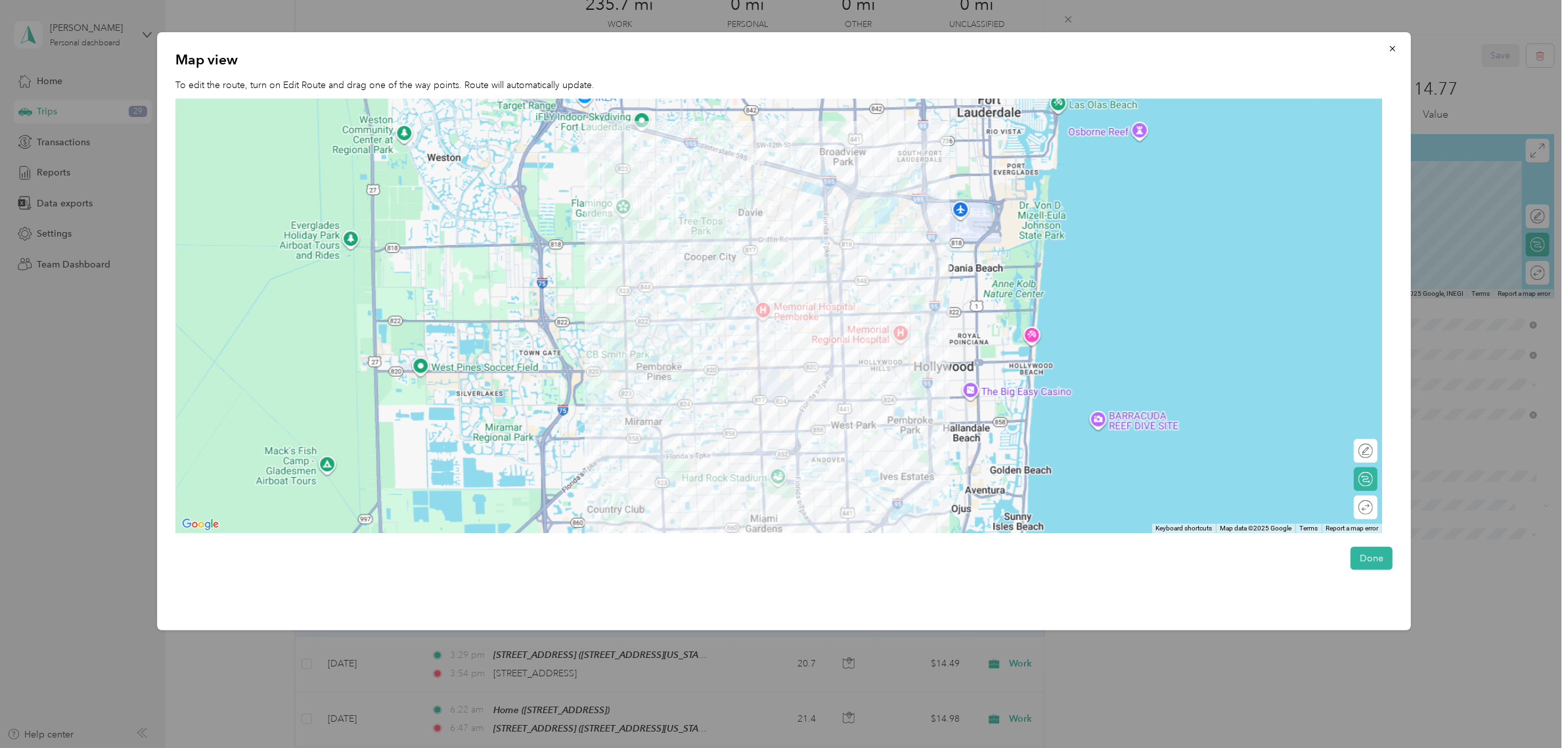
click at [744, 438] on div at bounding box center [779, 316] width 1207 height 434
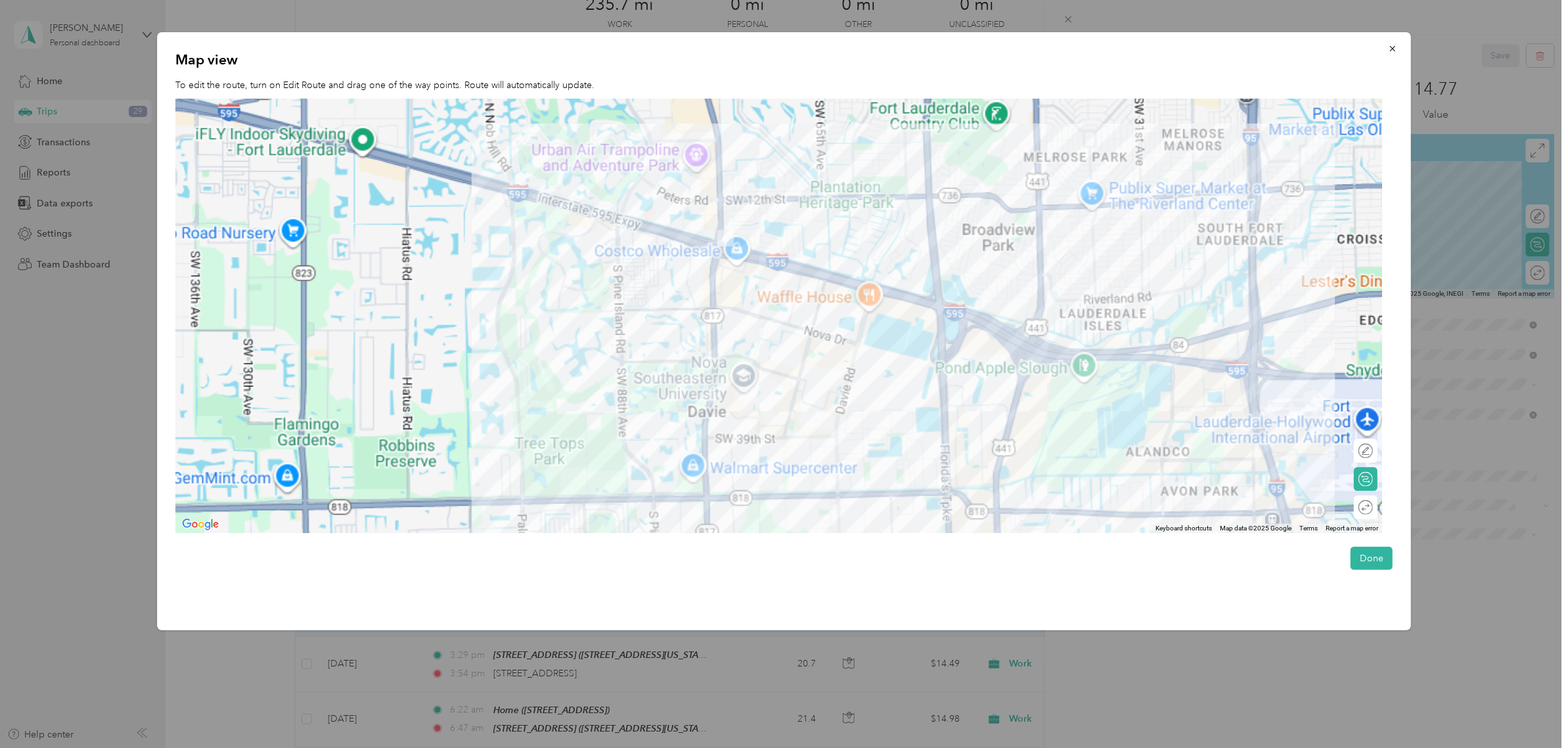
drag, startPoint x: 687, startPoint y: 279, endPoint x: 730, endPoint y: 404, distance: 132.2
click at [730, 405] on div at bounding box center [779, 316] width 1207 height 434
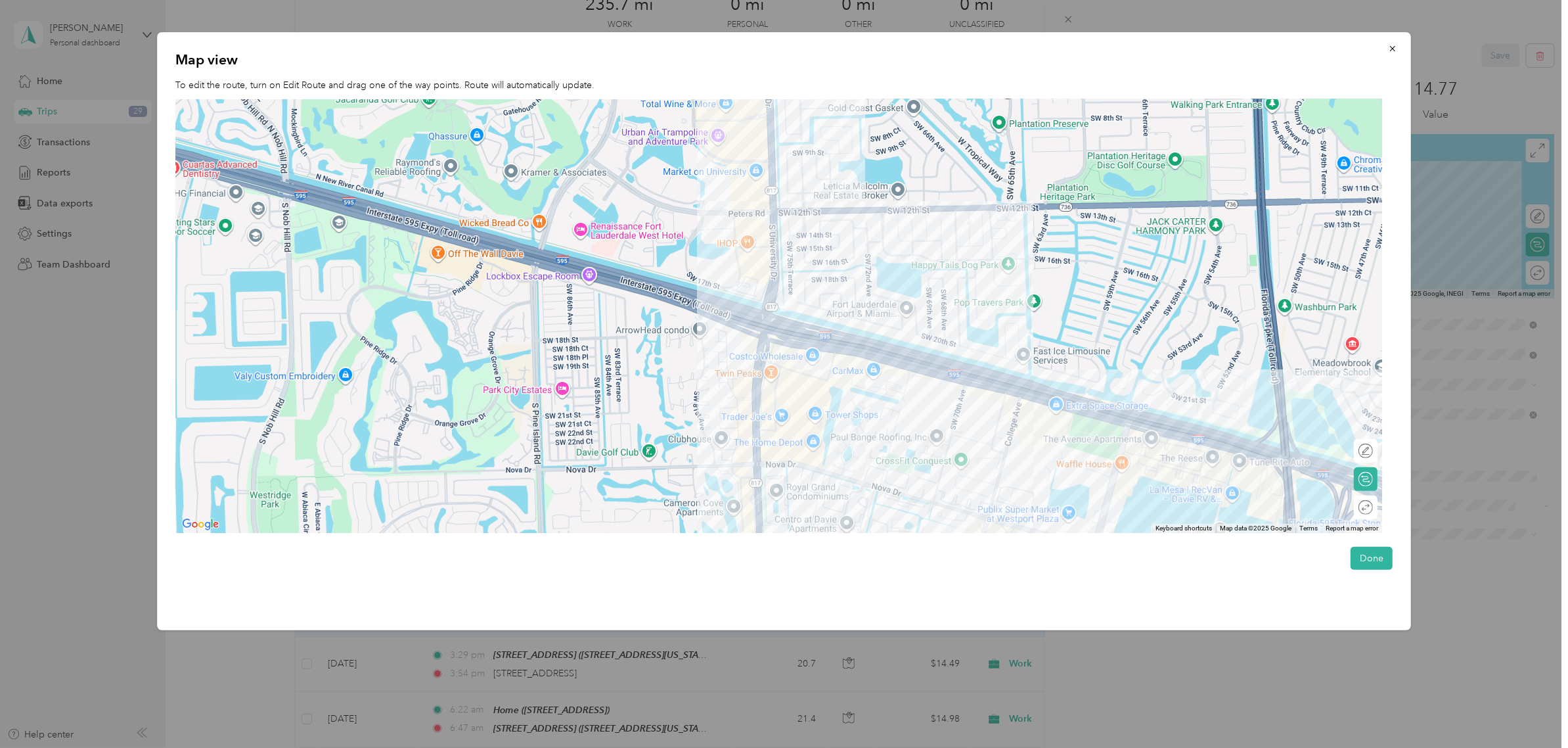
drag, startPoint x: 710, startPoint y: 283, endPoint x: 724, endPoint y: 357, distance: 75.3
click at [724, 357] on div at bounding box center [779, 316] width 1207 height 434
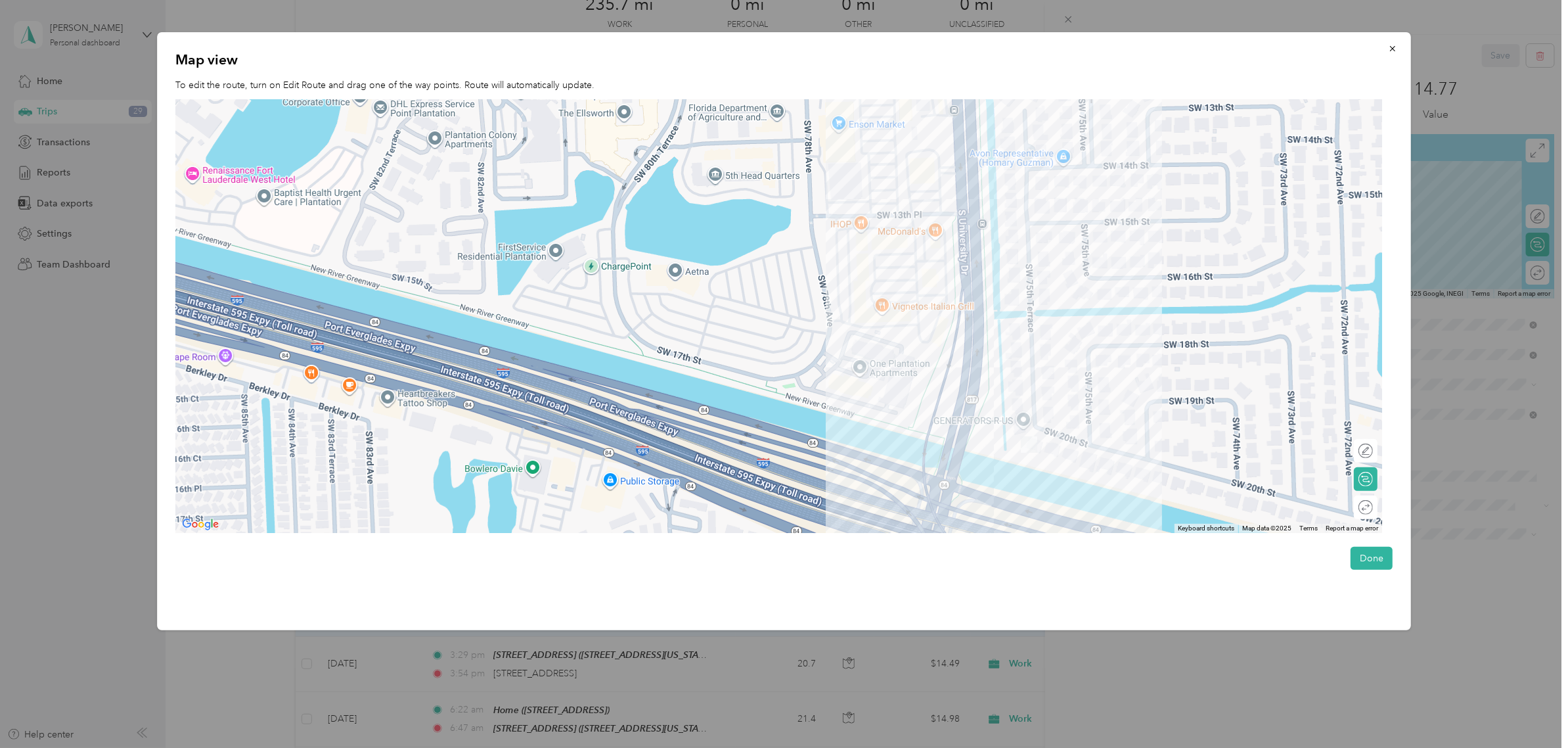
drag, startPoint x: 629, startPoint y: 240, endPoint x: 702, endPoint y: 337, distance: 121.4
click at [690, 336] on div at bounding box center [779, 316] width 1207 height 434
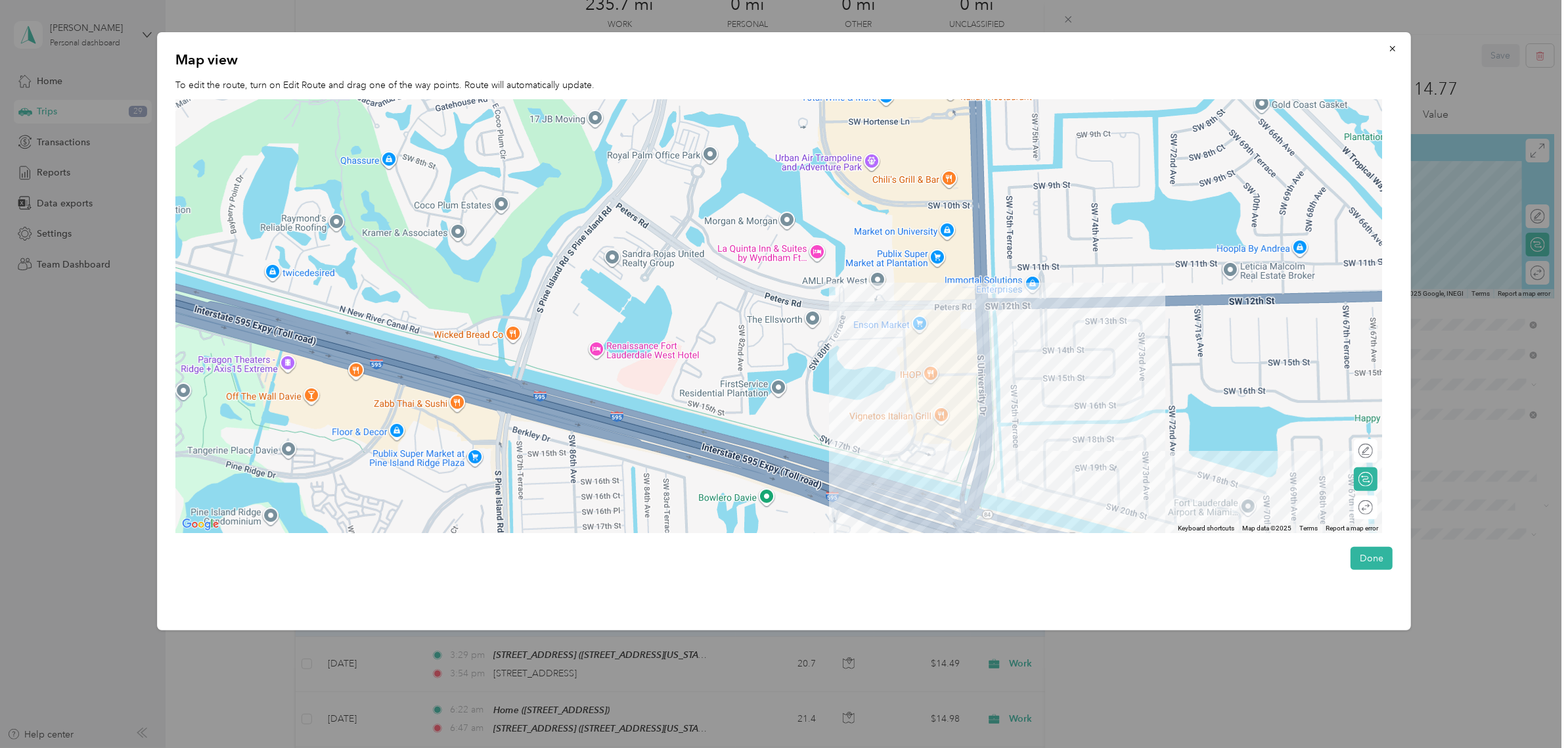
drag, startPoint x: 711, startPoint y: 331, endPoint x: 855, endPoint y: 420, distance: 169.3
click at [855, 420] on div at bounding box center [779, 316] width 1207 height 434
drag, startPoint x: 1367, startPoint y: 450, endPoint x: 1016, endPoint y: 446, distance: 351.0
click at [1367, 450] on div at bounding box center [1360, 451] width 28 height 14
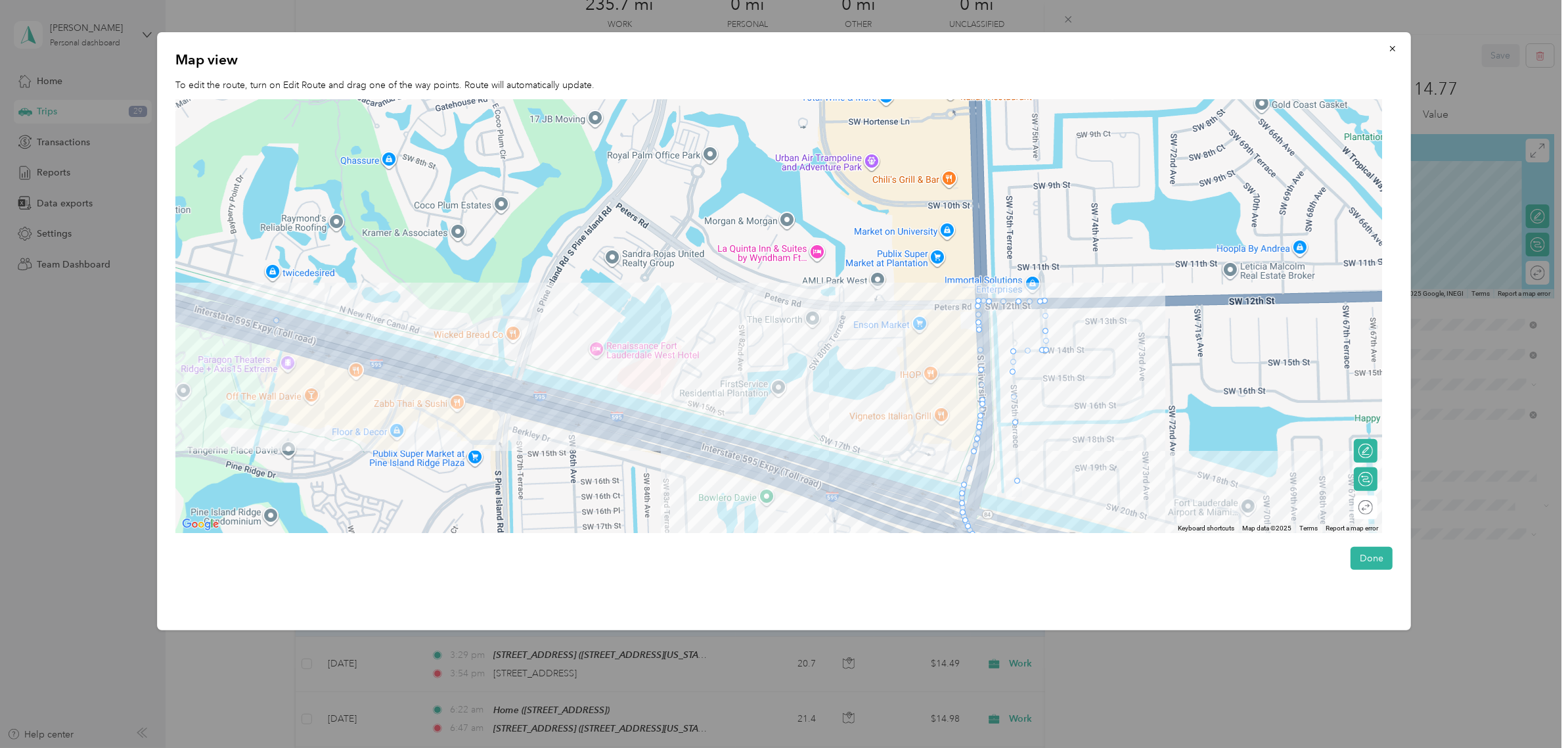
drag, startPoint x: 1016, startPoint y: 450, endPoint x: 274, endPoint y: 319, distance: 753.5
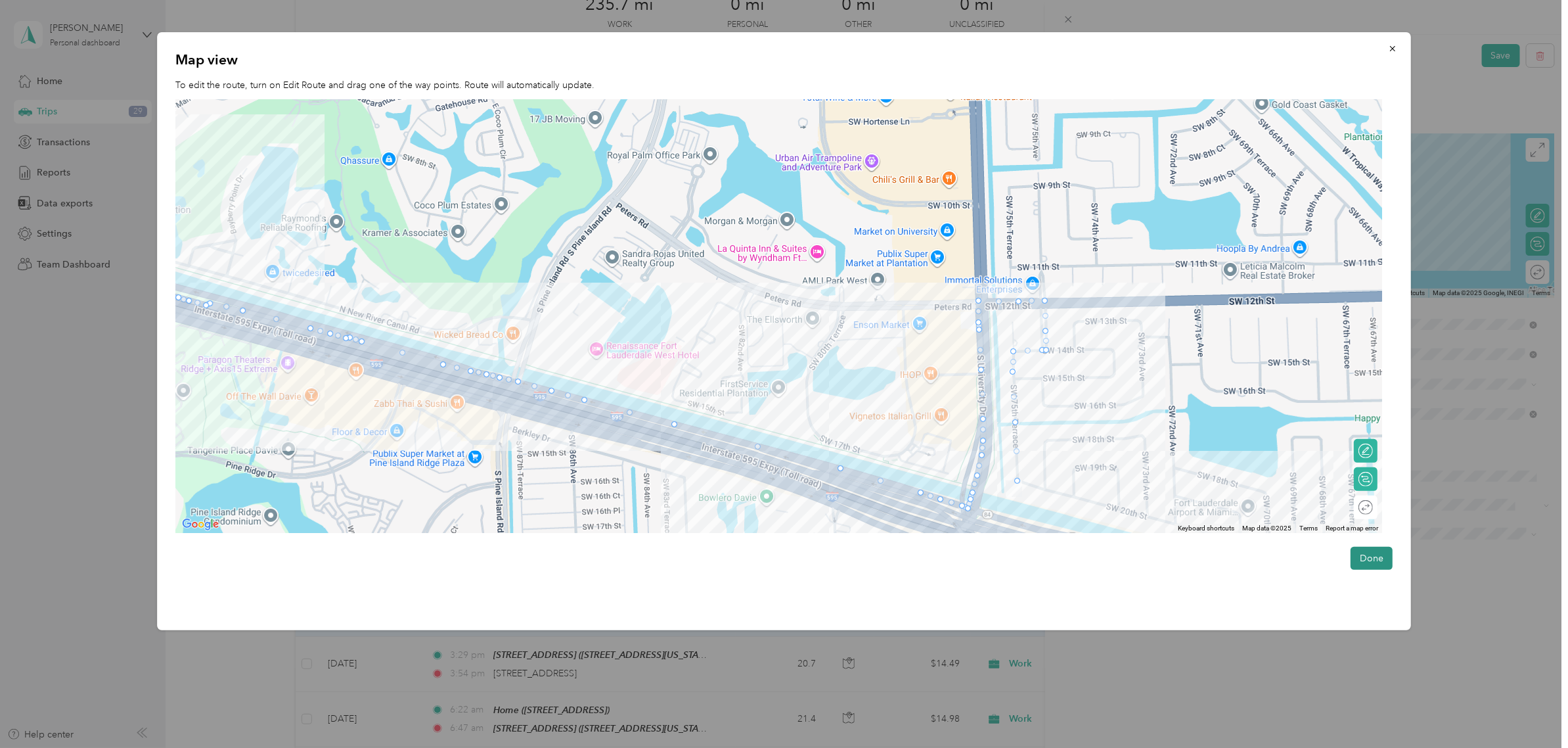
click at [1380, 557] on button "Done" at bounding box center [1371, 558] width 42 height 23
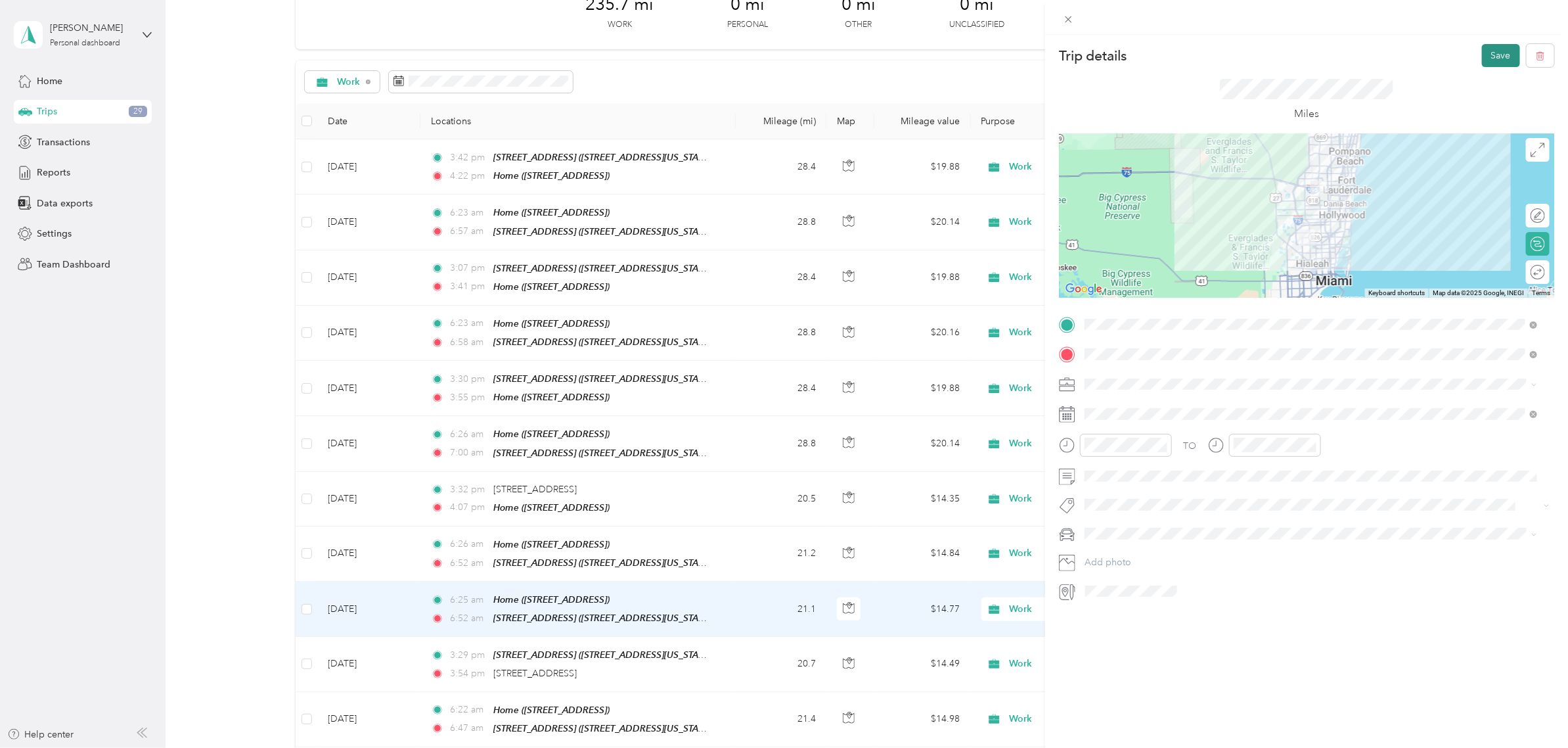
click at [1482, 52] on button "Save" at bounding box center [1501, 54] width 38 height 23
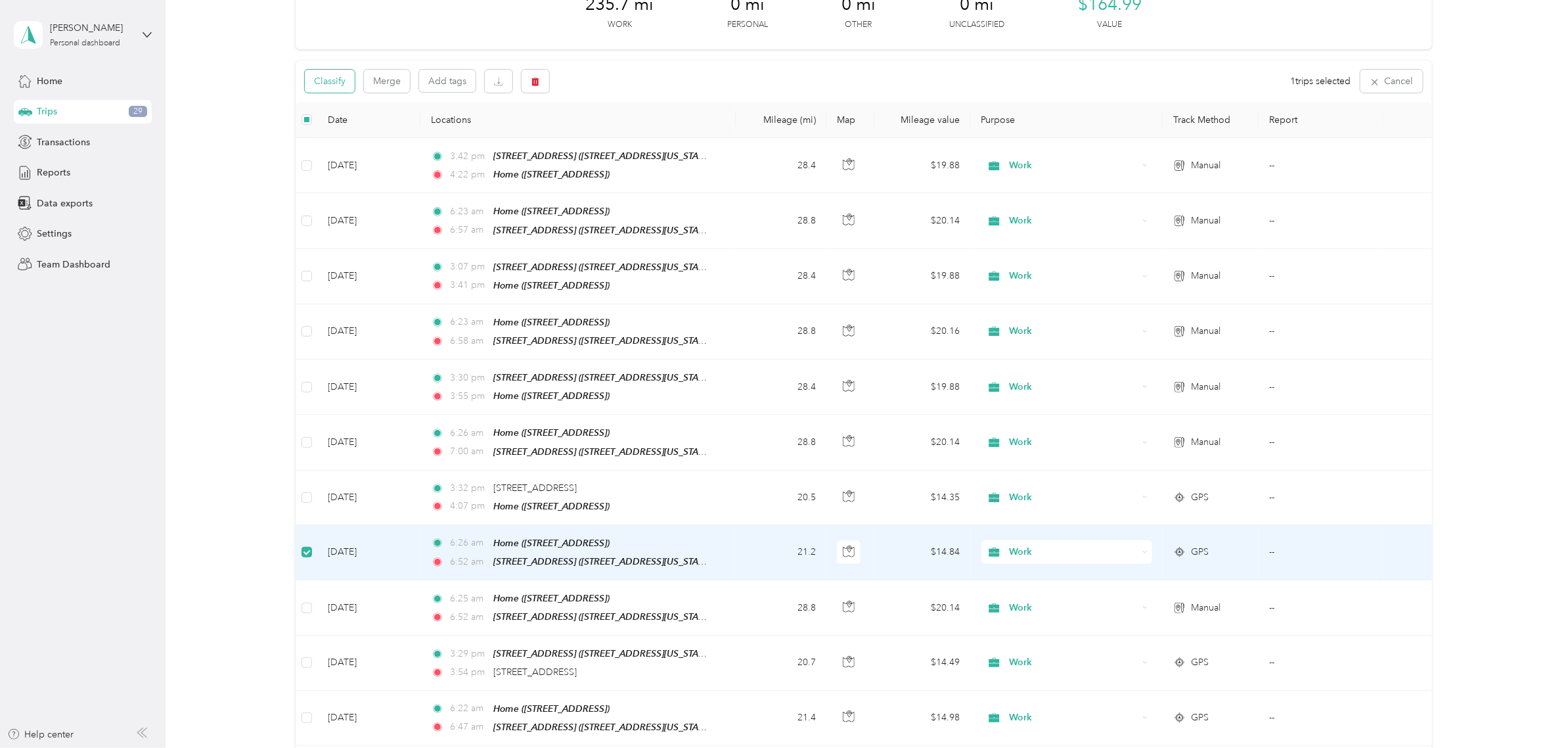
click at [336, 70] on button "Classify" at bounding box center [330, 80] width 50 height 23
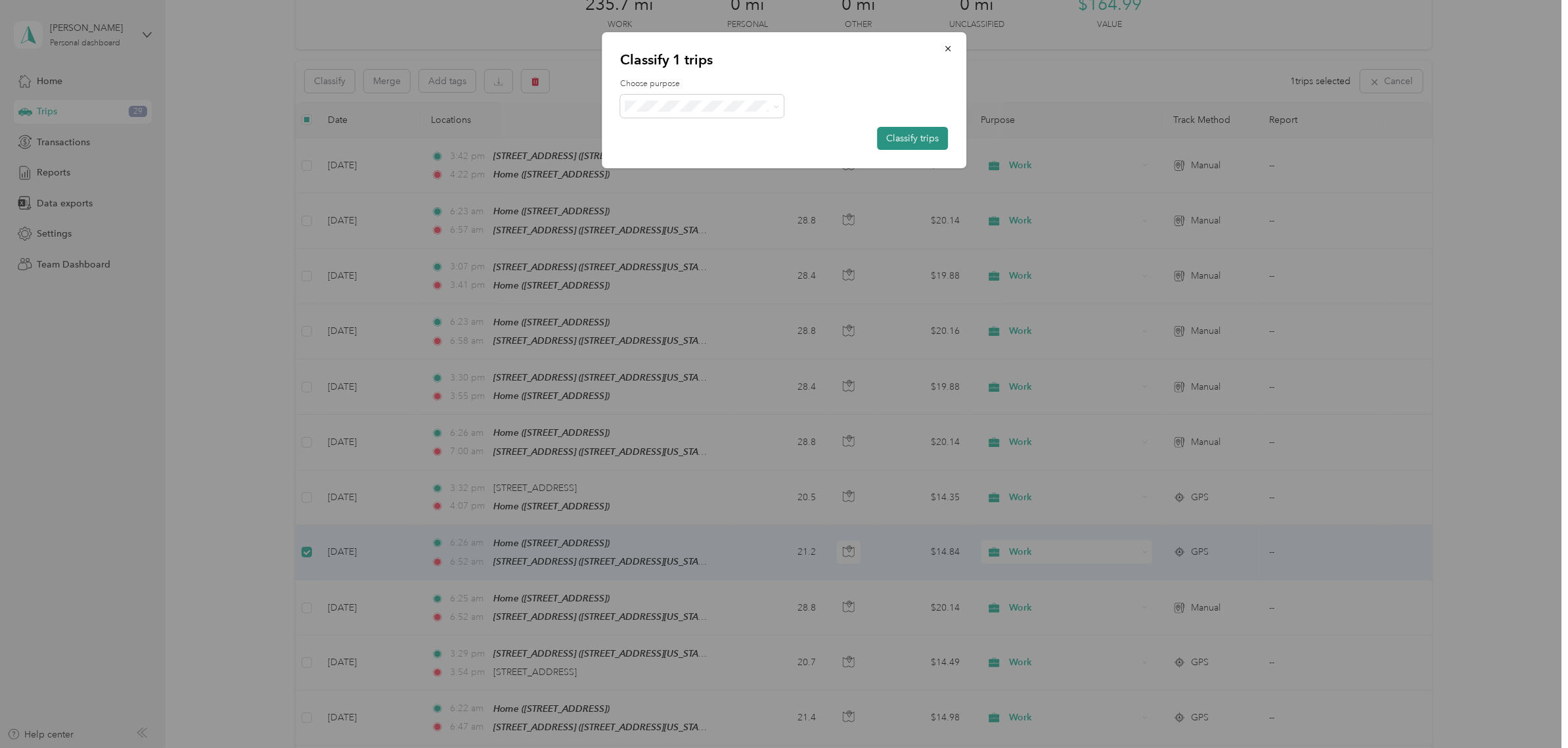
click at [891, 132] on button "Classify trips" at bounding box center [912, 138] width 71 height 23
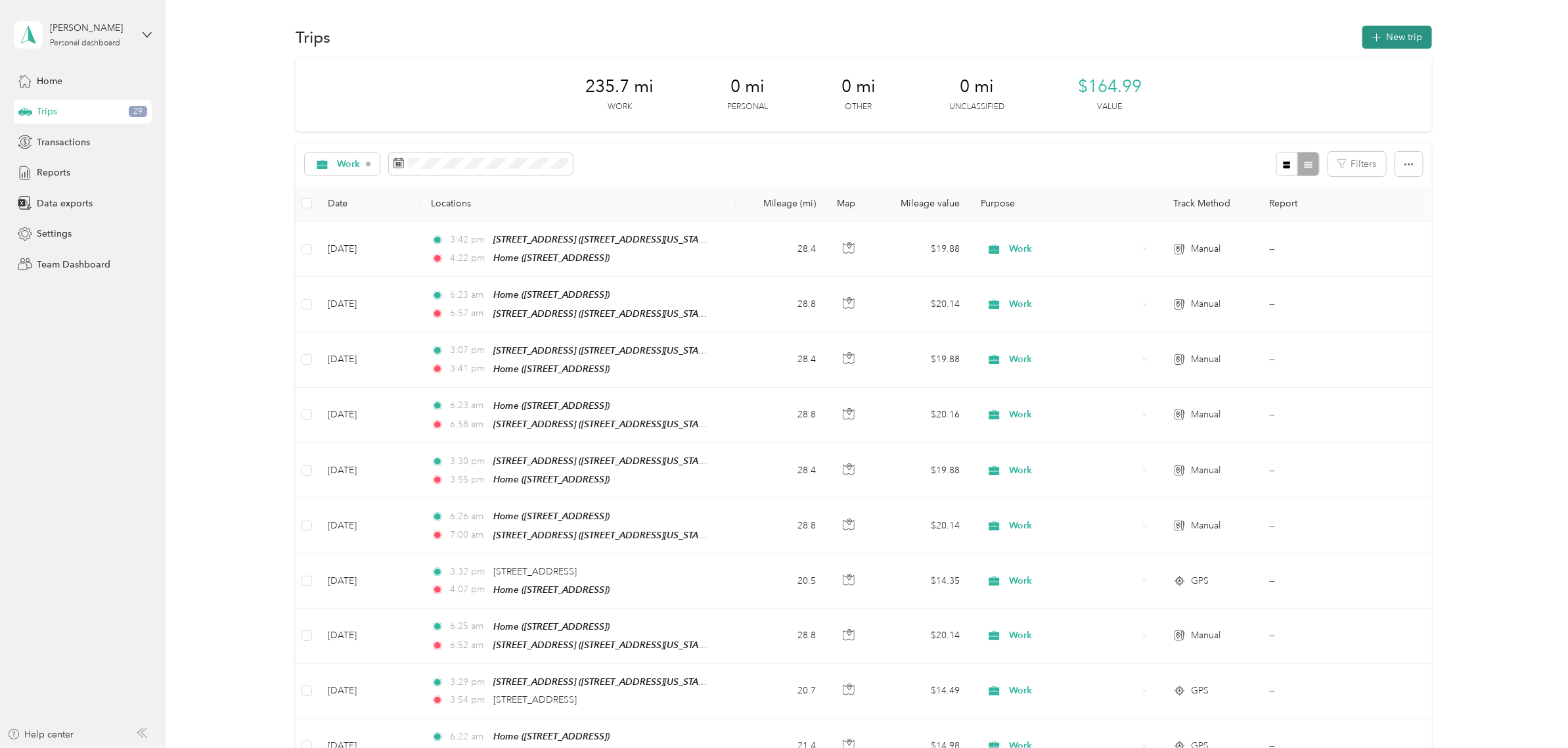
click at [1378, 42] on button "New trip" at bounding box center [1397, 37] width 69 height 23
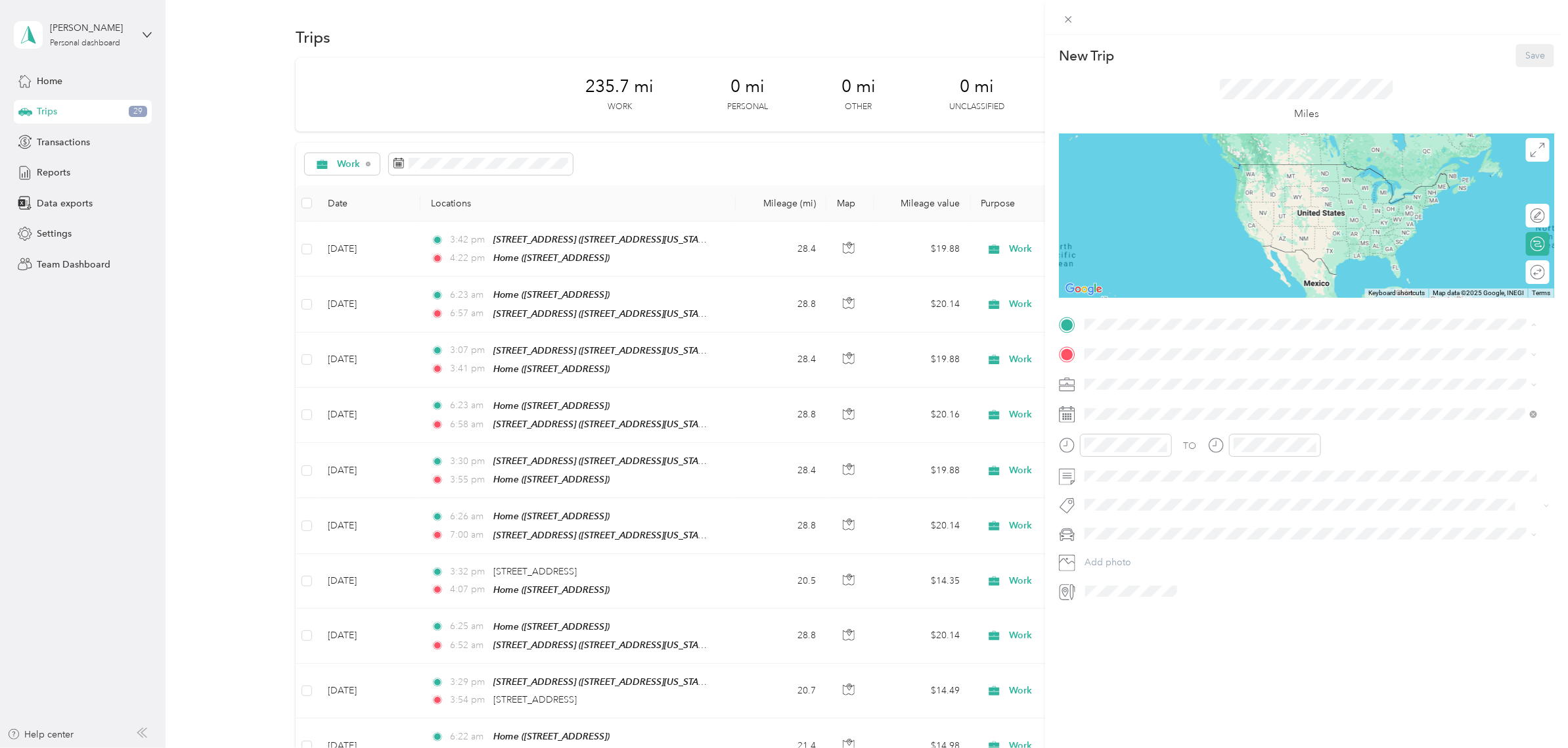
click at [1184, 386] on span "[STREET_ADDRESS][US_STATE]" at bounding box center [1175, 390] width 132 height 11
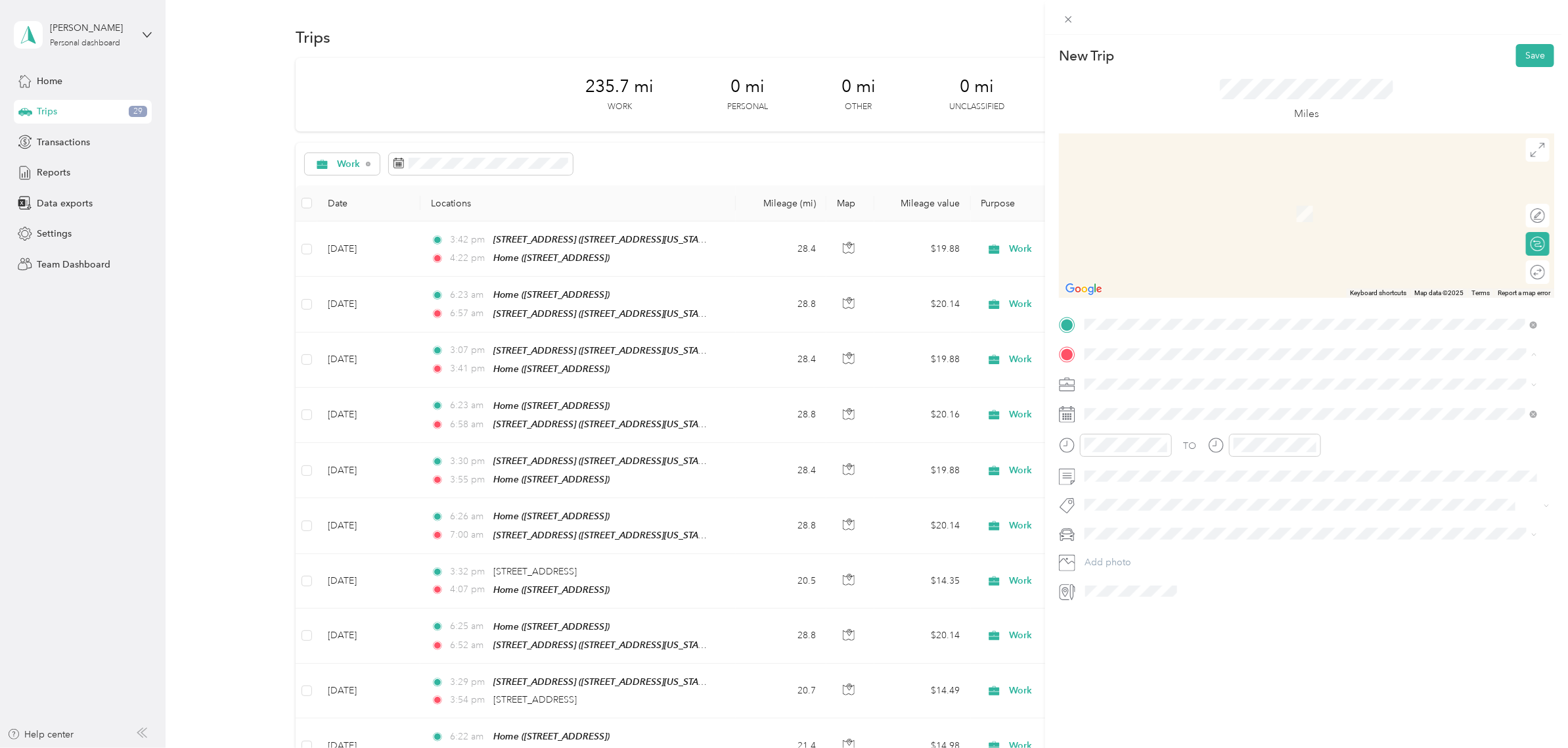
click at [1121, 446] on strong "Home" at bounding box center [1122, 448] width 26 height 12
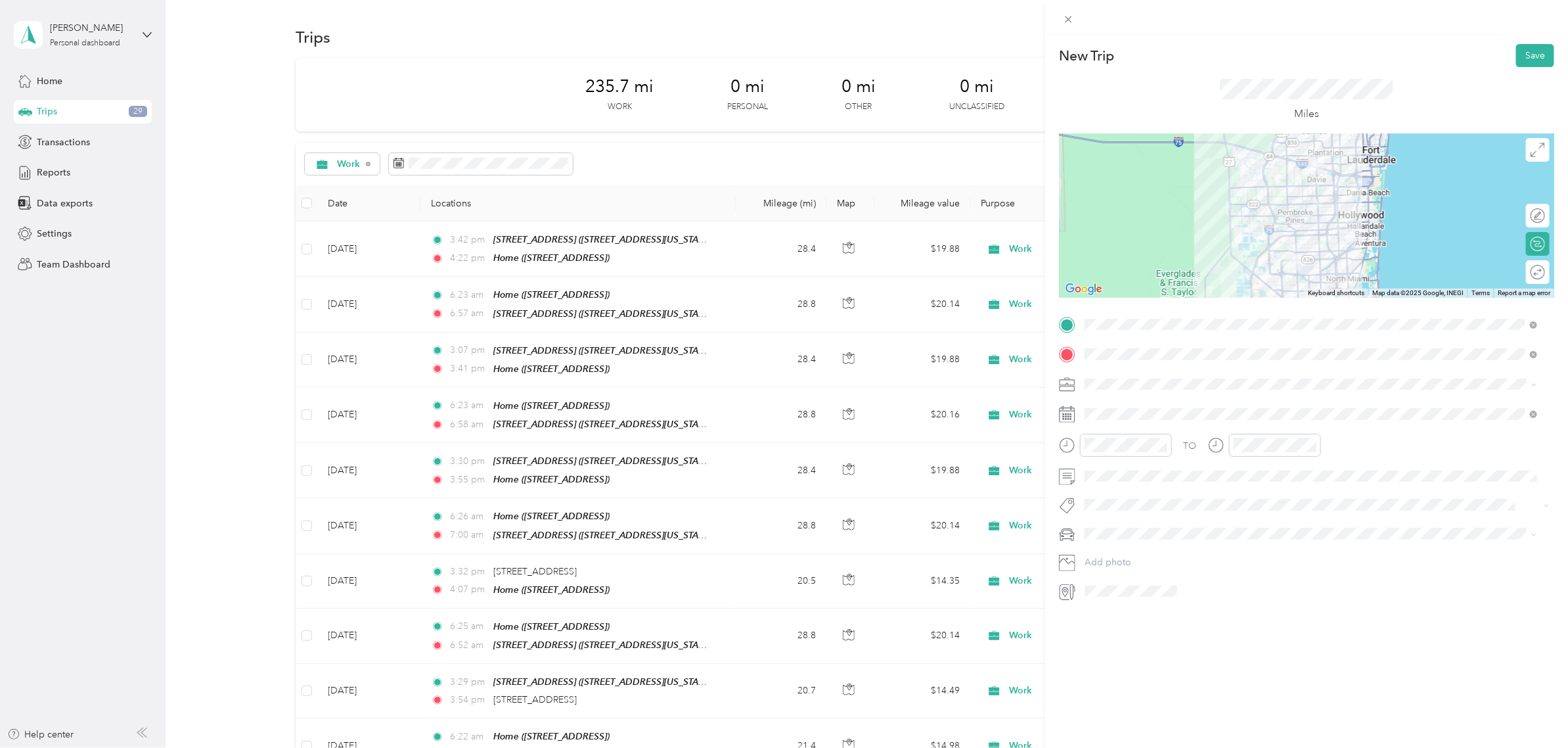
click at [1110, 405] on span "Work" at bounding box center [1100, 406] width 23 height 11
click at [1262, 202] on div at bounding box center [1307, 216] width 495 height 164
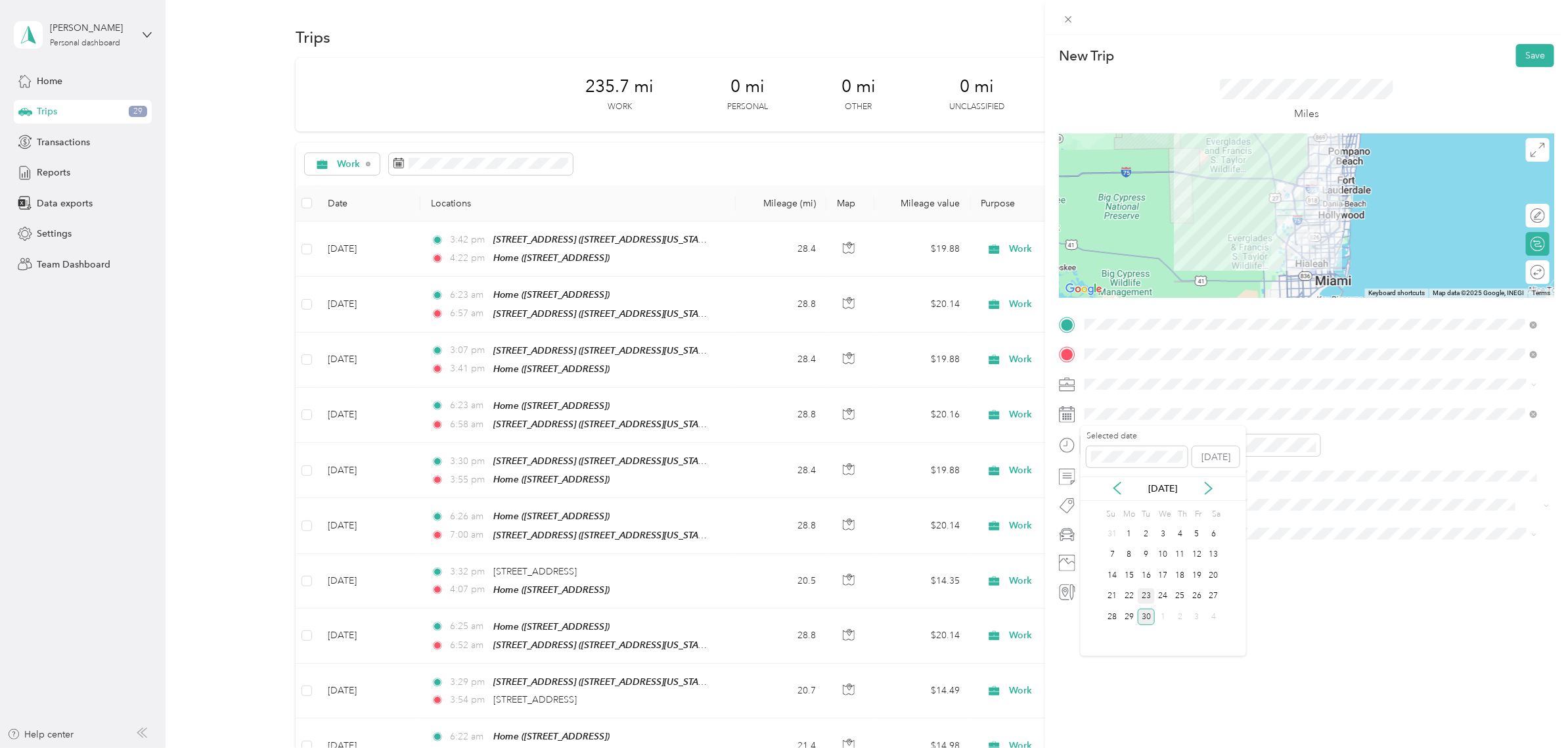
click at [1143, 592] on div "23" at bounding box center [1145, 595] width 17 height 17
click at [1095, 531] on div "03" at bounding box center [1098, 528] width 32 height 19
click at [1161, 492] on div "PM" at bounding box center [1173, 491] width 32 height 19
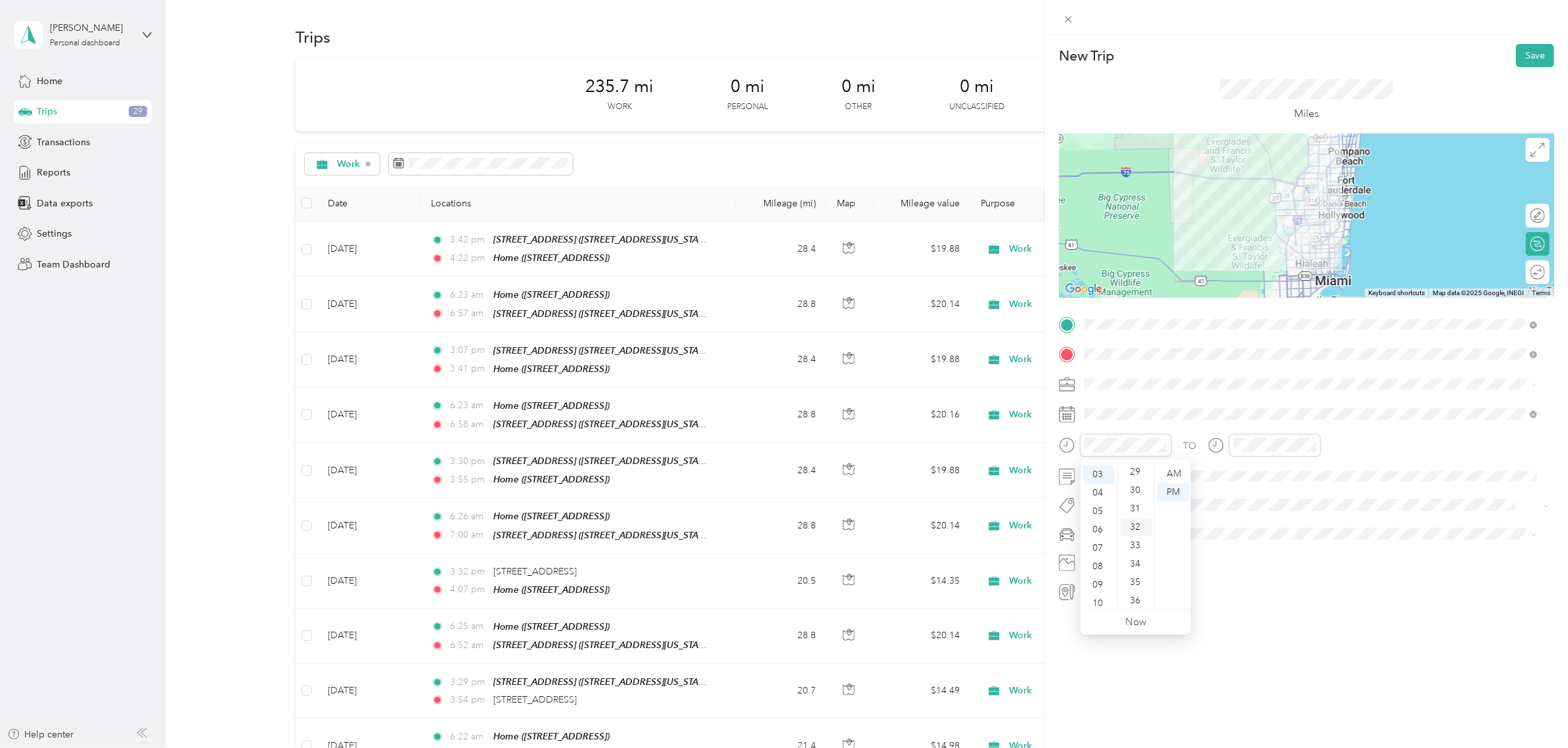
click at [1134, 523] on div "32" at bounding box center [1136, 526] width 32 height 19
click at [1246, 471] on div "04" at bounding box center [1247, 468] width 32 height 19
click at [1313, 490] on div "PM" at bounding box center [1321, 491] width 32 height 19
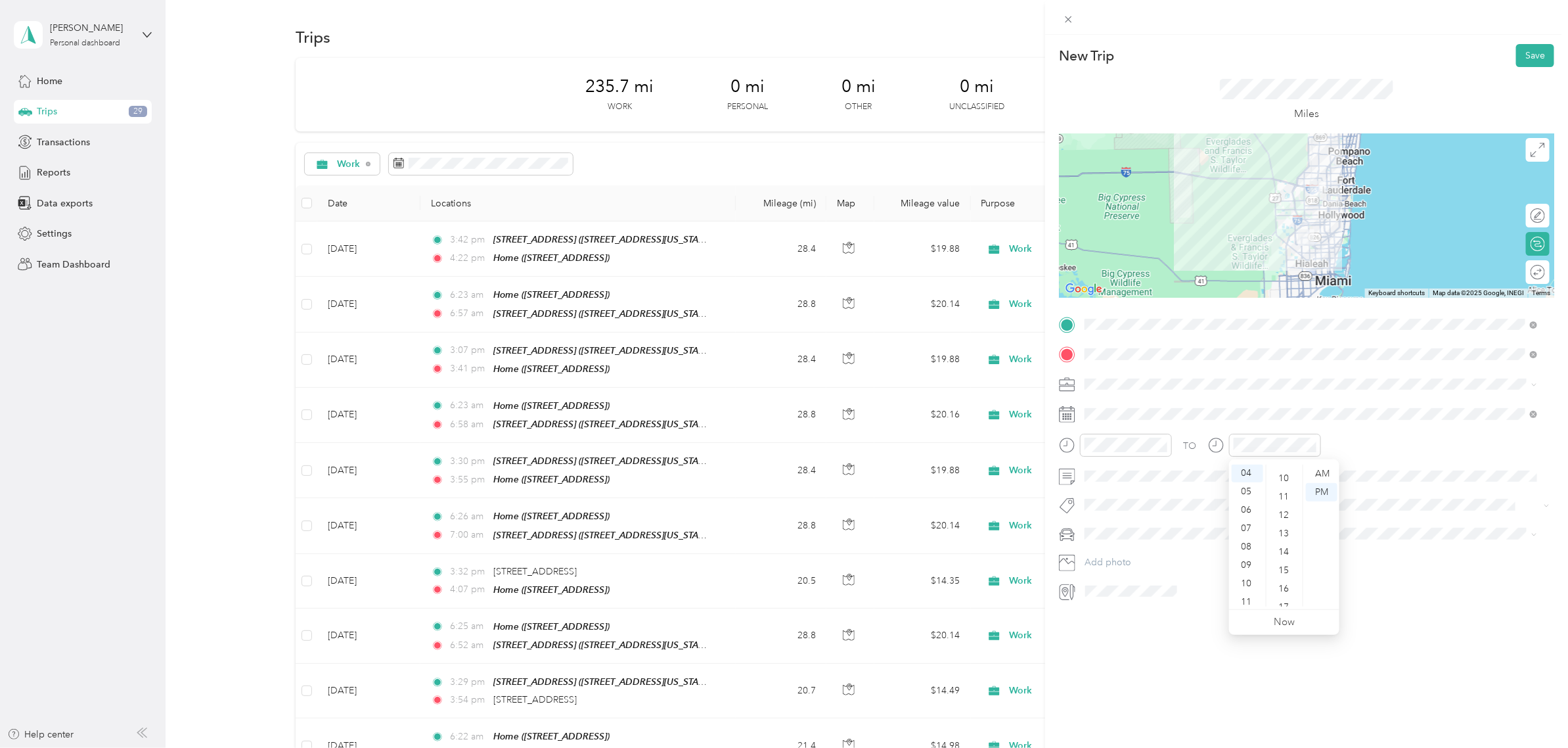
scroll to position [43, 0]
click at [1286, 559] on div "07" at bounding box center [1285, 560] width 32 height 19
click at [1350, 444] on div "TO" at bounding box center [1307, 450] width 495 height 32
click at [1525, 55] on button "Save" at bounding box center [1534, 54] width 38 height 23
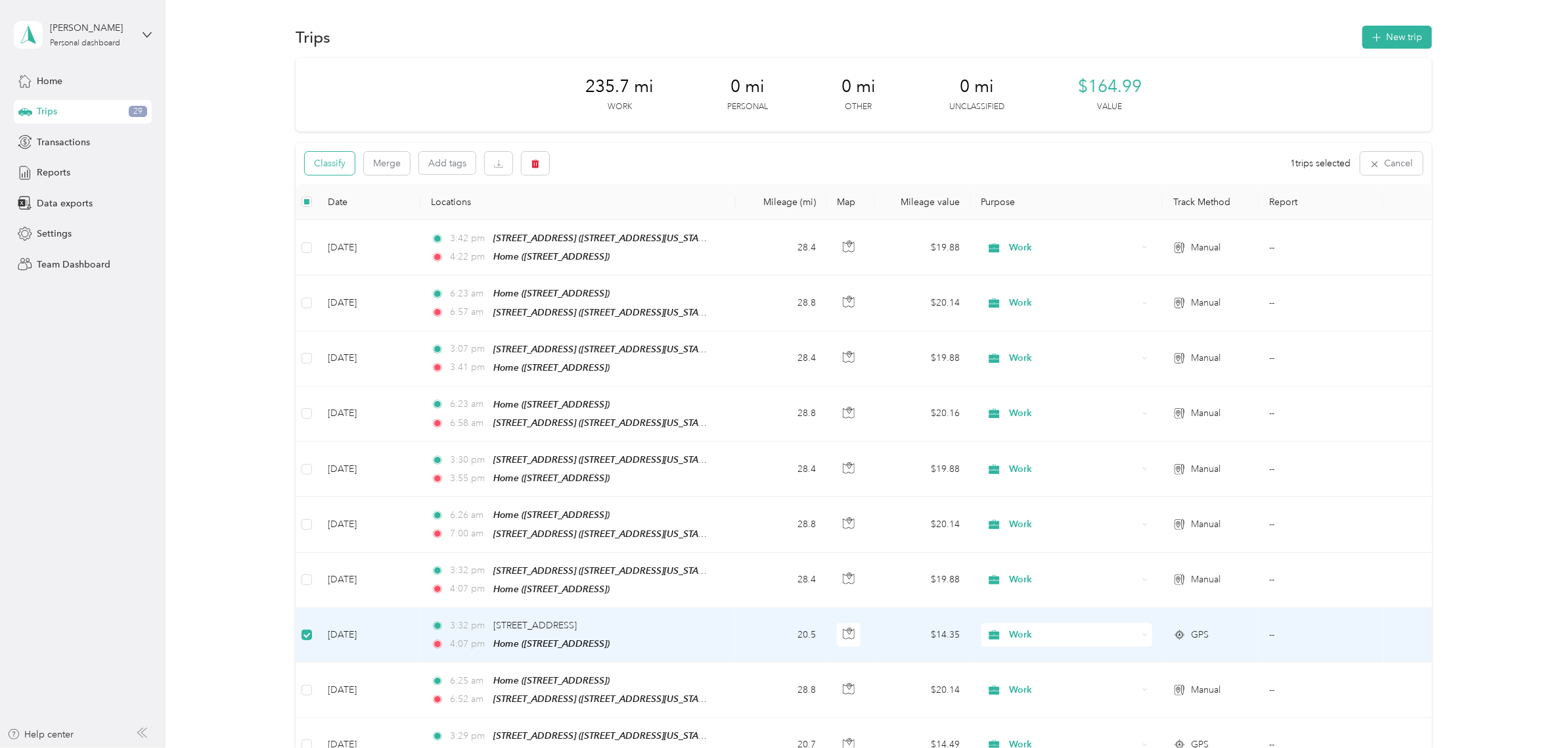
click at [329, 167] on button "Classify" at bounding box center [330, 162] width 50 height 23
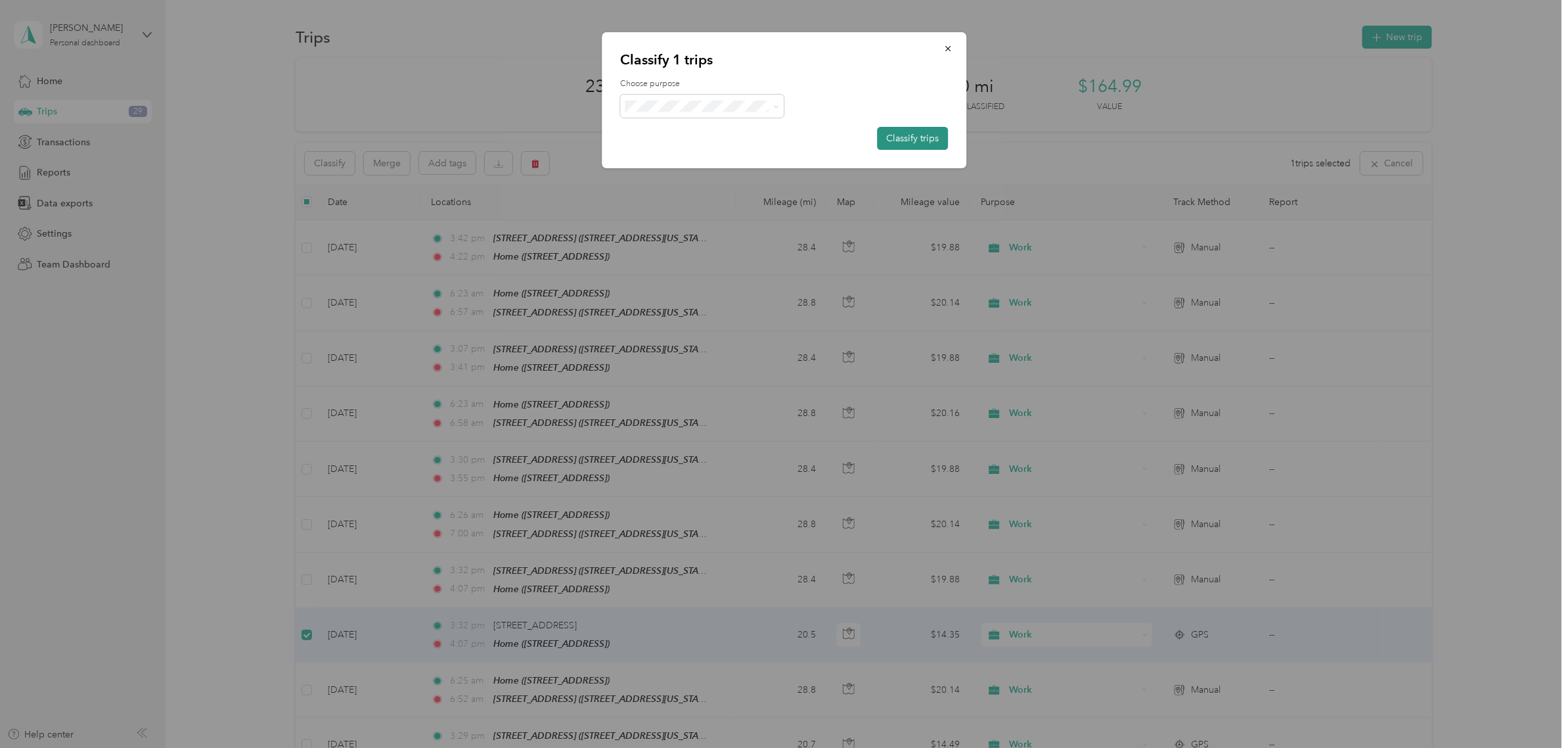
click at [906, 130] on button "Classify trips" at bounding box center [912, 138] width 71 height 23
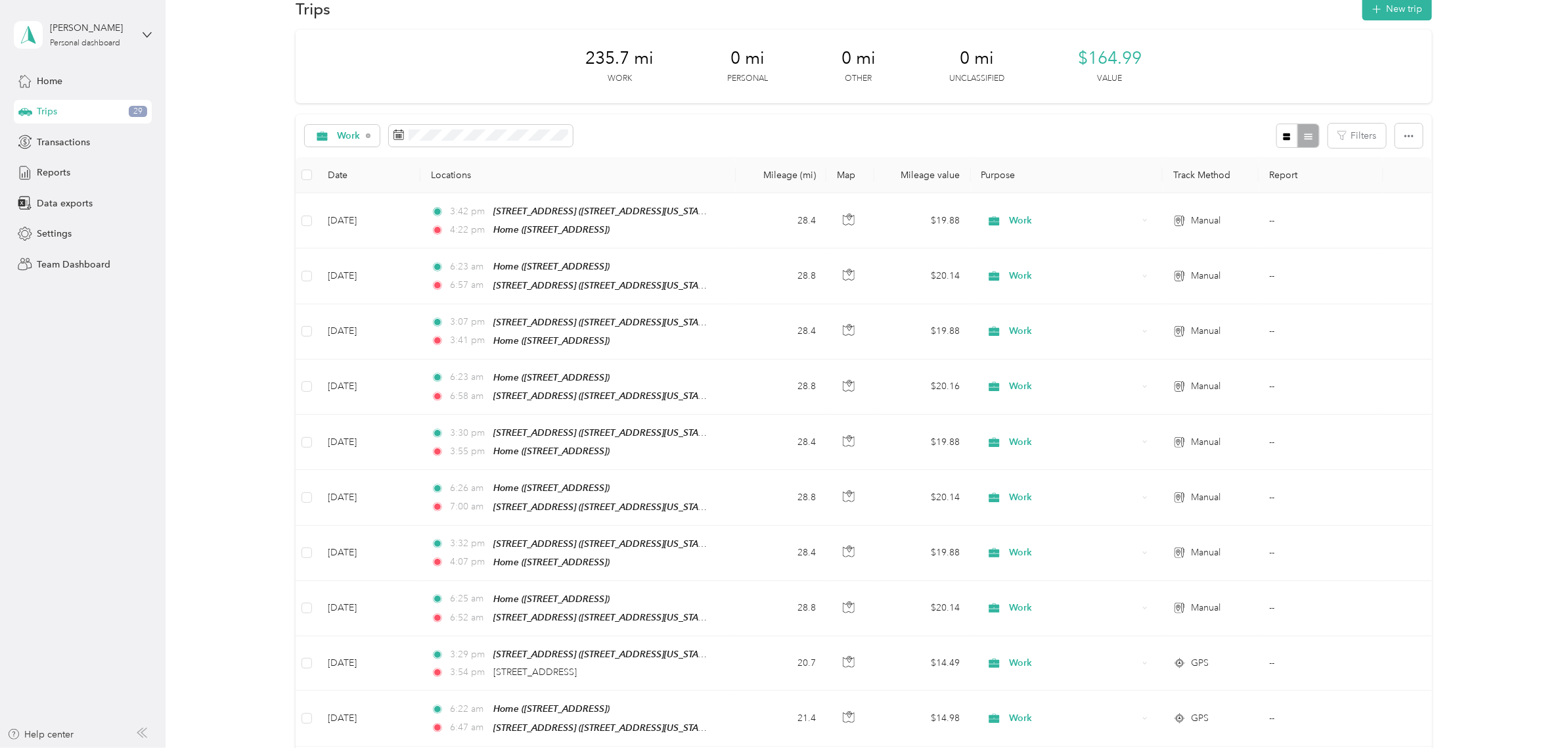
scroll to position [0, 0]
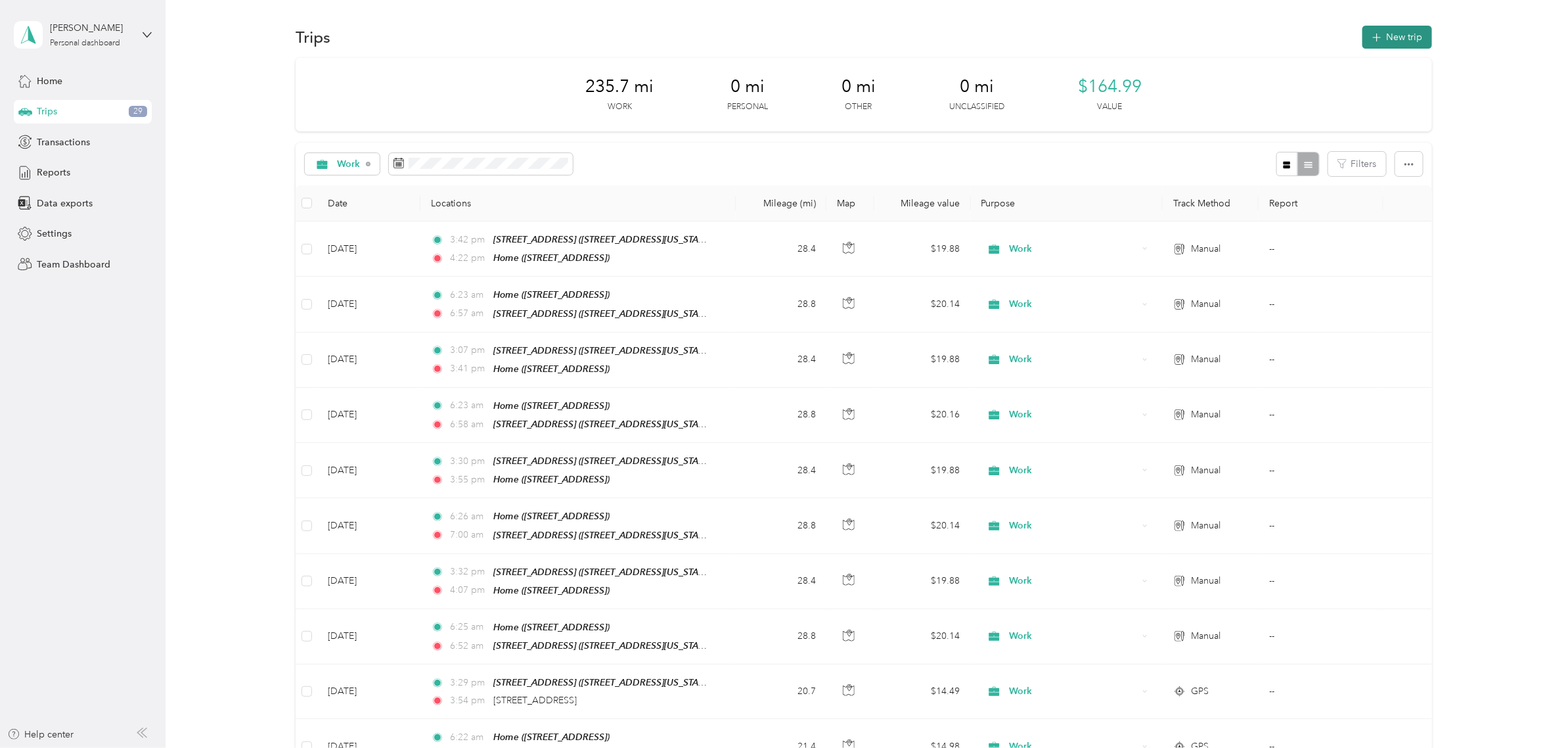
click at [1384, 33] on button "New trip" at bounding box center [1397, 37] width 69 height 23
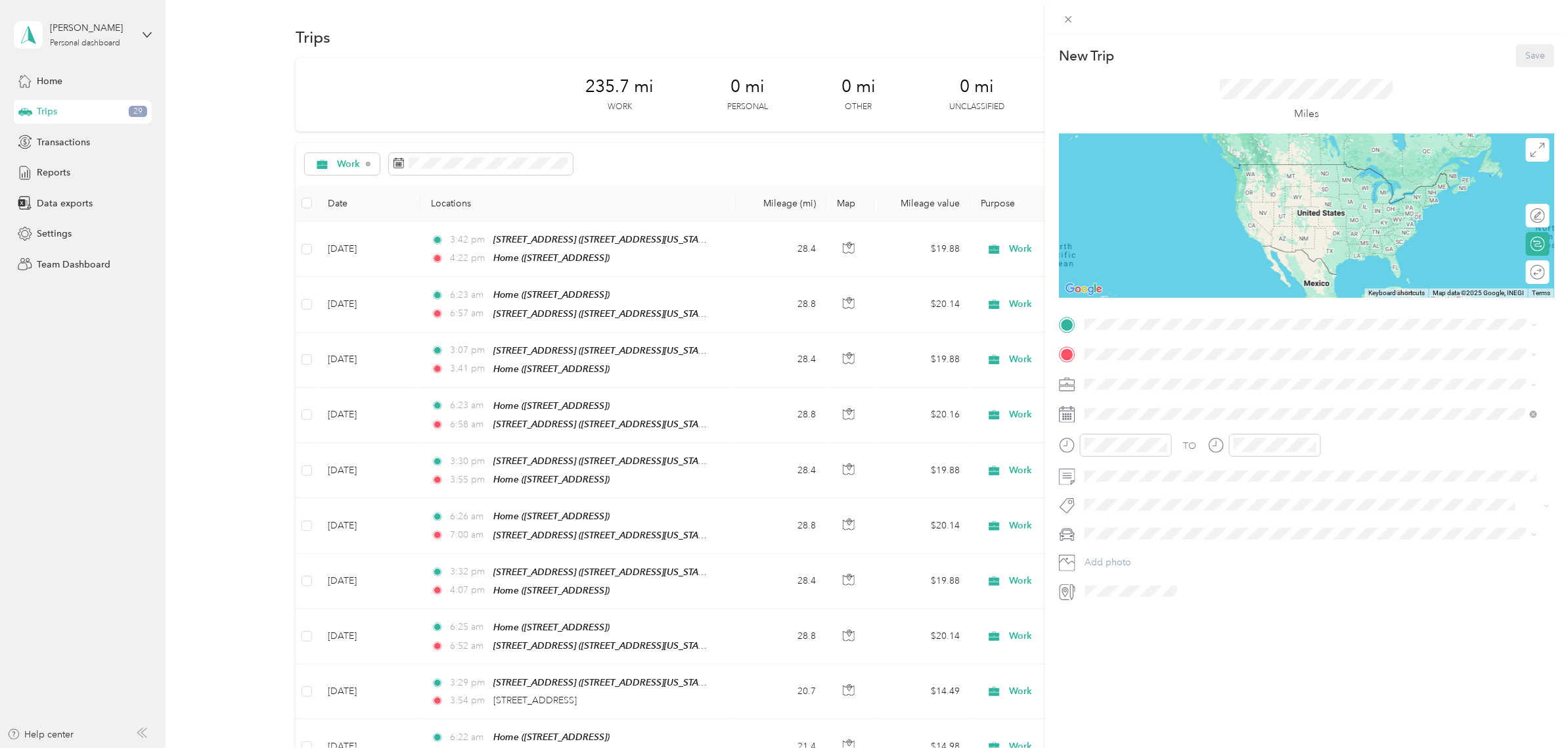
click at [1166, 378] on div "[STREET_ADDRESS][GEOGRAPHIC_DATA][STREET_ADDRESS][US_STATE][GEOGRAPHIC_DATA]" at bounding box center [1175, 384] width 132 height 28
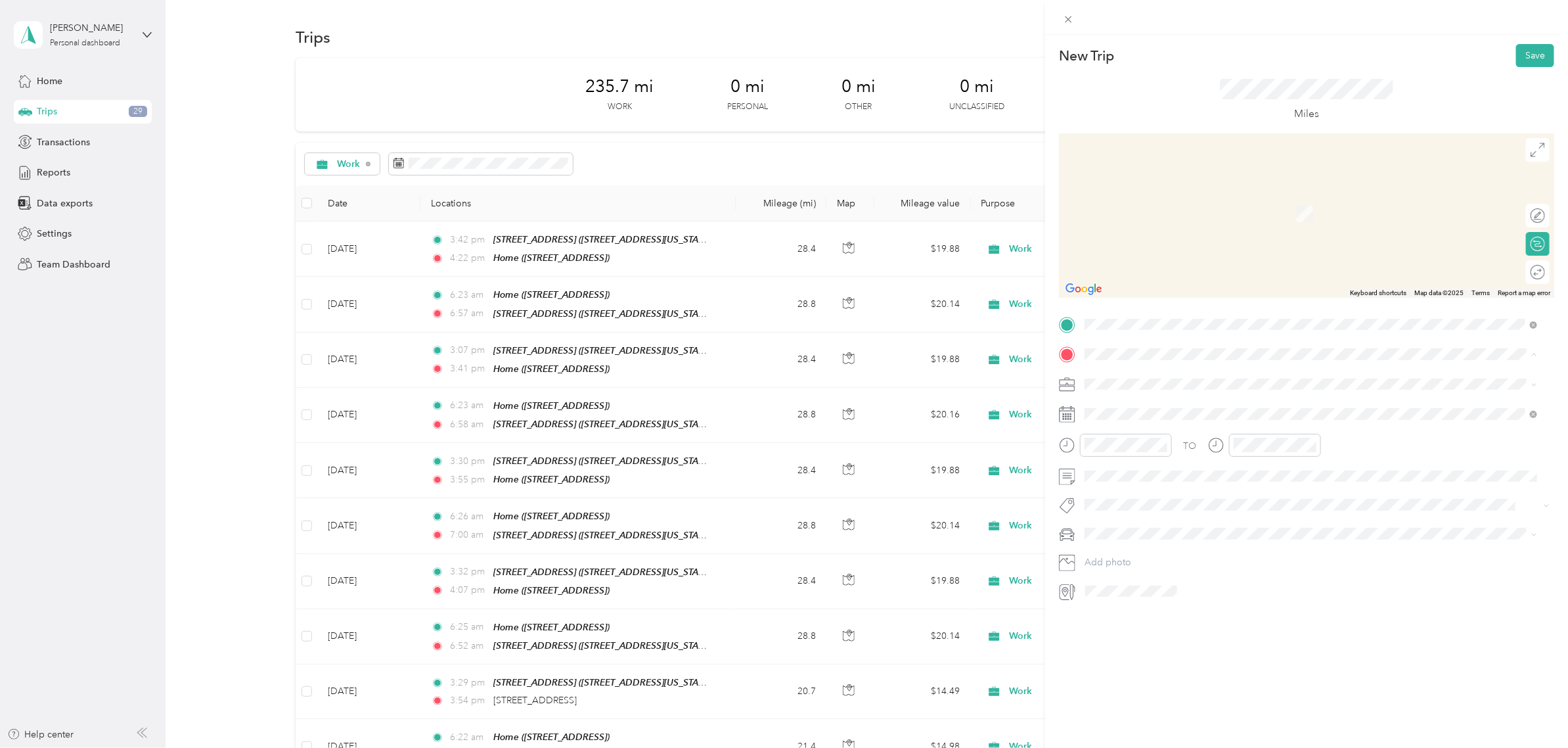
click at [1149, 434] on ol "From your Favorite places [STREET_ADDRESS][GEOGRAPHIC_DATA][STREET_ADDRESS][US_…" at bounding box center [1311, 420] width 462 height 110
click at [1141, 471] on li "Home [STREET_ADDRESS]" at bounding box center [1311, 456] width 462 height 42
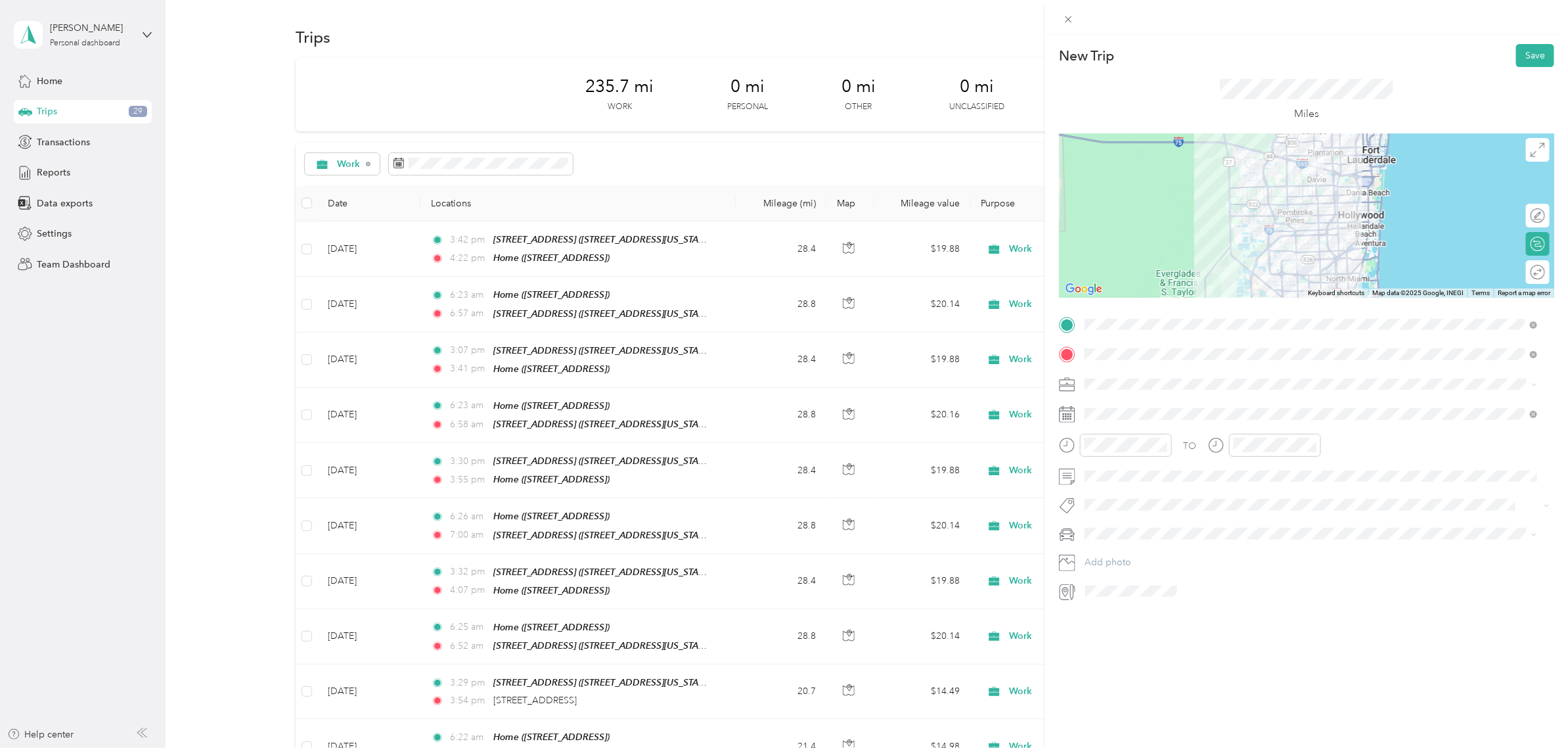
click at [1125, 405] on div "Work" at bounding box center [1311, 406] width 444 height 14
click at [1264, 198] on div at bounding box center [1307, 216] width 495 height 164
click at [1262, 204] on div at bounding box center [1307, 216] width 495 height 164
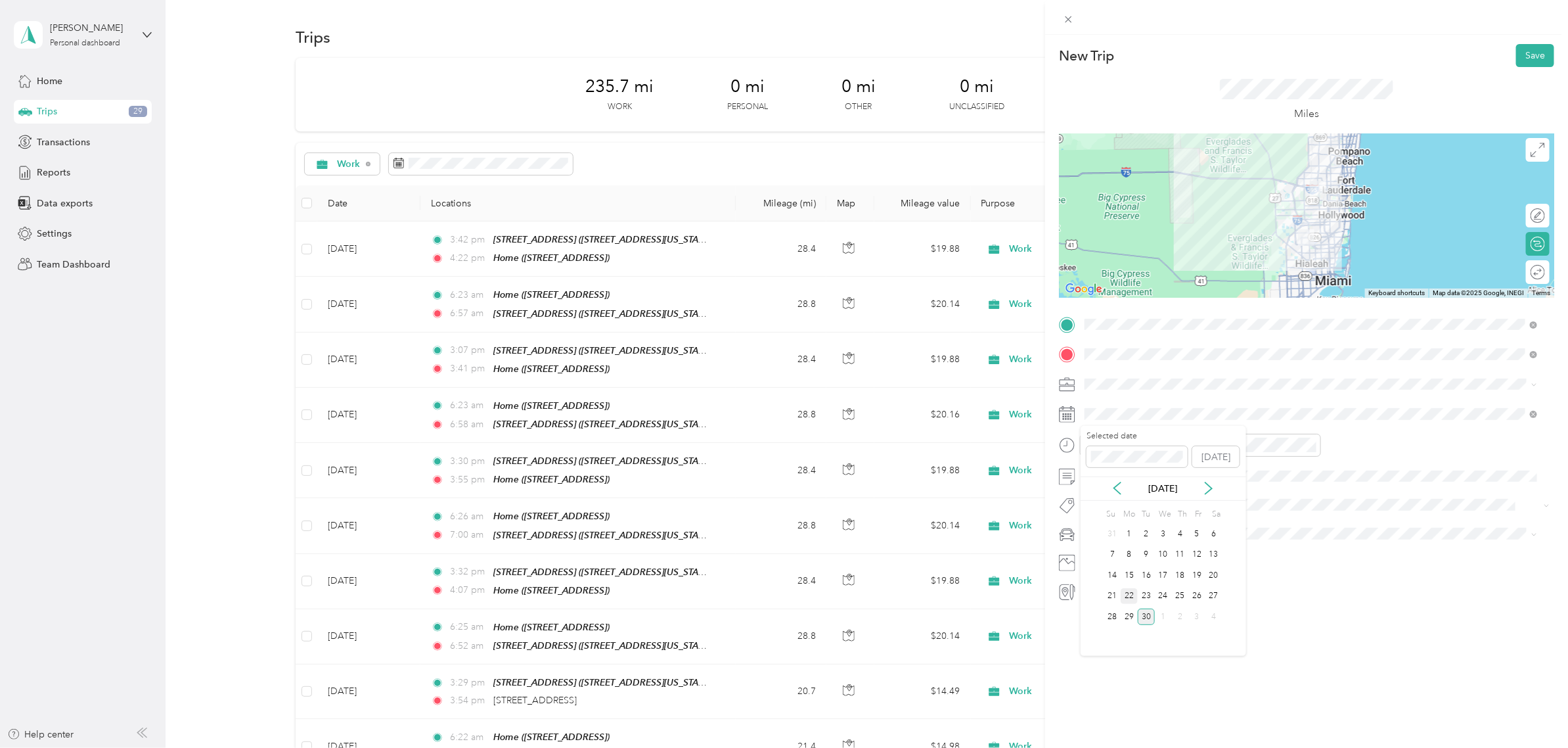
click at [1128, 595] on div "22" at bounding box center [1128, 595] width 17 height 17
click at [1101, 530] on div "03" at bounding box center [1098, 528] width 32 height 19
drag, startPoint x: 1174, startPoint y: 483, endPoint x: 1157, endPoint y: 494, distance: 20.2
click at [1174, 484] on div "PM" at bounding box center [1173, 491] width 32 height 19
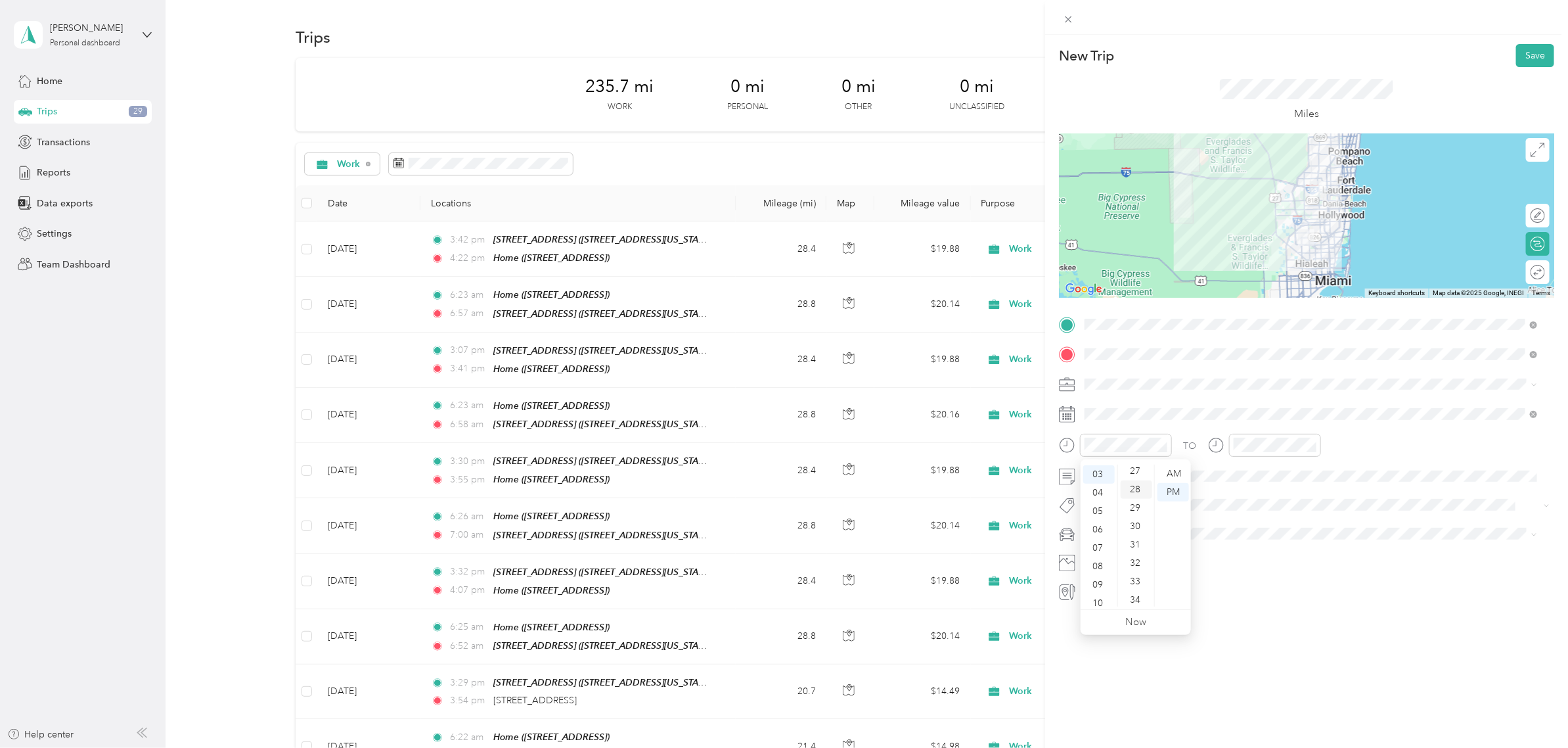
scroll to position [471, 0]
click at [1137, 542] on div "29" at bounding box center [1136, 536] width 32 height 19
drag, startPoint x: 1223, startPoint y: 520, endPoint x: 1237, endPoint y: 482, distance: 40.5
click at [1225, 517] on div "TO Add photo" at bounding box center [1307, 458] width 495 height 287
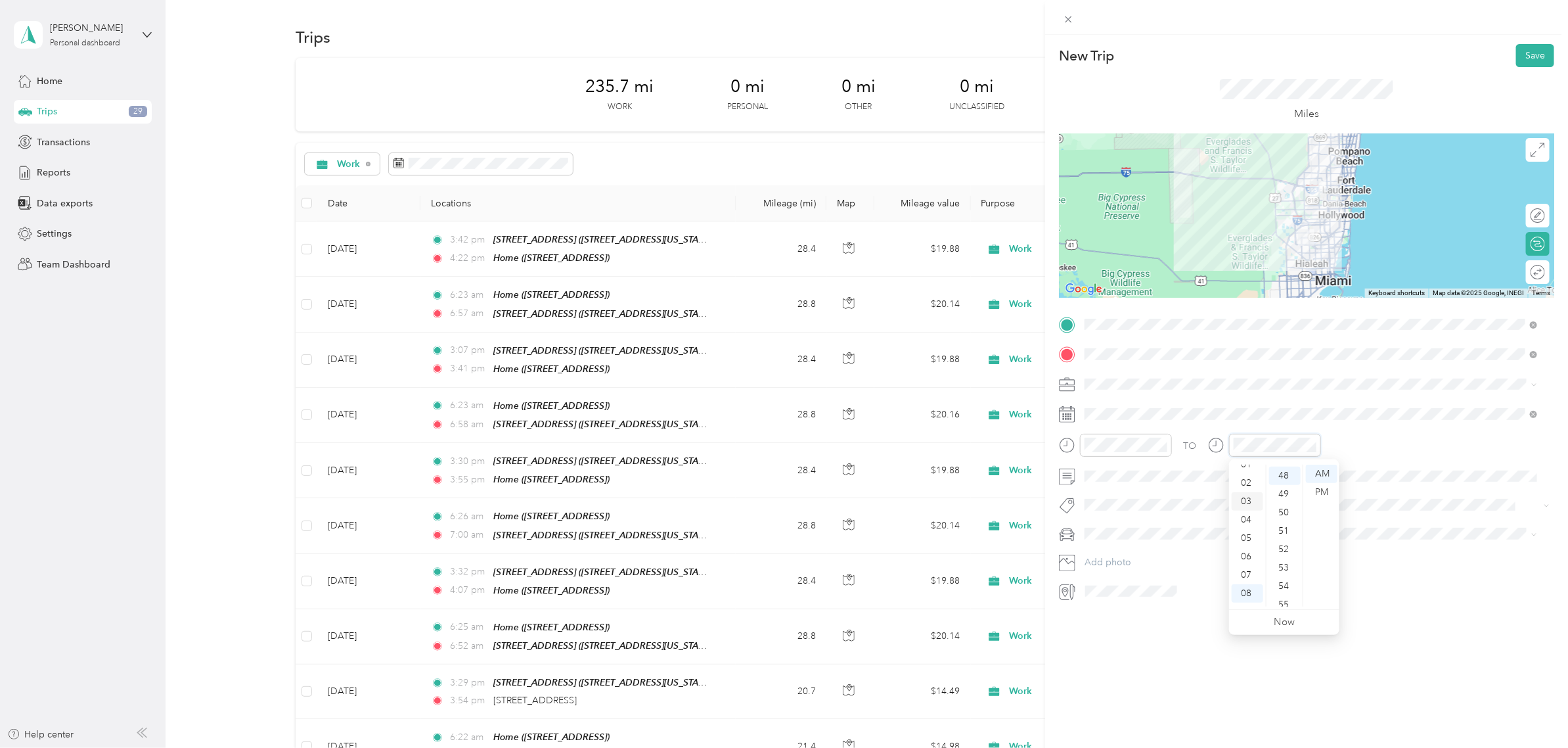
scroll to position [0, 0]
click at [1241, 527] on div "03" at bounding box center [1247, 528] width 32 height 19
click at [1307, 490] on div "PM" at bounding box center [1321, 491] width 32 height 19
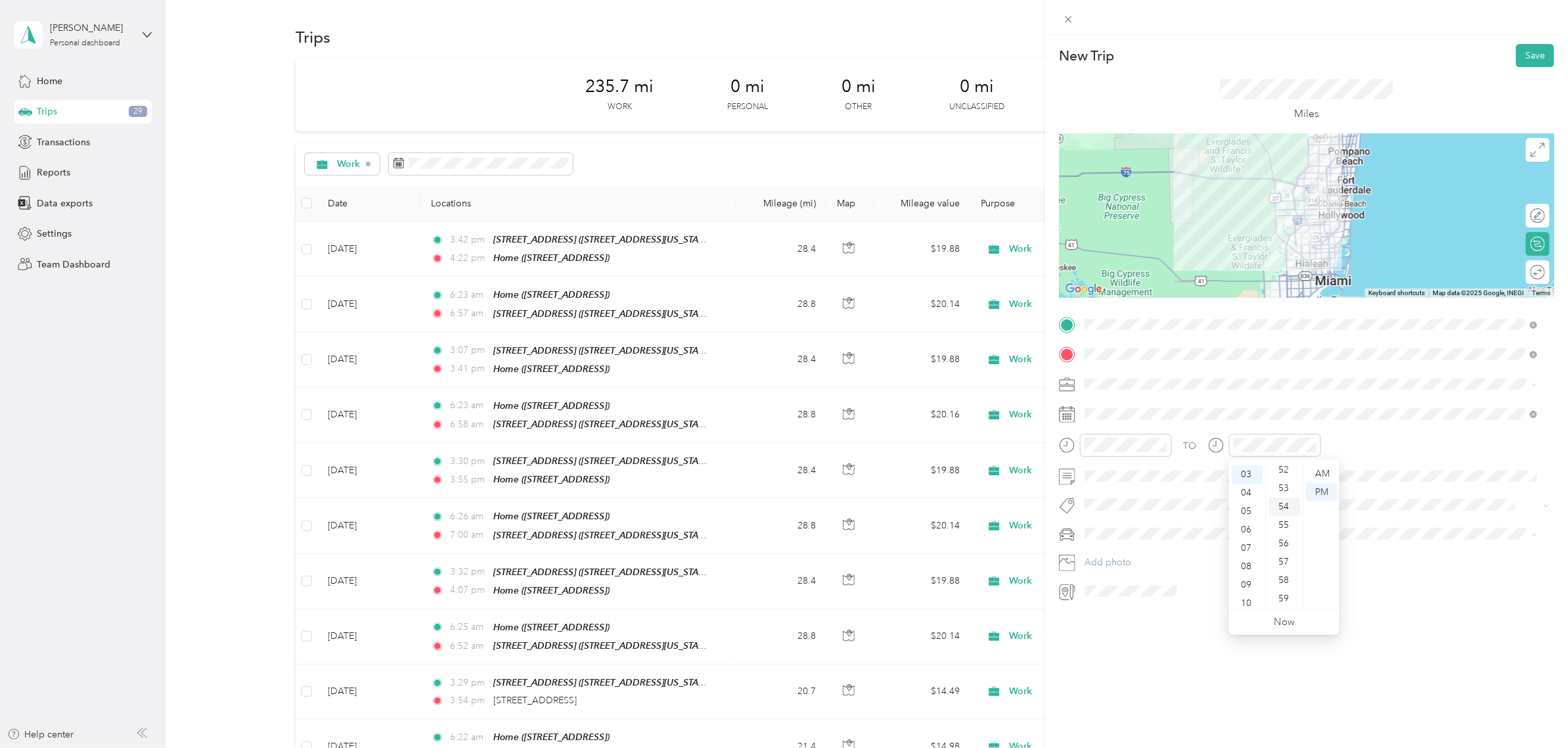
click at [1282, 508] on div "54" at bounding box center [1285, 506] width 32 height 19
click at [1401, 428] on div "TO Add photo" at bounding box center [1307, 458] width 495 height 287
click at [1516, 53] on button "Save" at bounding box center [1534, 54] width 38 height 23
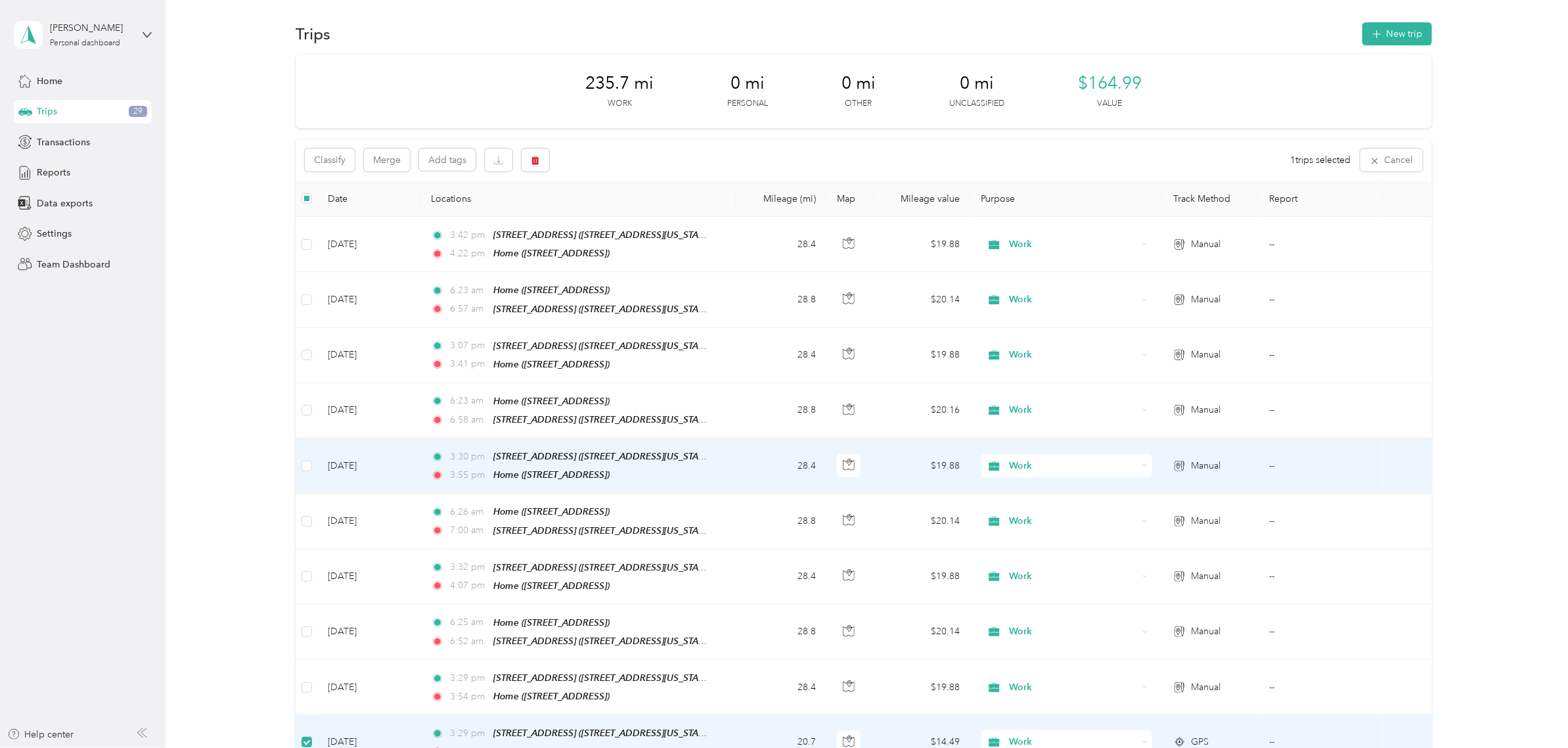
scroll to position [0, 0]
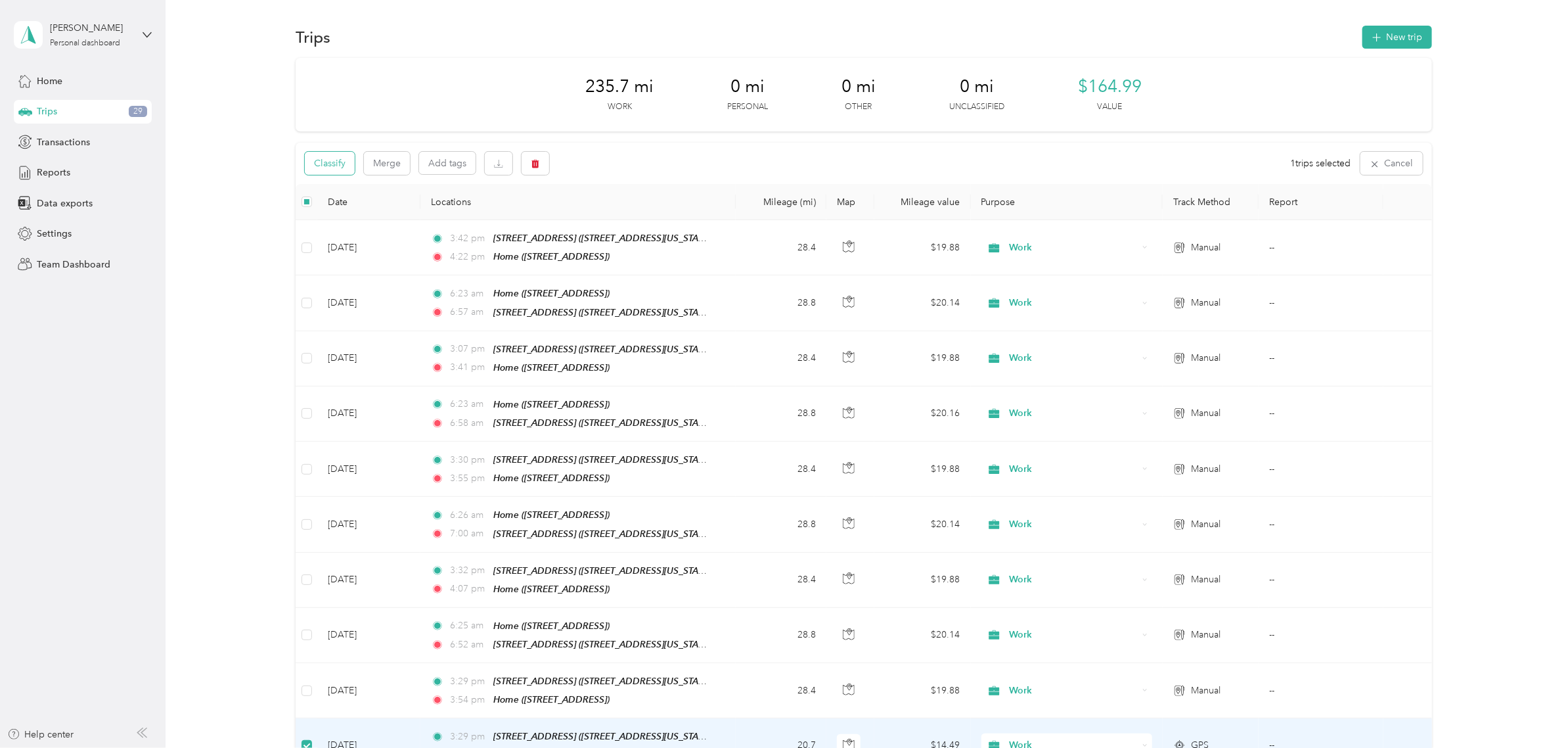
click at [345, 161] on button "Classify" at bounding box center [330, 162] width 50 height 23
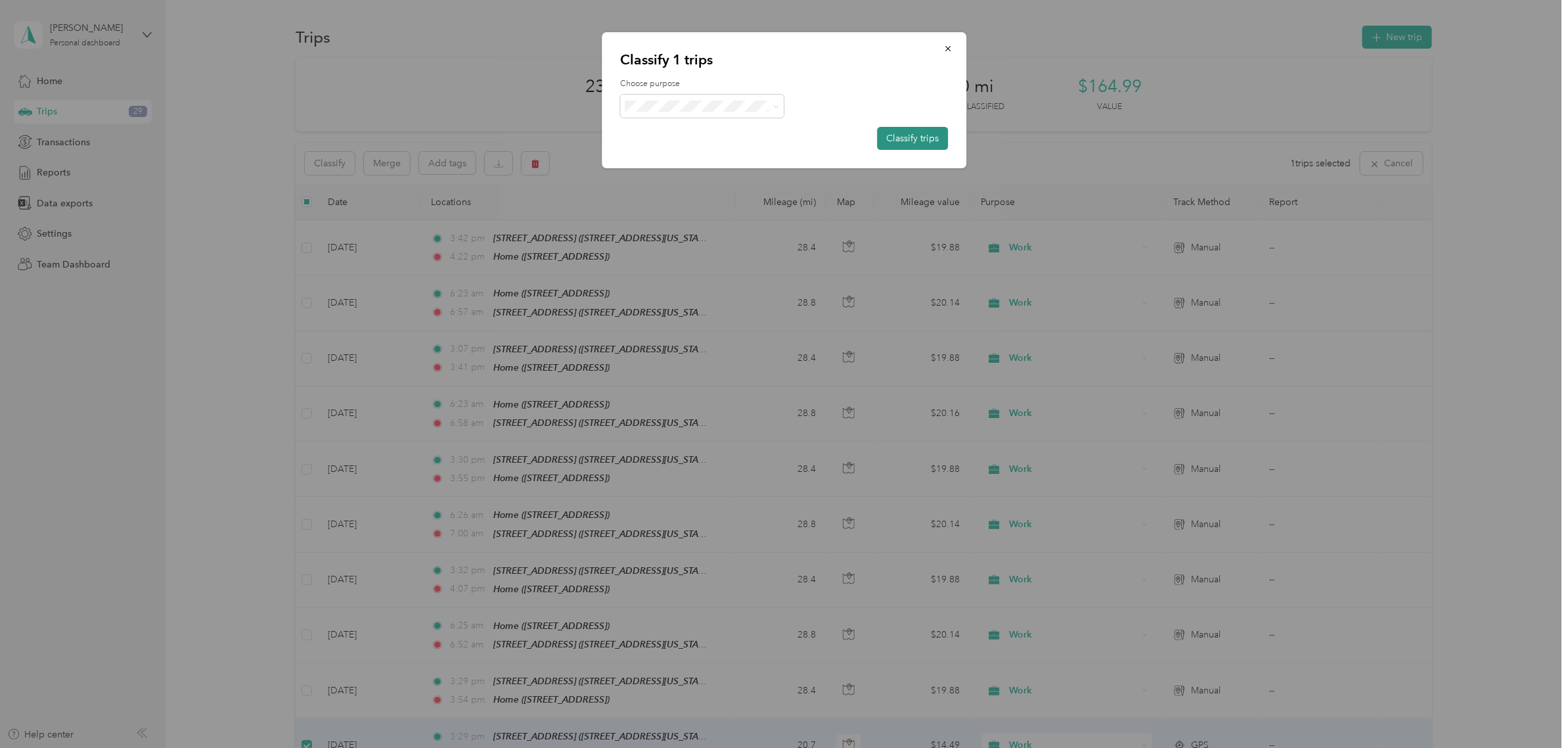
click at [914, 133] on button "Classify trips" at bounding box center [912, 138] width 71 height 23
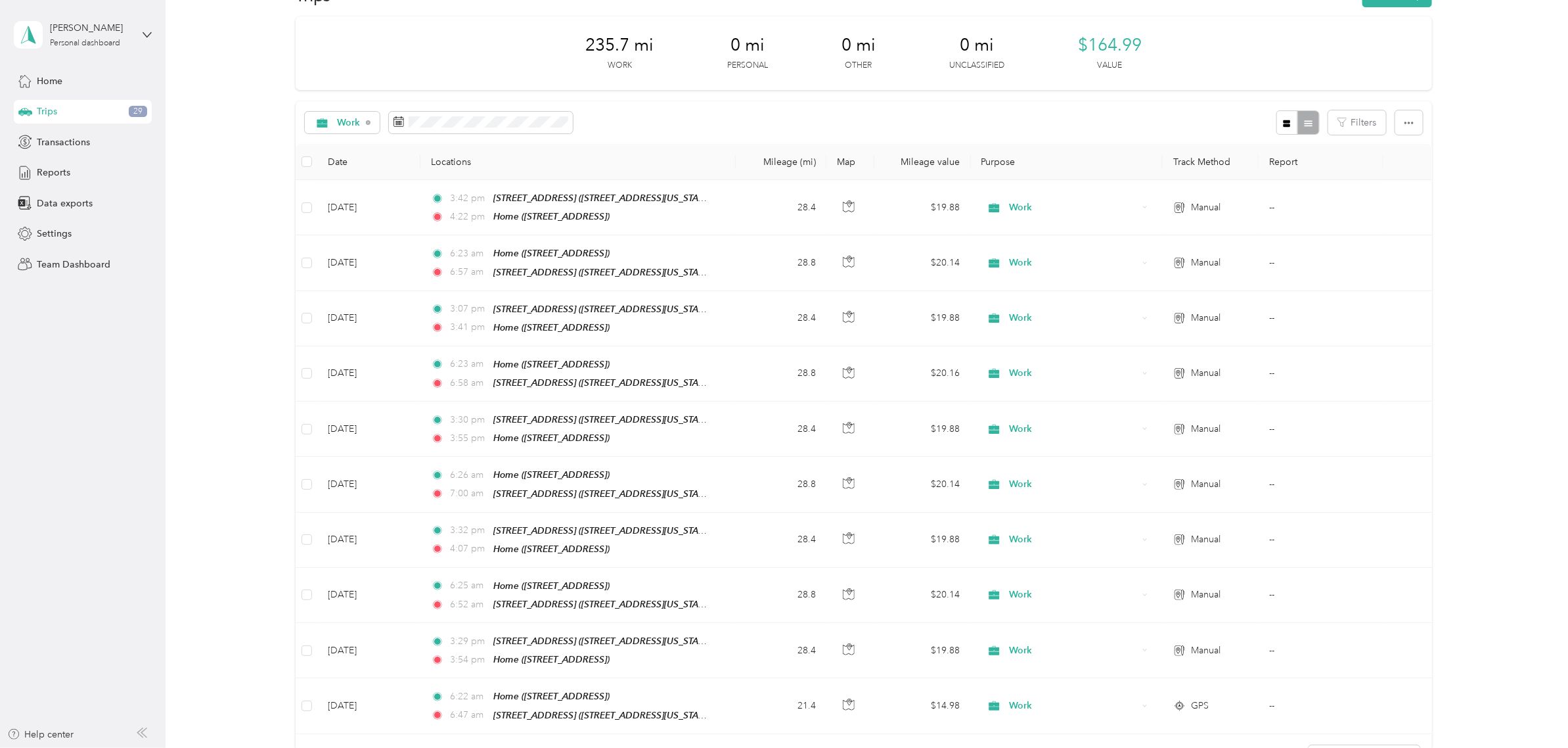
scroll to position [44, 0]
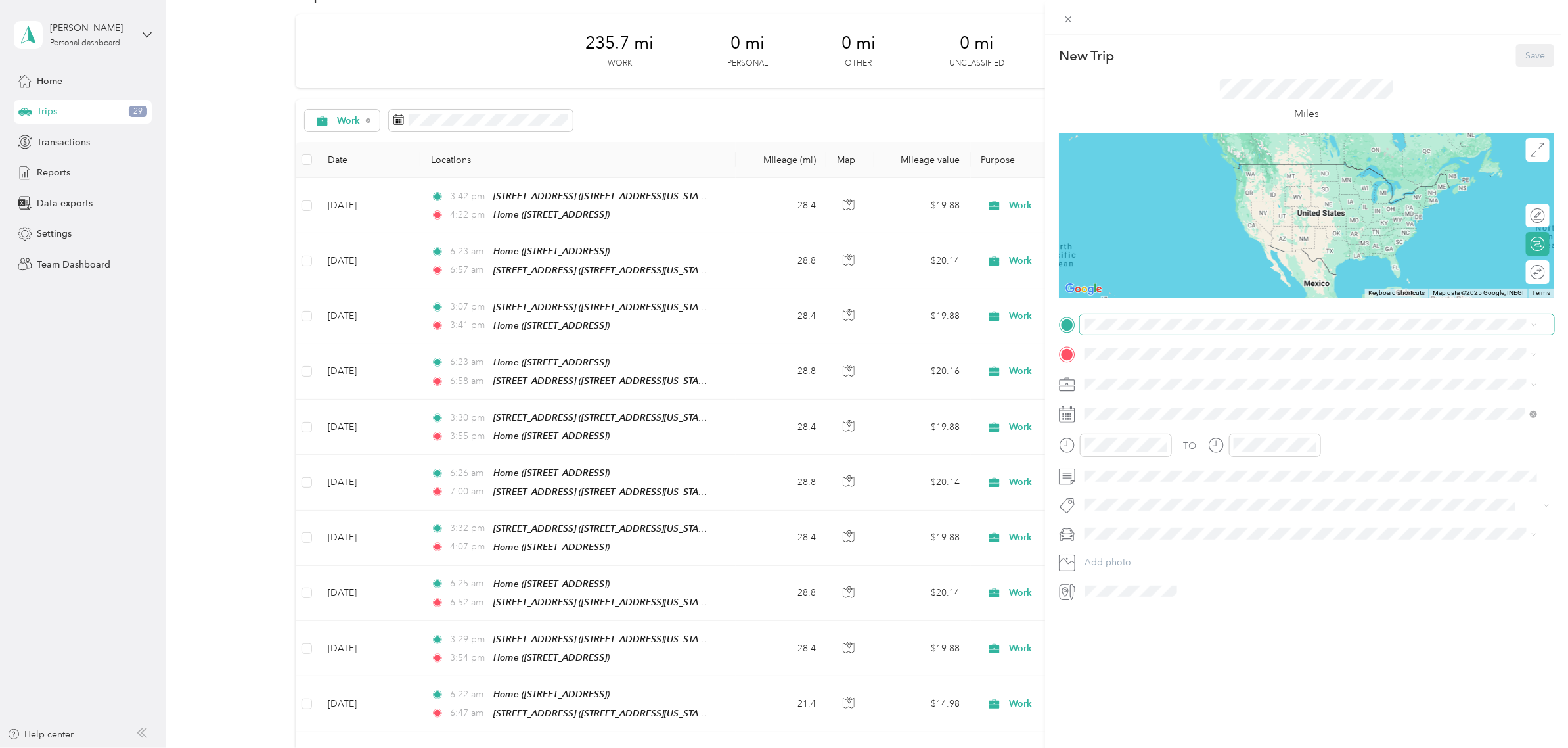
click at [1137, 333] on span at bounding box center [1316, 324] width 474 height 21
click at [1153, 415] on div "Home" at bounding box center [1151, 415] width 83 height 12
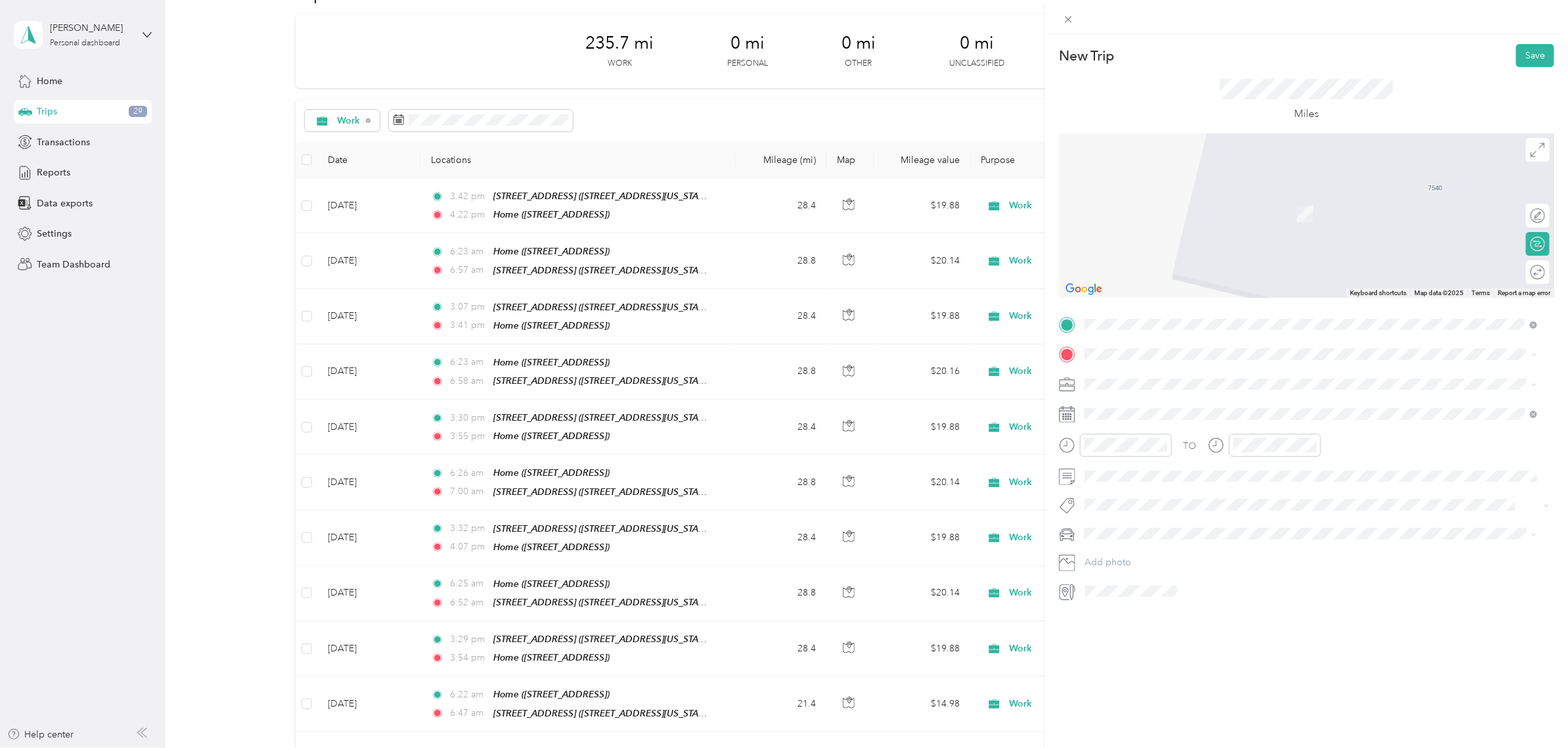
click at [1150, 414] on div "[STREET_ADDRESS][GEOGRAPHIC_DATA][STREET_ADDRESS][US_STATE][GEOGRAPHIC_DATA]" at bounding box center [1175, 414] width 132 height 28
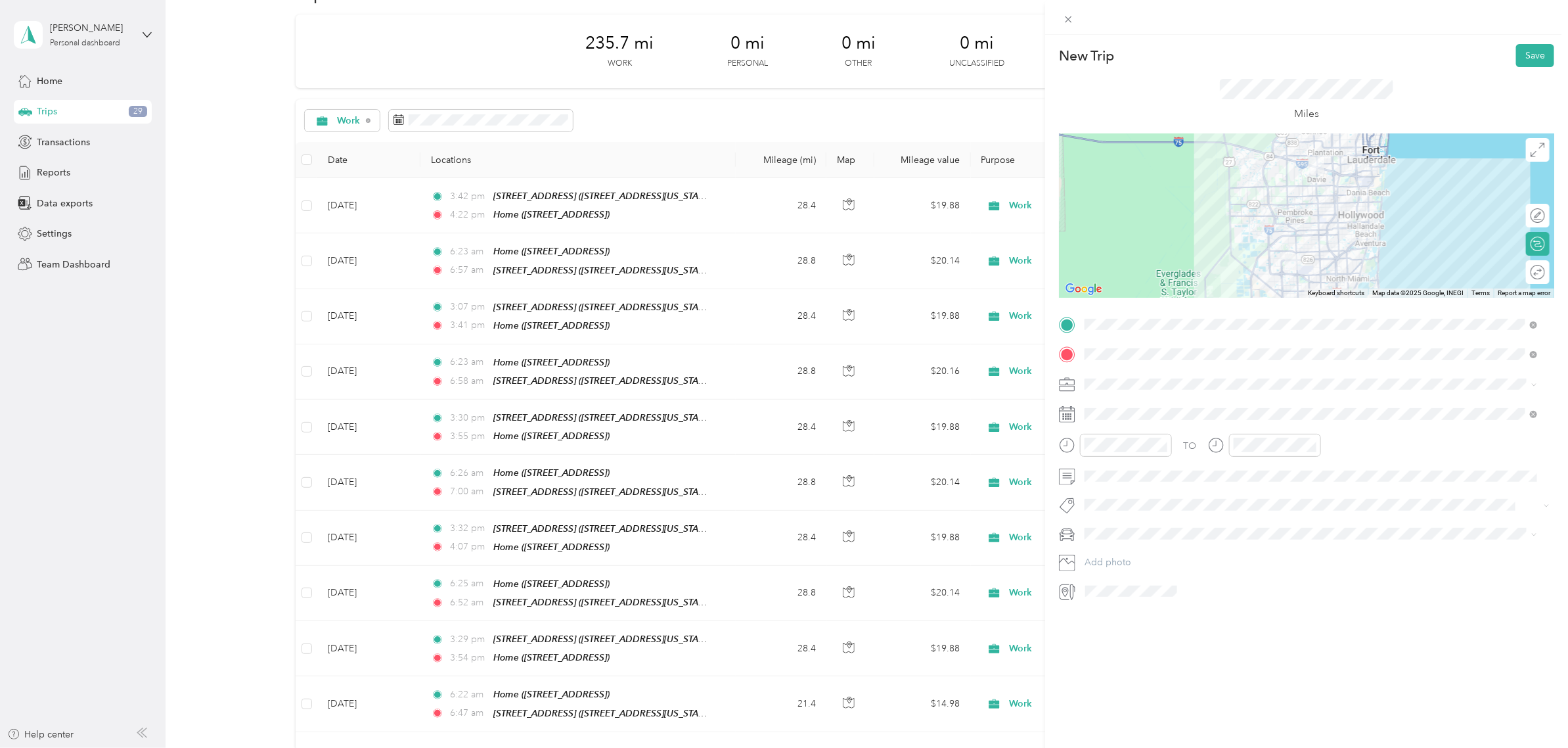
click at [1131, 402] on div "Work" at bounding box center [1311, 405] width 444 height 14
click at [1131, 594] on div "22" at bounding box center [1128, 595] width 17 height 17
drag, startPoint x: 1095, startPoint y: 504, endPoint x: 1116, endPoint y: 504, distance: 21.0
click at [1097, 504] on div "06" at bounding box center [1098, 505] width 32 height 19
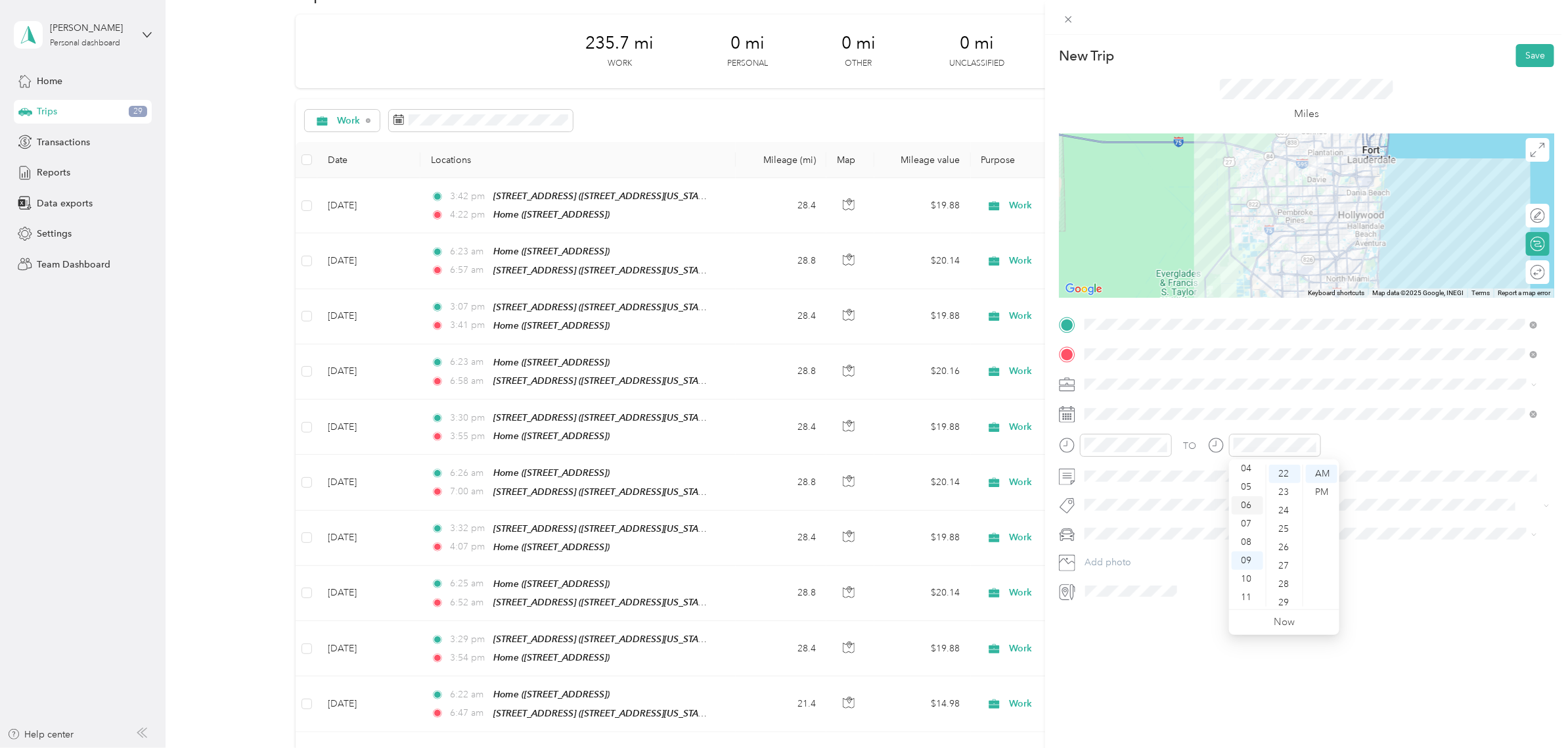
click at [1243, 501] on div "06" at bounding box center [1247, 505] width 32 height 19
click at [1283, 597] on div "47" at bounding box center [1285, 604] width 32 height 19
click at [1364, 448] on div "TO" at bounding box center [1307, 450] width 495 height 32
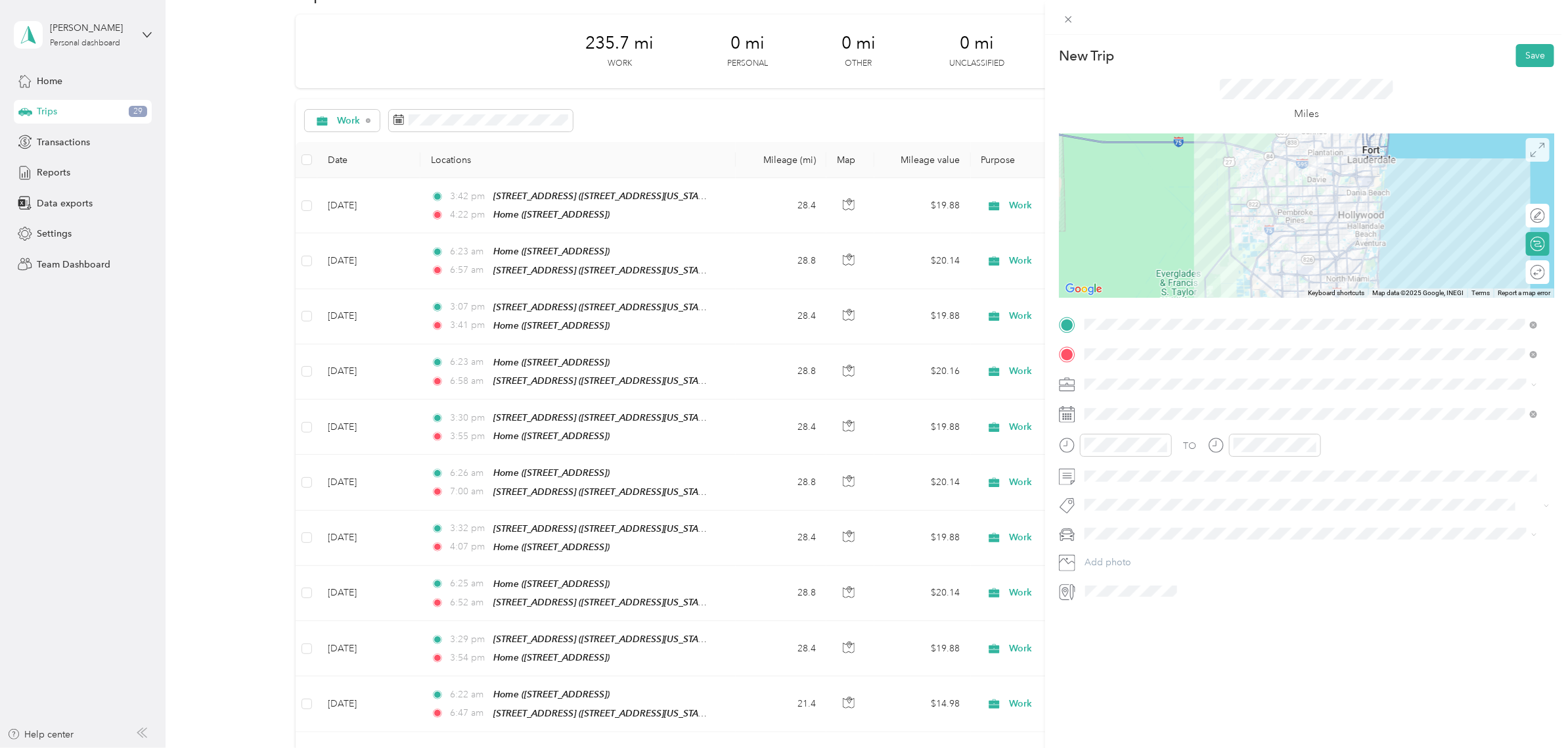
click at [1531, 145] on icon at bounding box center [1537, 150] width 13 height 13
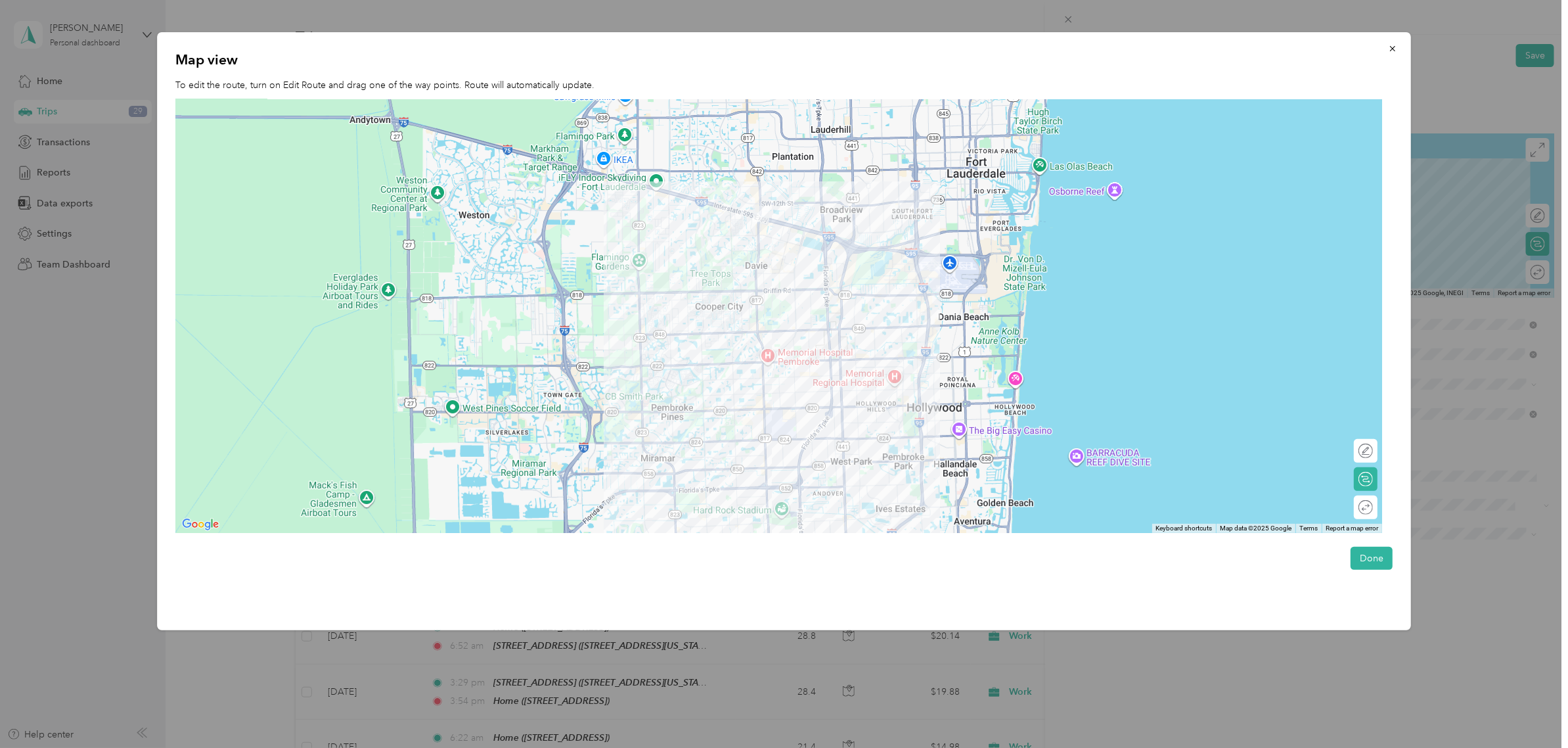
scroll to position [44, 0]
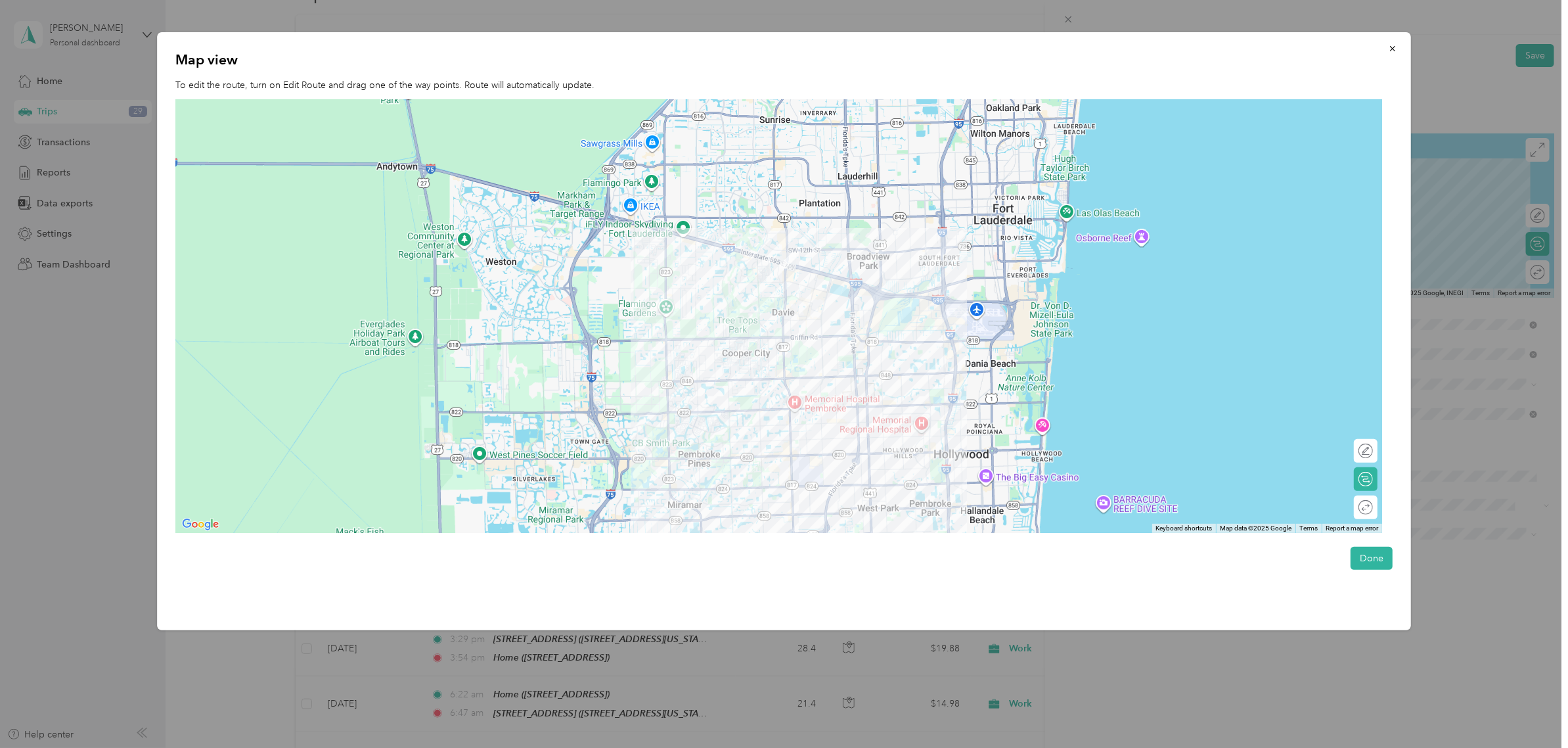
drag, startPoint x: 720, startPoint y: 223, endPoint x: 748, endPoint y: 270, distance: 54.7
click at [748, 270] on div at bounding box center [779, 316] width 1207 height 434
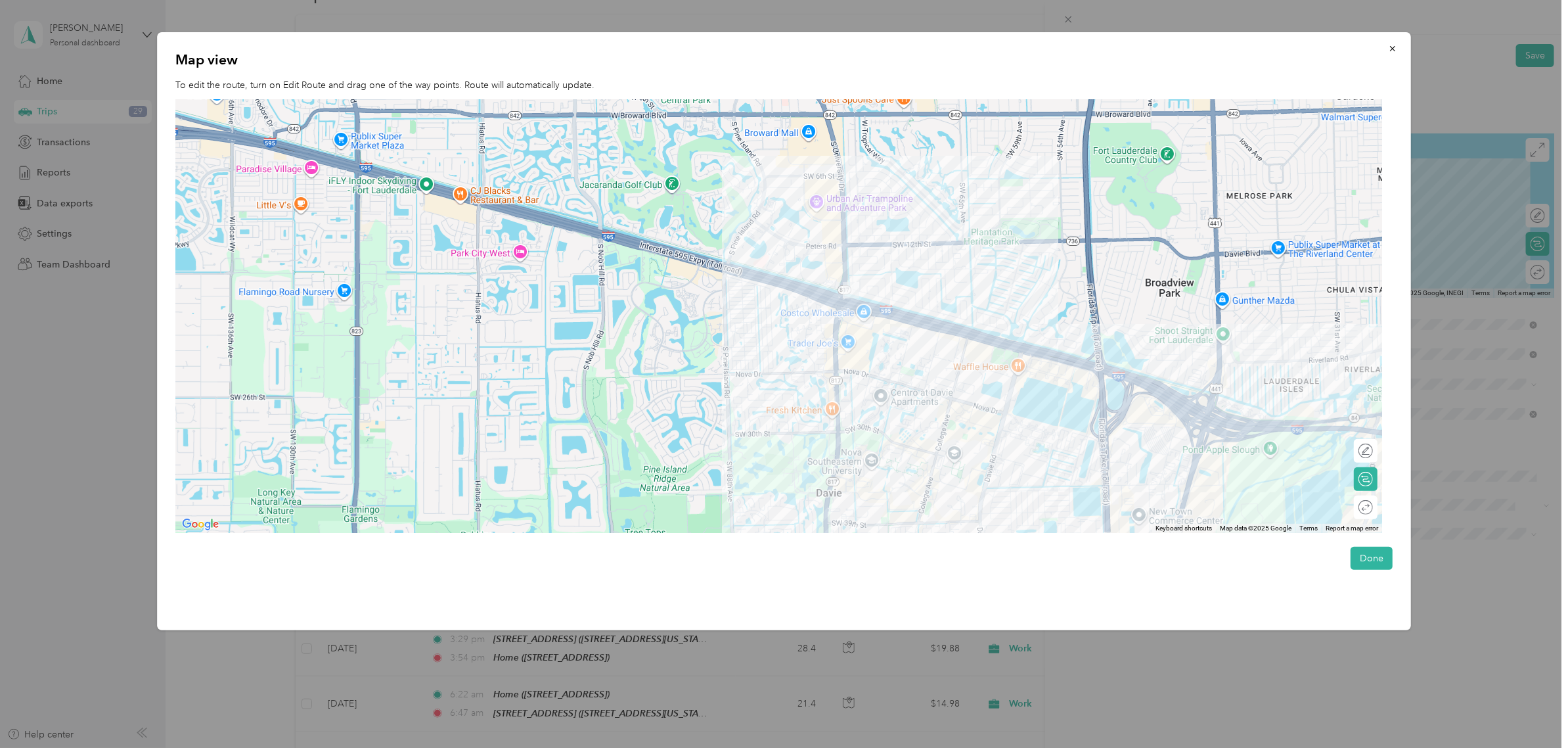
drag, startPoint x: 795, startPoint y: 225, endPoint x: 792, endPoint y: 250, distance: 25.2
click at [792, 250] on div at bounding box center [779, 316] width 1207 height 434
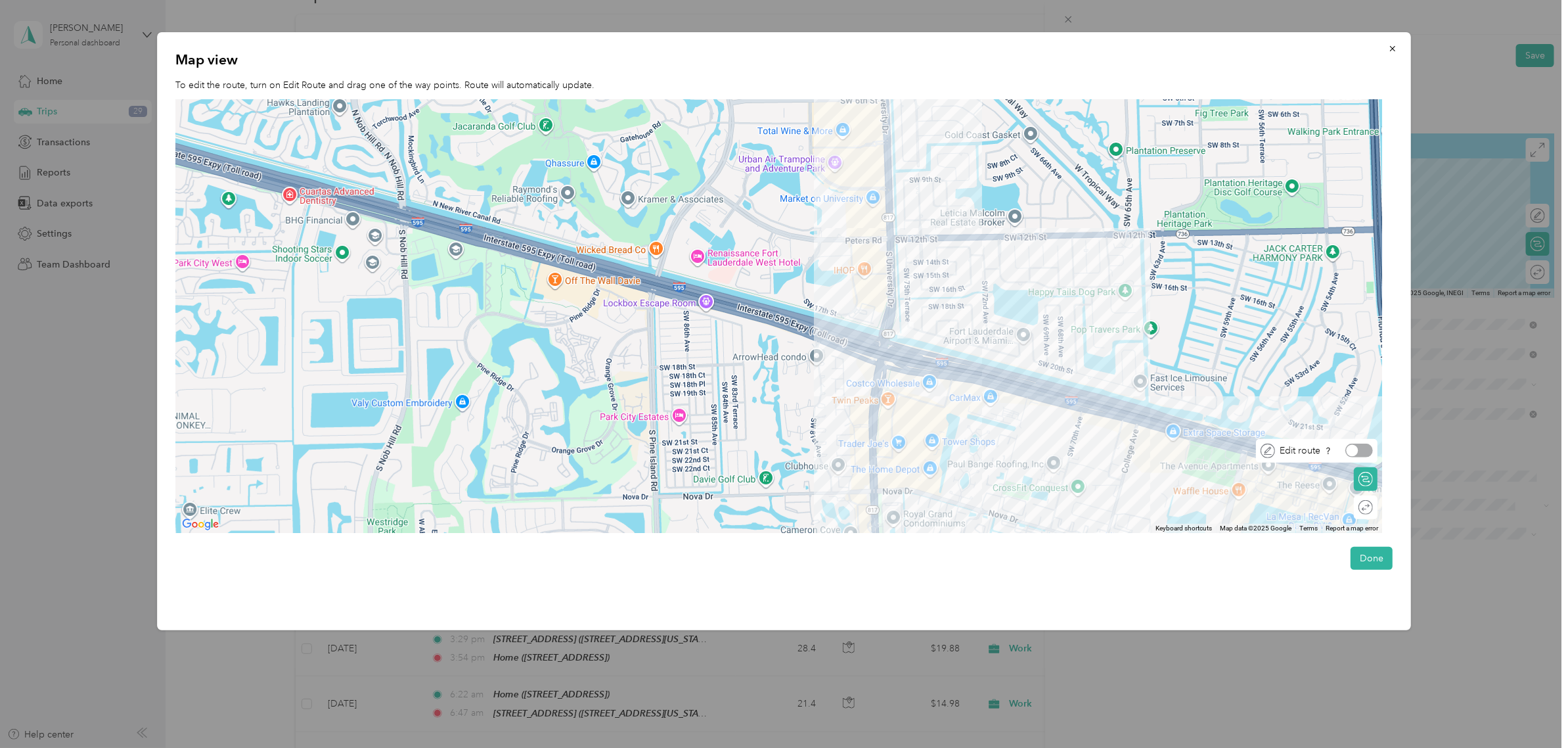
click at [1365, 448] on div at bounding box center [1360, 451] width 28 height 14
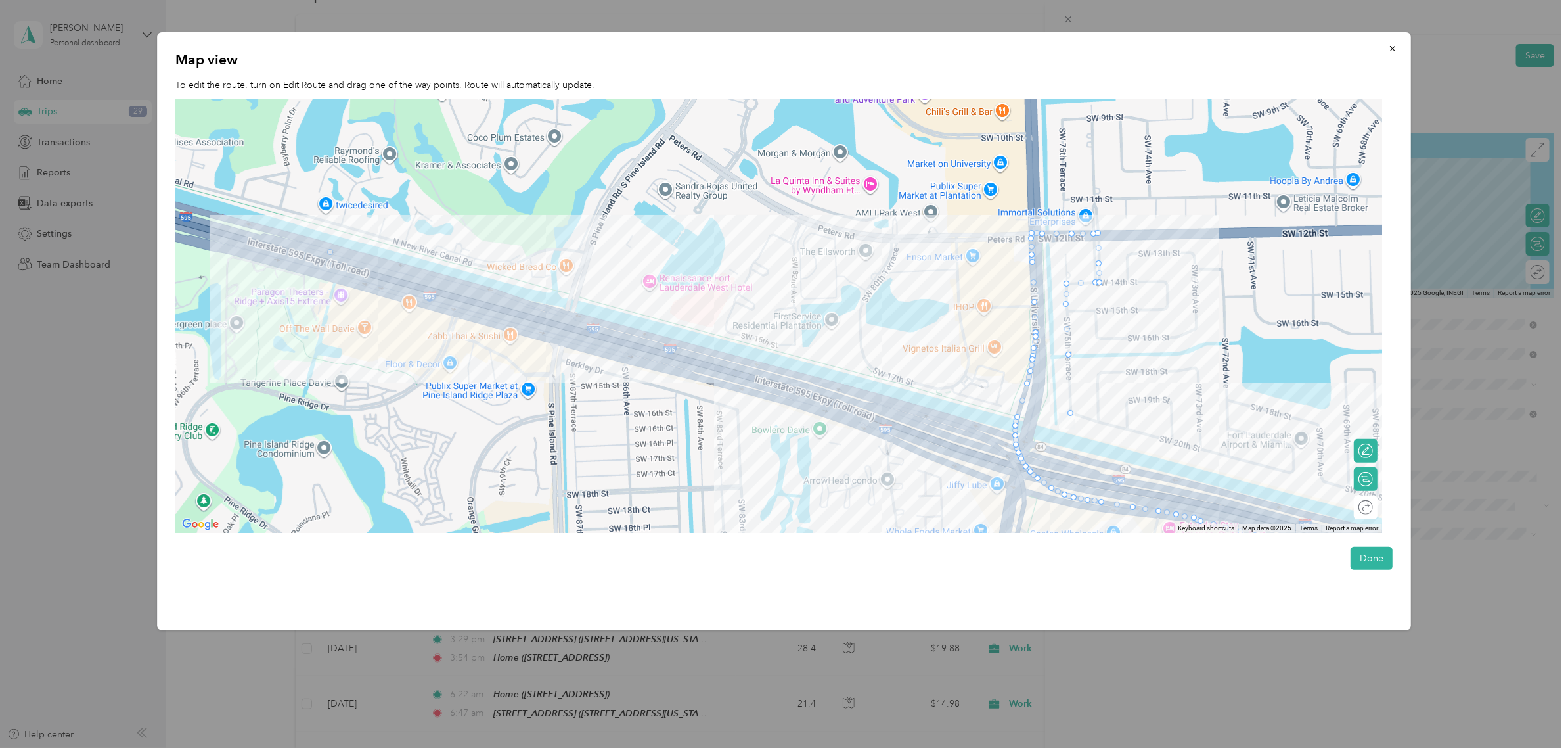
drag, startPoint x: 1073, startPoint y: 382, endPoint x: 332, endPoint y: 251, distance: 752.5
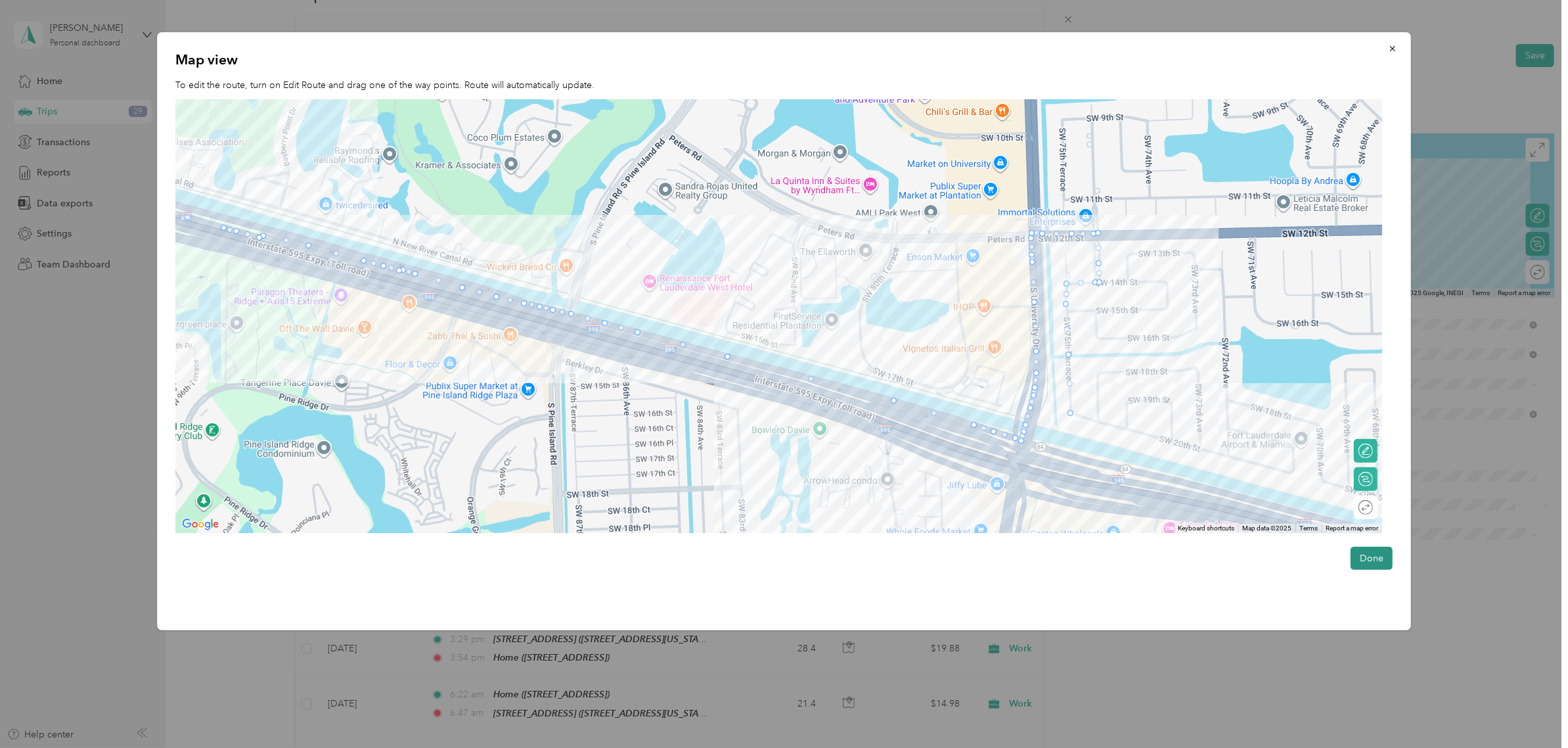
click at [1377, 567] on button "Done" at bounding box center [1371, 558] width 42 height 23
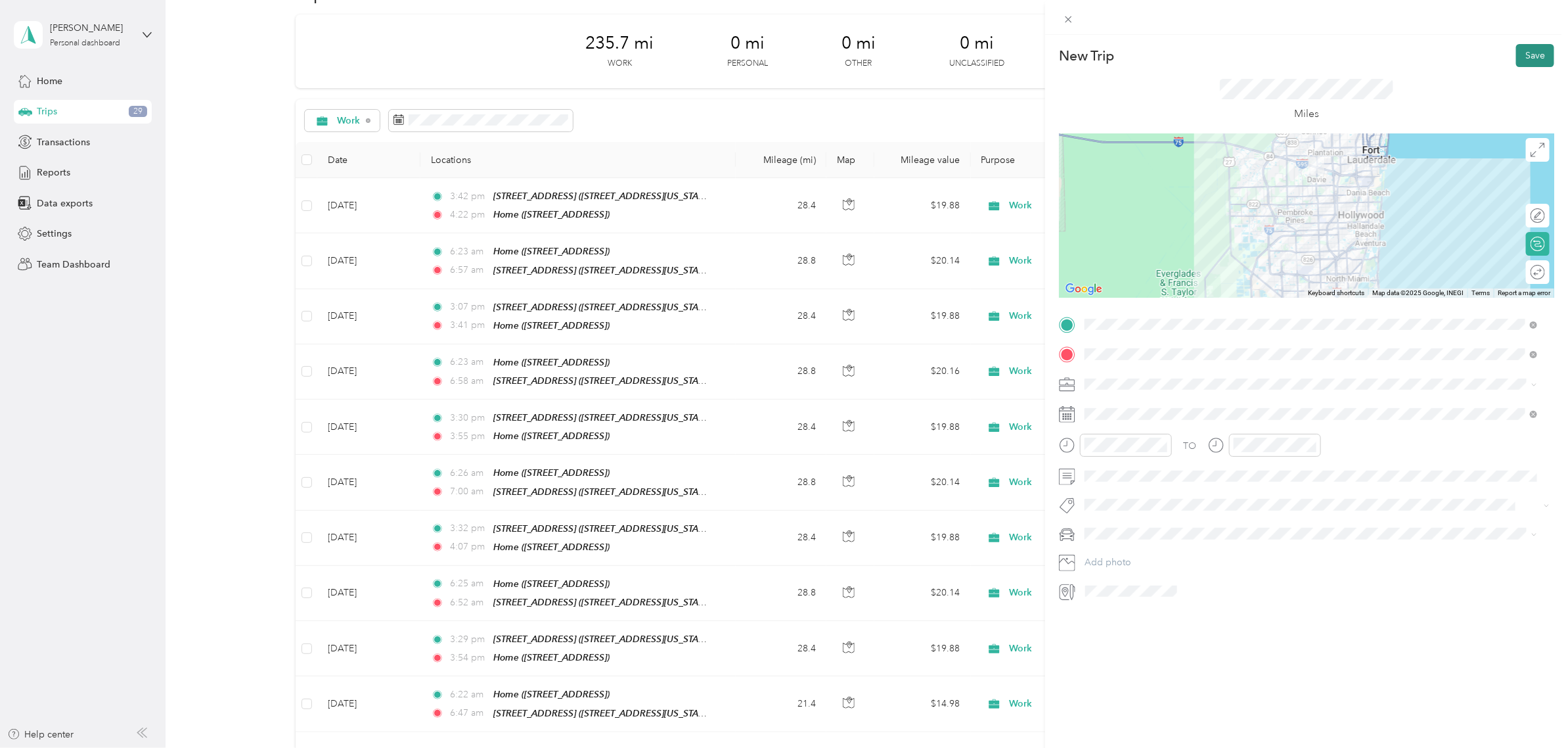
click at [1516, 56] on button "Save" at bounding box center [1534, 54] width 38 height 23
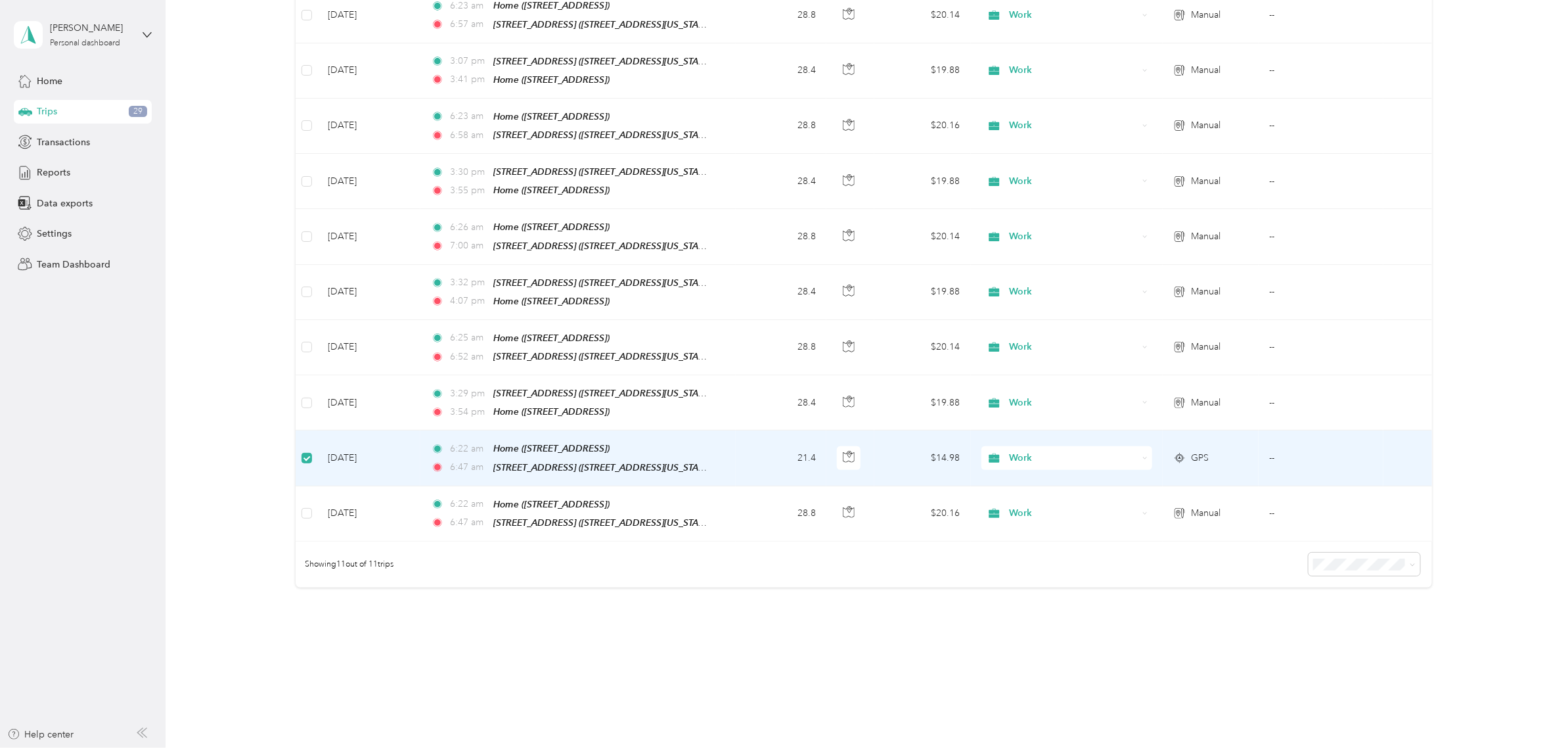
scroll to position [0, 0]
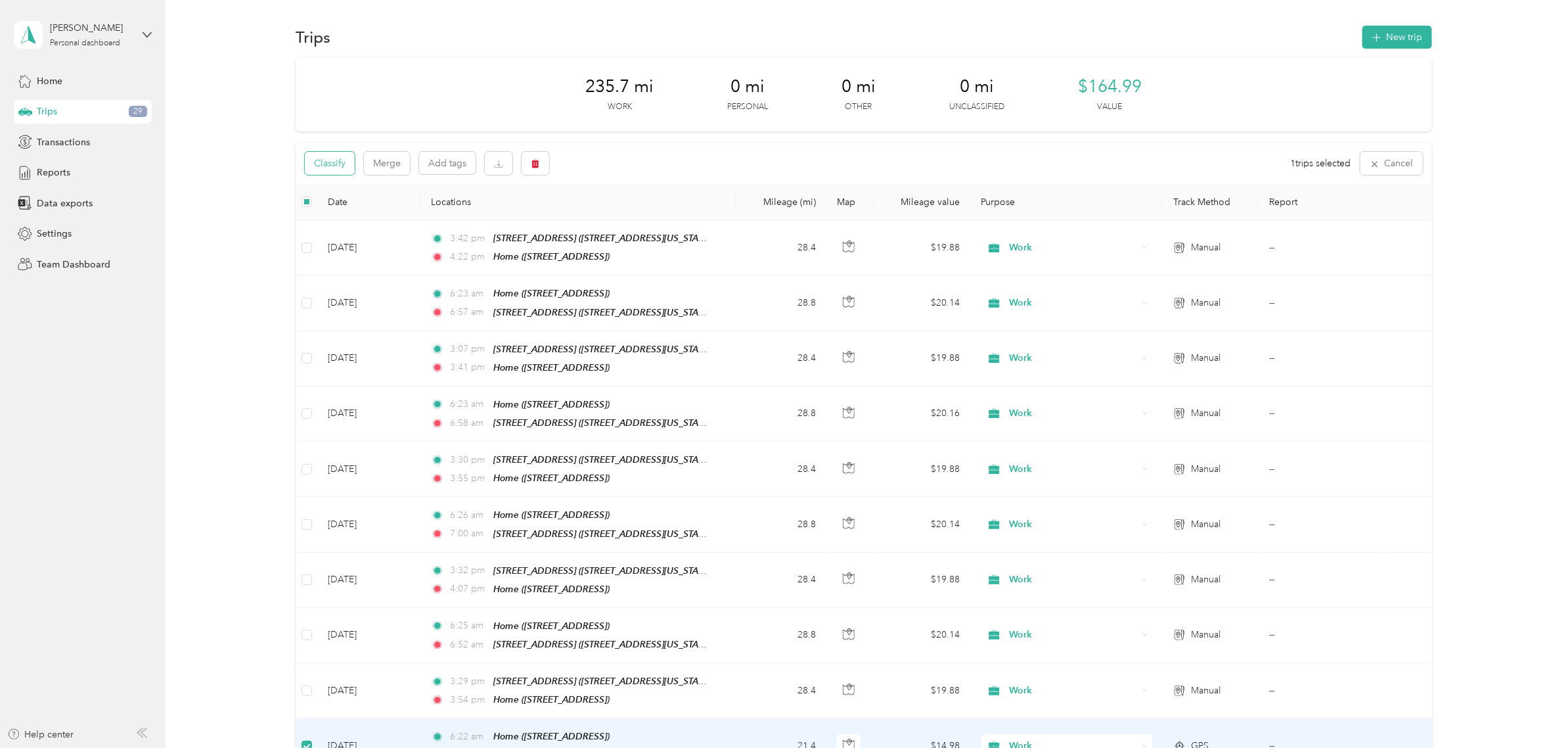
click at [339, 159] on button "Classify" at bounding box center [330, 162] width 50 height 23
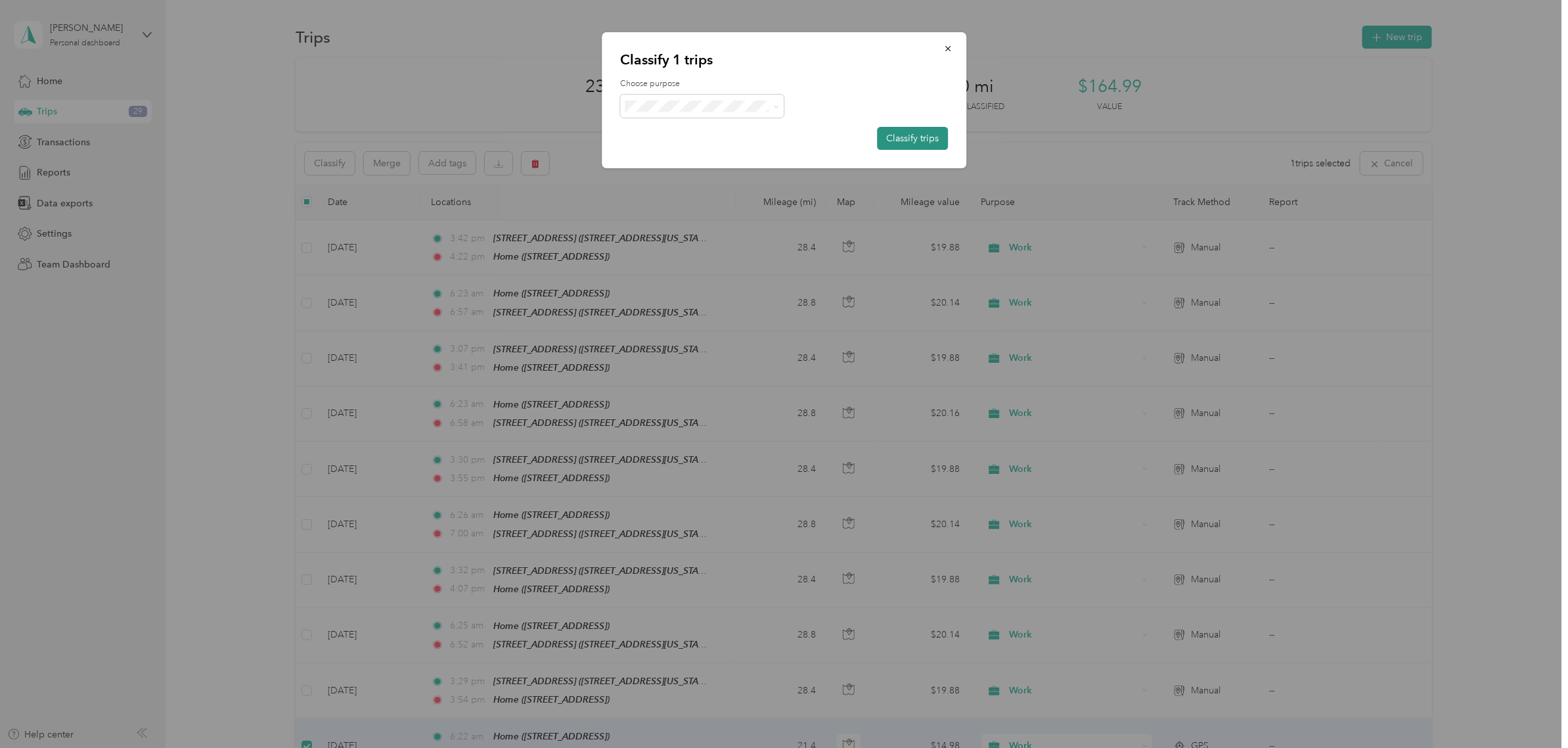
click at [911, 140] on button "Classify trips" at bounding box center [912, 138] width 71 height 23
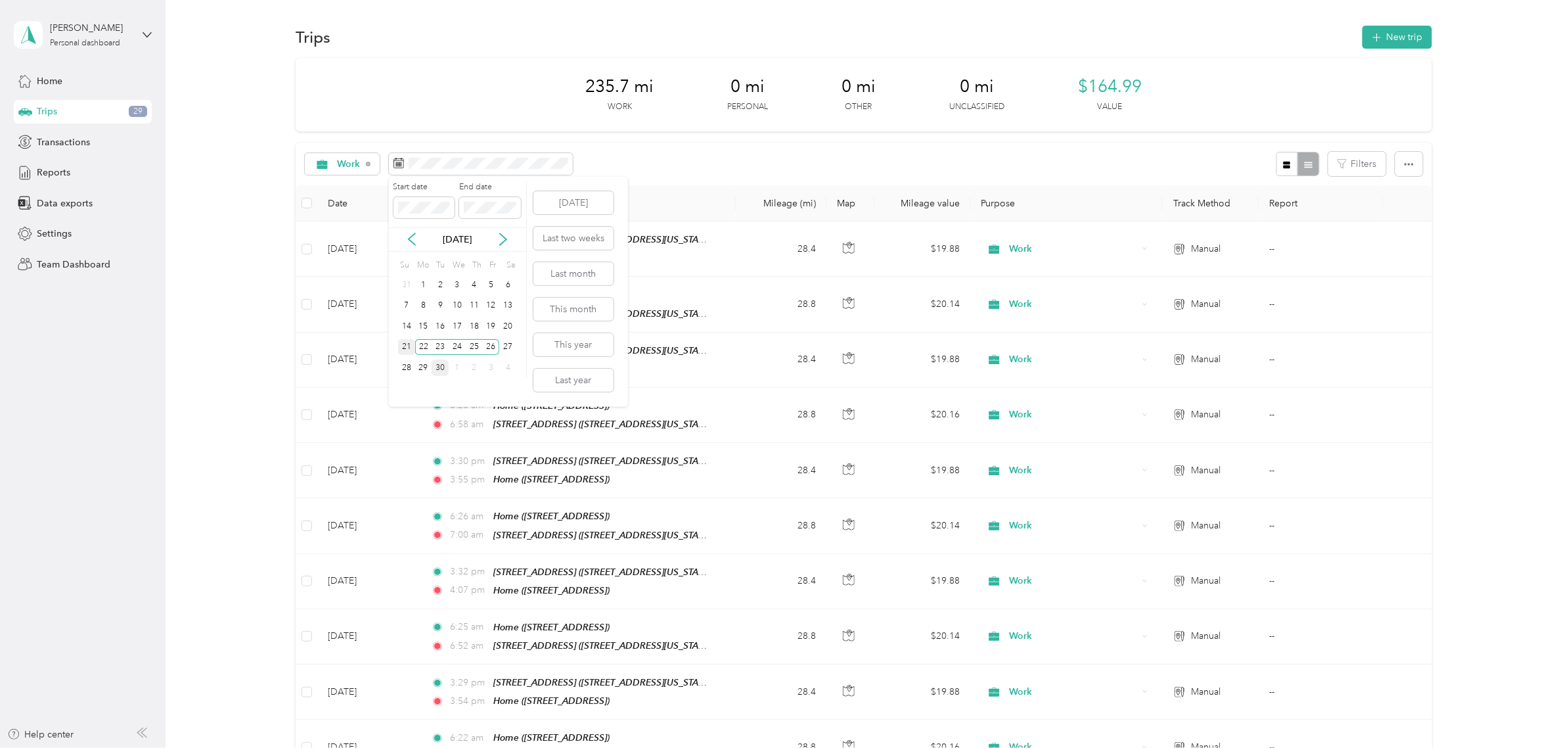
click at [407, 343] on div "21" at bounding box center [406, 347] width 17 height 17
click at [486, 348] on div "26" at bounding box center [490, 347] width 17 height 17
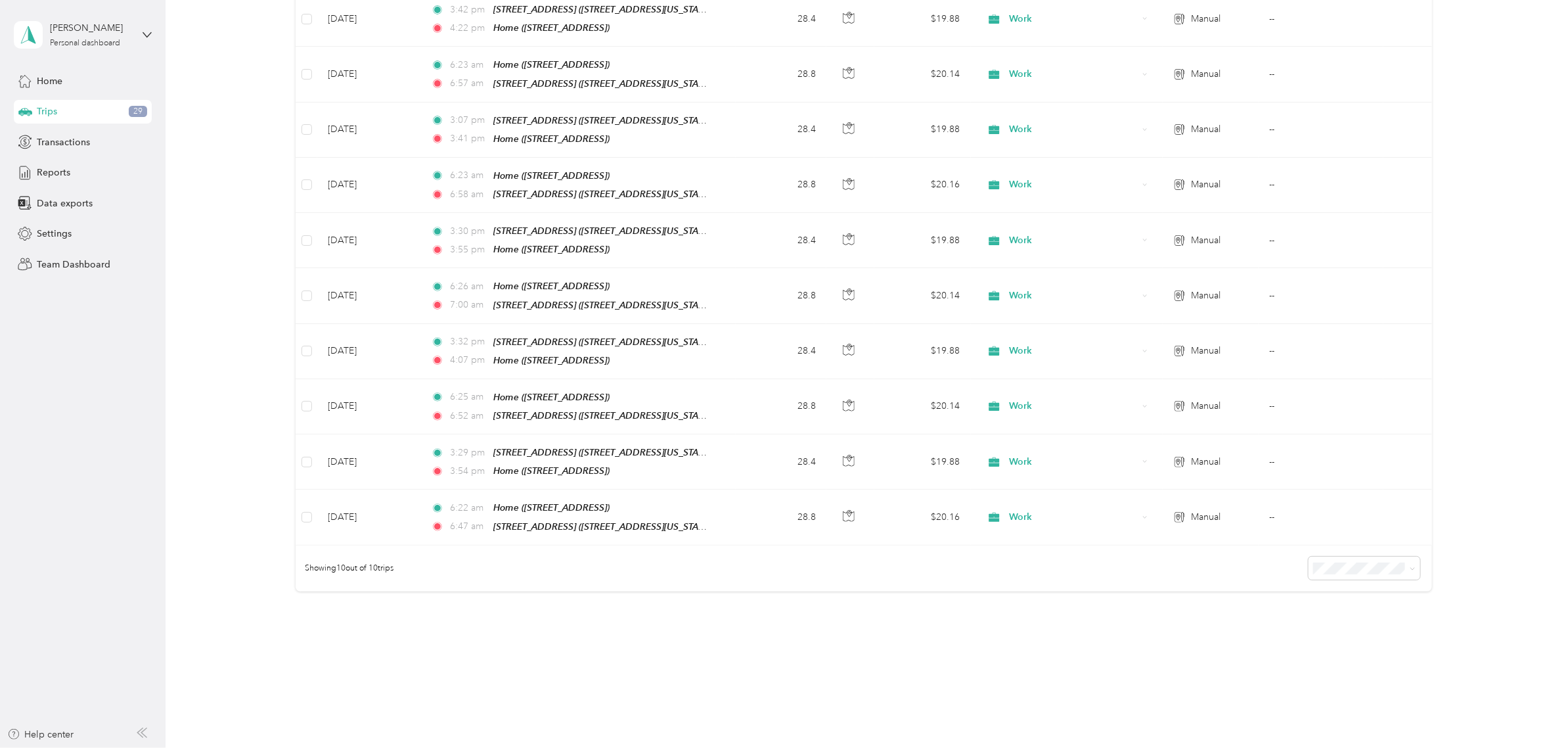
scroll to position [243, 0]
